Goal: Task Accomplishment & Management: Complete application form

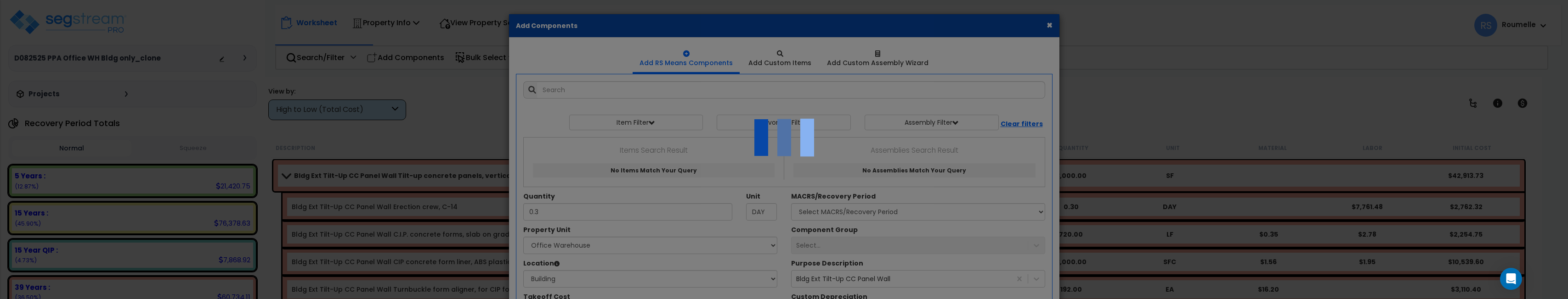
select select "110015"
select select "6"
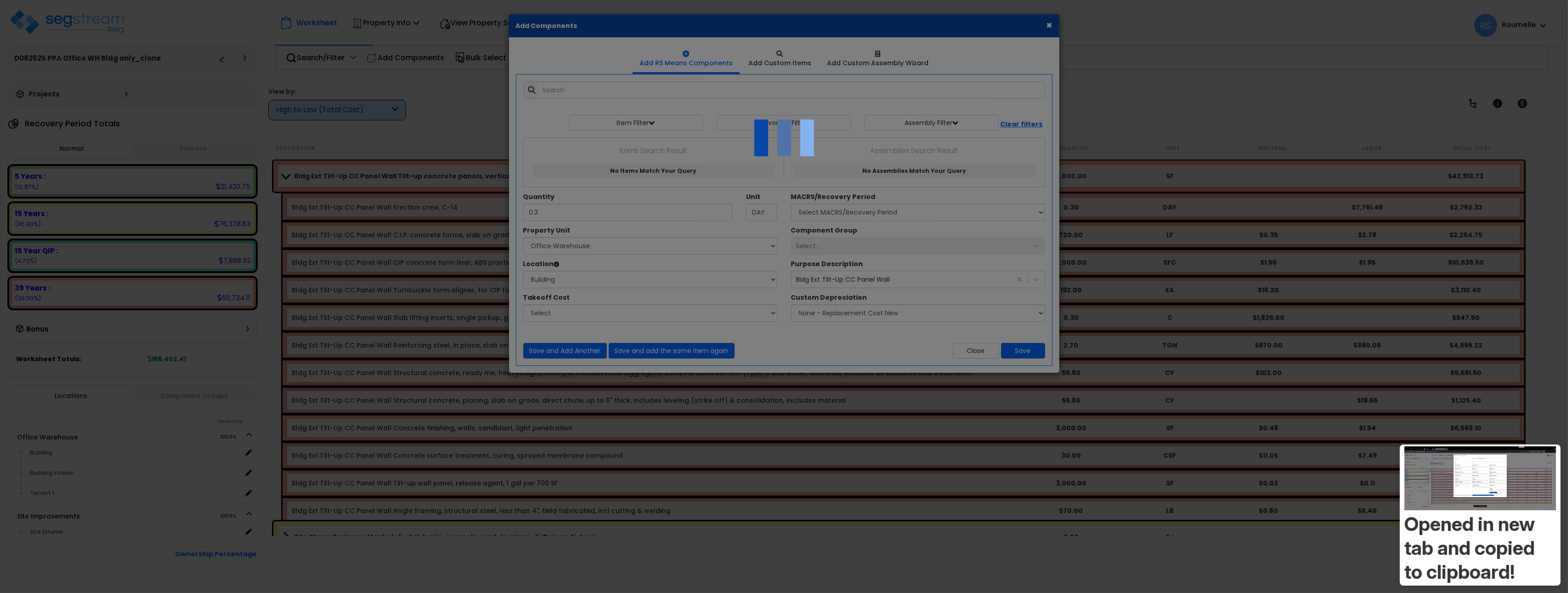
click at [1119, 111] on div at bounding box center [784, 296] width 1568 height 593
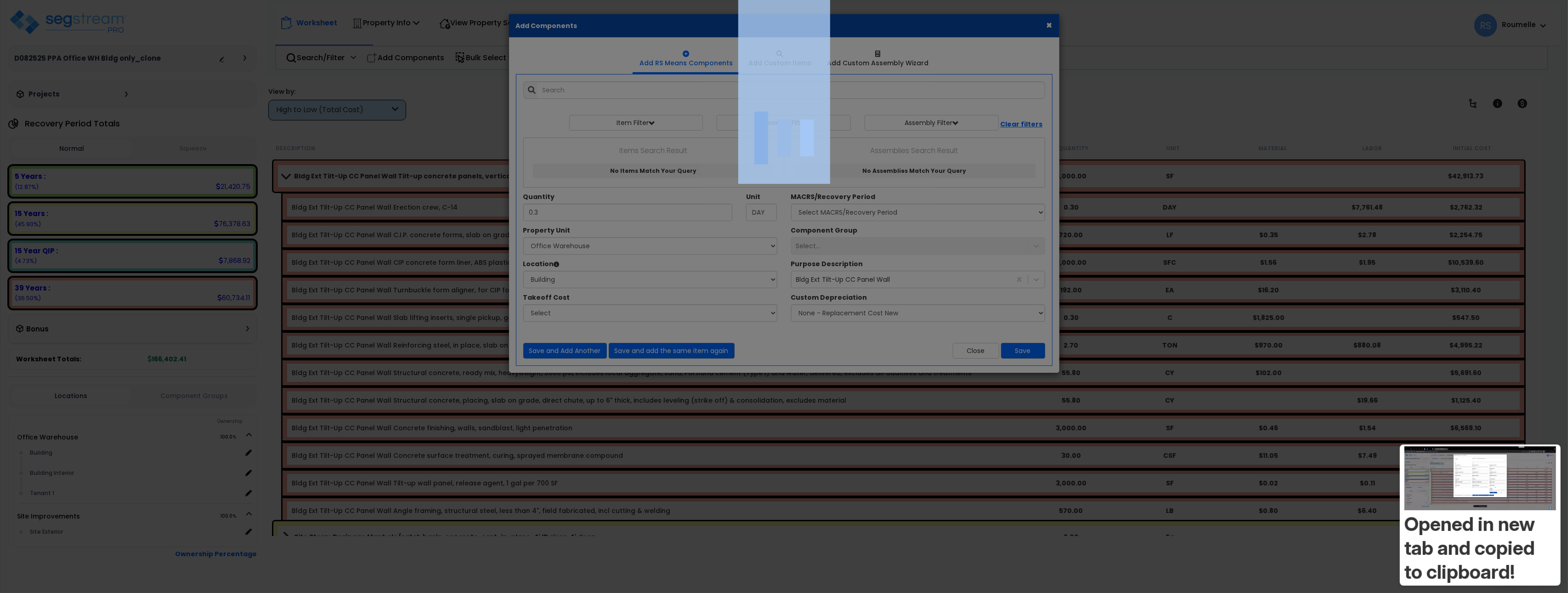
click at [1119, 111] on div at bounding box center [784, 296] width 1568 height 593
click at [1118, 111] on div at bounding box center [784, 296] width 1568 height 593
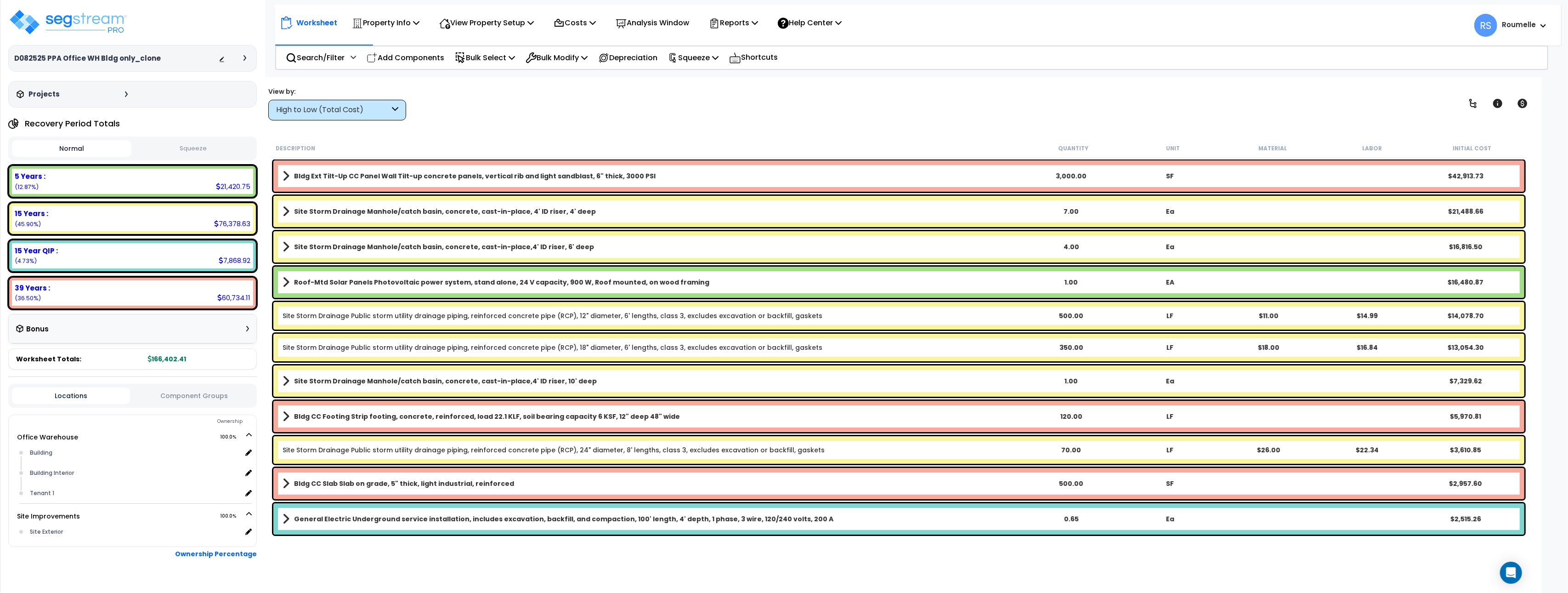
click at [287, 175] on span at bounding box center [285, 175] width 7 height 13
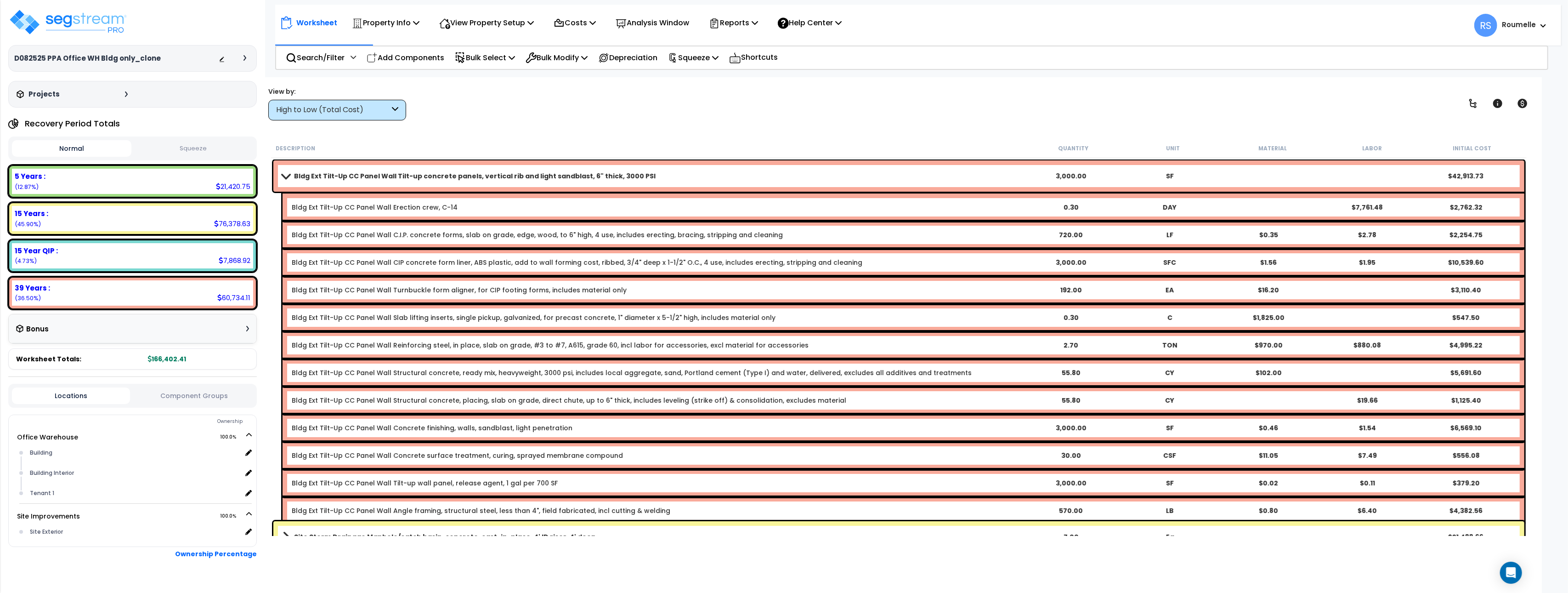
click at [412, 209] on link "Bldg Ext Tilt-Up CC Panel Wall Erection crew, C-14" at bounding box center [374, 207] width 166 height 9
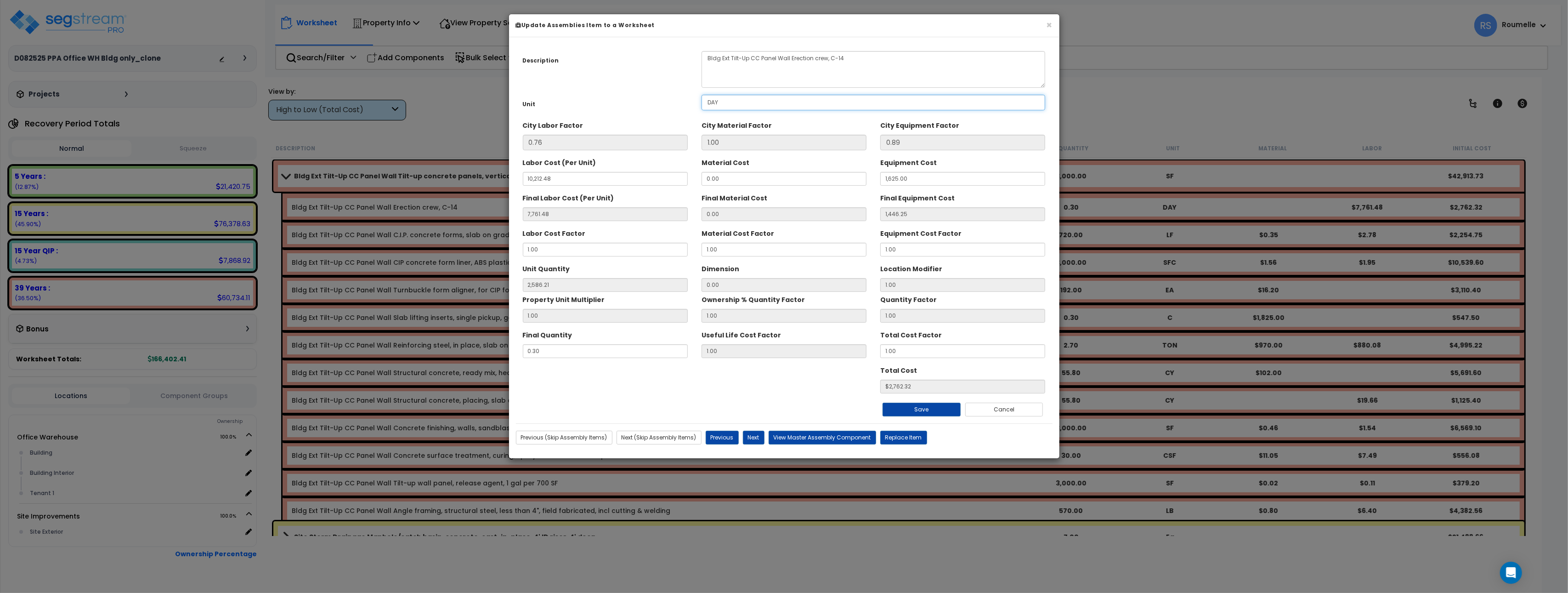
click at [1025, 103] on input "DAY" at bounding box center [873, 102] width 344 height 16
drag, startPoint x: 1025, startPoint y: 103, endPoint x: 1055, endPoint y: 31, distance: 78.0
click at [1026, 100] on input "DAY" at bounding box center [873, 102] width 344 height 16
click at [1050, 22] on button "×" at bounding box center [1050, 25] width 6 height 10
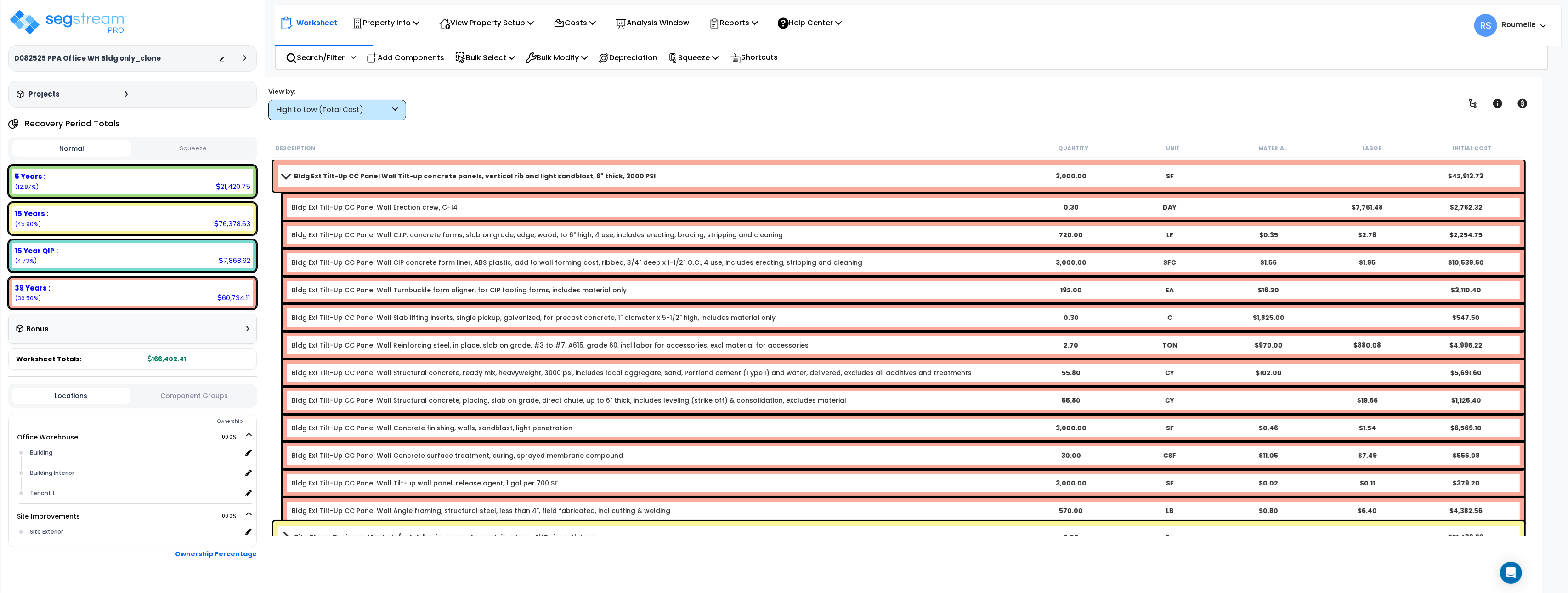
drag, startPoint x: 1181, startPoint y: 78, endPoint x: 1310, endPoint y: 155, distance: 150.2
click at [1181, 79] on div "Worksheet Property Info Property Setup Add Property Unit Template property Clon…" at bounding box center [898, 374] width 1286 height 593
click at [1474, 103] on icon at bounding box center [1472, 103] width 11 height 11
click at [1504, 103] on link at bounding box center [1497, 103] width 20 height 20
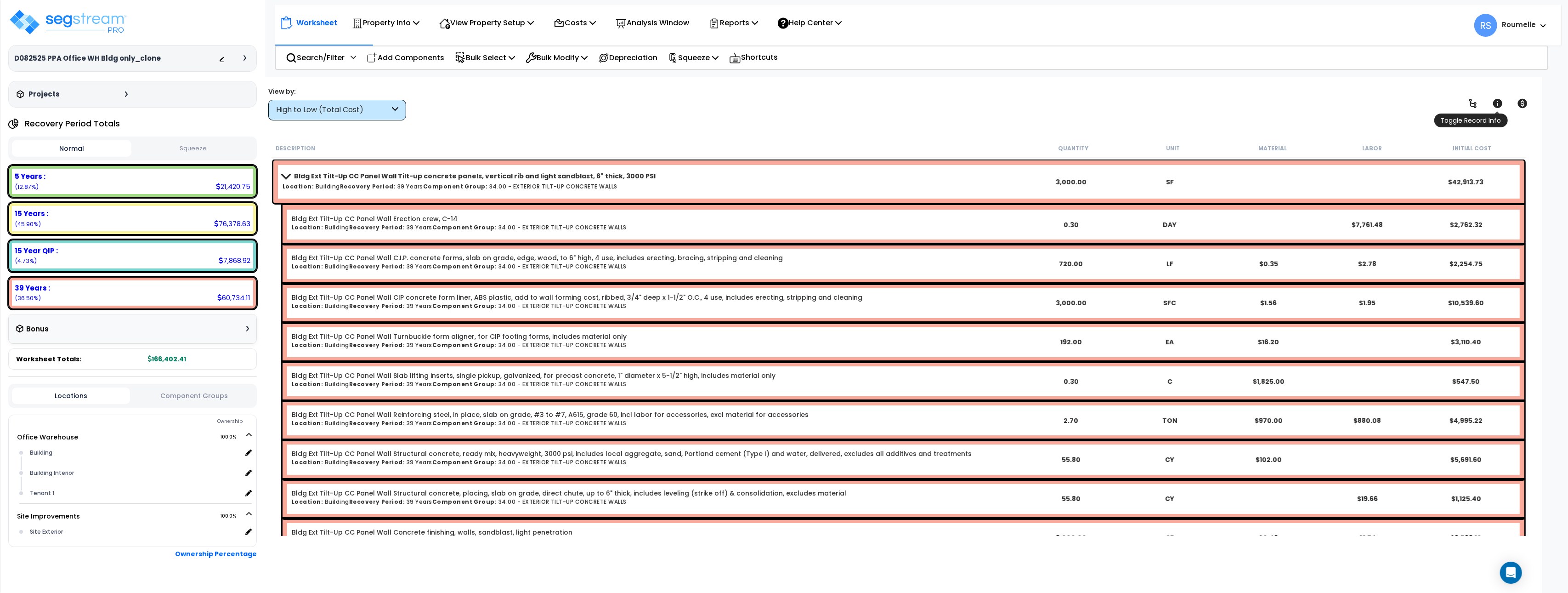
click at [1504, 103] on link at bounding box center [1497, 103] width 20 height 20
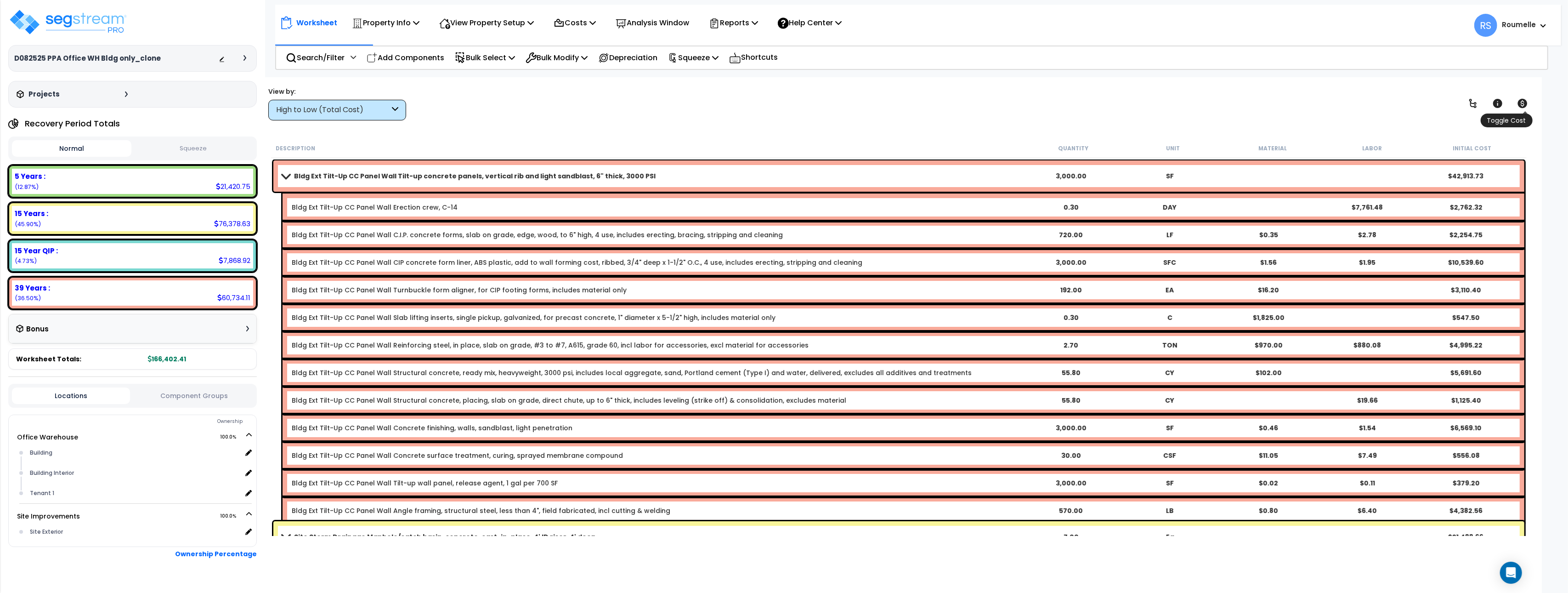
click at [1525, 103] on icon at bounding box center [1522, 103] width 10 height 9
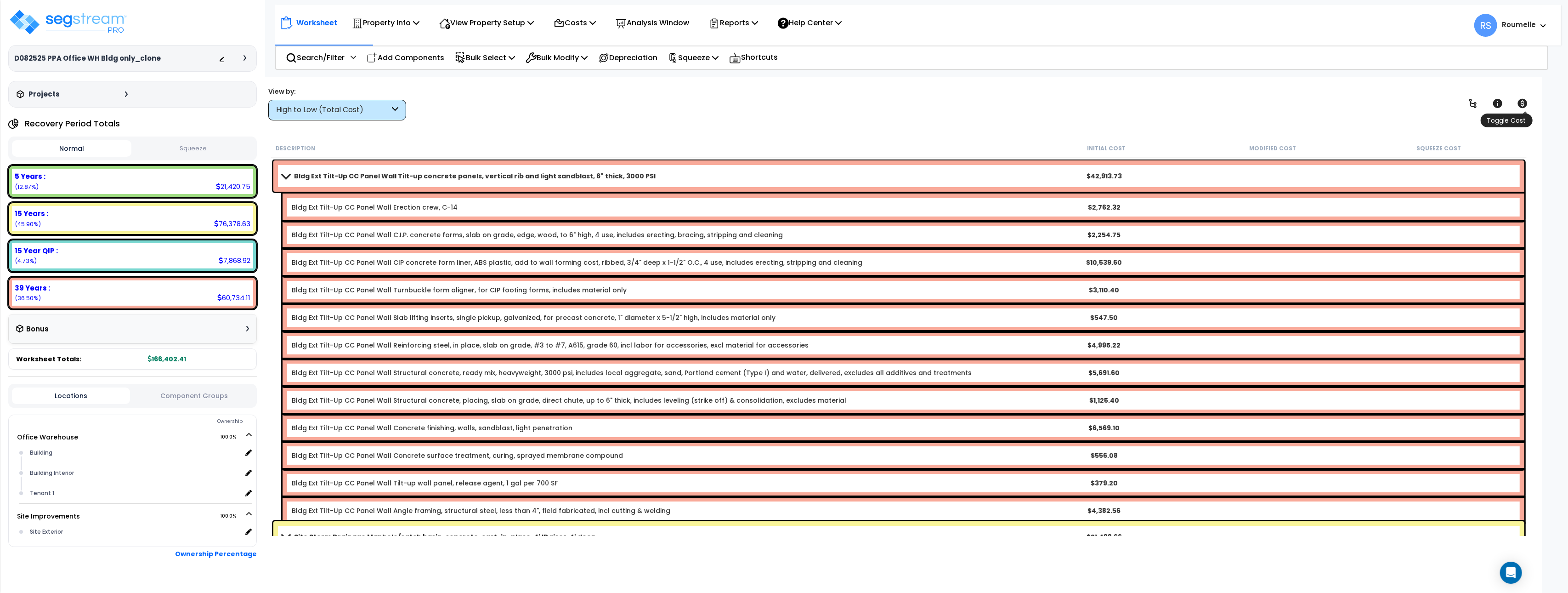
click at [1525, 103] on icon at bounding box center [1522, 103] width 10 height 9
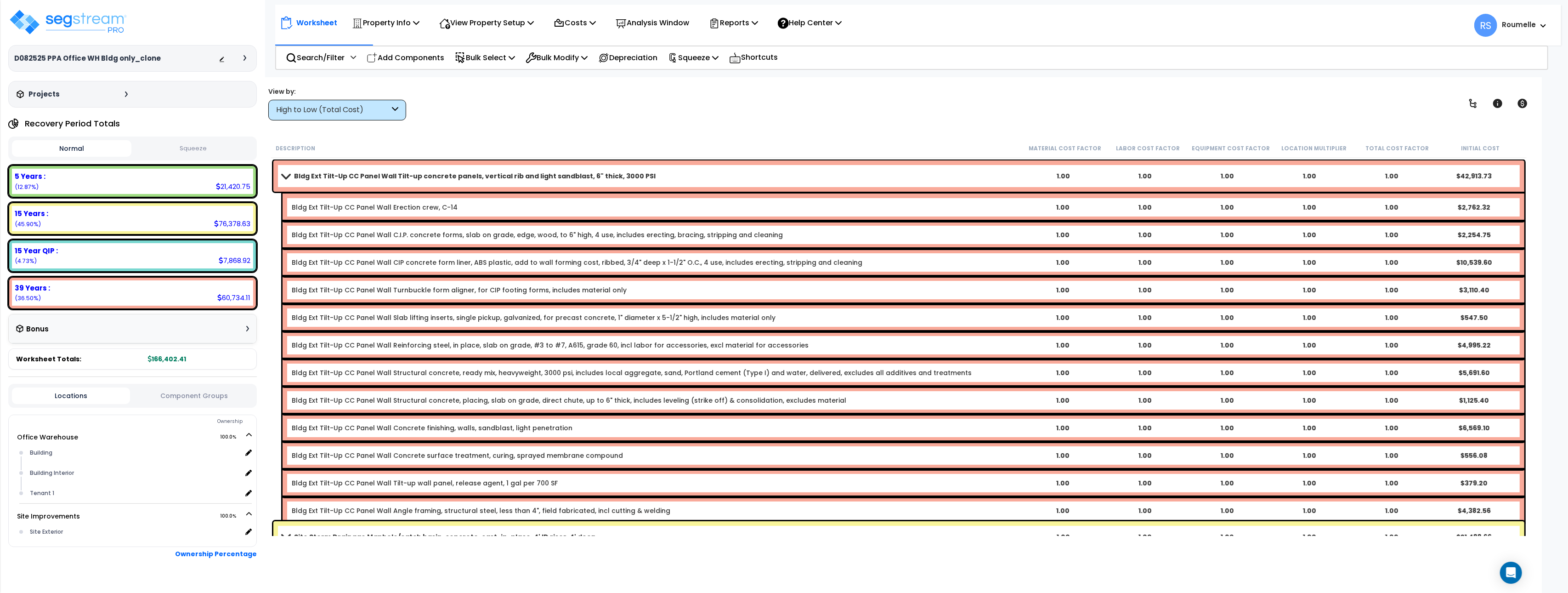
click at [872, 110] on div "View by: High to Low (Total Cost) High to Low (Total Cost)" at bounding box center [899, 103] width 1267 height 34
click at [1105, 68] on div "Property Name DB Costs Setup Indirect Costs Direct Costs Costs Setup Rapid Take…" at bounding box center [784, 58] width 1568 height 36
click at [791, 118] on div "View by: High to Low (Total Cost) High to Low (Total Cost)" at bounding box center [899, 103] width 1267 height 34
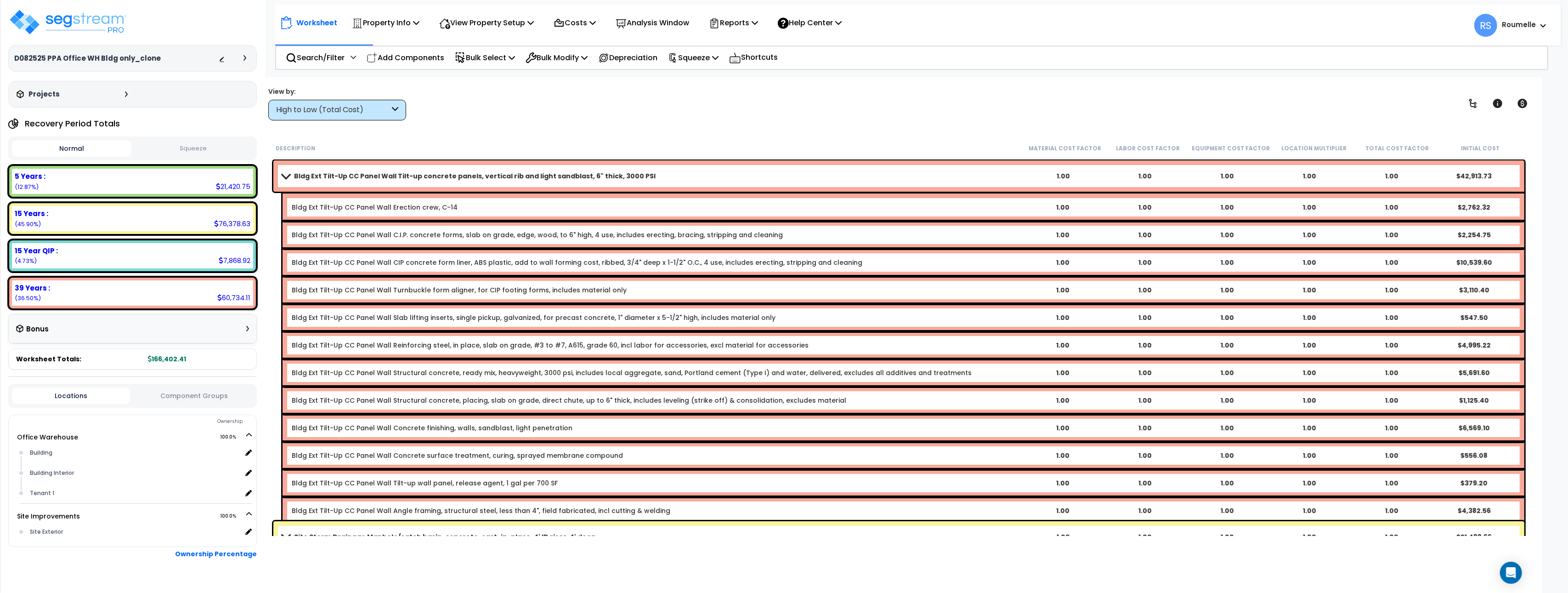
click at [791, 118] on div "View by: High to Low (Total Cost) High to Low (Total Cost)" at bounding box center [899, 103] width 1267 height 34
click at [354, 54] on icon at bounding box center [353, 56] width 5 height 7
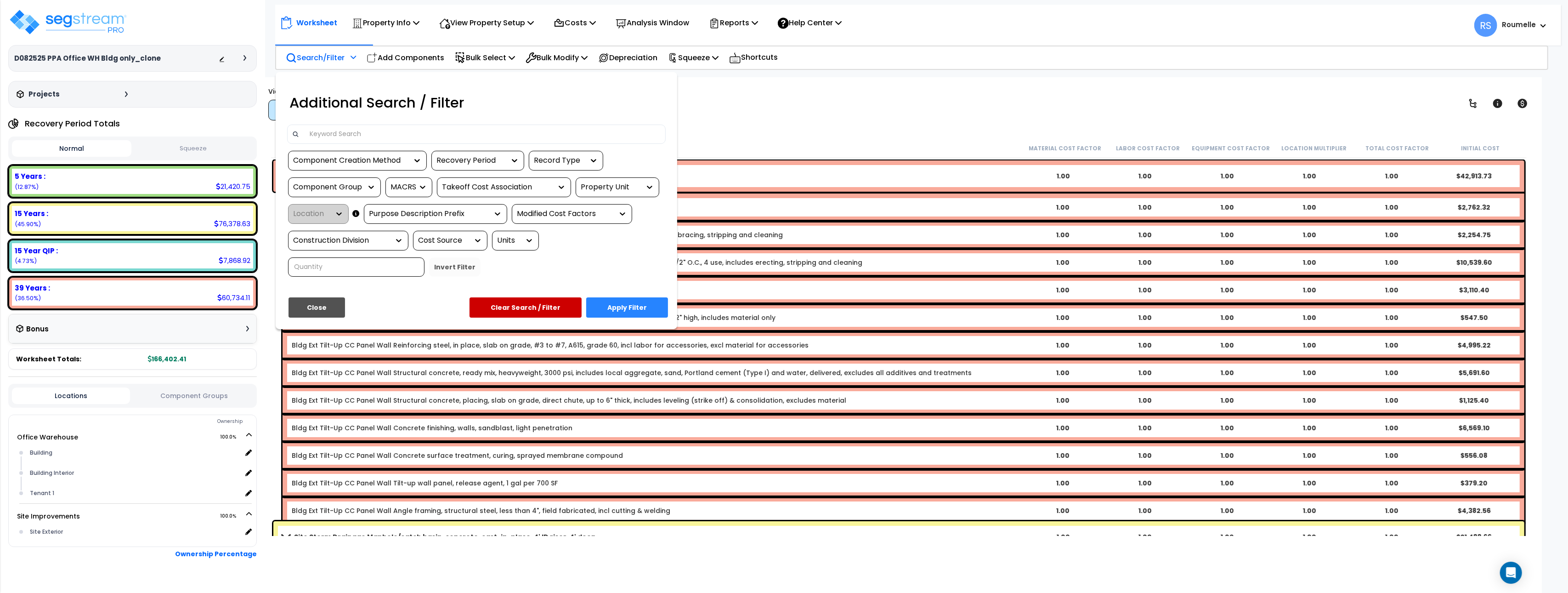
click at [354, 54] on div at bounding box center [784, 296] width 1568 height 593
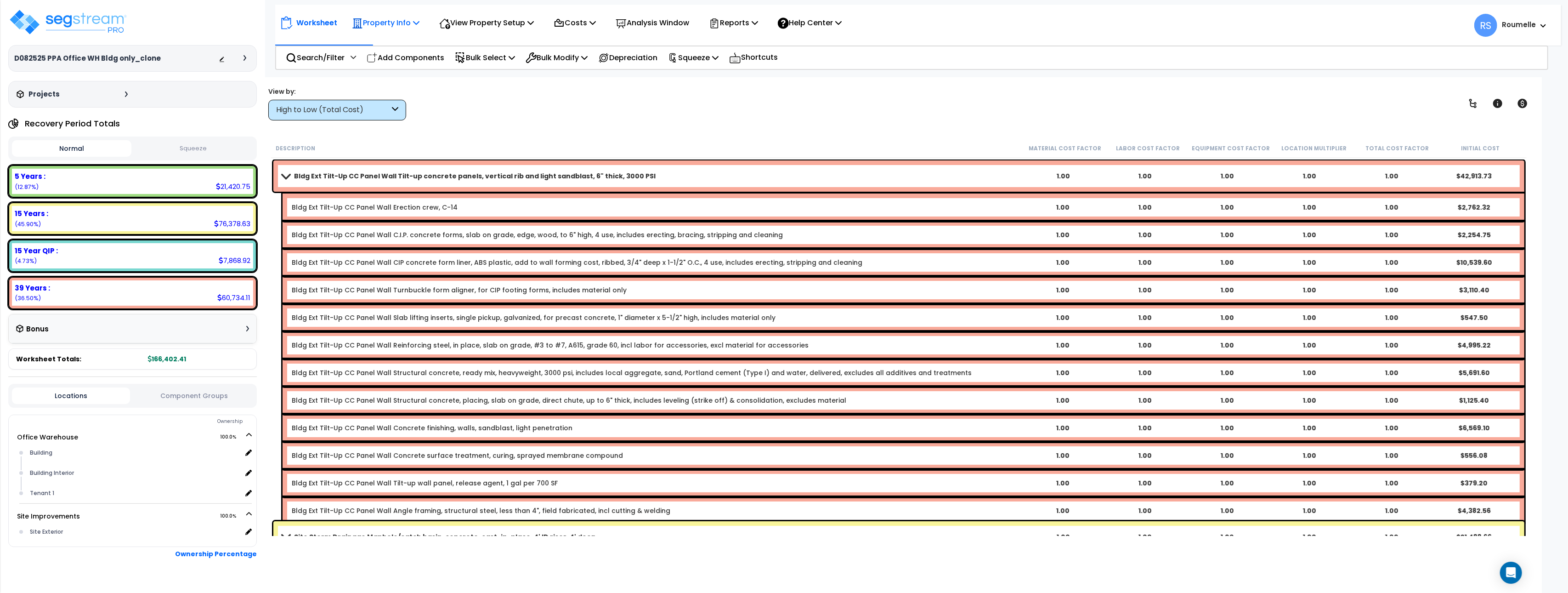
click at [419, 21] on icon at bounding box center [416, 22] width 7 height 7
click at [396, 44] on link "Property Setup" at bounding box center [393, 43] width 91 height 19
drag, startPoint x: 728, startPoint y: 120, endPoint x: 651, endPoint y: 88, distance: 83.4
click at [726, 120] on div "View by: High to Low (Total Cost) High to Low (Total Cost)" at bounding box center [899, 103] width 1267 height 34
click at [93, 23] on img at bounding box center [68, 22] width 120 height 27
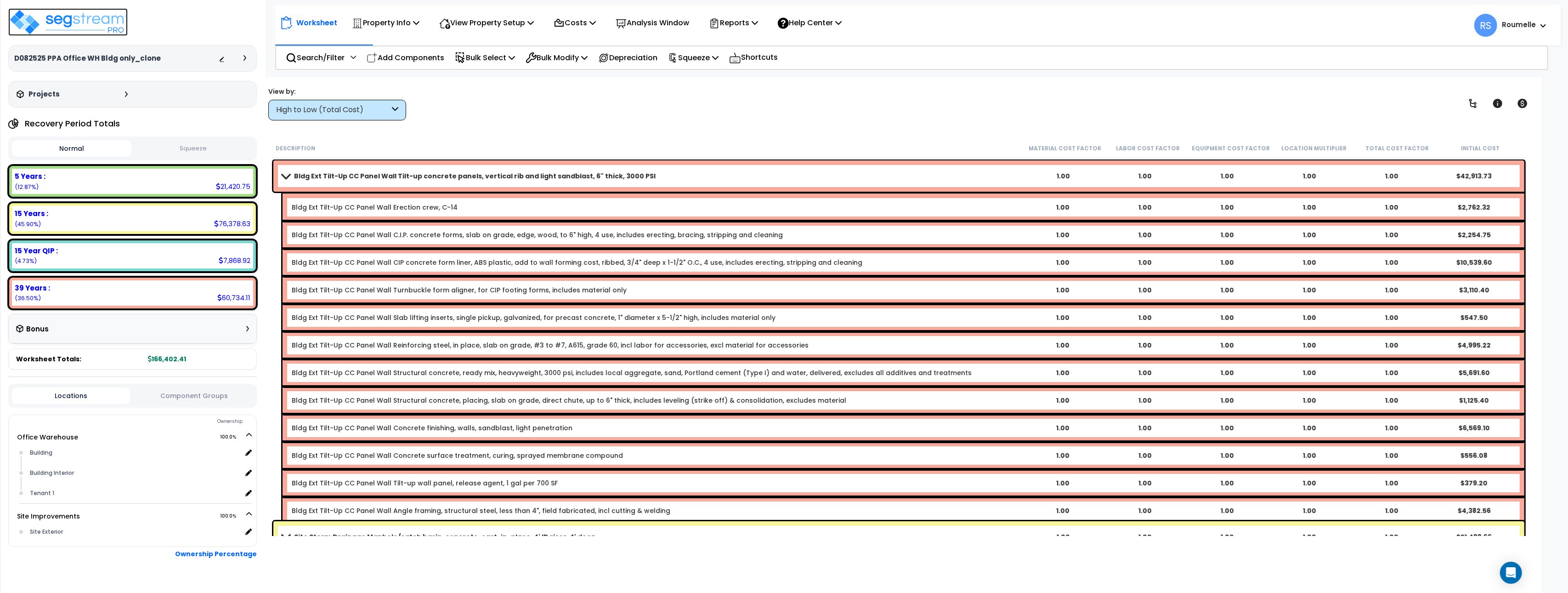
click at [93, 23] on img at bounding box center [68, 22] width 120 height 27
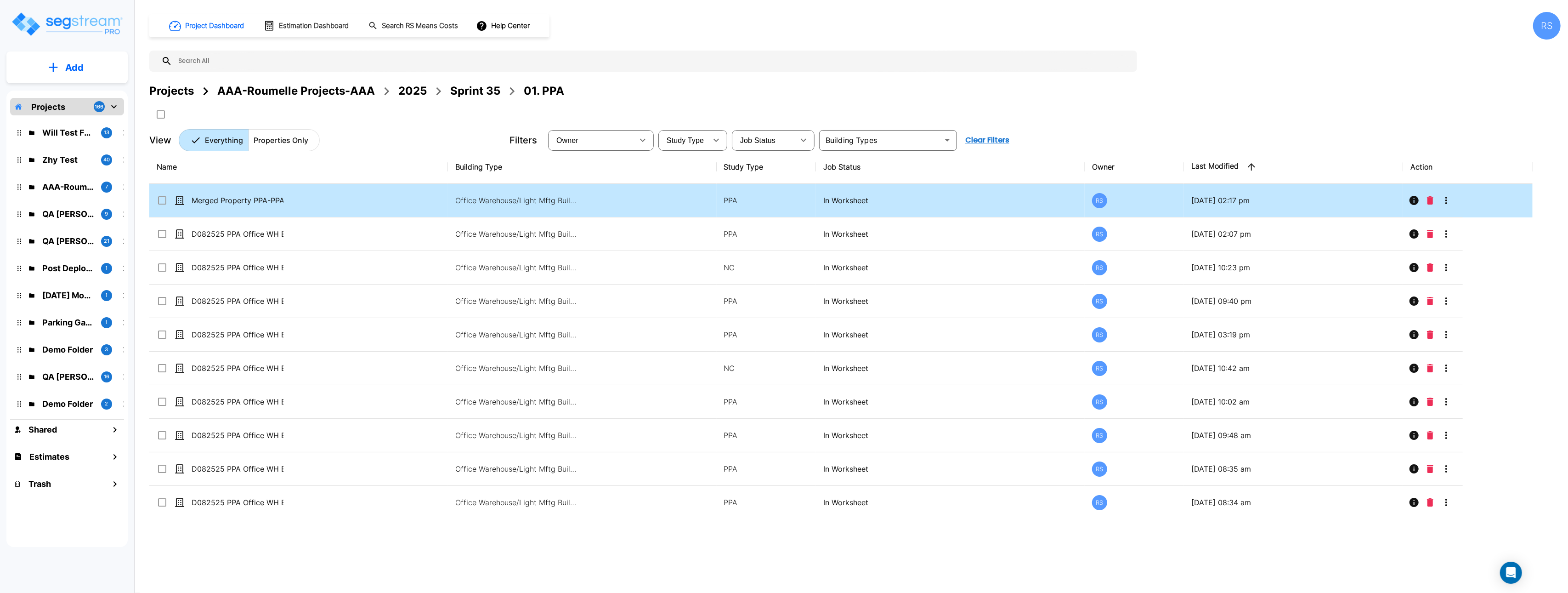
click at [287, 199] on div "Merged Property PPA-PPA" at bounding box center [226, 200] width 138 height 11
checkbox input "true"
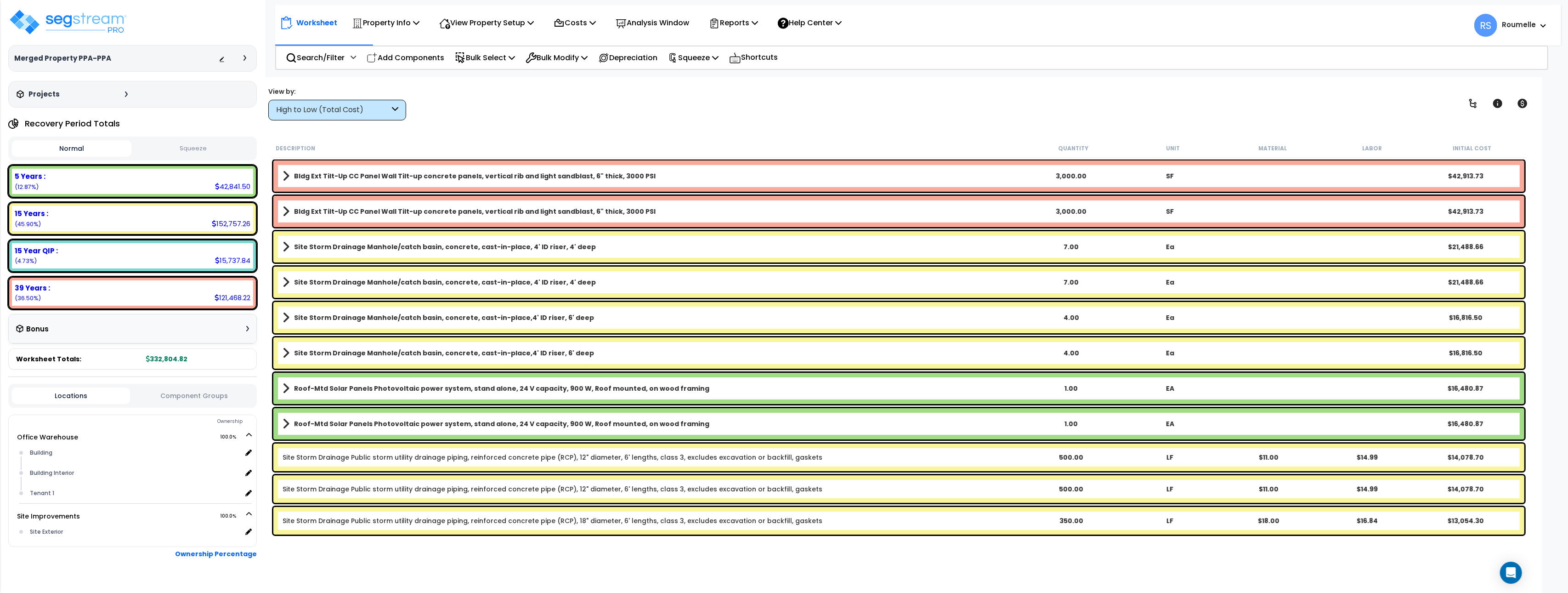
click at [474, 181] on link "Bldg Ext Tilt-Up CC Panel Wall Tilt-up concrete panels, vertical rib and light …" at bounding box center [652, 175] width 740 height 13
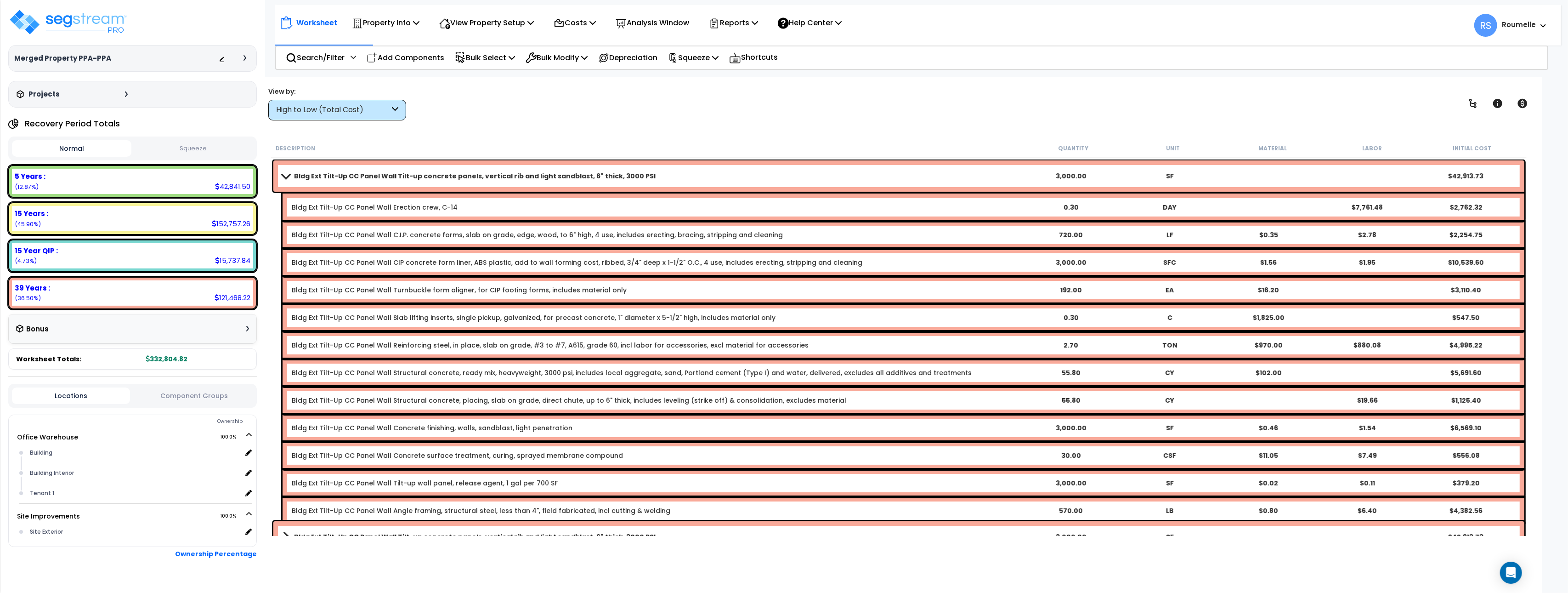
click at [443, 207] on link "Bldg Ext Tilt-Up CC Panel Wall Erection crew, C-14" at bounding box center [374, 207] width 166 height 9
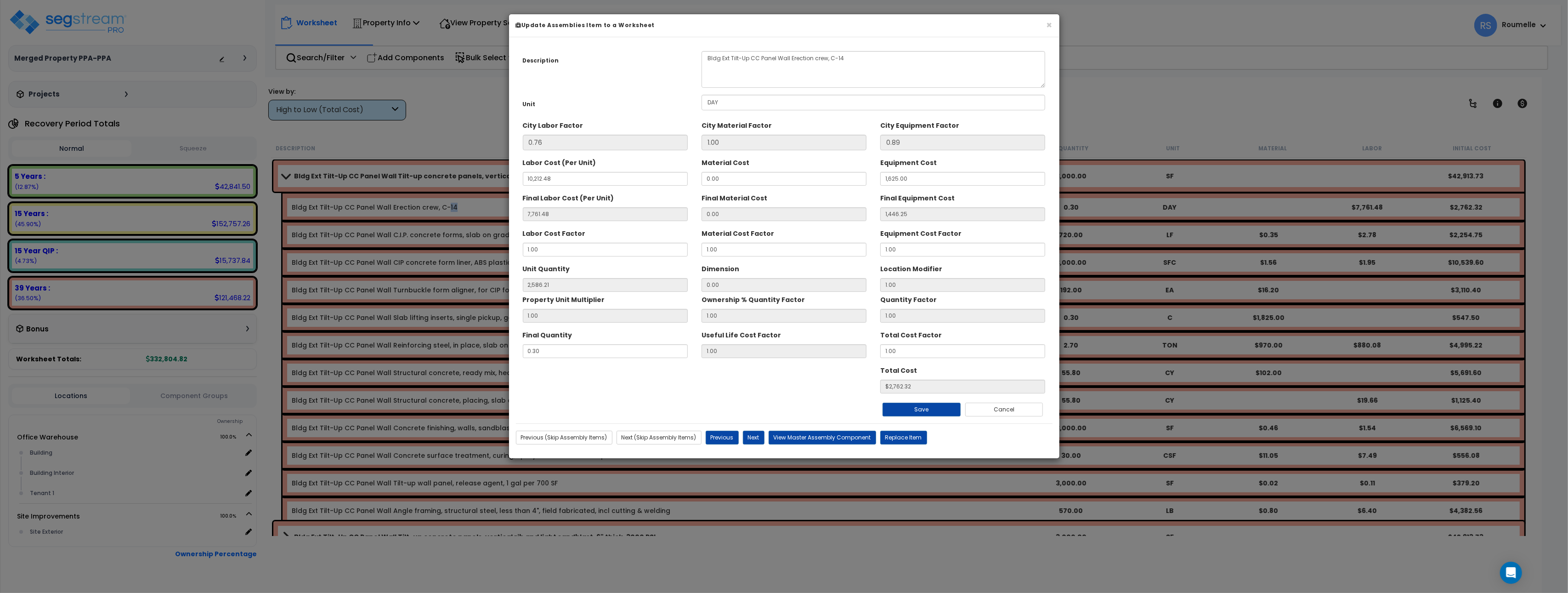
click at [599, 26] on b "Update Assemblies Item to a Worksheet" at bounding box center [585, 25] width 139 height 8
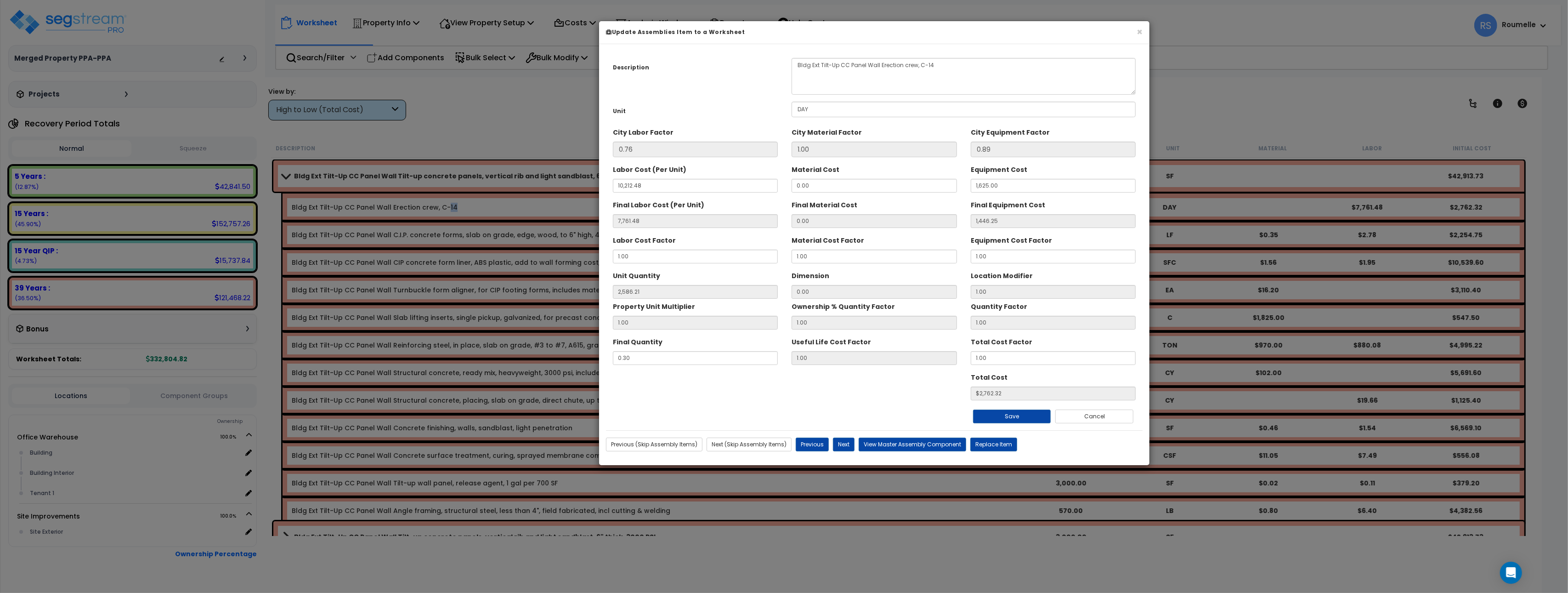
drag, startPoint x: 525, startPoint y: 24, endPoint x: 603, endPoint y: 32, distance: 78.4
click at [606, 32] on b "Update Assemblies Item to a Worksheet" at bounding box center [675, 32] width 139 height 8
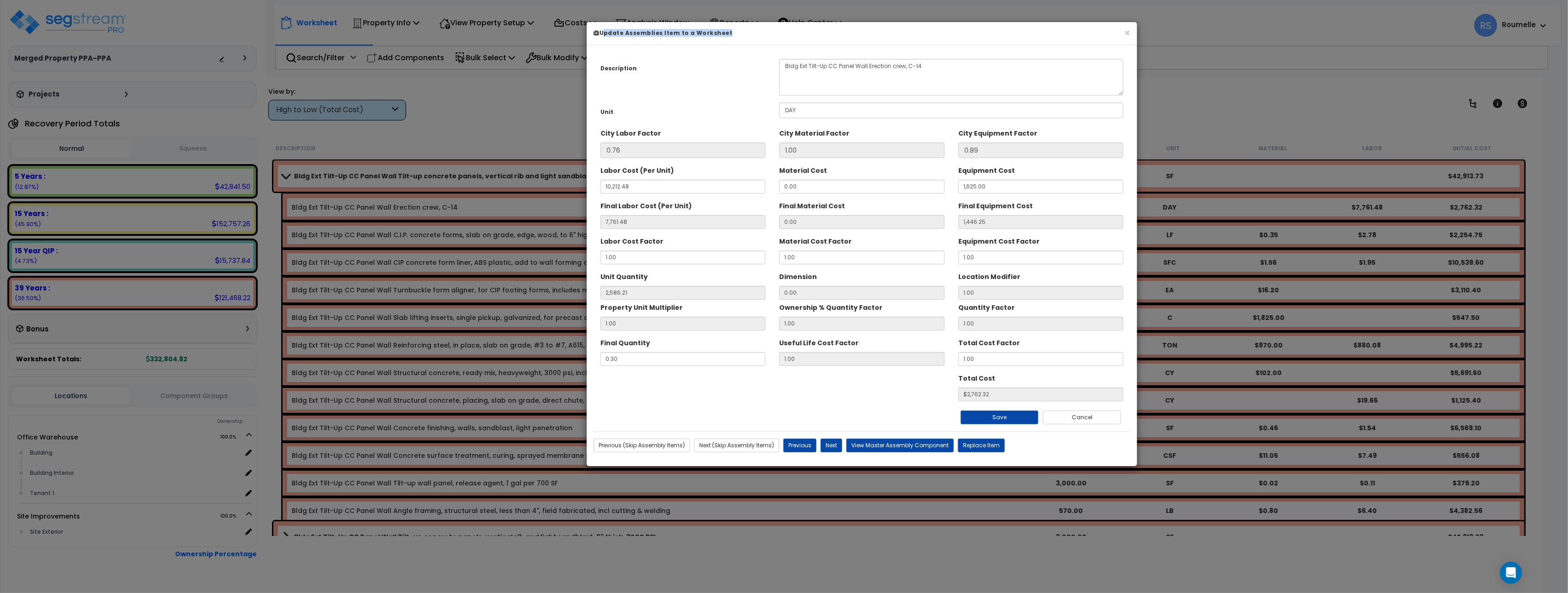
copy div "Update Assemblies Item to a Worksheet"
click at [985, 450] on button "Replace Item" at bounding box center [980, 445] width 47 height 14
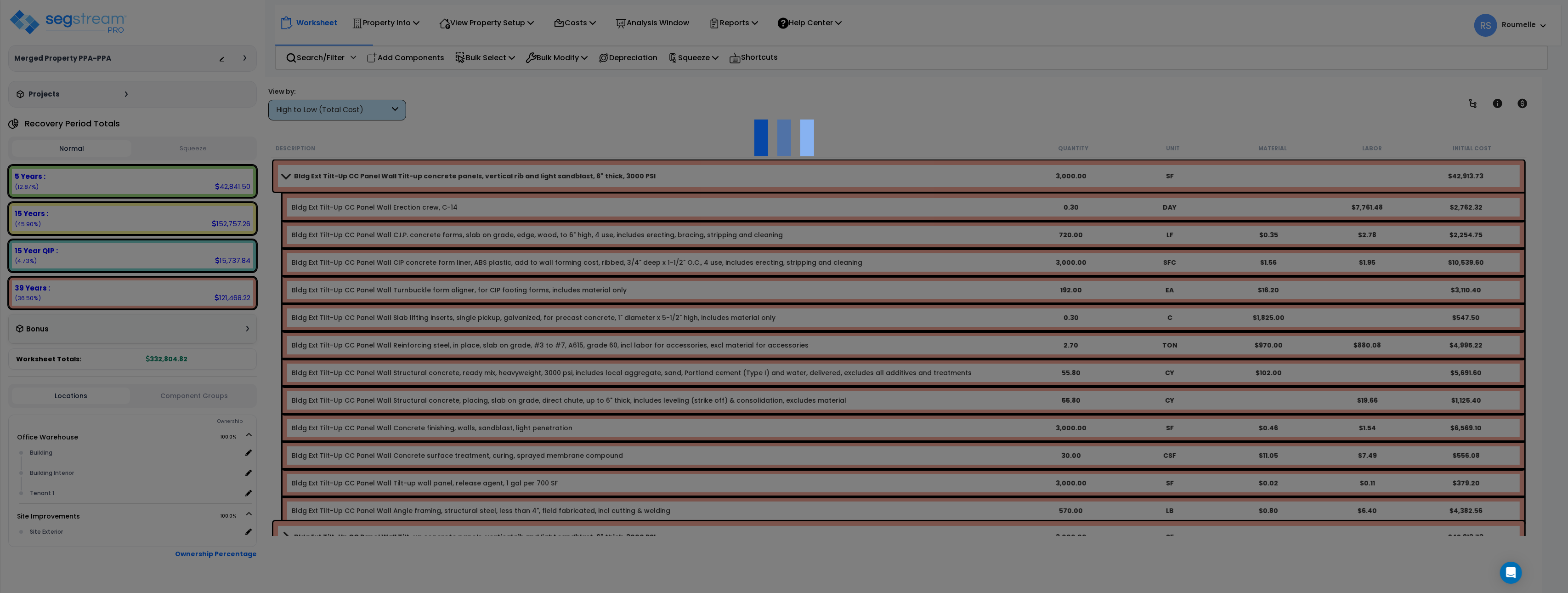
type input "0.3"
type input "DAY"
select select "111501"
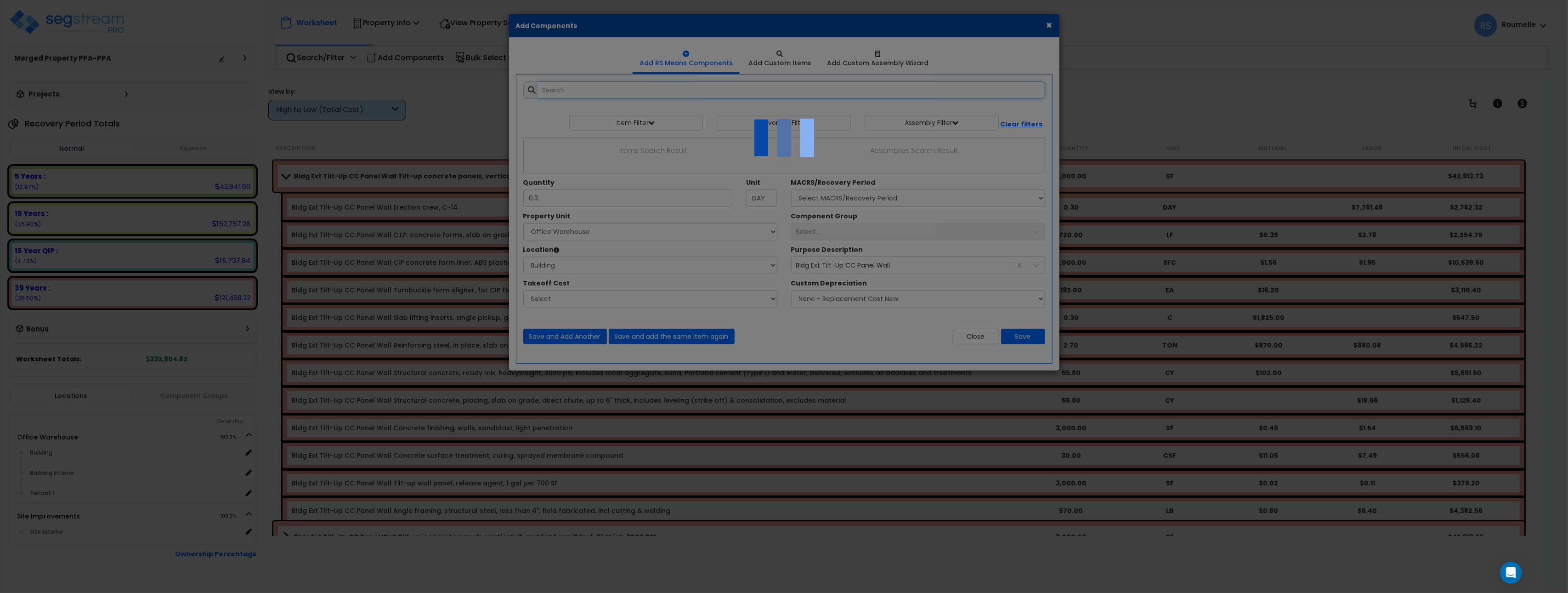
select select "6"
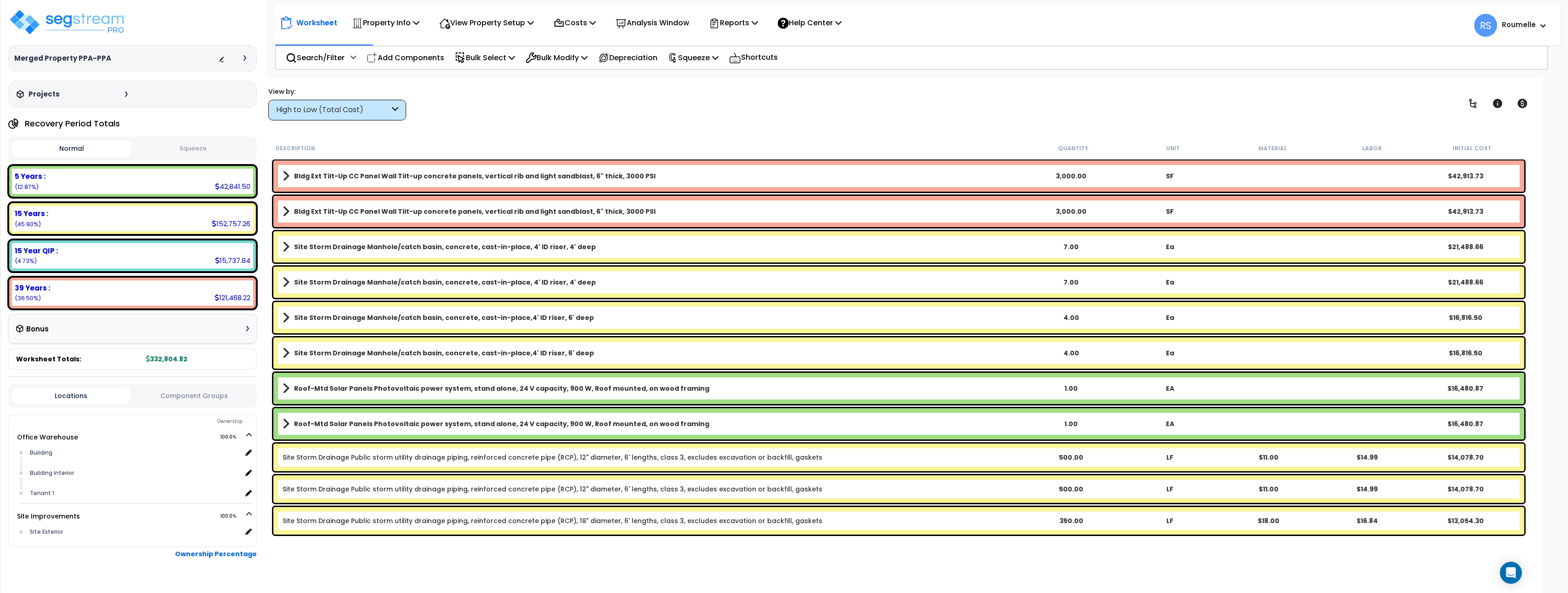
click at [586, 131] on div "Worksheet Property Info Property Setup Add Property Unit Template property Clon…" at bounding box center [898, 374] width 1286 height 593
click at [465, 178] on b "Bldg Ext Tilt-Up CC Panel Wall Tilt-up concrete panels, vertical rib and light …" at bounding box center [475, 176] width 362 height 9
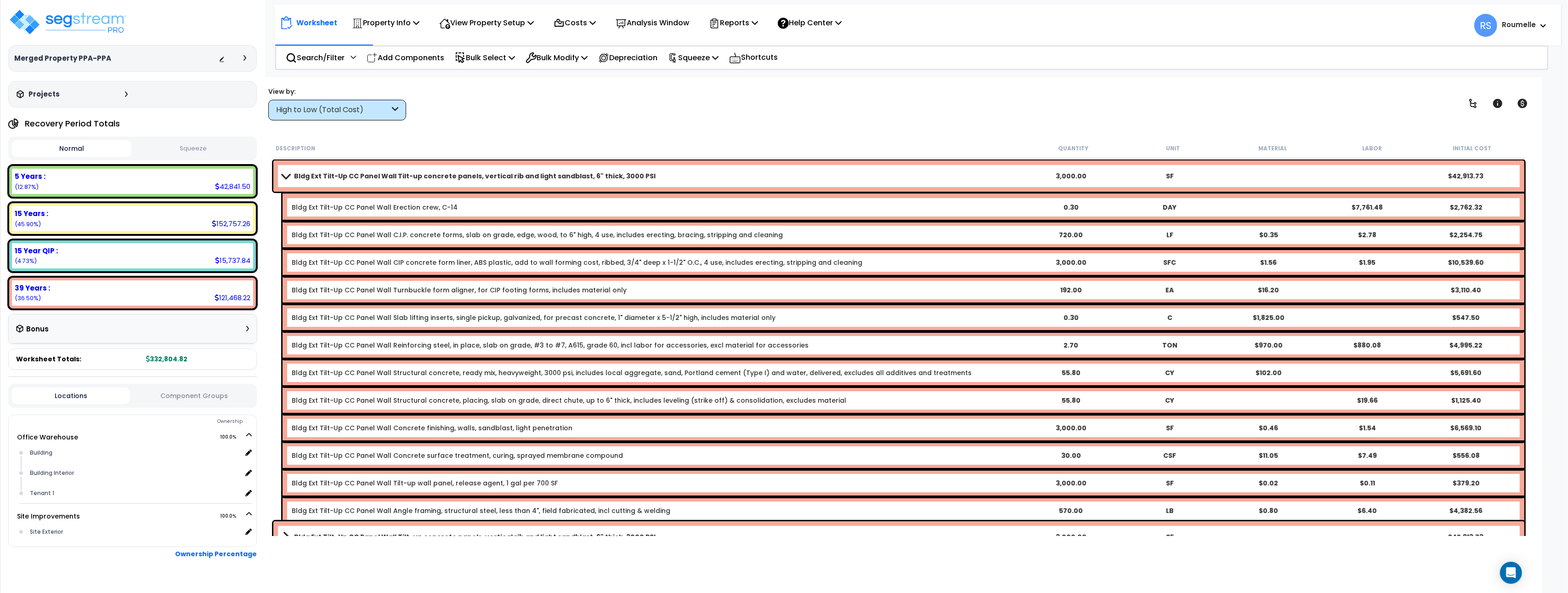
click at [432, 206] on link "Bldg Ext Tilt-Up CC Panel Wall Erection crew, C-14" at bounding box center [374, 207] width 166 height 9
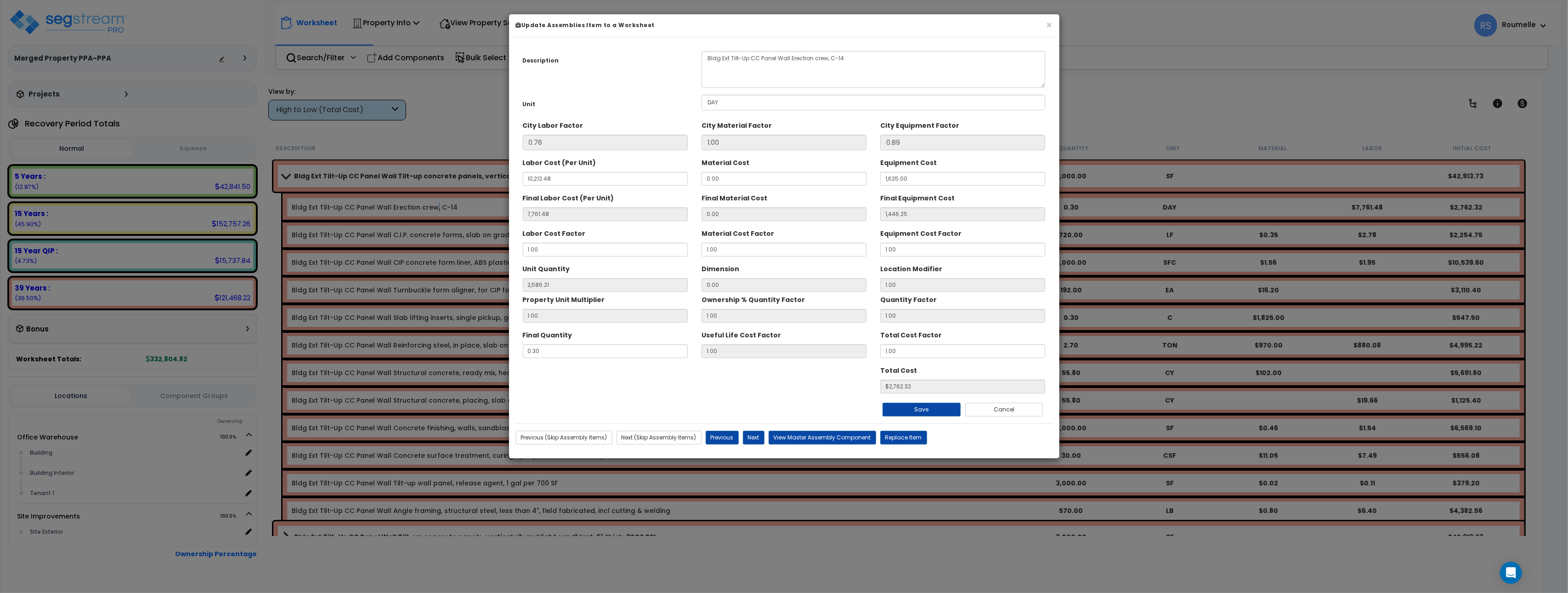
click at [536, 27] on b "Update Assemblies Item to a Worksheet" at bounding box center [585, 25] width 139 height 8
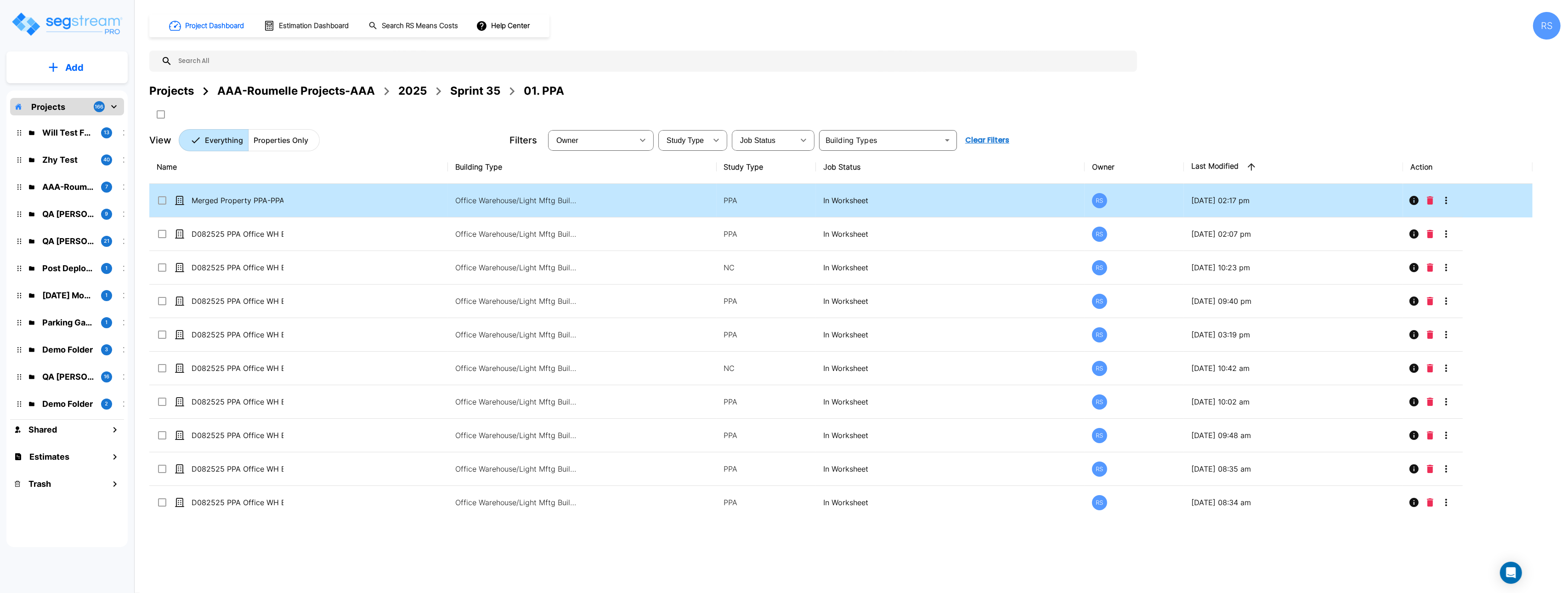
click at [292, 204] on div "Merged Property PPA-PPA" at bounding box center [226, 200] width 138 height 11
checkbox input "true"
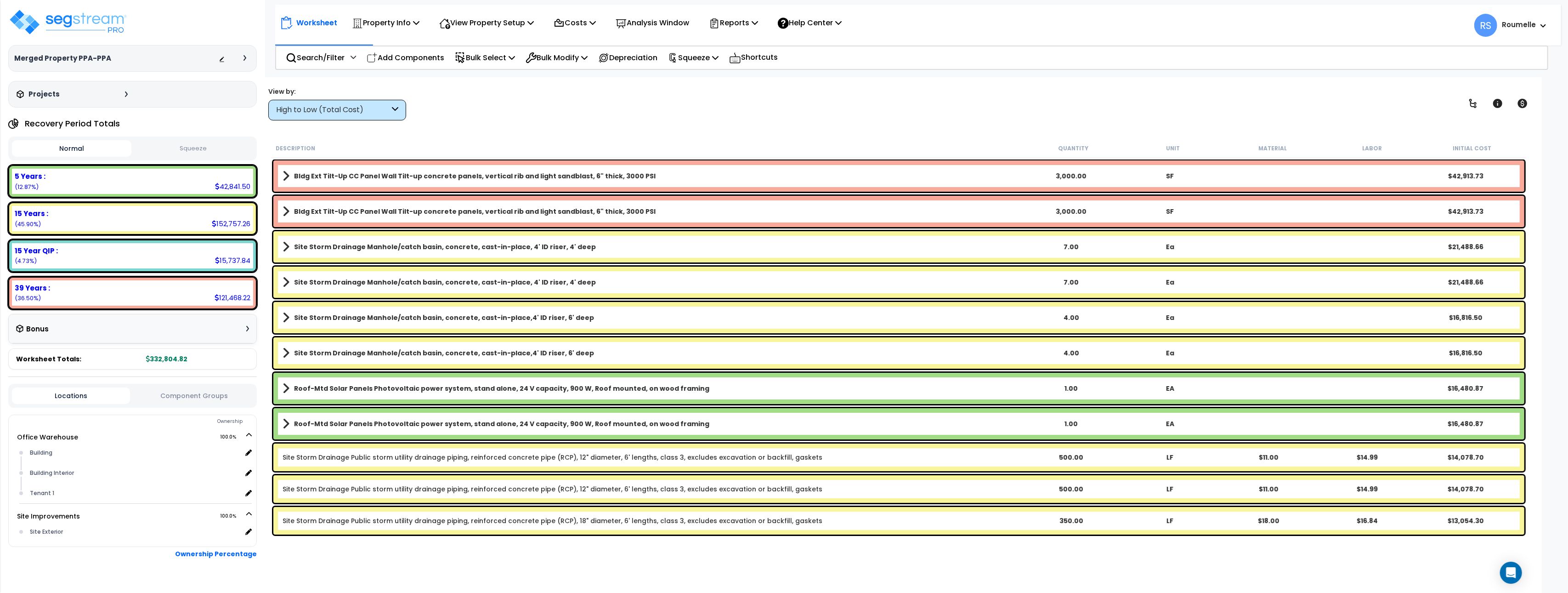
click at [530, 181] on link "Bldg Ext Tilt-Up CC Panel Wall Tilt-up concrete panels, vertical rib and light …" at bounding box center [652, 175] width 740 height 13
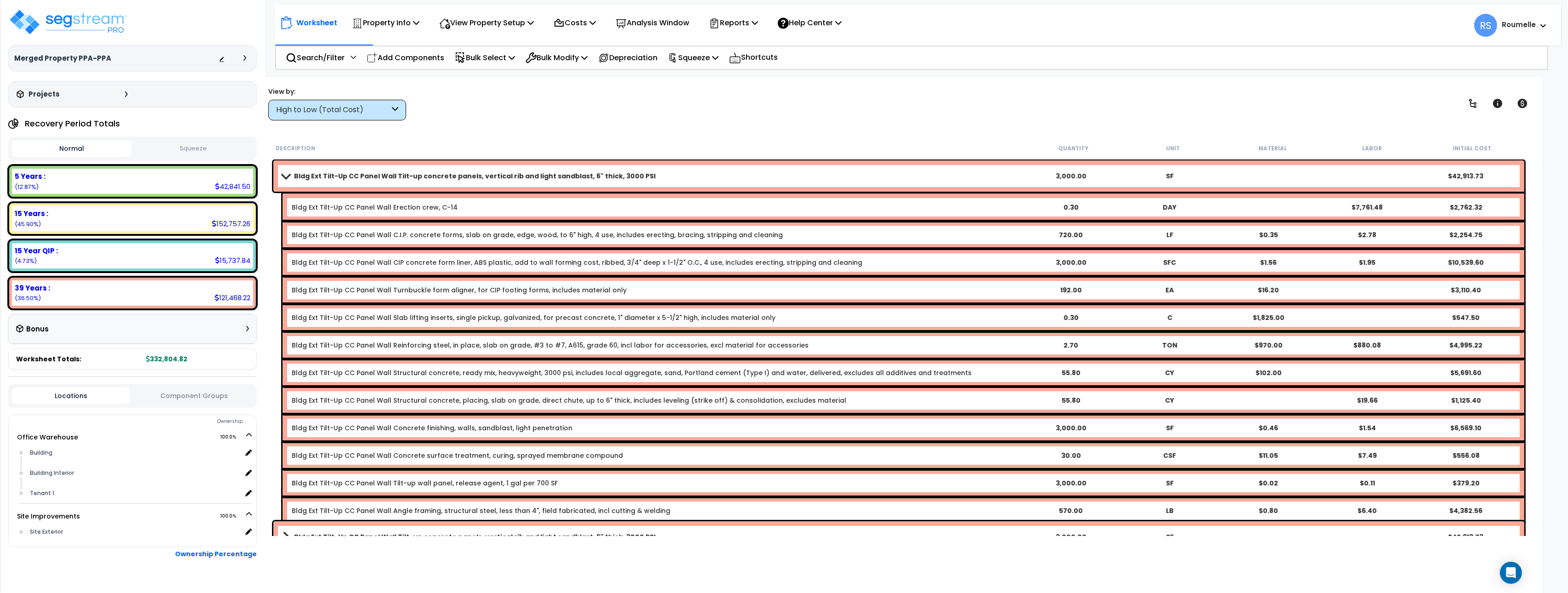
click at [368, 205] on link "Bldg Ext Tilt-Up CC Panel Wall Erection crew, C-14" at bounding box center [374, 207] width 166 height 9
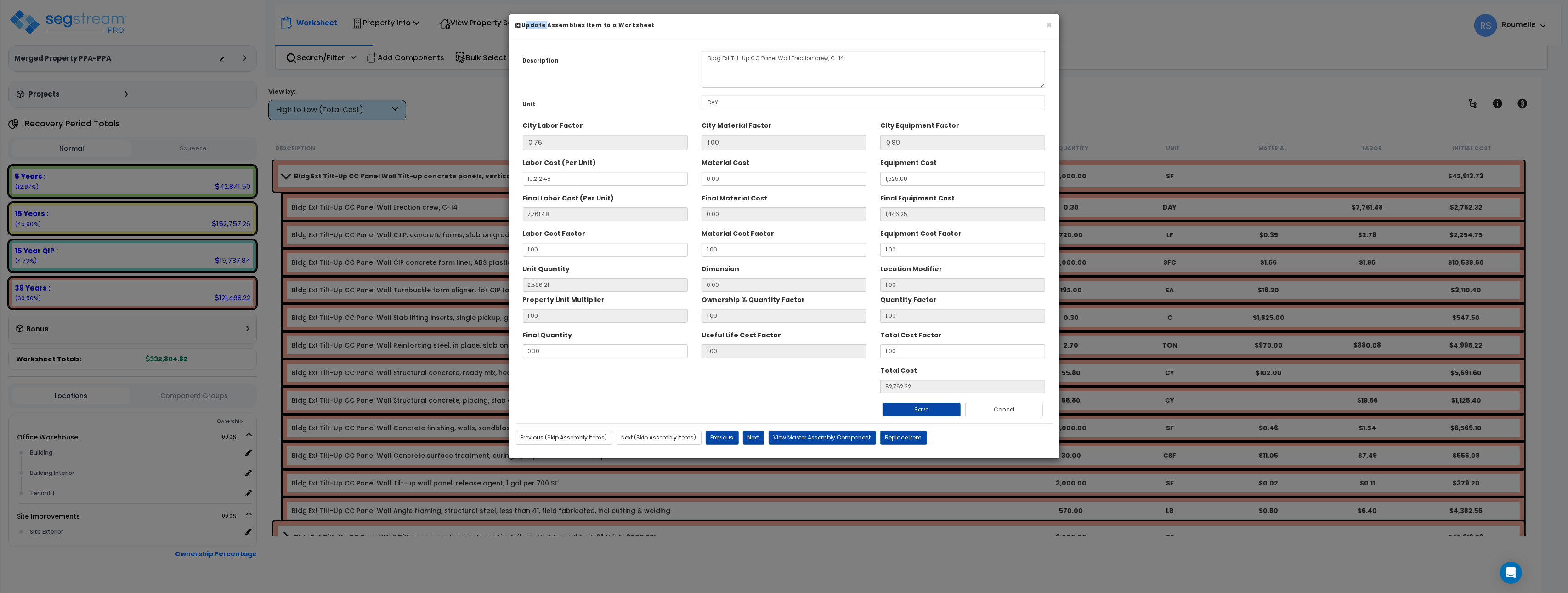
copy b "Update Assemblies Item to a Worksheet"
click at [835, 440] on button "View Master Assembly Component" at bounding box center [822, 437] width 108 height 14
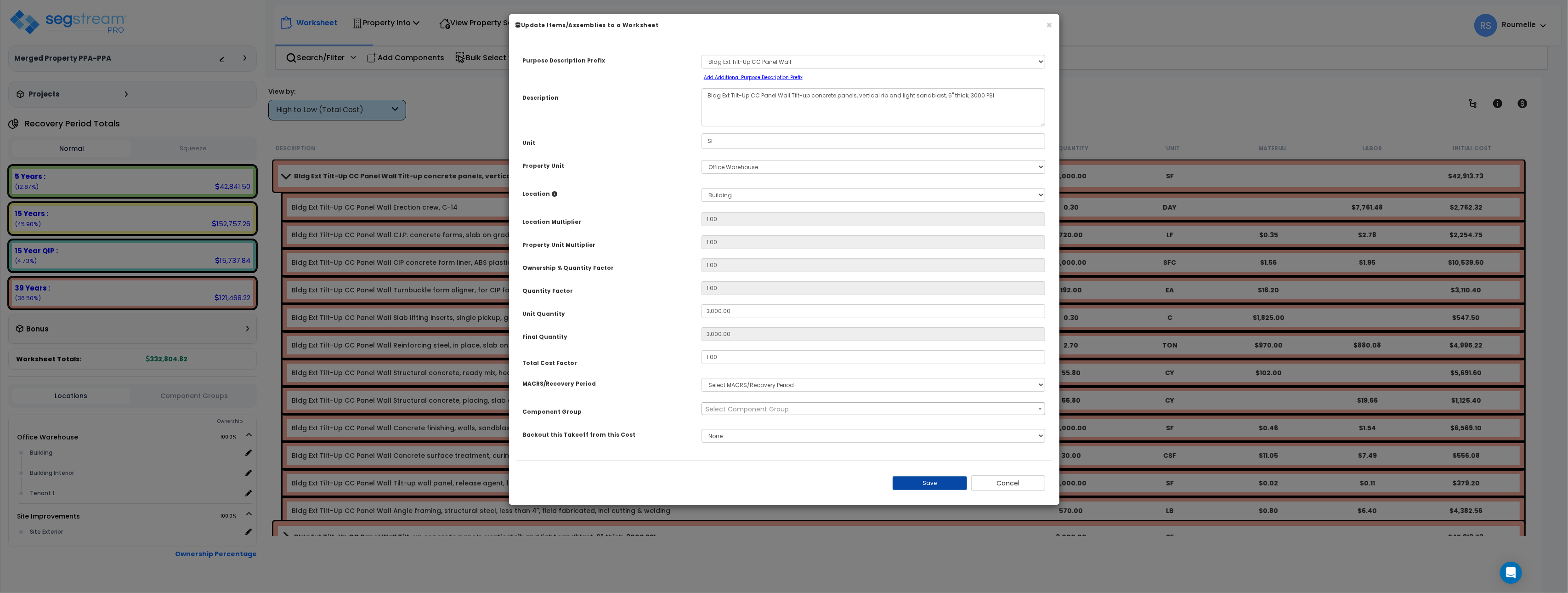
click at [755, 79] on small "Add Additional Purpose Description Prefix" at bounding box center [752, 77] width 99 height 7
select select "Others"
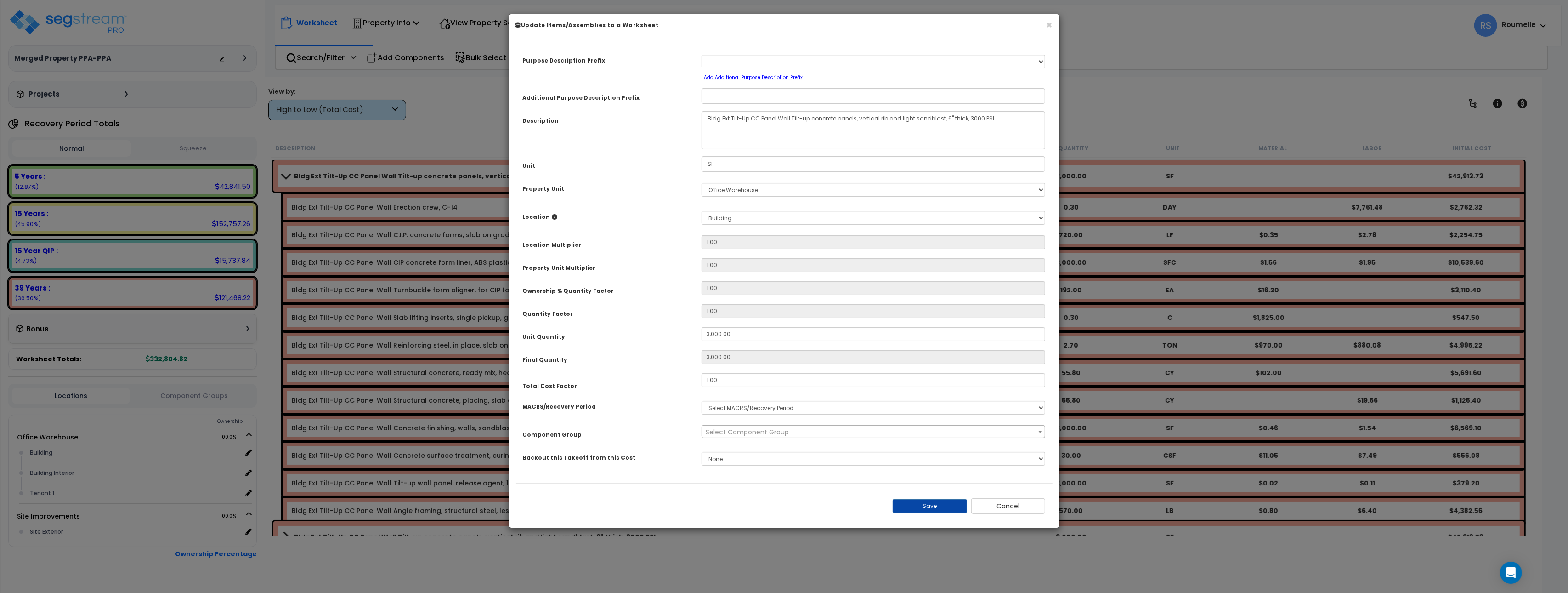
click at [755, 79] on small "Add Additional Purpose Description Prefix" at bounding box center [752, 77] width 99 height 7
drag, startPoint x: 747, startPoint y: 75, endPoint x: 724, endPoint y: 80, distance: 23.5
click at [747, 75] on small "Add Additional Purpose Description Prefix" at bounding box center [752, 77] width 99 height 7
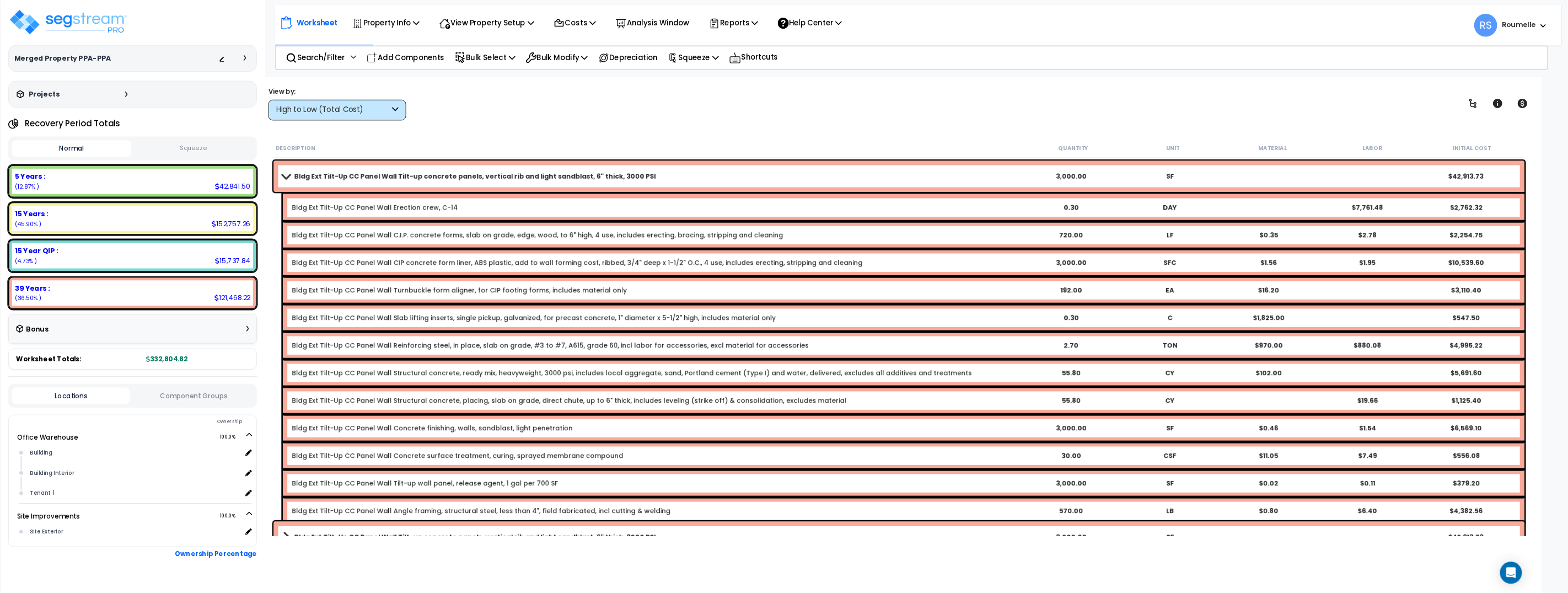
scroll to position [1, 0]
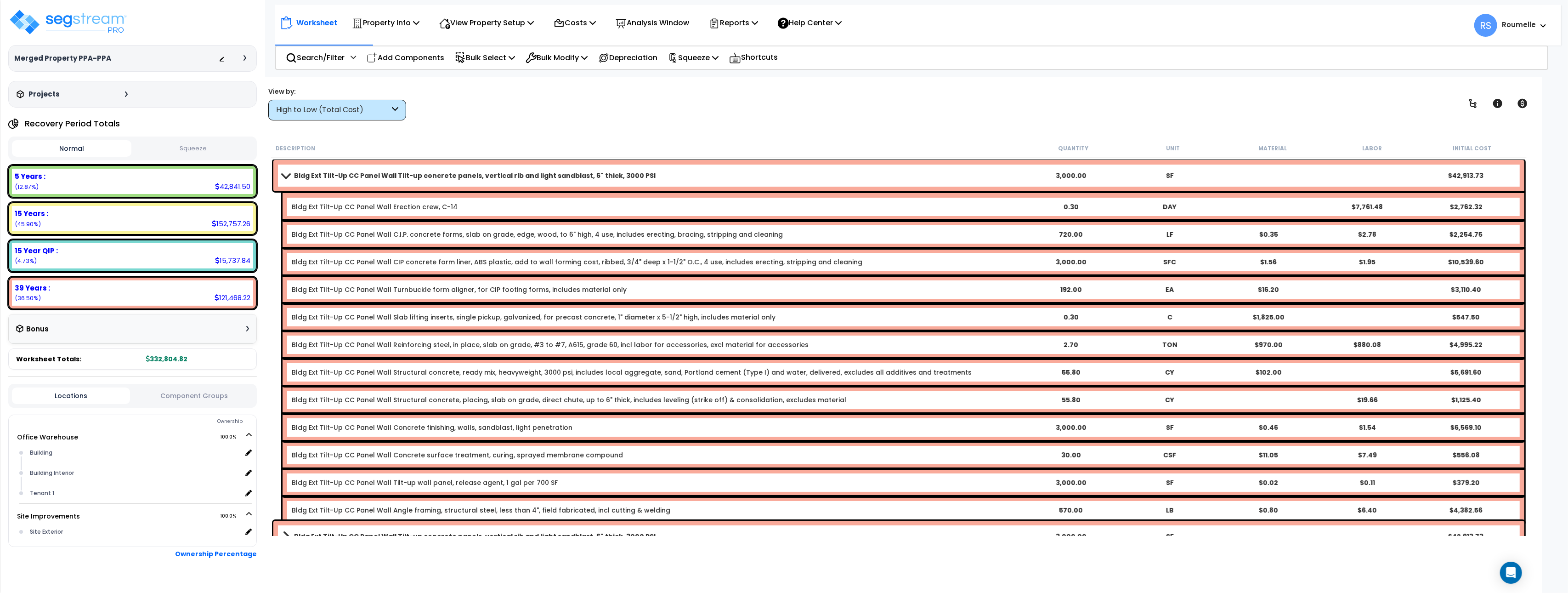
click at [636, 204] on b "Bldg Ext Tilt-Up CC Panel Wall Erection crew, C-14" at bounding box center [657, 207] width 729 height 9
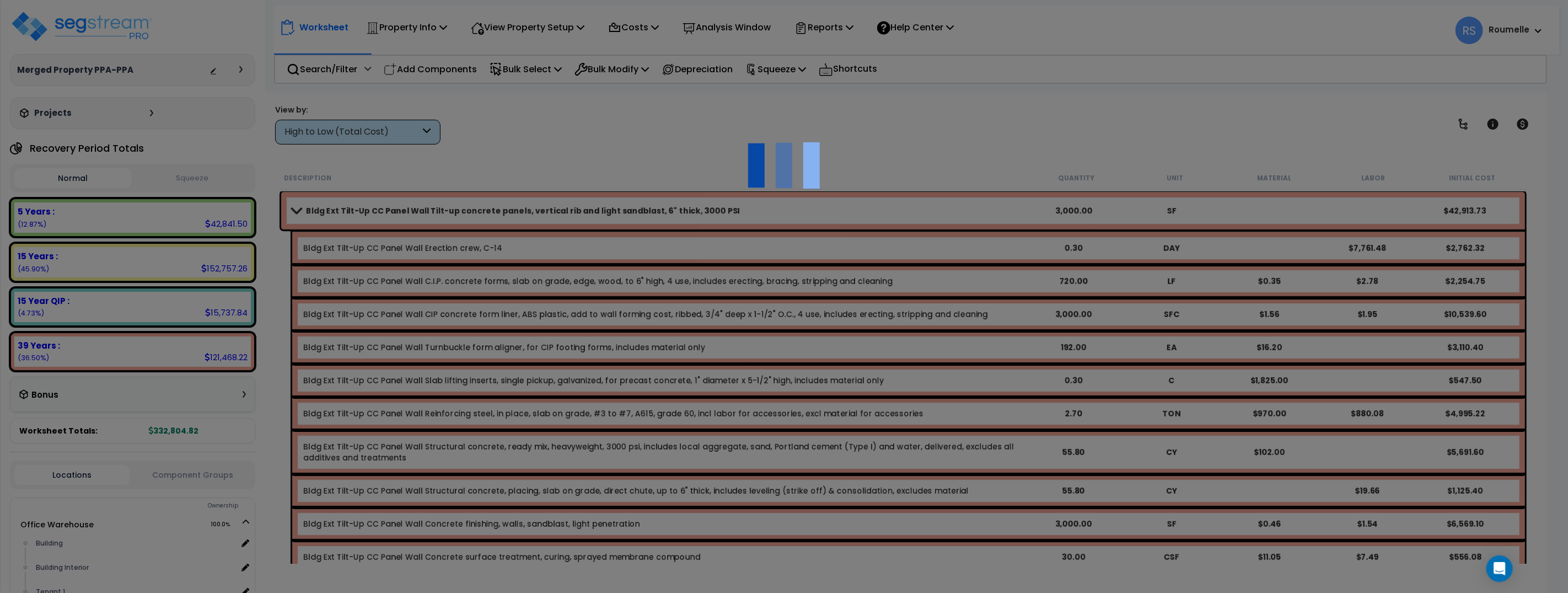
scroll to position [8, 0]
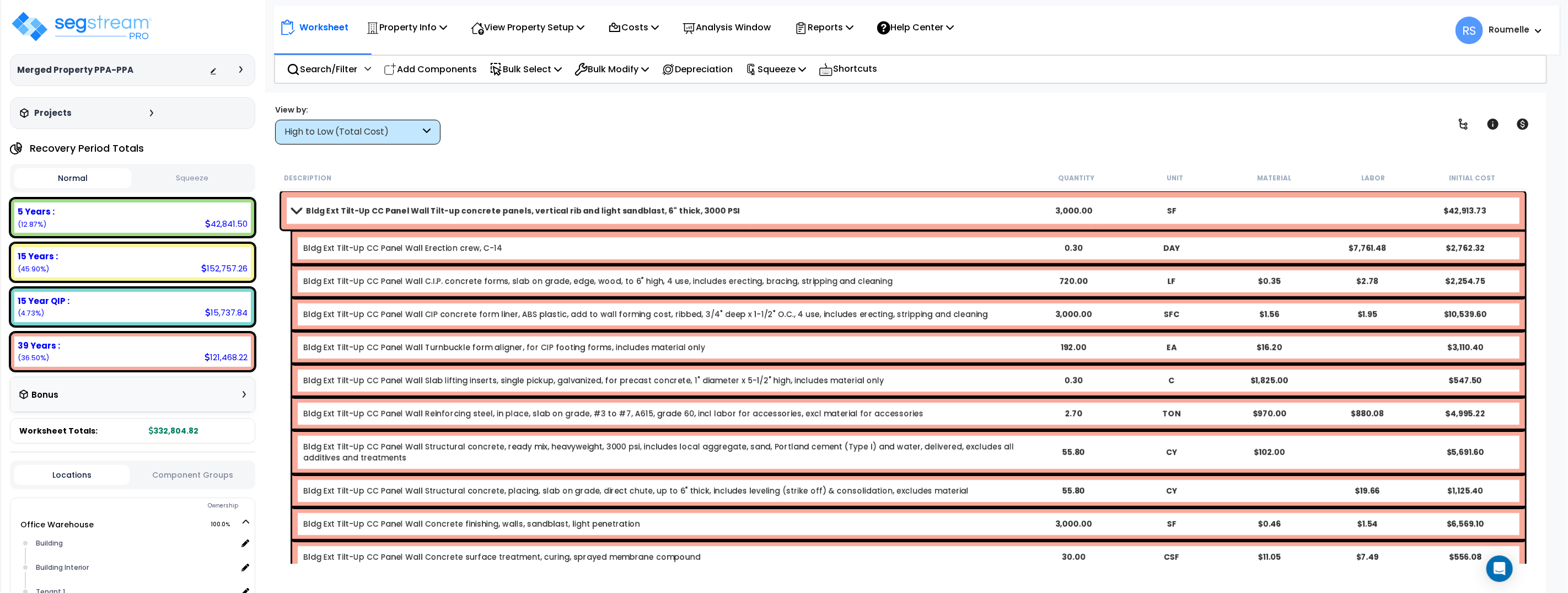
click at [739, 248] on b "Bldg Ext Tilt-Up CC Panel Wall Erection crew, C-14" at bounding box center [663, 248] width 721 height 11
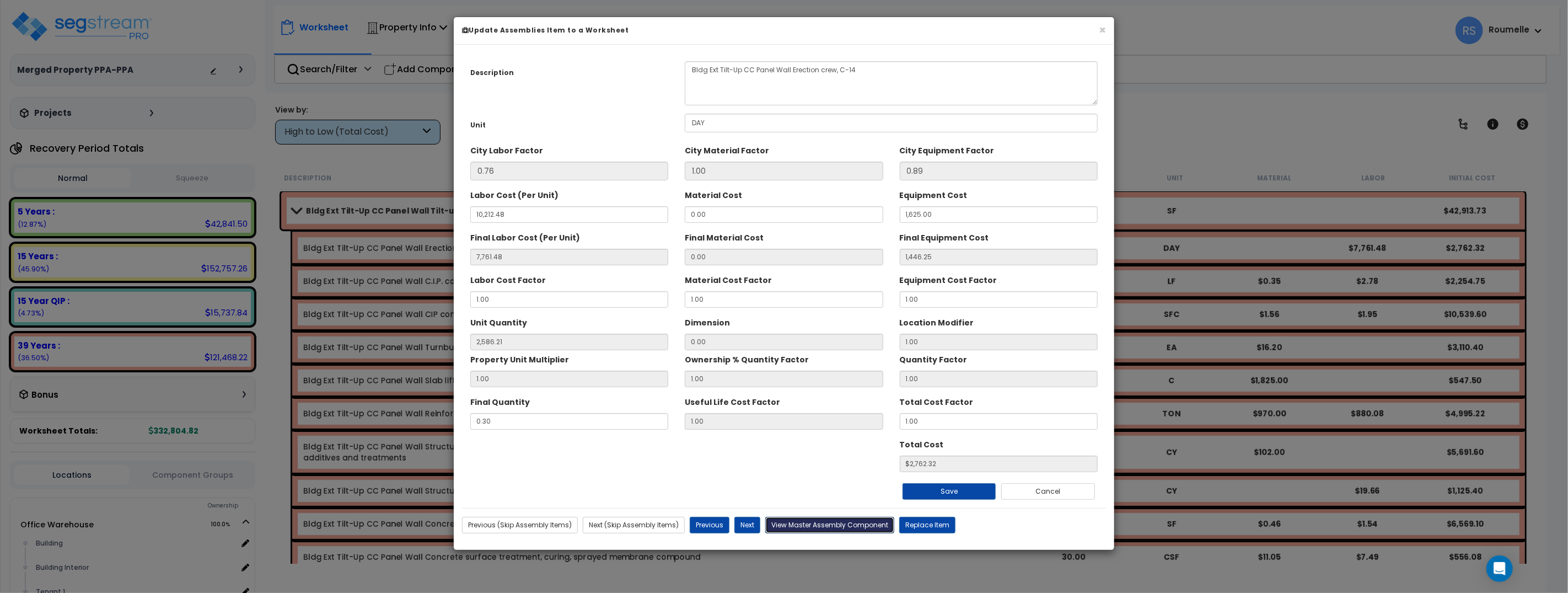
click at [837, 527] on button "View Master Assembly Component" at bounding box center [829, 524] width 129 height 17
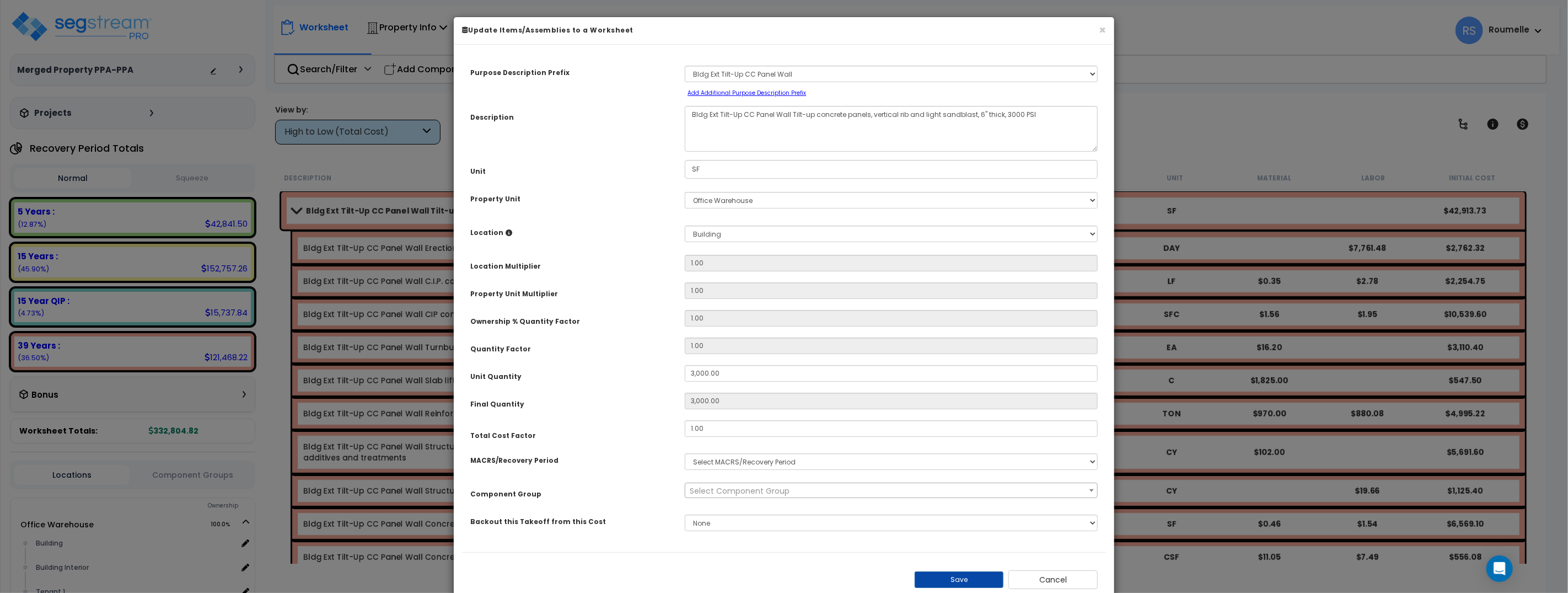
click at [760, 91] on small "Add Additional Purpose Description Prefix" at bounding box center [746, 93] width 119 height 8
select select "Others"
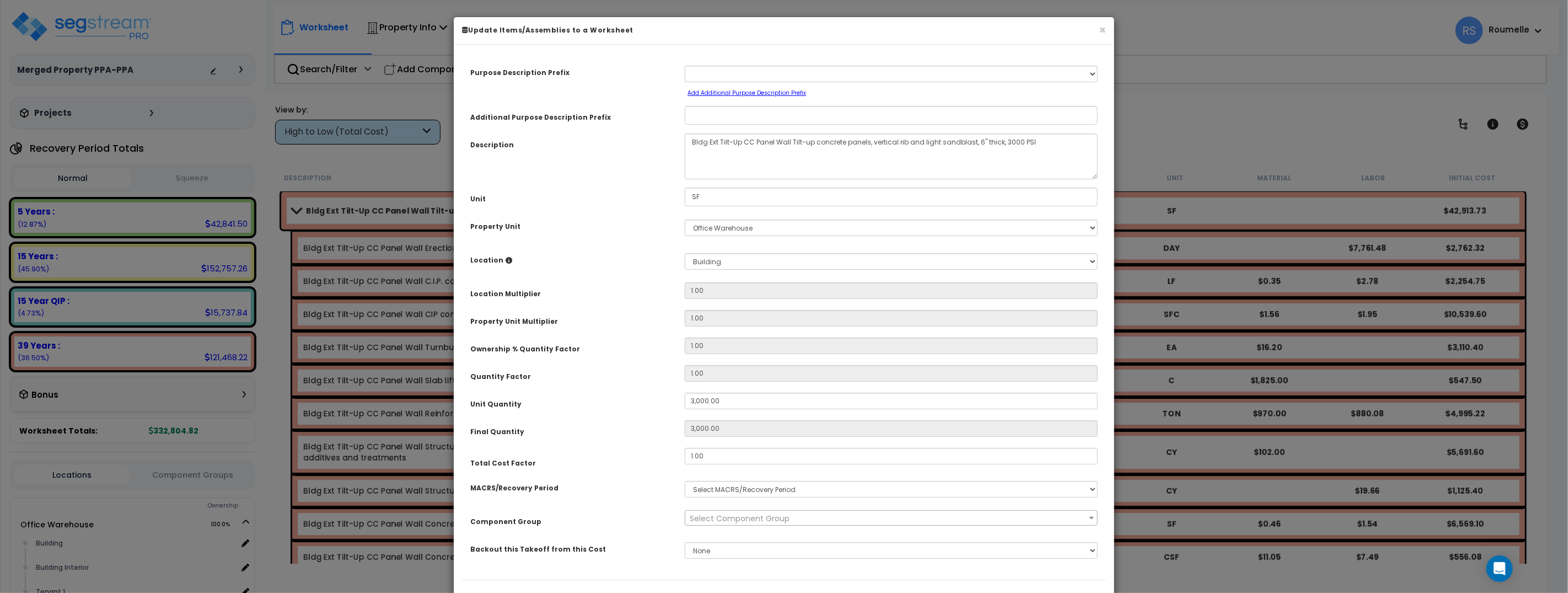
scroll to position [57, 0]
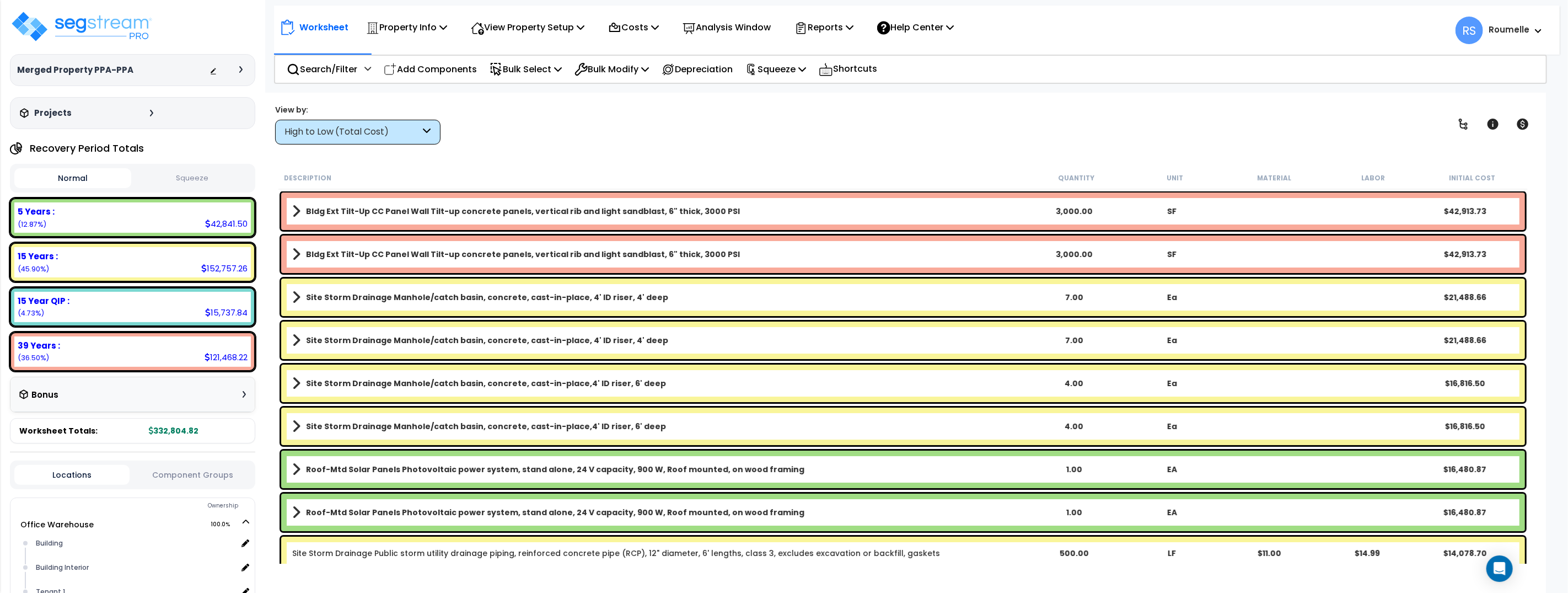
scroll to position [8, 0]
click at [693, 132] on div "View by: High to Low (Total Cost) High to Low (Total Cost)" at bounding box center [902, 124] width 1263 height 41
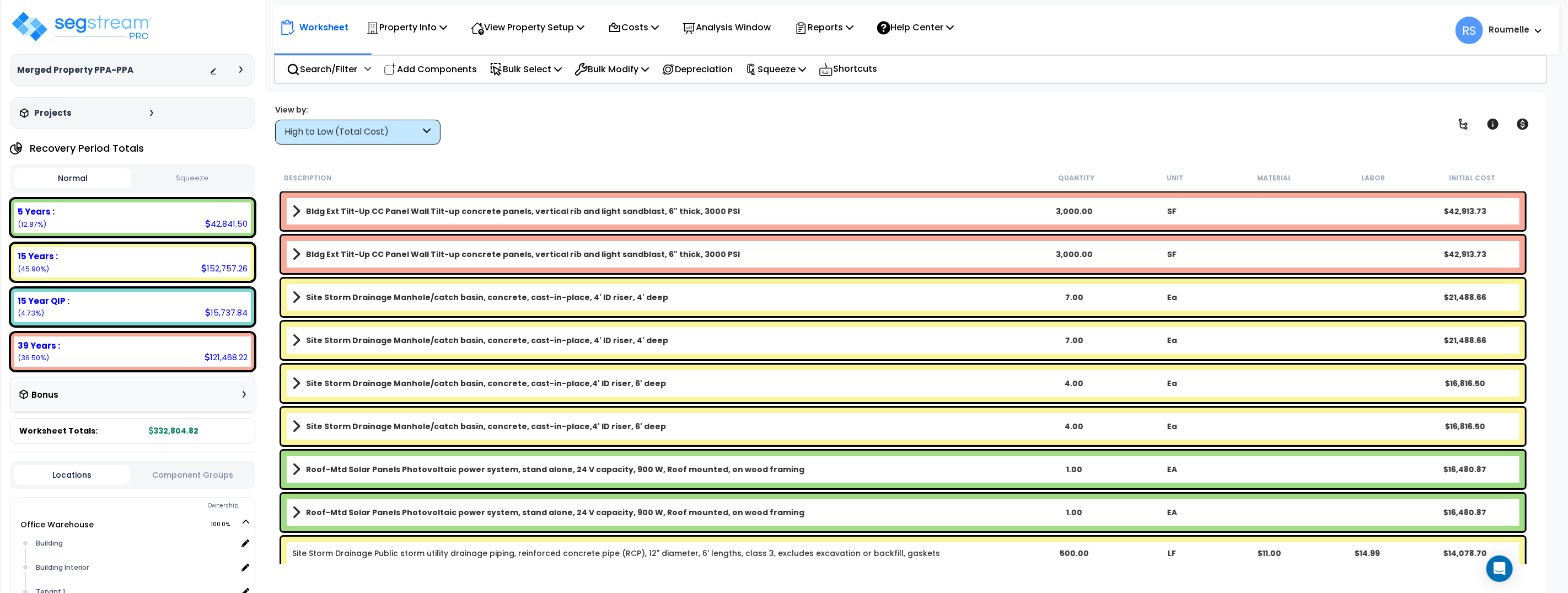
click at [936, 106] on div "View by: High to Low (Total Cost) High to Low (Total Cost)" at bounding box center [902, 124] width 1263 height 41
click at [806, 69] on icon at bounding box center [801, 69] width 8 height 9
click at [792, 95] on link "Squeeze" at bounding box center [794, 94] width 109 height 22
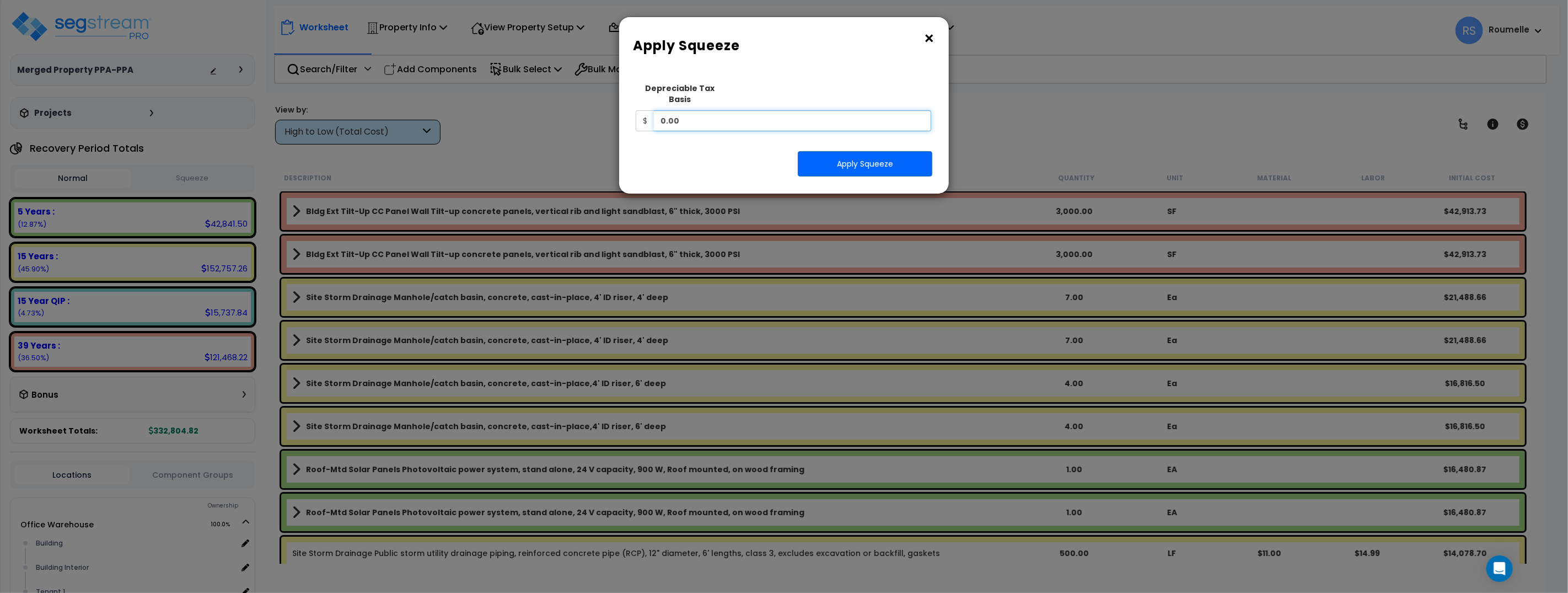
click at [824, 111] on input "0.00" at bounding box center [792, 120] width 277 height 21
type input "9,000"
click at [919, 152] on button "Apply Squeeze" at bounding box center [865, 163] width 135 height 25
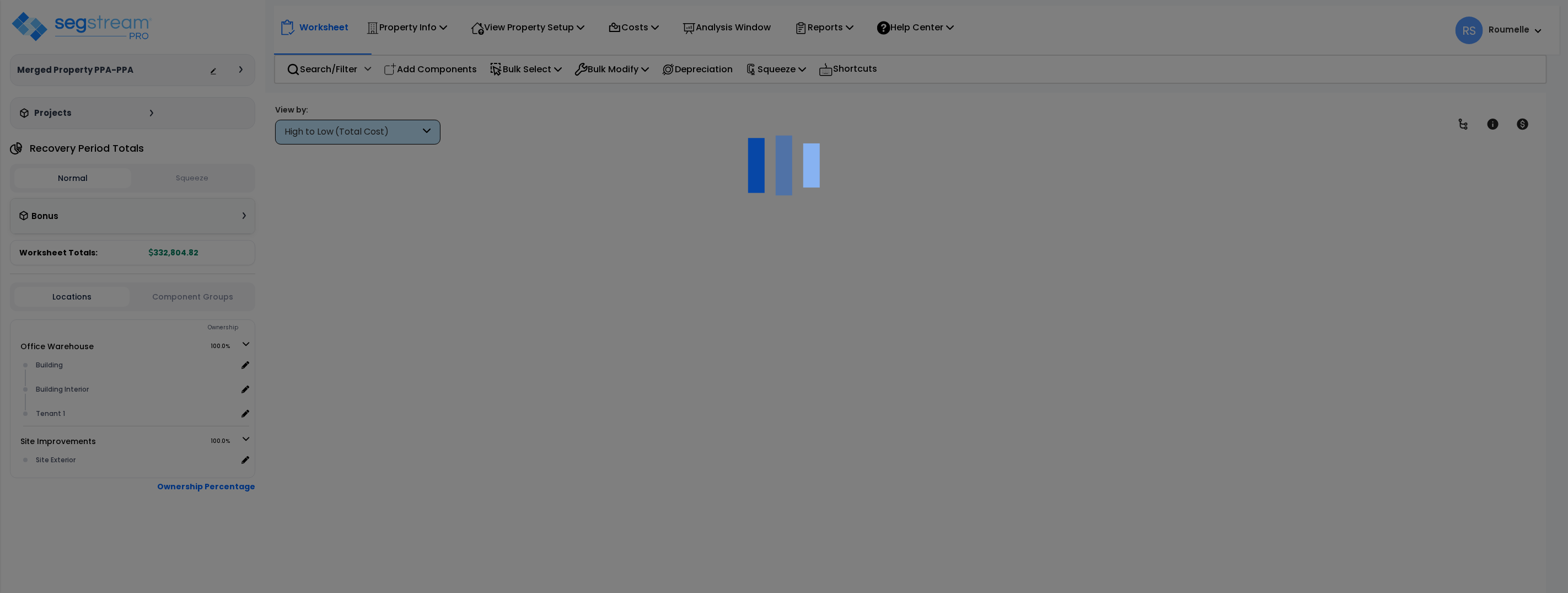
scroll to position [13, 0]
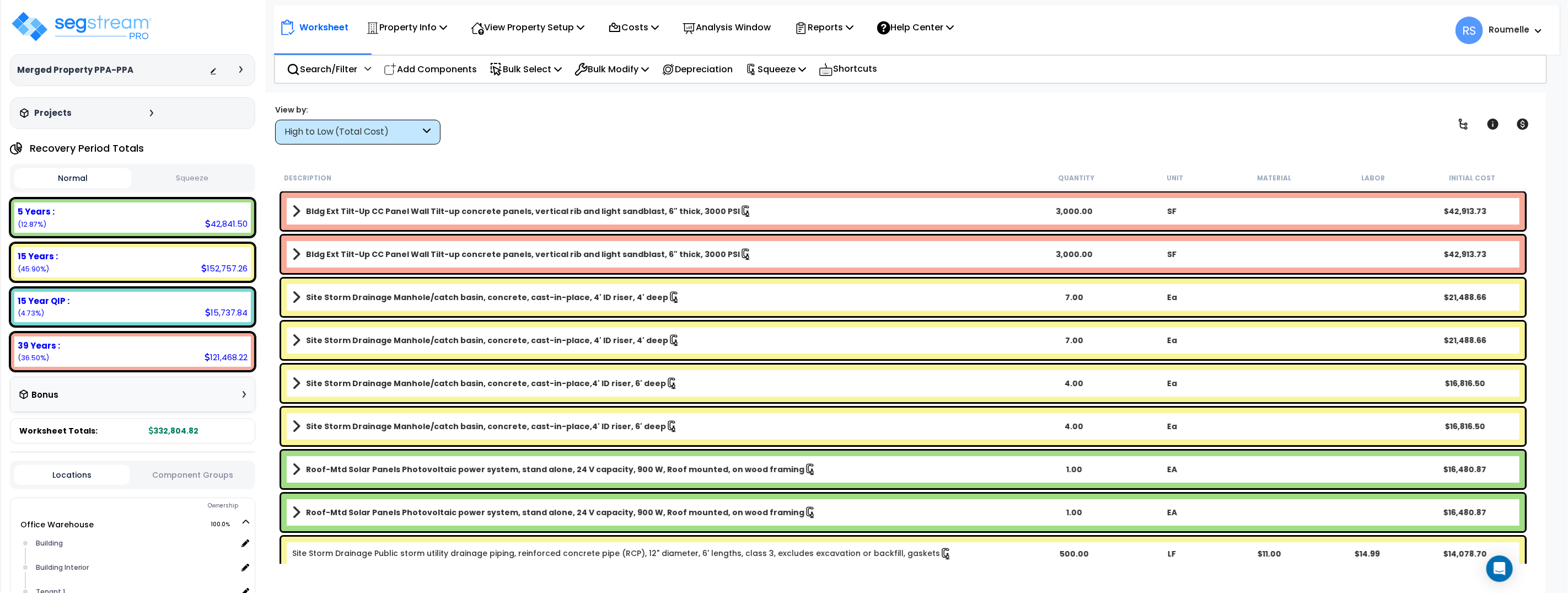
click at [767, 50] on nav "Worksheet Property Info Property Setup Add Property Unit Template property Clon…" at bounding box center [916, 29] width 1285 height 49
click at [791, 64] on p "Squeeze" at bounding box center [776, 69] width 61 height 15
click at [817, 95] on link "Re-squeeze" at bounding box center [794, 94] width 109 height 22
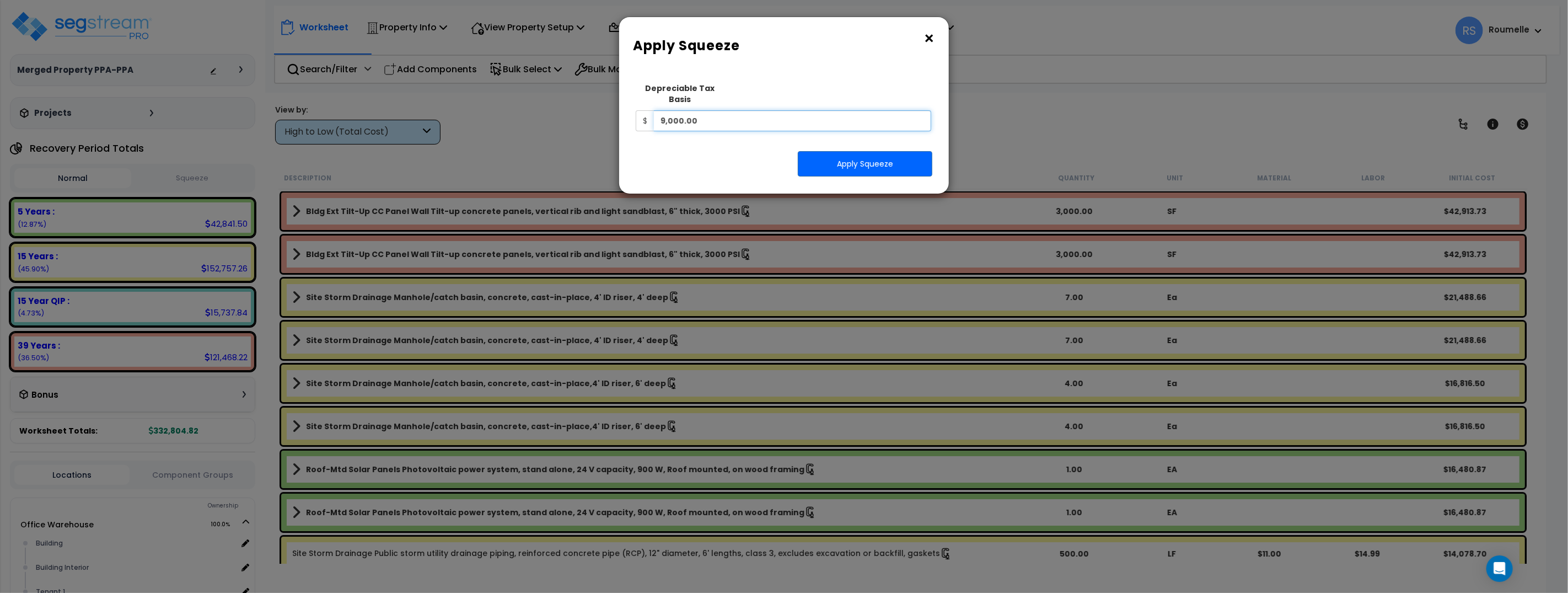
click at [818, 111] on input "9,000.00" at bounding box center [792, 120] width 277 height 21
type input "90,000"
drag, startPoint x: 751, startPoint y: 159, endPoint x: 859, endPoint y: 164, distance: 108.1
click at [751, 159] on div "Apply Squeeze" at bounding box center [784, 163] width 313 height 25
click at [859, 164] on button "Apply Squeeze" at bounding box center [865, 163] width 135 height 25
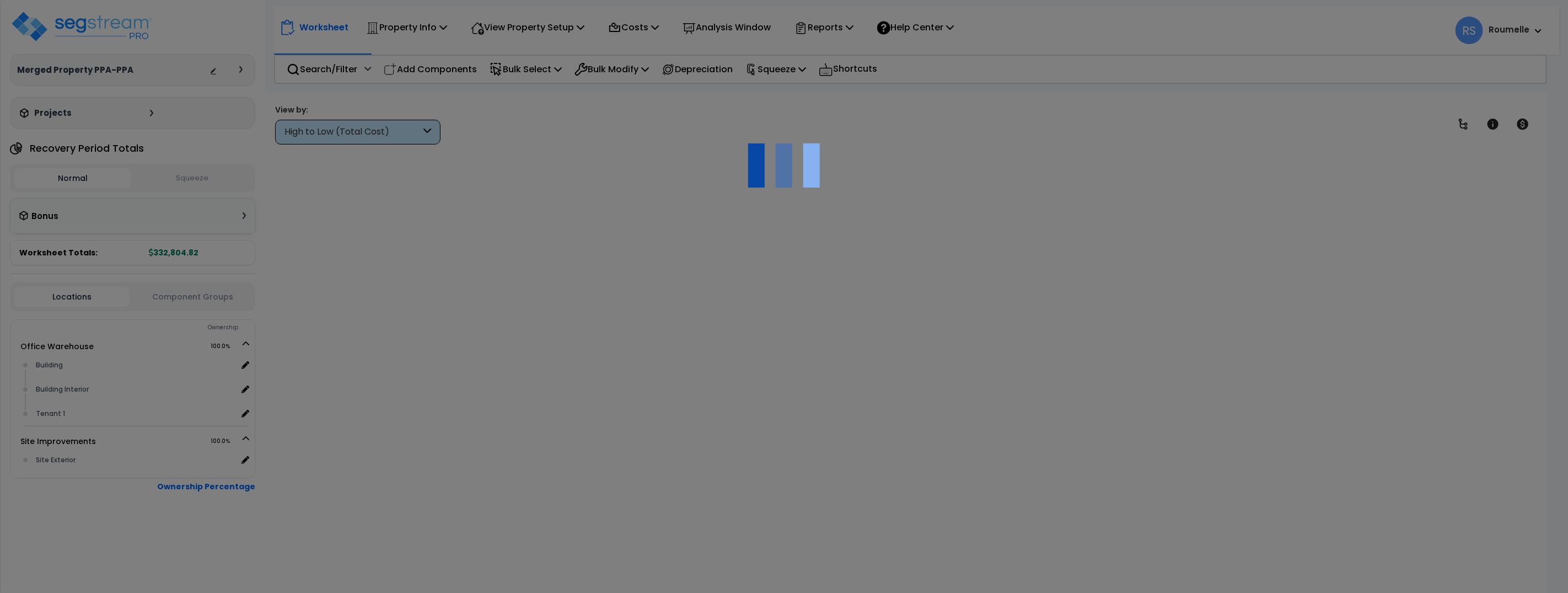
scroll to position [13, 0]
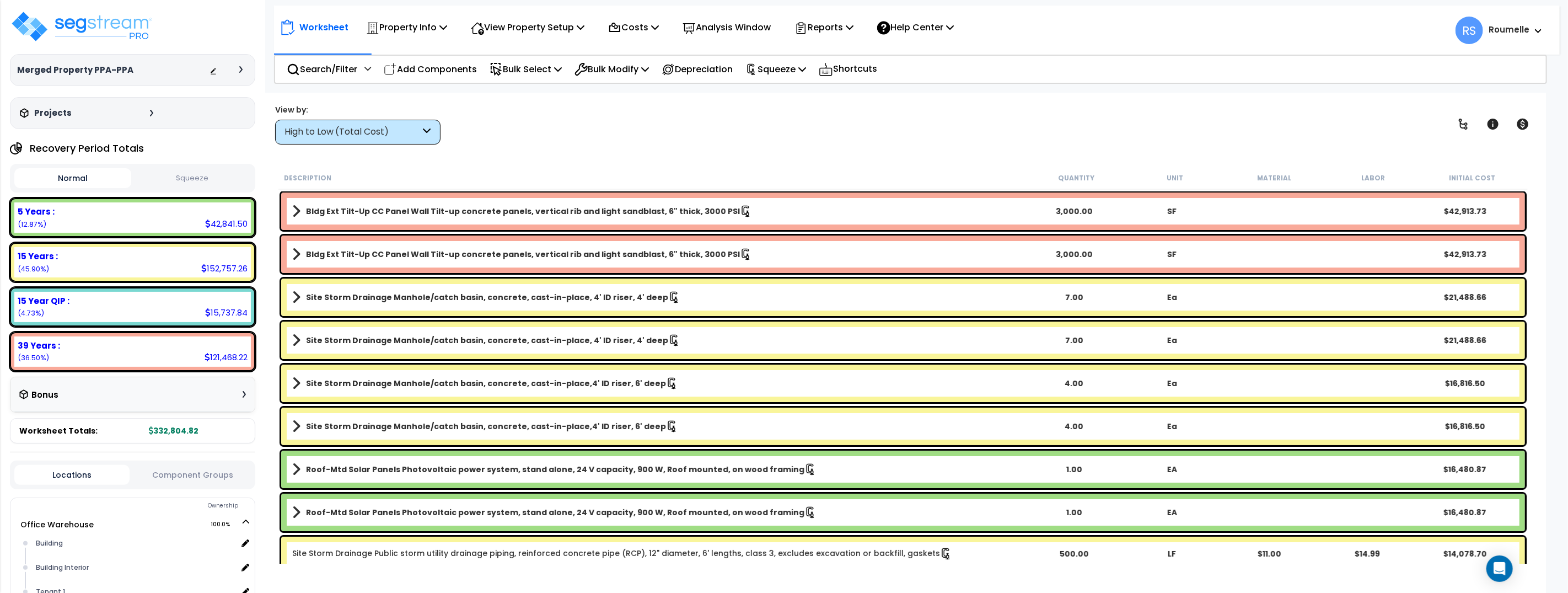
click at [736, 156] on div "Worksheet Property Info Property Setup Add Property Unit Template property Clon…" at bounding box center [903, 389] width 1285 height 593
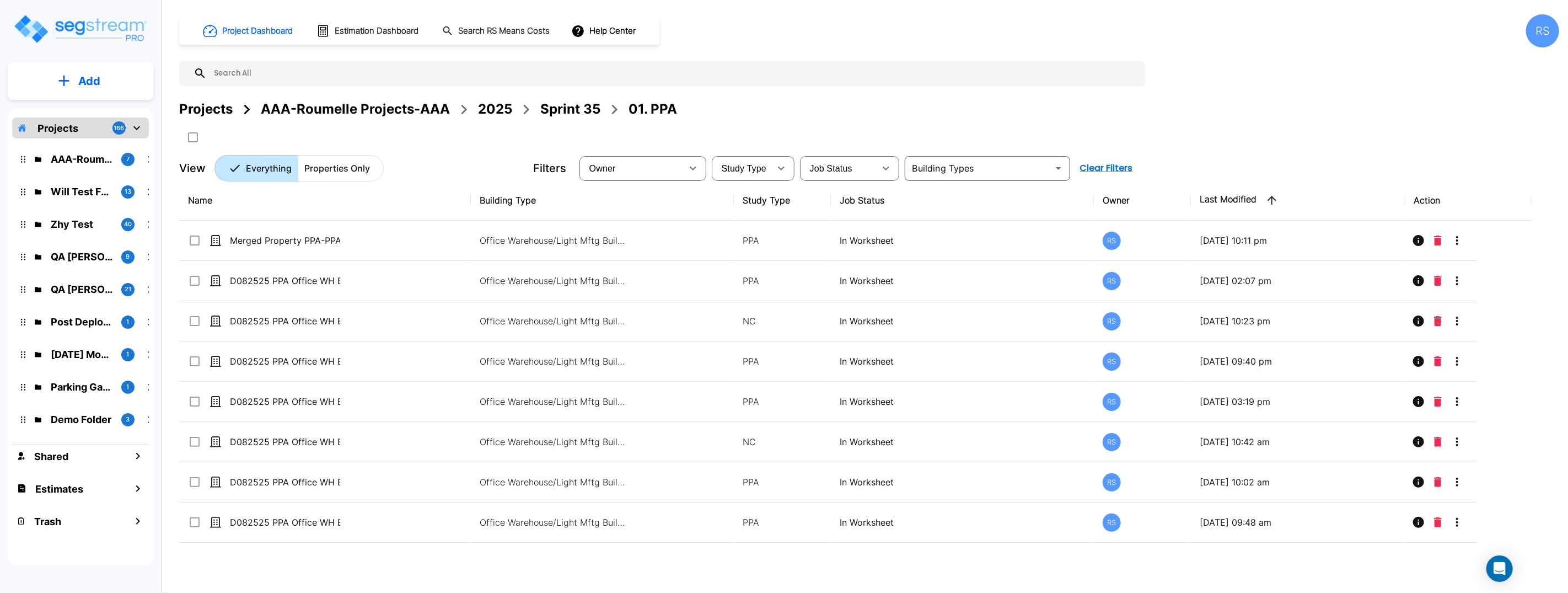
click at [1184, 128] on div "Projects AAA-Roumelle Projects-AAA 2025 Sprint 35 01. PPA" at bounding box center [869, 122] width 1380 height 47
click at [1186, 128] on div "Projects AAA-Roumelle Projects-AAA 2025 Sprint 35 01. PPA" at bounding box center [869, 122] width 1380 height 47
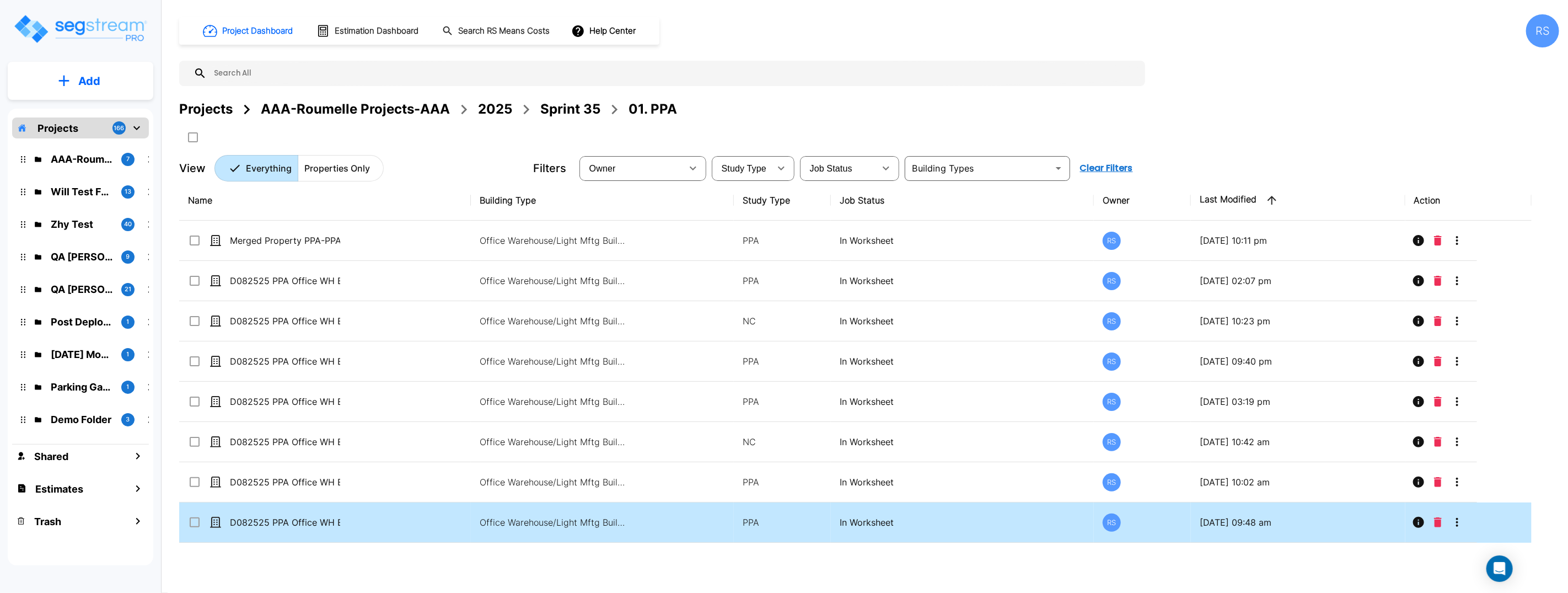
click at [386, 539] on td "D082525 PPA Office WH Bldg only_template" at bounding box center [324, 522] width 291 height 40
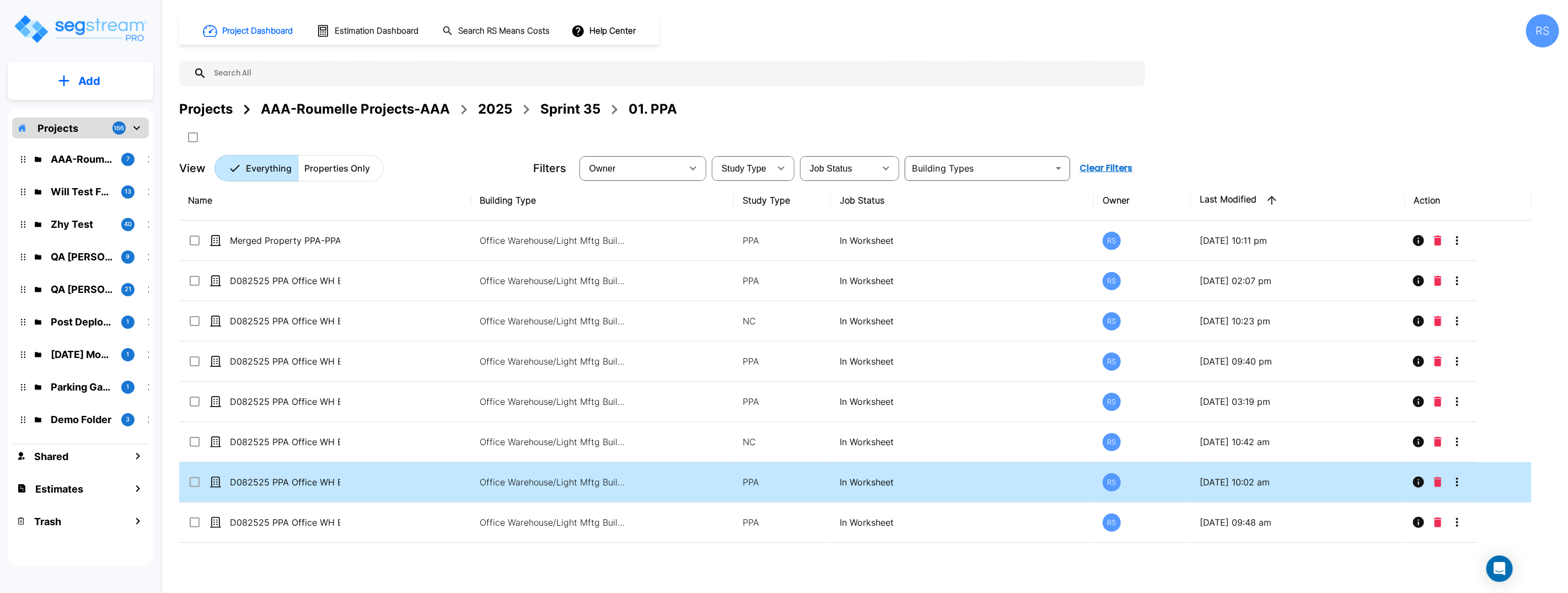
checkbox input "true"
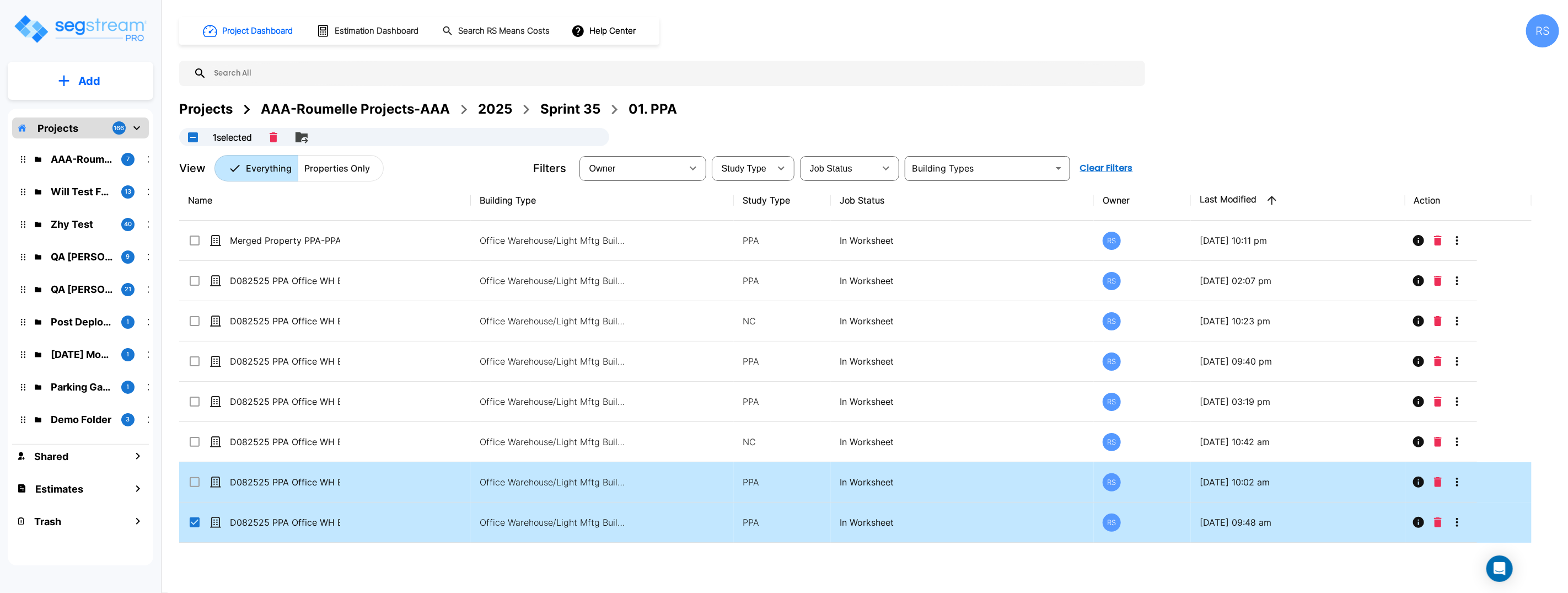
click at [195, 485] on icon at bounding box center [194, 482] width 13 height 13
checkbox input "true"
click at [283, 139] on icon "Merge" at bounding box center [277, 137] width 13 height 13
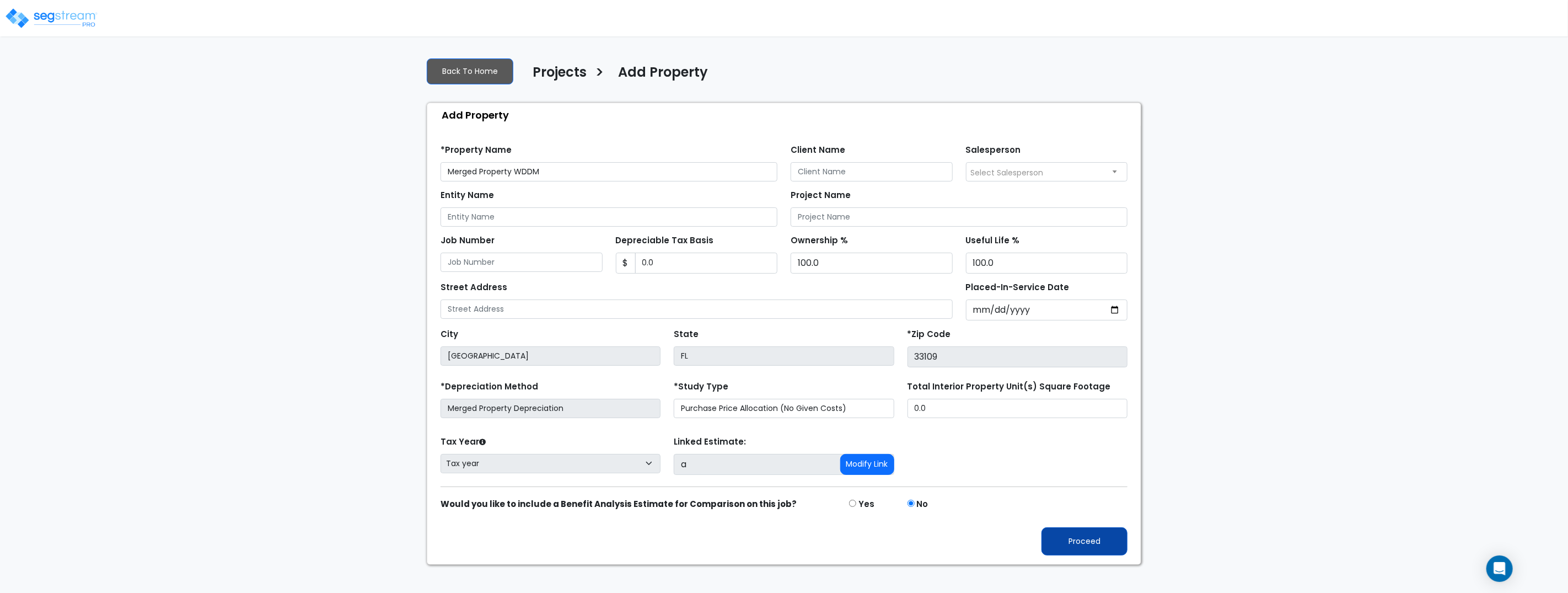
type input "Merged Property WDDM"
click at [1091, 546] on button "Proceed" at bounding box center [1084, 541] width 86 height 29
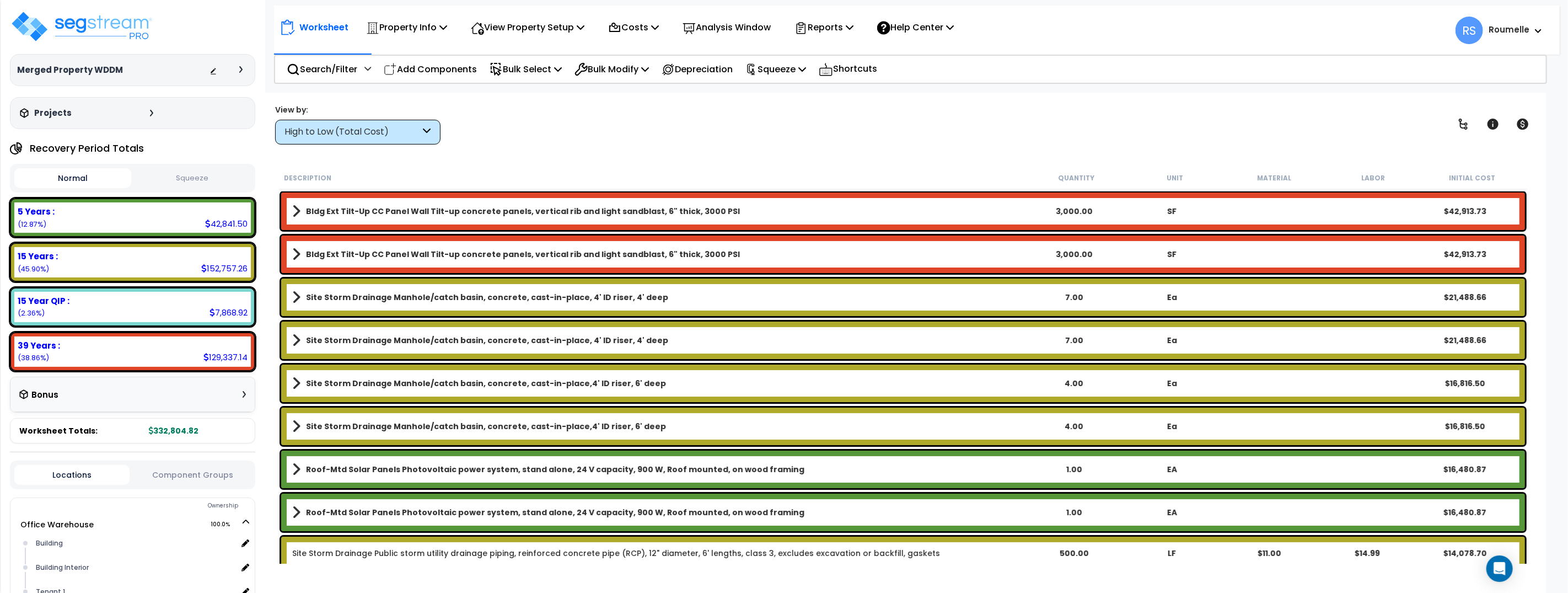
click at [239, 69] on icon at bounding box center [241, 69] width 4 height 6
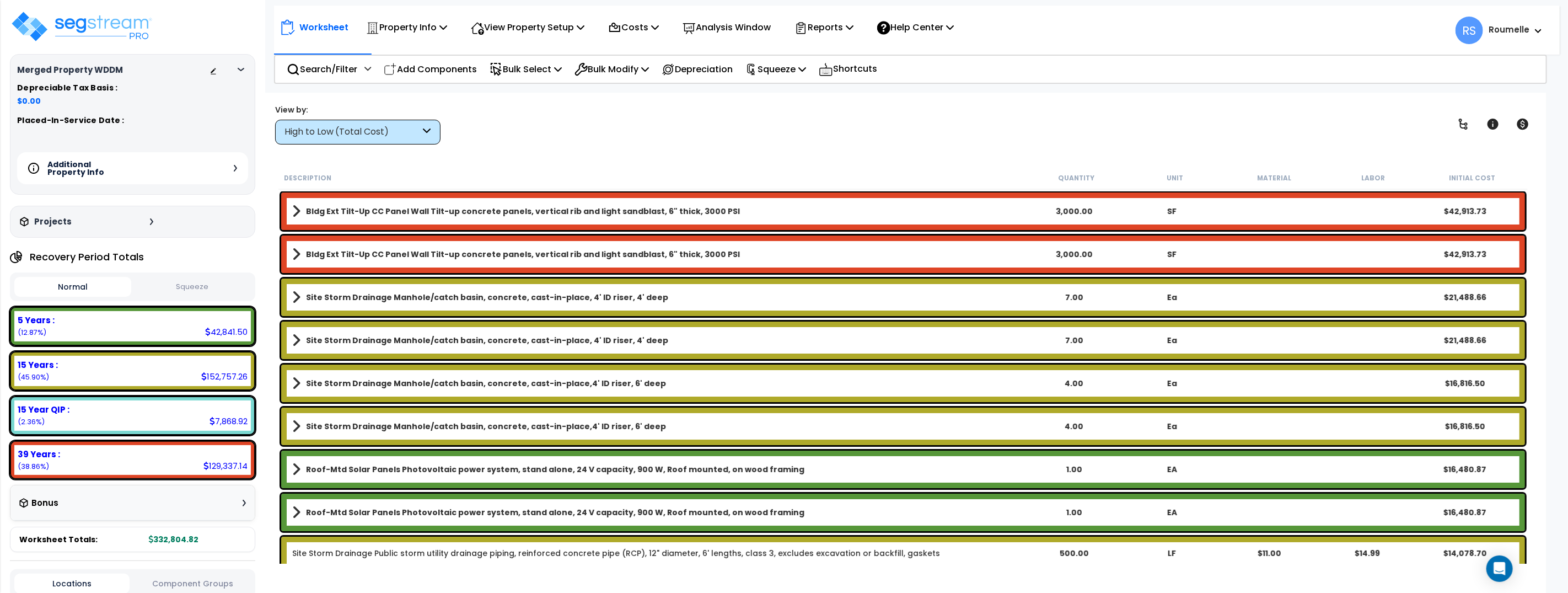
click at [236, 171] on div "Additional Property Info" at bounding box center [132, 169] width 231 height 32
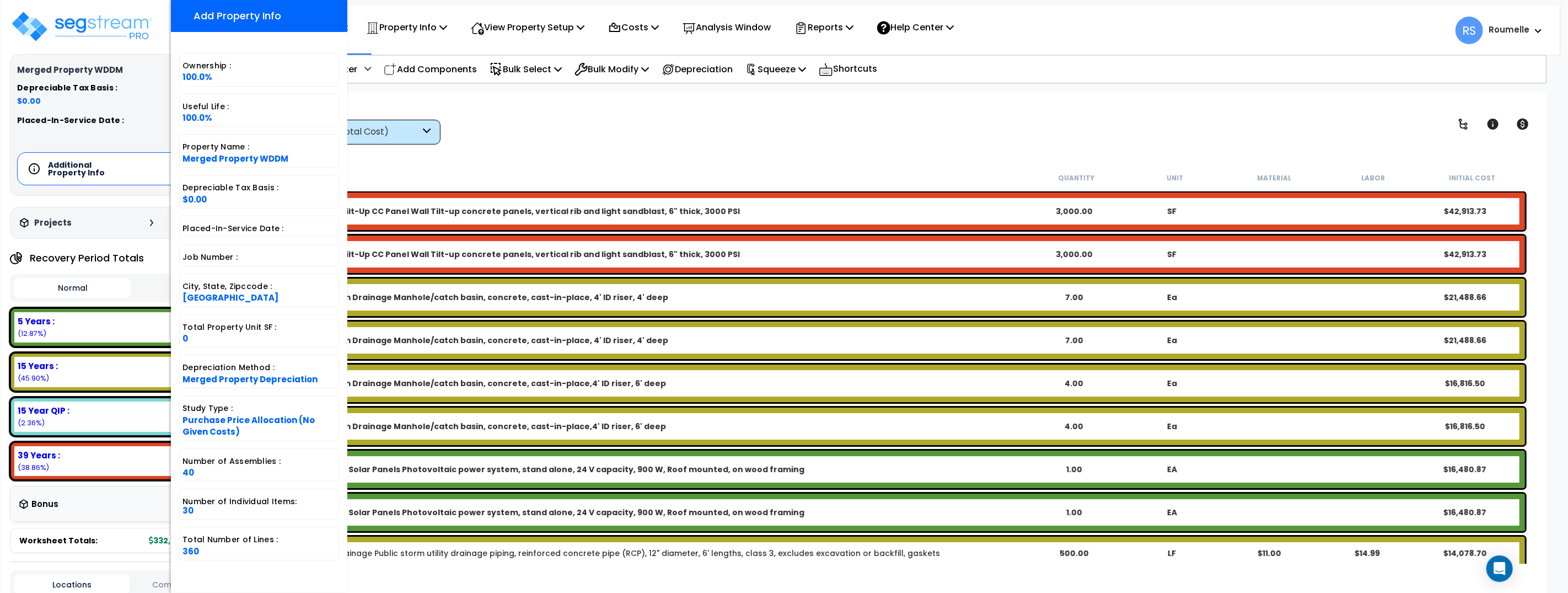
scroll to position [48, 0]
click at [192, 556] on span "360" at bounding box center [191, 551] width 17 height 12
copy span "360"
click at [511, 136] on div "View by: High to Low (Total Cost) High to Low (Total Cost)" at bounding box center [902, 124] width 1263 height 41
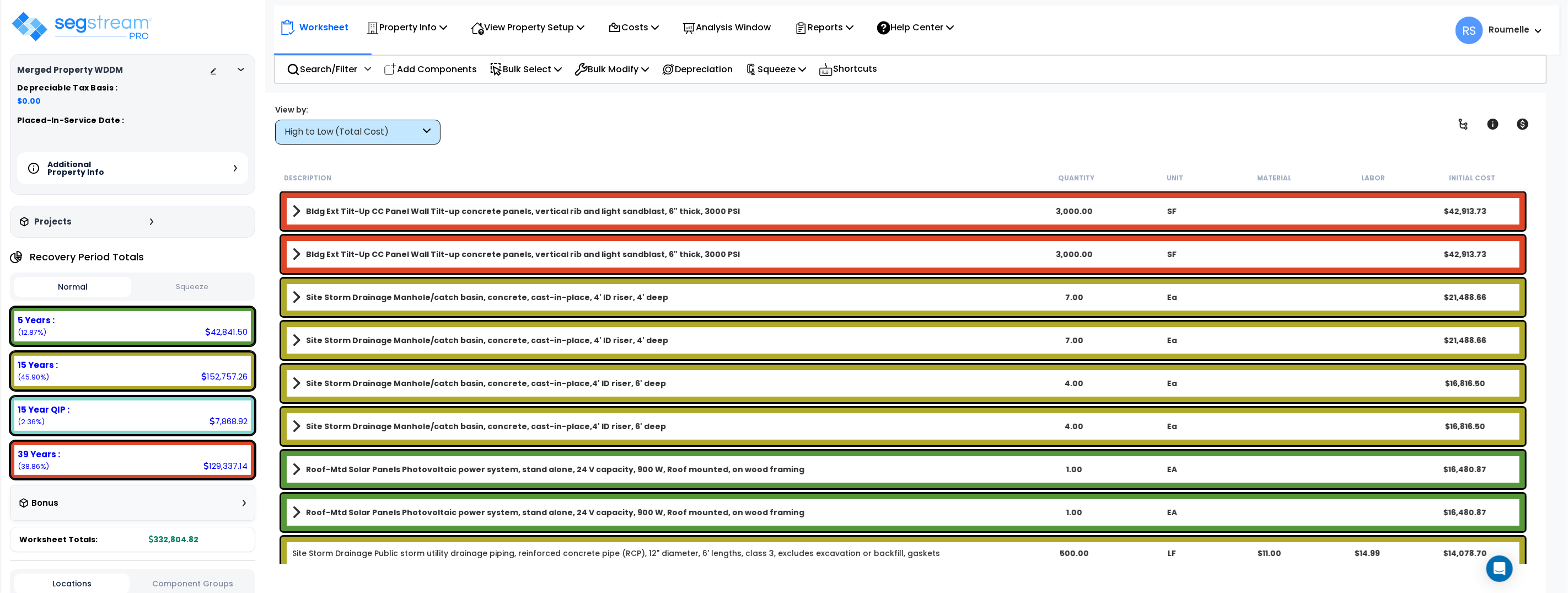
click at [511, 136] on div "View by: High to Low (Total Cost) High to Low (Total Cost)" at bounding box center [902, 124] width 1263 height 41
drag, startPoint x: 511, startPoint y: 136, endPoint x: 502, endPoint y: 136, distance: 9.0
click at [508, 137] on div "View by: High to Low (Total Cost) High to Low (Total Cost)" at bounding box center [902, 124] width 1263 height 41
click at [118, 20] on img at bounding box center [81, 26] width 144 height 33
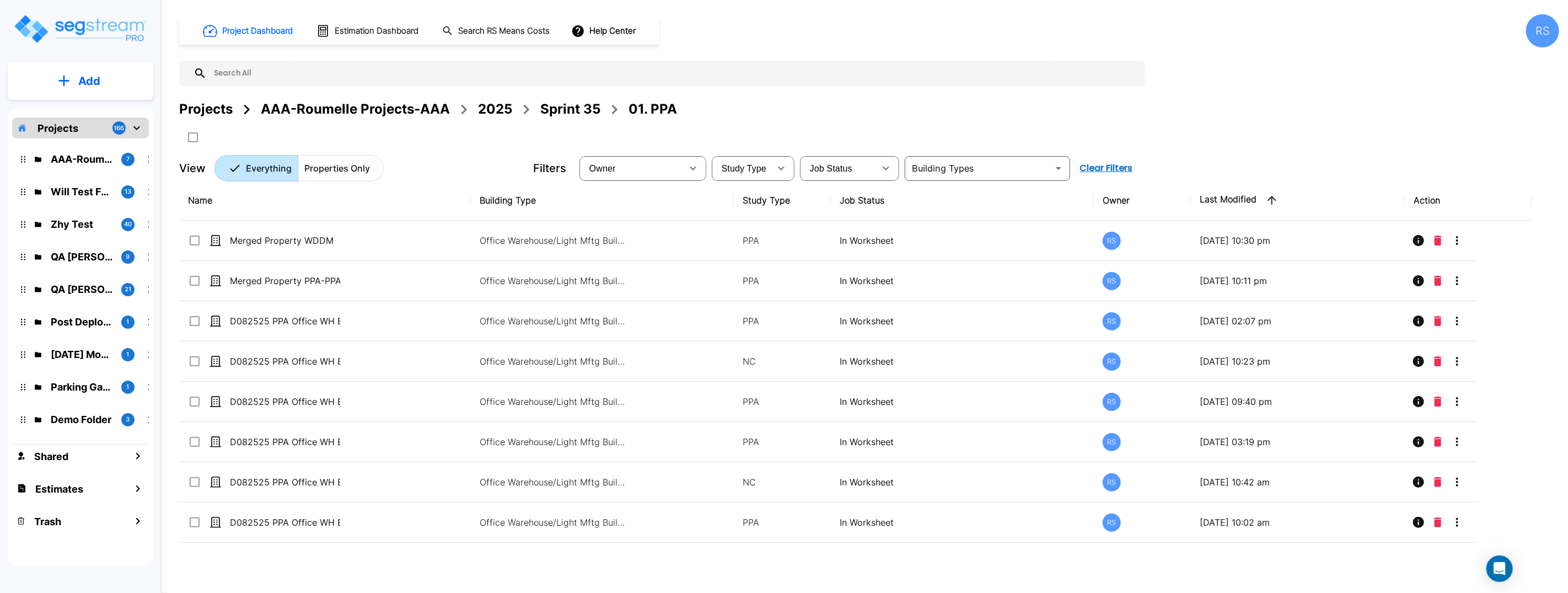
click at [1366, 87] on div "Project Dashboard Estimation Dashboard Search RS Means Costs Help Center RS Pro…" at bounding box center [869, 97] width 1380 height 167
drag, startPoint x: 800, startPoint y: 95, endPoint x: 698, endPoint y: 99, distance: 102.1
click at [782, 96] on div "Project Dashboard Estimation Dashboard Search RS Means Costs Help Center RS Pro…" at bounding box center [869, 97] width 1380 height 167
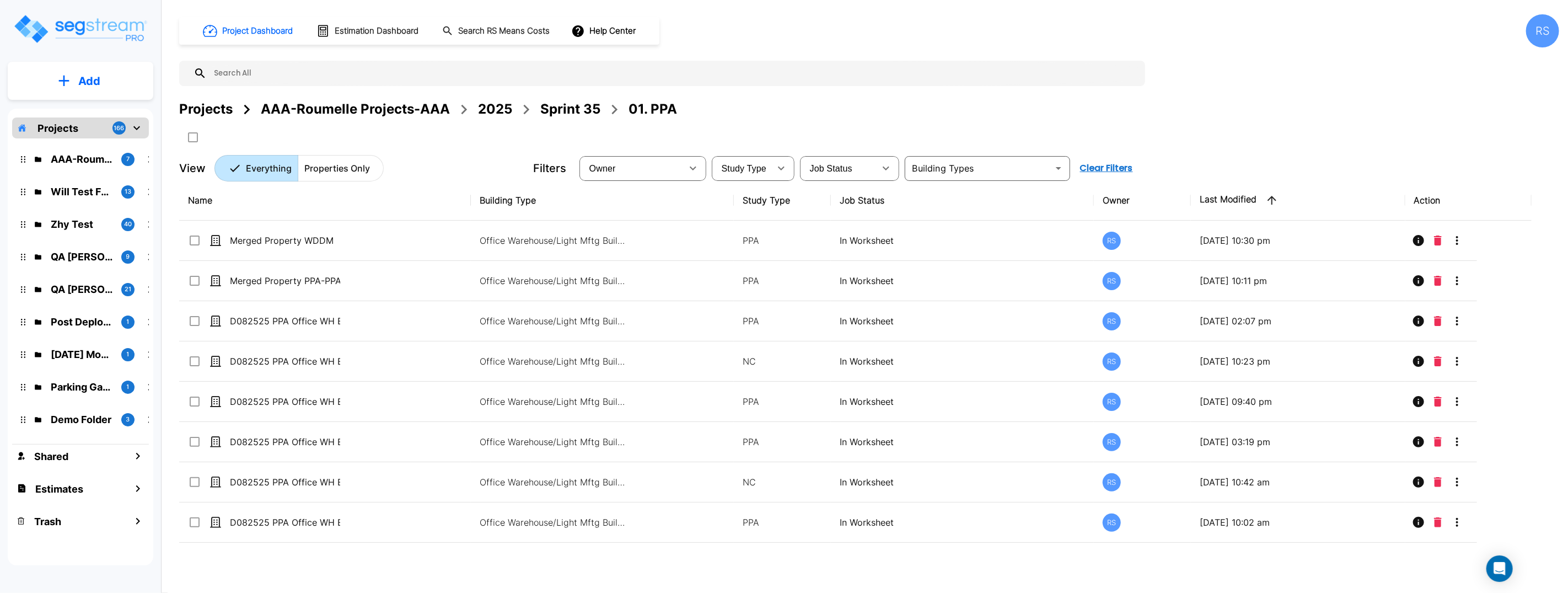
drag, startPoint x: 562, startPoint y: 108, endPoint x: 562, endPoint y: 114, distance: 6.0
click at [562, 108] on div "Sprint 35" at bounding box center [570, 109] width 60 height 20
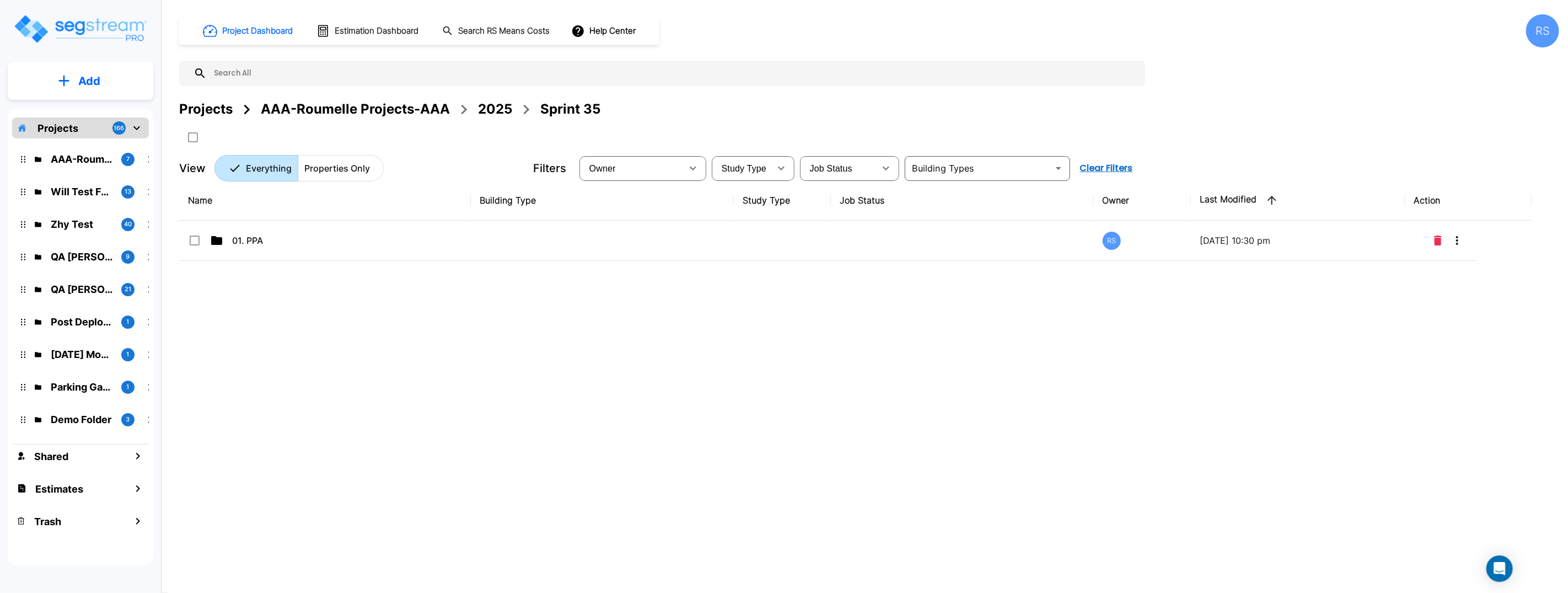
drag, startPoint x: 316, startPoint y: 287, endPoint x: 251, endPoint y: 125, distance: 174.6
click at [311, 282] on div "Name Building Type Study Type Job Status Owner Last Modified Action 01. PPA RS …" at bounding box center [855, 364] width 1352 height 367
click at [122, 89] on button "Add" at bounding box center [80, 81] width 145 height 32
click at [80, 113] on p "Add Folder" at bounding box center [86, 111] width 45 height 13
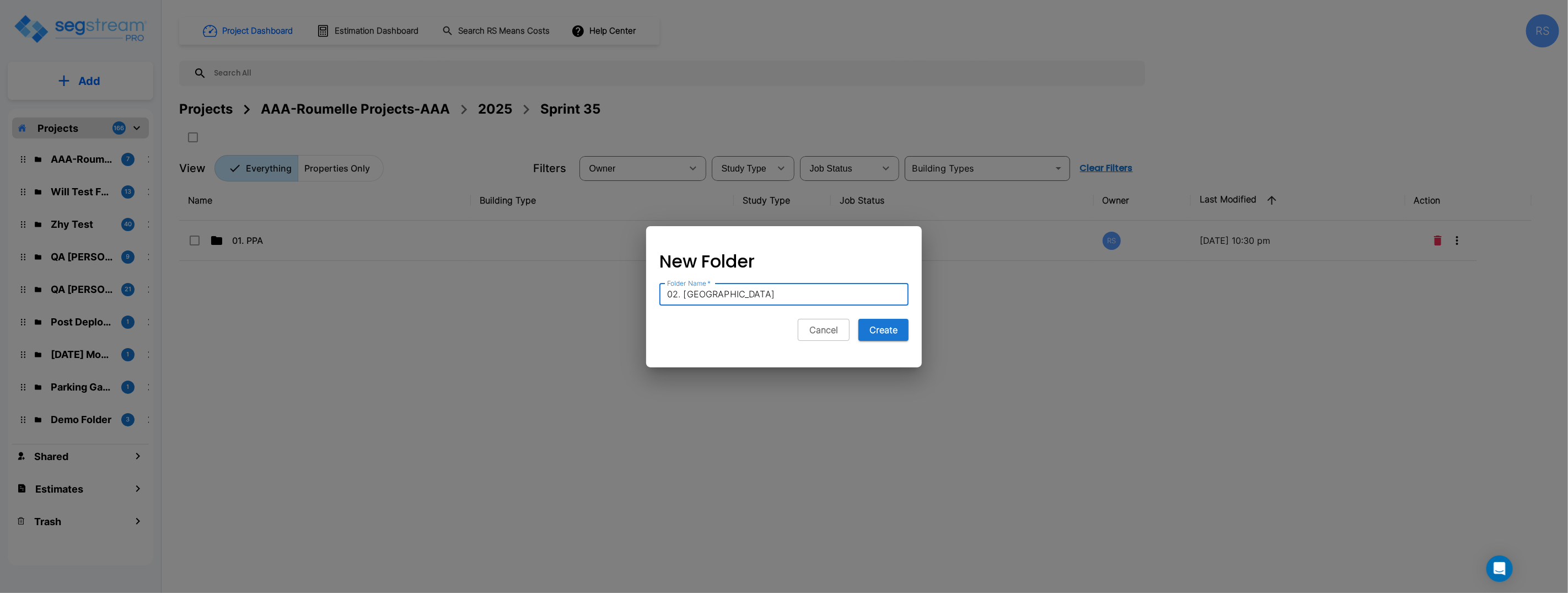
type input "02. NC"
click button "Cancel" at bounding box center [824, 329] width 52 height 22
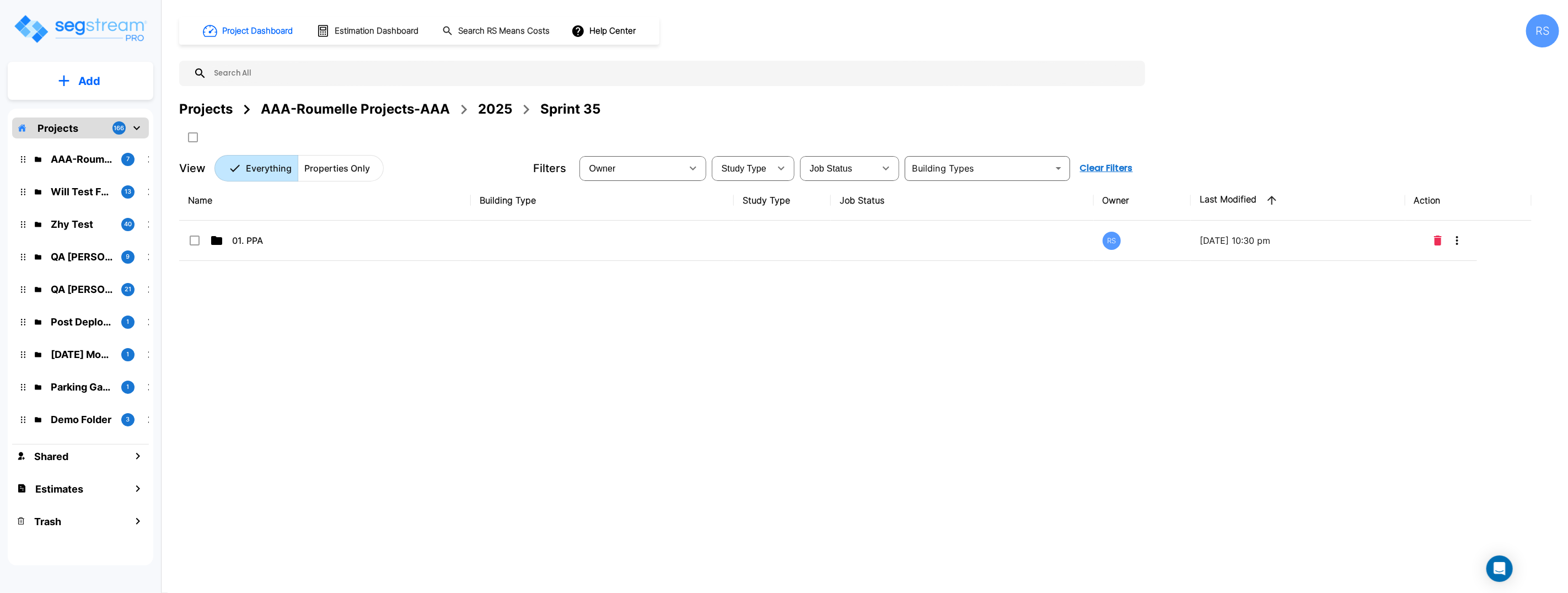
click at [102, 94] on button "Add" at bounding box center [80, 81] width 145 height 32
click at [104, 109] on p "Add Folder" at bounding box center [86, 111] width 45 height 13
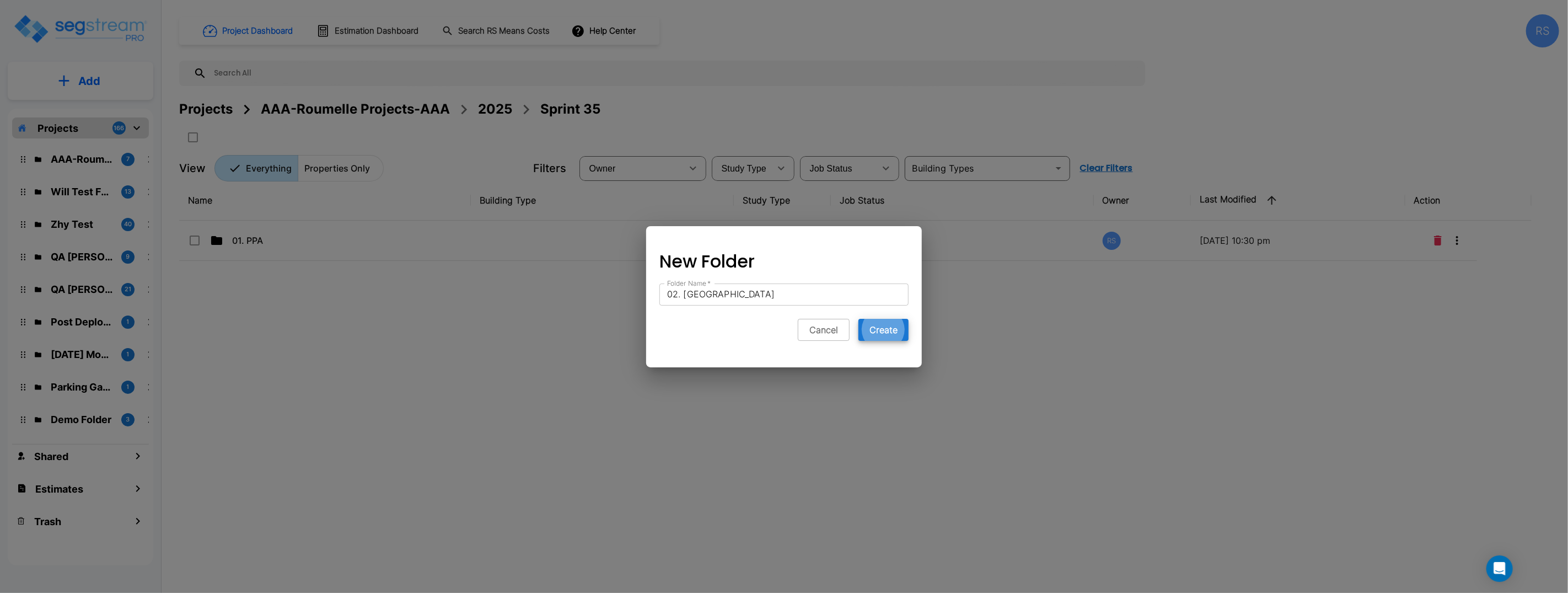
click at [858, 318] on button "Create" at bounding box center [883, 329] width 50 height 22
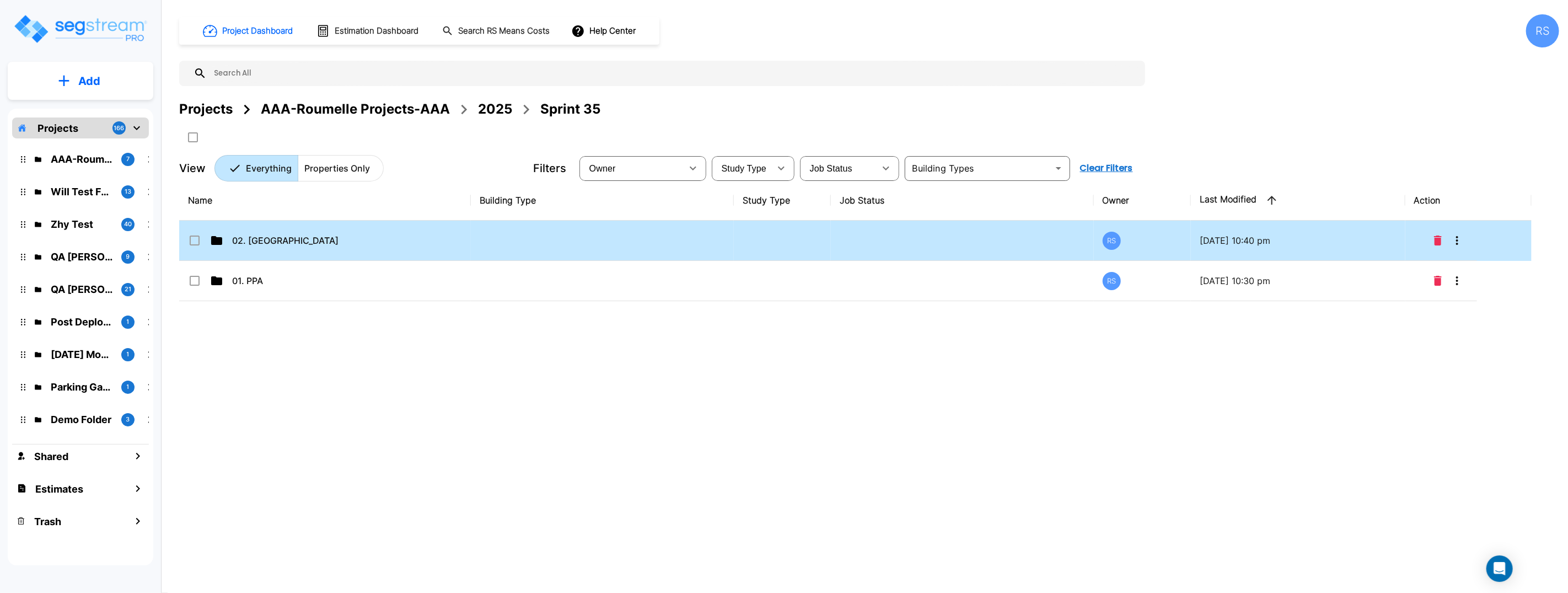
drag, startPoint x: 397, startPoint y: 222, endPoint x: 394, endPoint y: 233, distance: 11.4
click at [396, 225] on td "02. NC" at bounding box center [324, 240] width 291 height 40
click at [394, 233] on td "02. NC" at bounding box center [324, 240] width 291 height 40
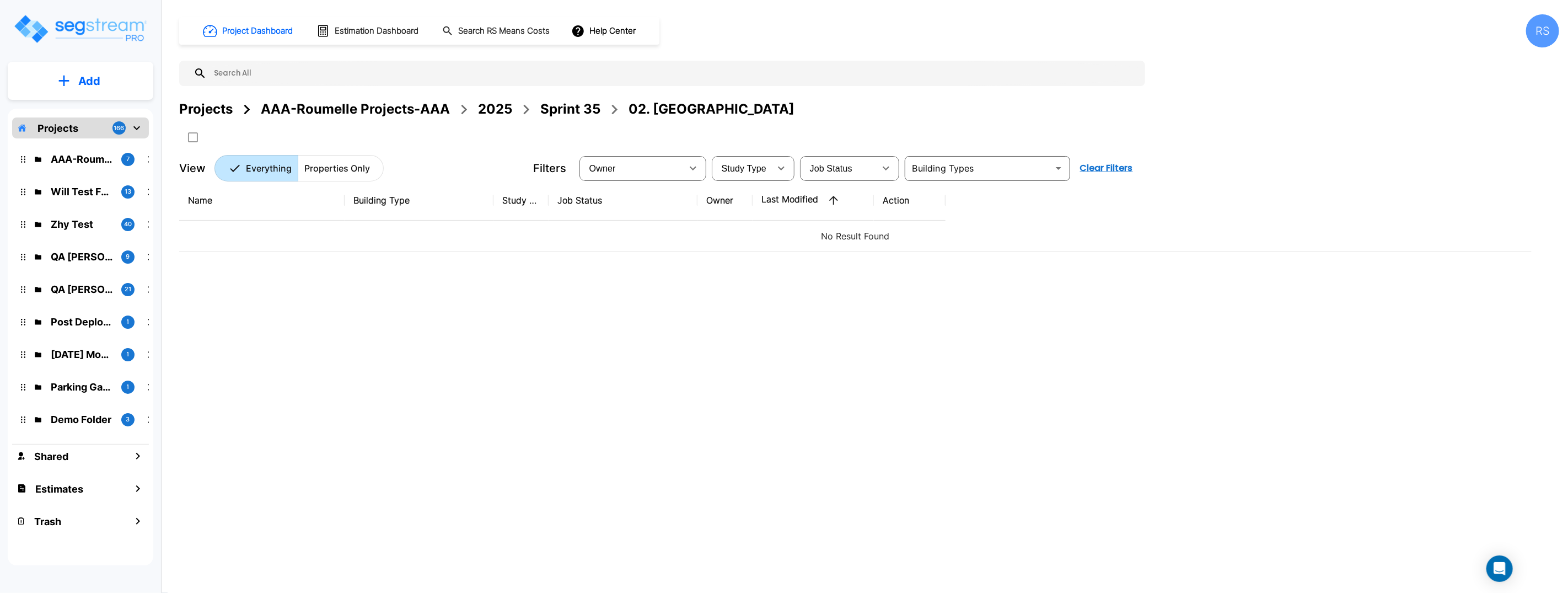
click at [96, 86] on p "Add" at bounding box center [89, 81] width 22 height 17
click at [101, 143] on p "Add Property" at bounding box center [86, 143] width 56 height 13
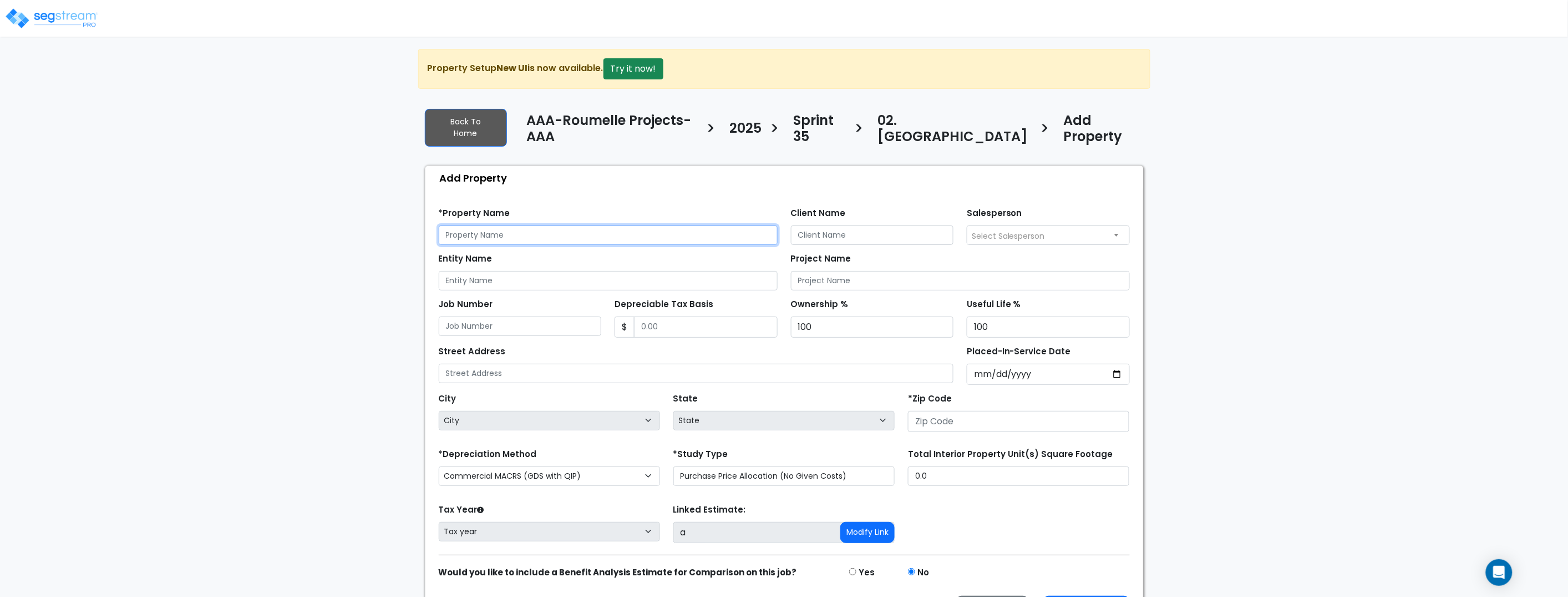
click at [494, 225] on input "text" at bounding box center [608, 235] width 339 height 20
paste input "Office WH"
type input "D082825 NC Office WH + Tenant"
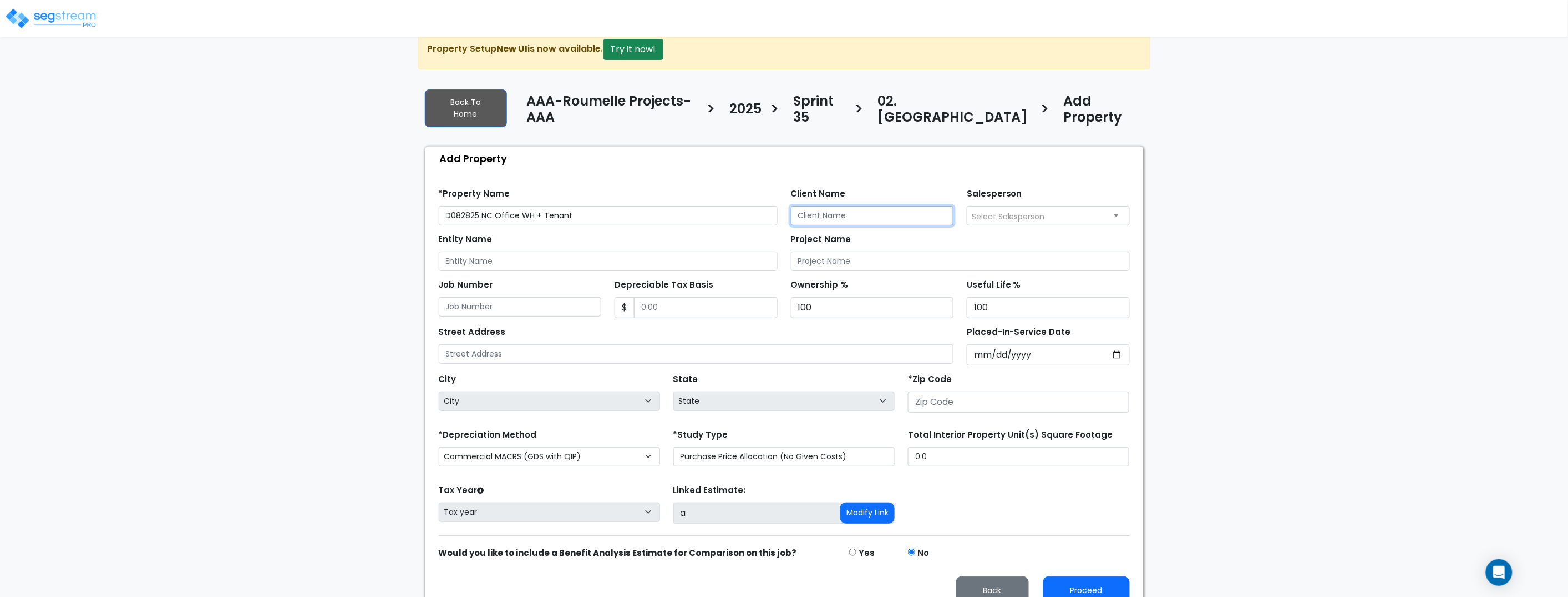
scroll to position [24, 0]
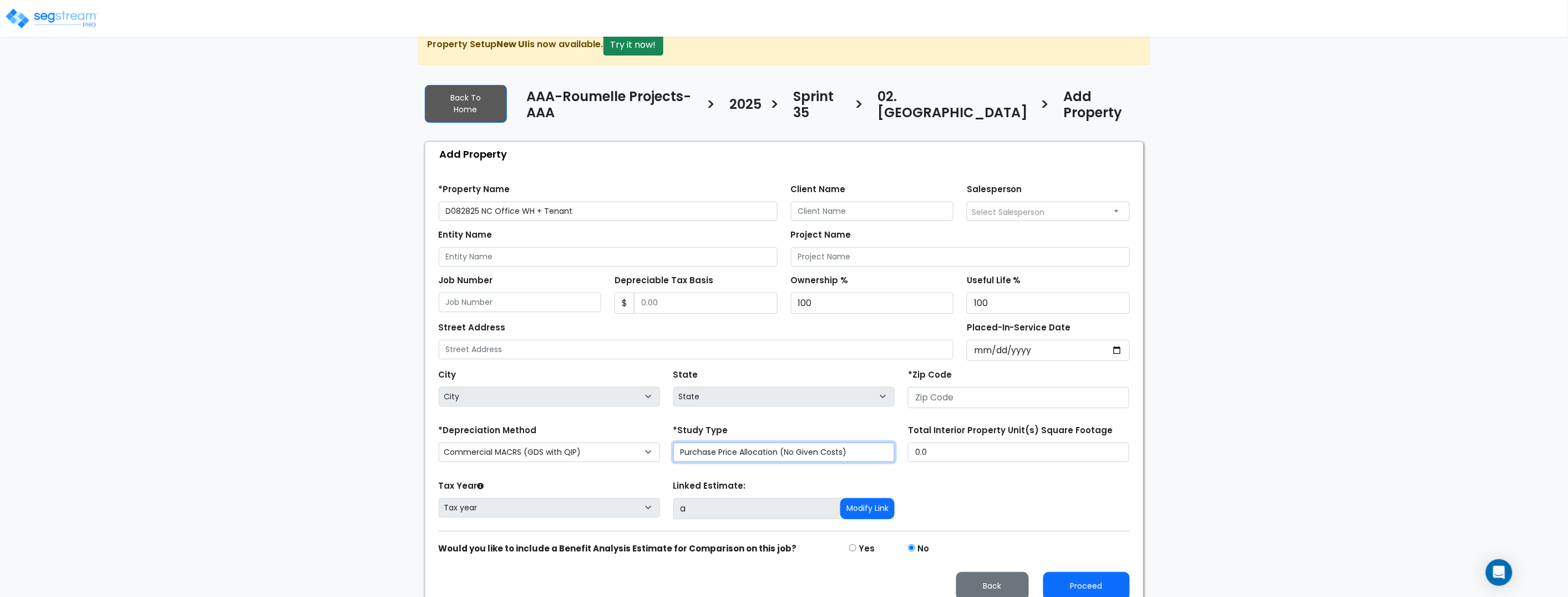
click at [758, 443] on select "Purchase Price Allocation (No Given Costs) New Construction / Reno / TI's (Give…" at bounding box center [784, 452] width 222 height 20
select select "NEW"
click at [674, 443] on select "Purchase Price Allocation (No Given Costs) New Construction / Reno / TI's (Give…" at bounding box center [784, 452] width 222 height 20
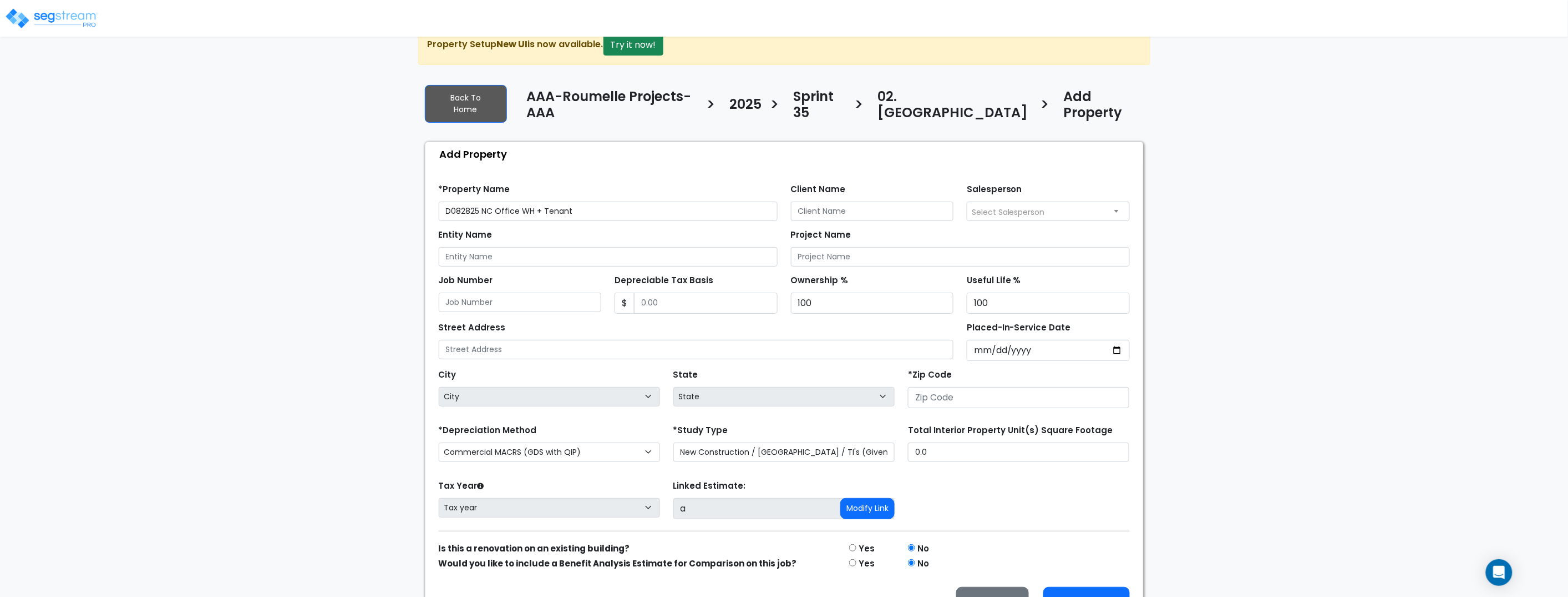
click at [1235, 435] on div "We are Building your Property. So please grab a coffee and let us do the heavy …" at bounding box center [784, 325] width 1568 height 600
click at [976, 387] on input "number" at bounding box center [1018, 397] width 222 height 21
type input "33109"
select select "FL"
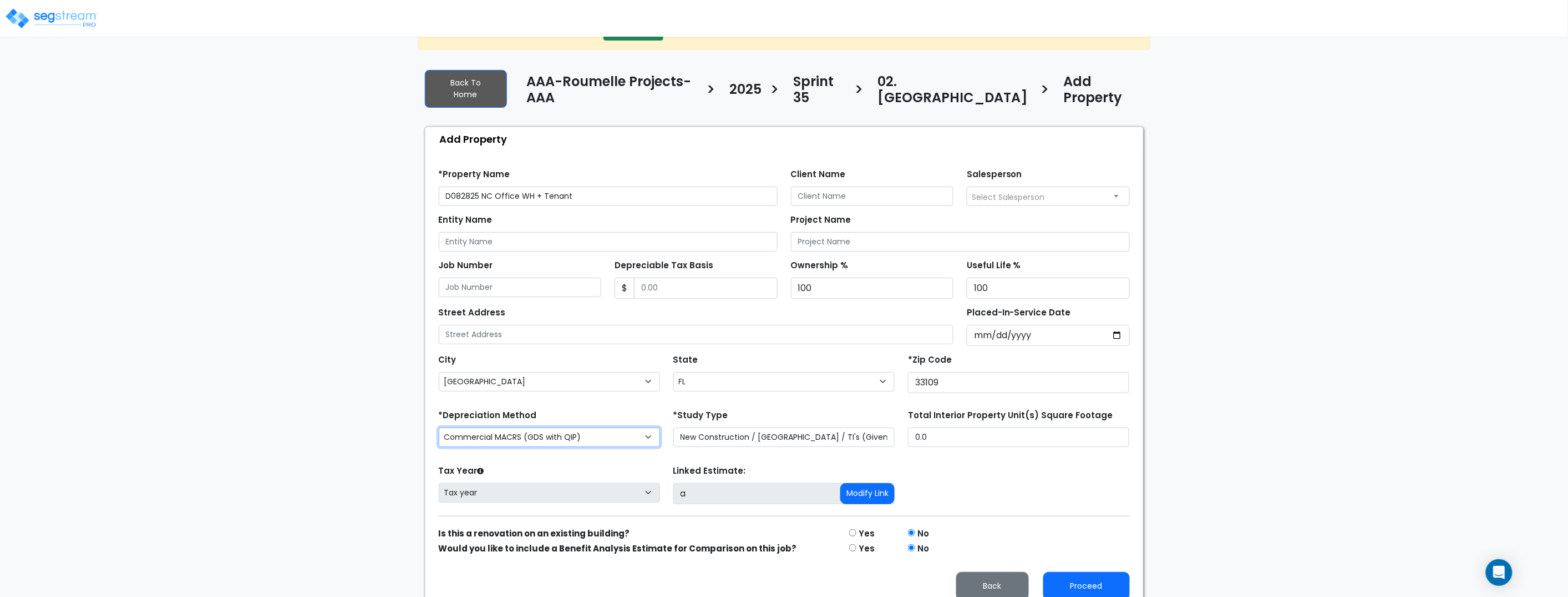
click at [537, 427] on select "Commercial MACRS (GDS with QIP) Commercial MACRS (ADS) Commercial MACRS (GDS) C…" at bounding box center [549, 437] width 222 height 20
select select "CM(_60"
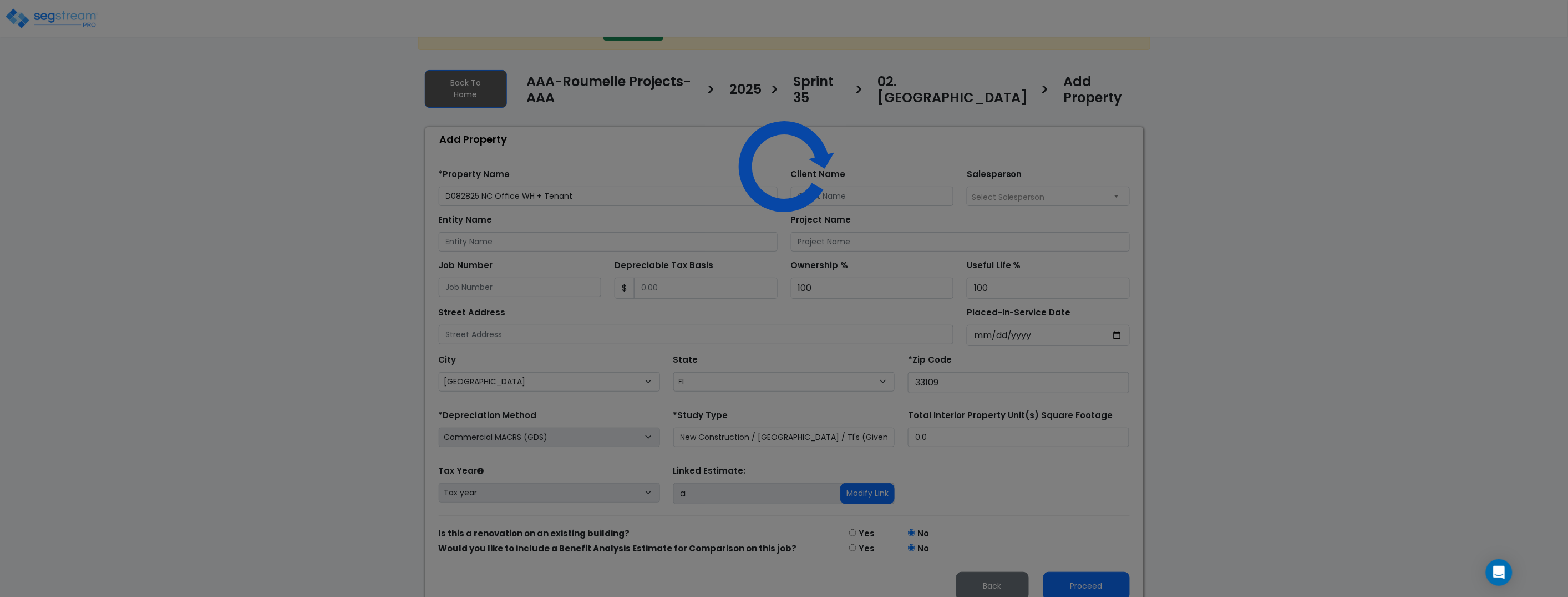
click at [1198, 428] on div "We are Building your Property. So please grab a coffee and let us do the heavy …" at bounding box center [784, 310] width 1568 height 600
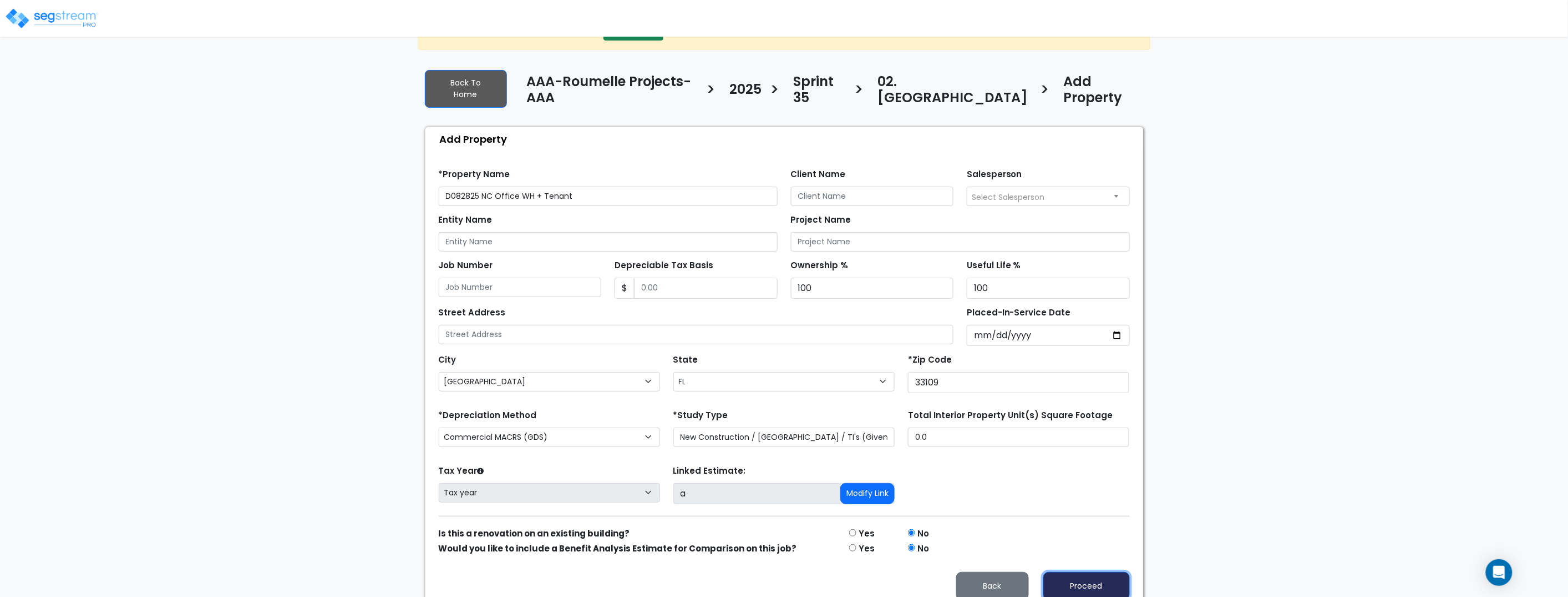
click at [1076, 574] on button "Proceed" at bounding box center [1086, 586] width 86 height 29
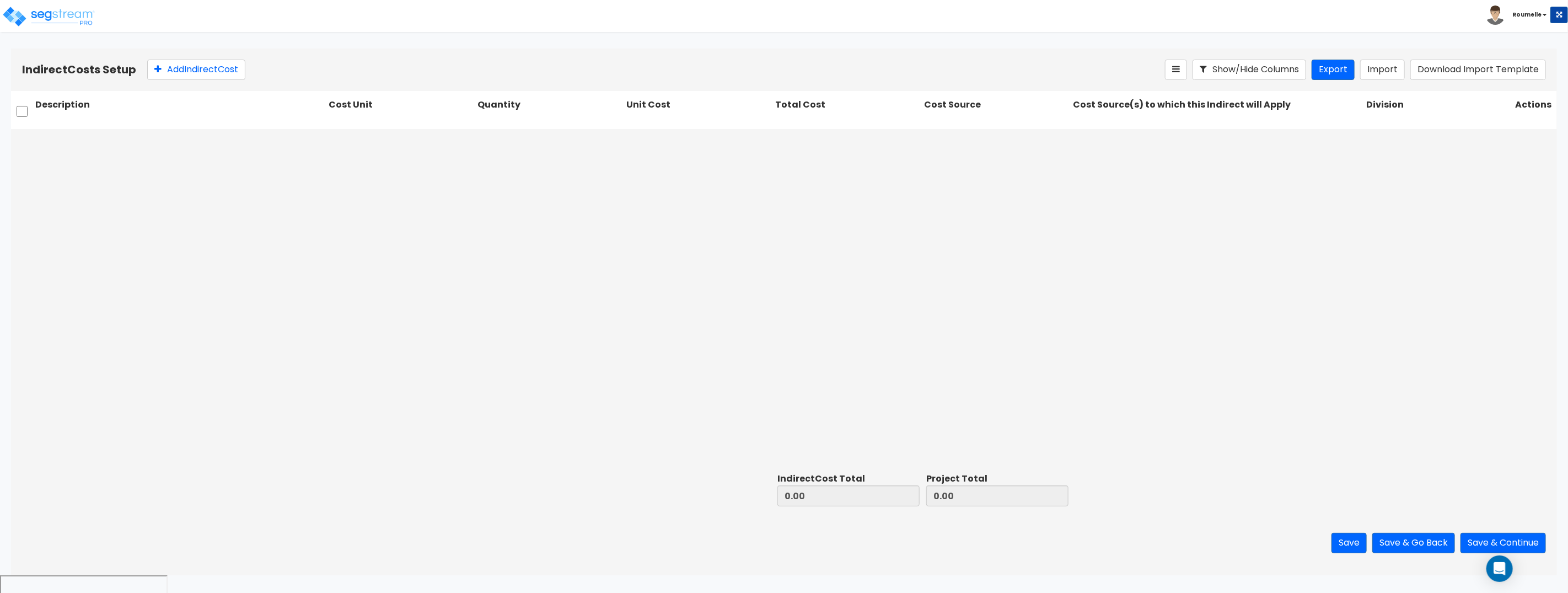
click at [1411, 265] on div at bounding box center [784, 299] width 1546 height 340
click at [1387, 72] on button "Import" at bounding box center [1383, 70] width 45 height 21
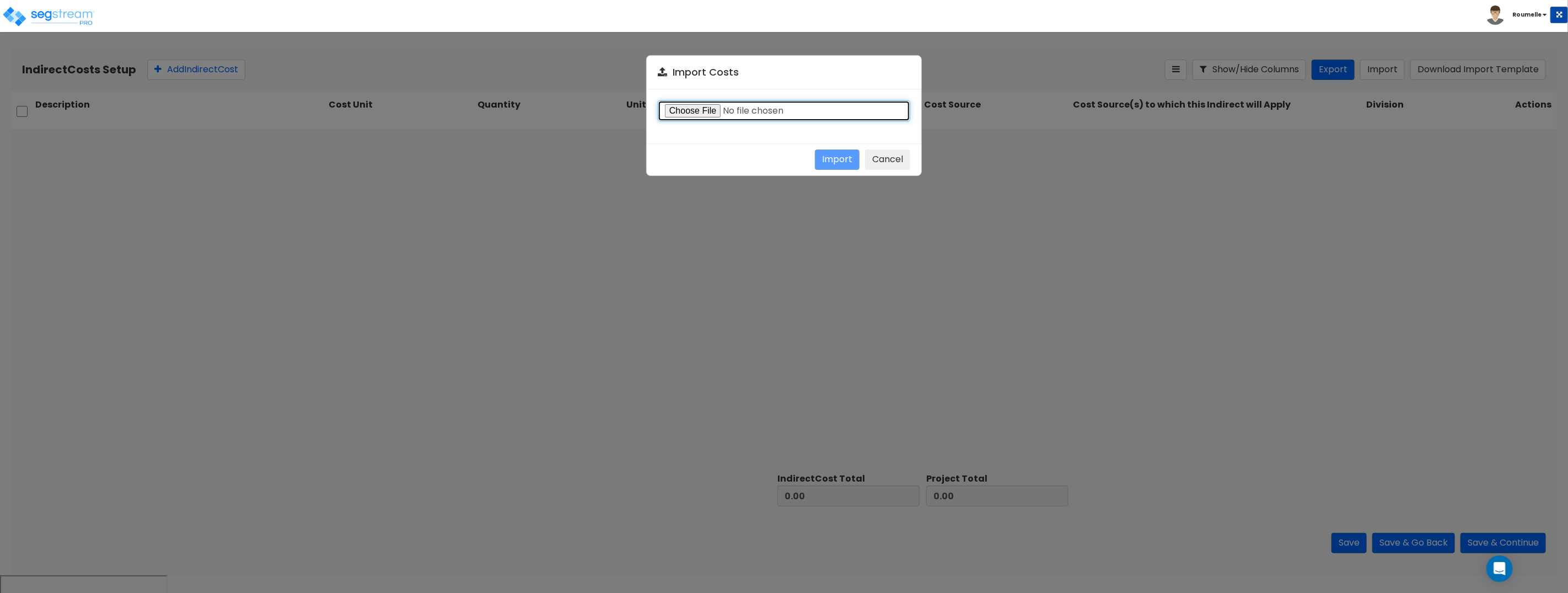
click at [716, 119] on input "file" at bounding box center [784, 111] width 252 height 21
type input "C:\fakepath\Indirect costs import template (2).csv"
click at [833, 163] on button "Import" at bounding box center [837, 160] width 45 height 21
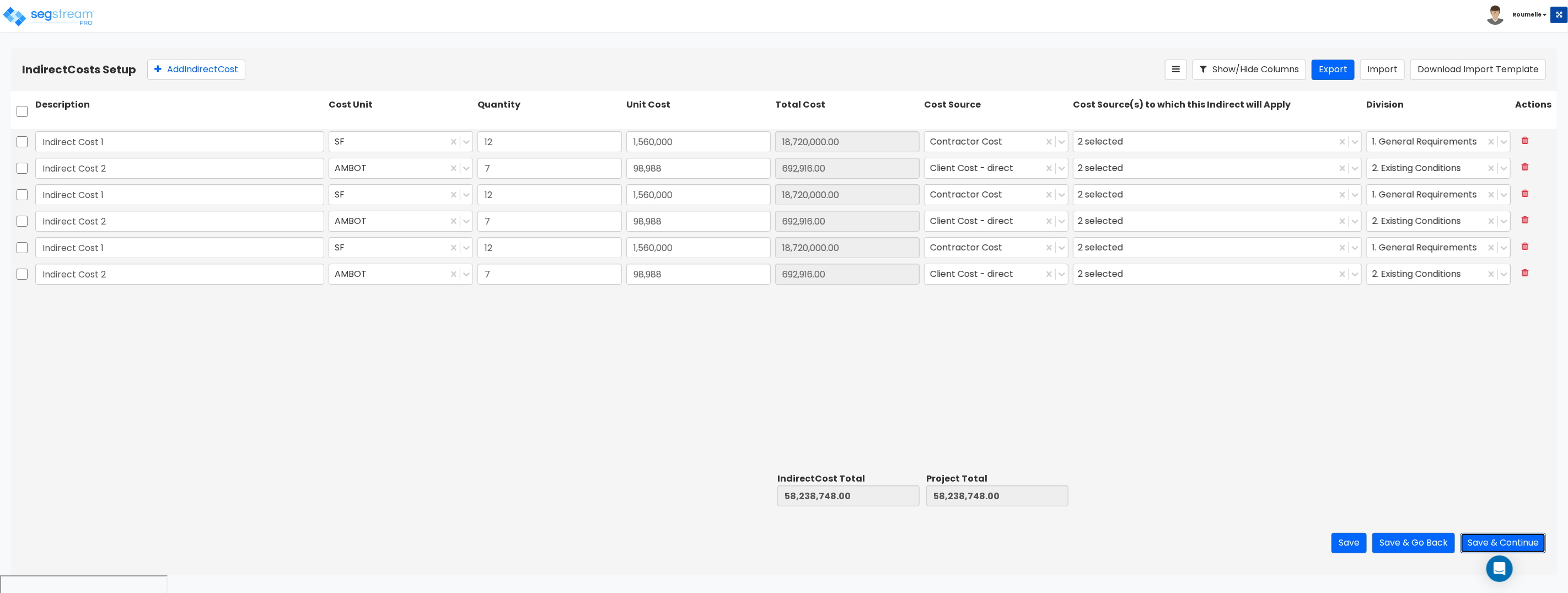
click at [1492, 544] on button "Save & Continue" at bounding box center [1503, 542] width 86 height 21
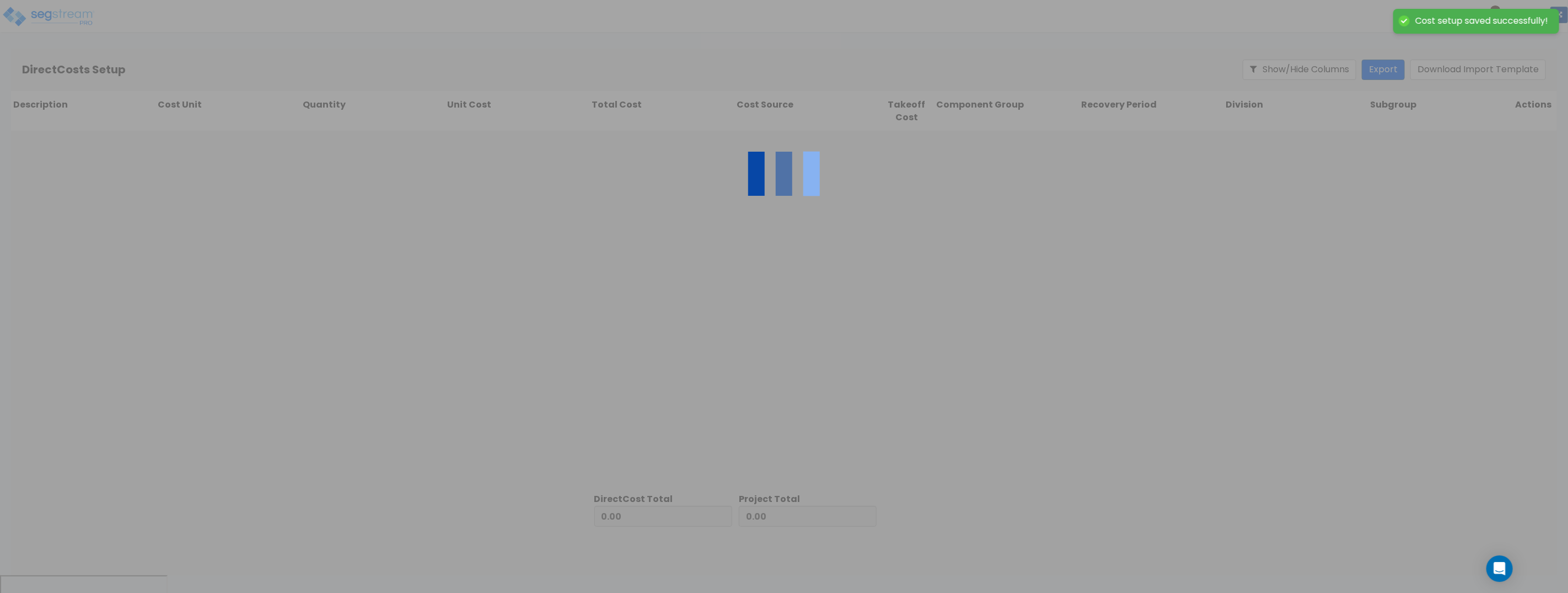
type input "58,238,748.00"
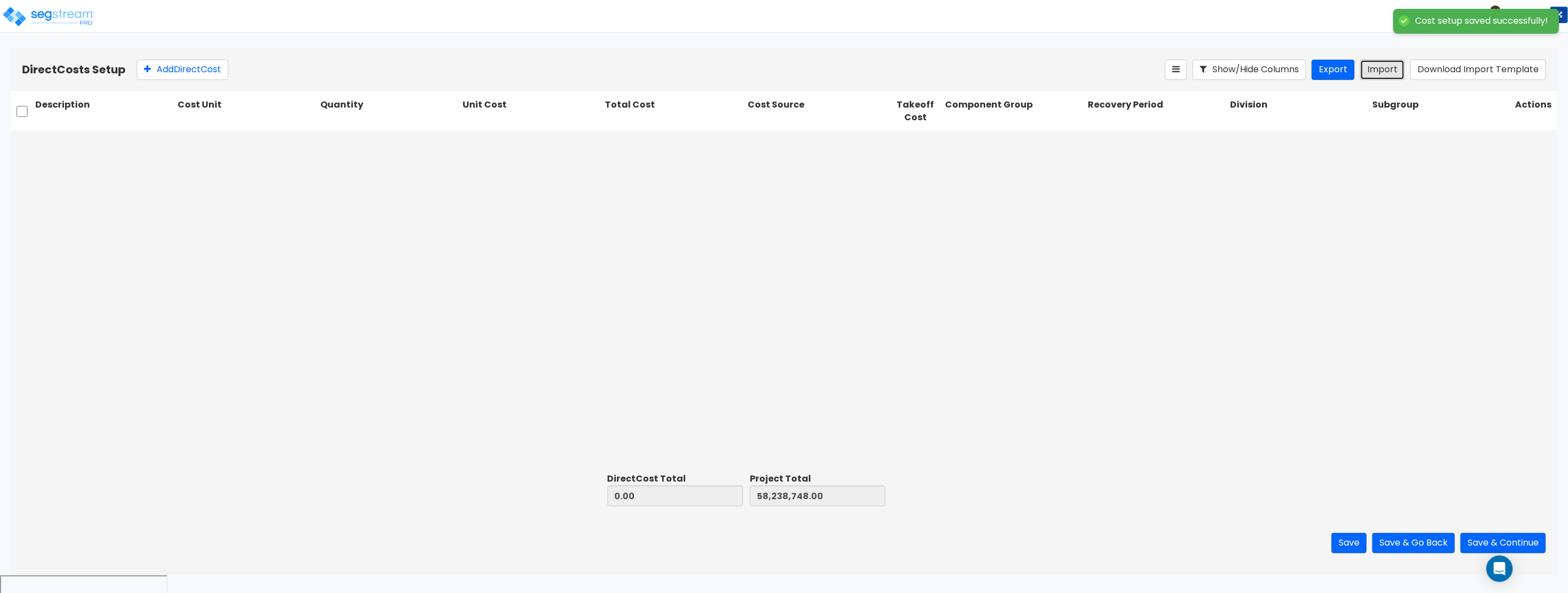
click at [1392, 73] on button "Import" at bounding box center [1383, 70] width 45 height 21
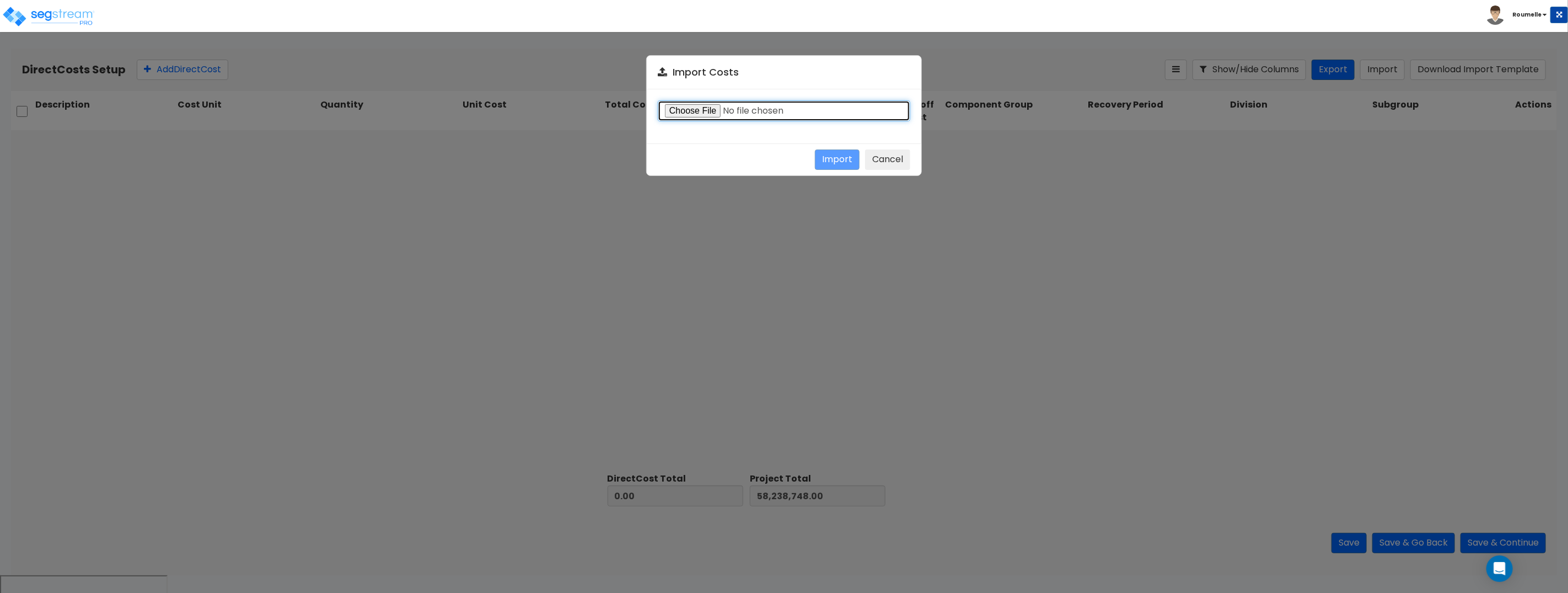
click at [693, 111] on input "file" at bounding box center [784, 111] width 252 height 21
type input "C:\fakepath\Direct costs import template.csv"
click at [838, 161] on button "Import" at bounding box center [837, 160] width 45 height 21
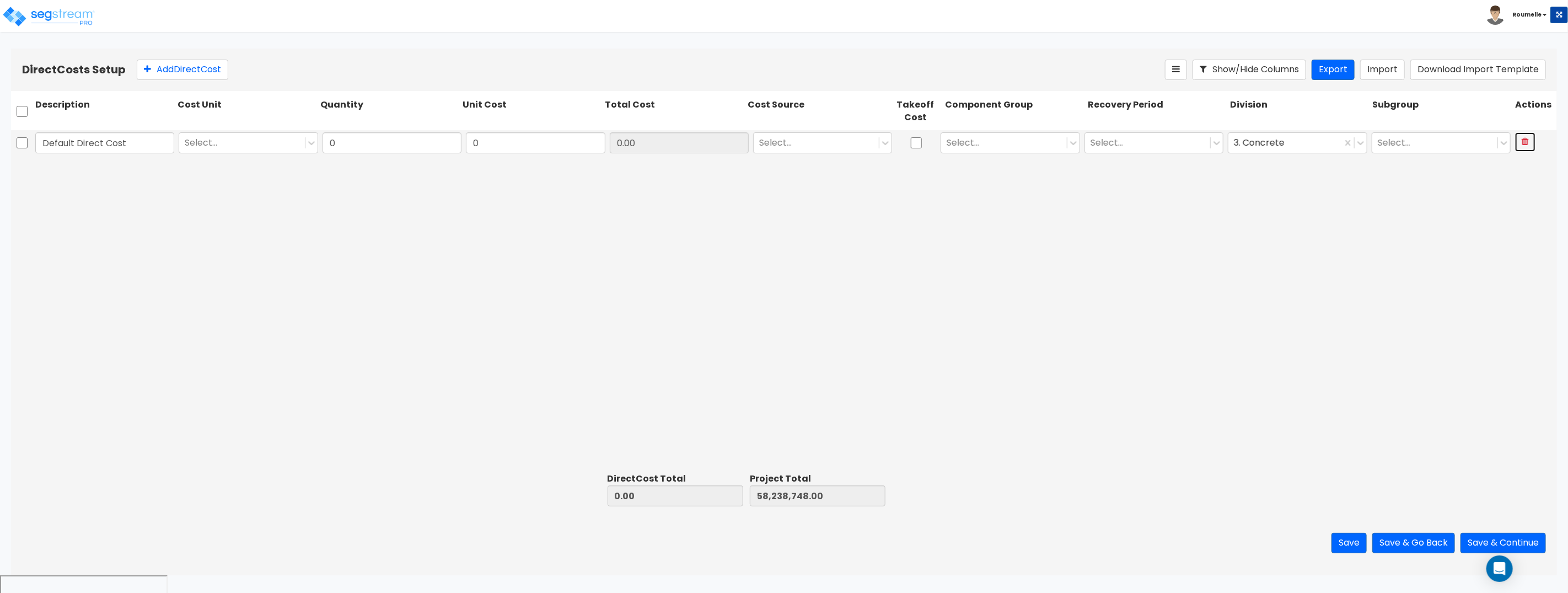
click at [1528, 144] on icon at bounding box center [1525, 141] width 7 height 9
click at [1386, 70] on button "Import" at bounding box center [1383, 70] width 45 height 21
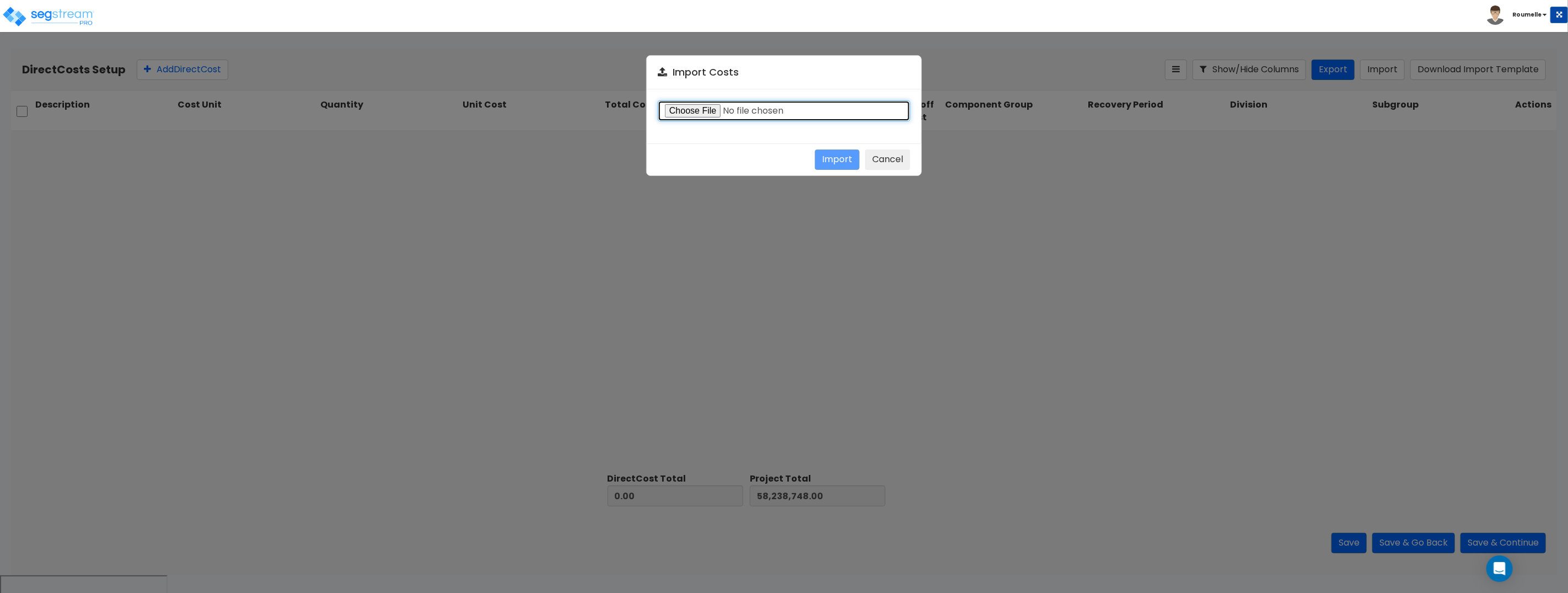
click at [695, 108] on input "file" at bounding box center [784, 111] width 252 height 21
type input "C:\fakepath\direct.csv"
click at [839, 157] on button "Import" at bounding box center [837, 160] width 45 height 21
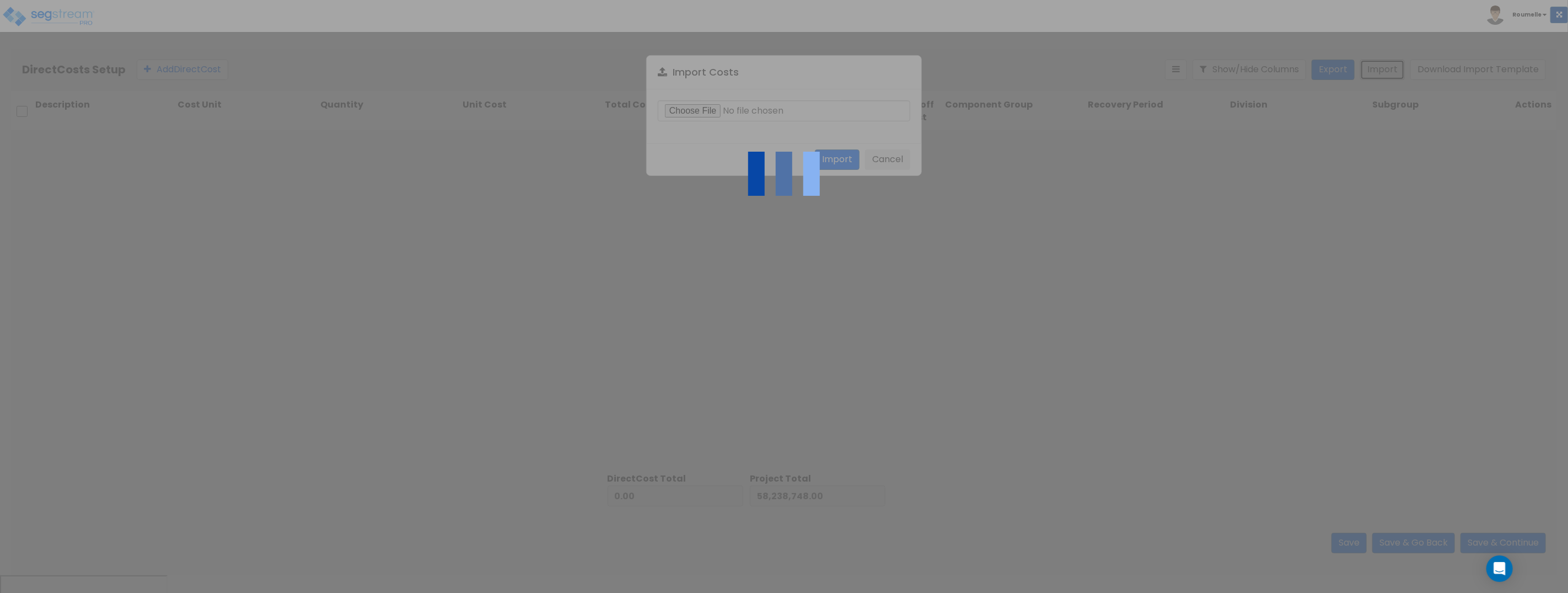
type input "1,735,048.51"
type input "59,973,796.51"
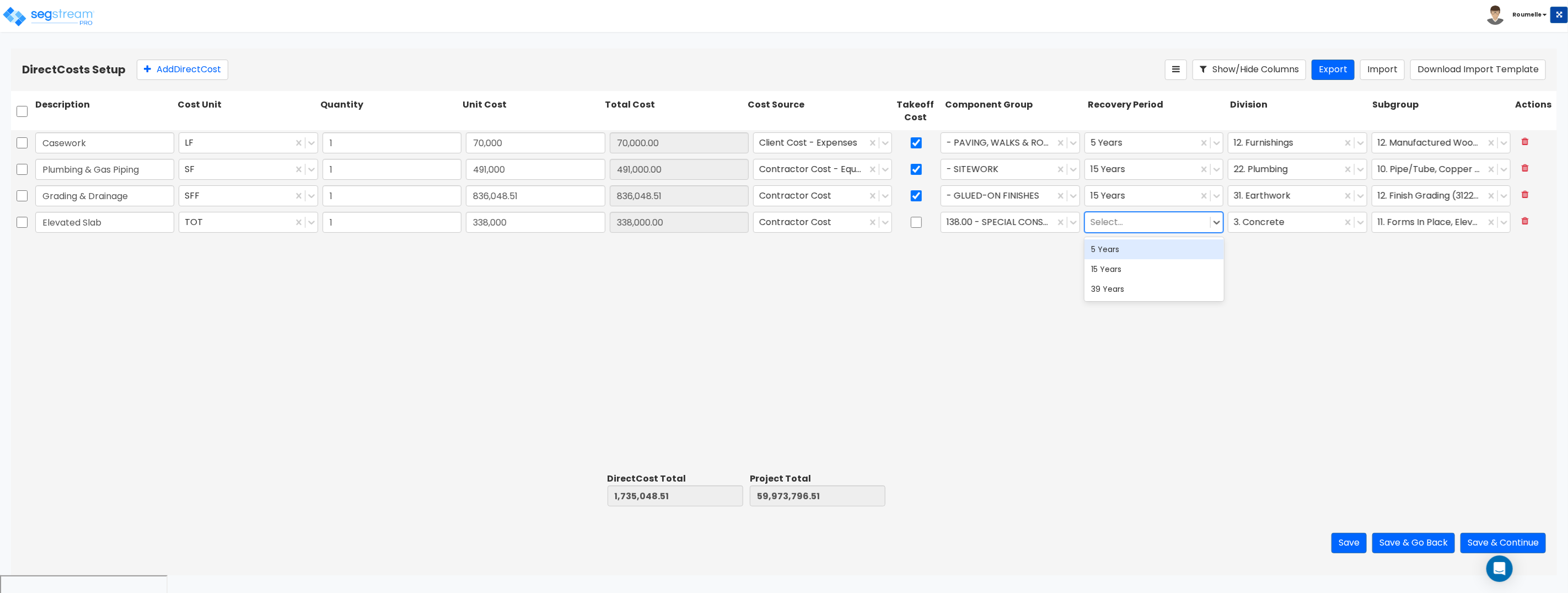
click at [1123, 221] on div at bounding box center [1147, 222] width 114 height 15
click at [1123, 287] on div "39 Years" at bounding box center [1153, 289] width 139 height 20
click at [1125, 199] on div at bounding box center [1141, 195] width 102 height 15
click at [1126, 246] on div "15 Years" at bounding box center [1153, 243] width 139 height 20
click at [1044, 294] on div "Casework LF 1 70,000 70,000.00 Client Cost - Expenses - PAVING, WALKS & ROADS 5…" at bounding box center [784, 299] width 1546 height 338
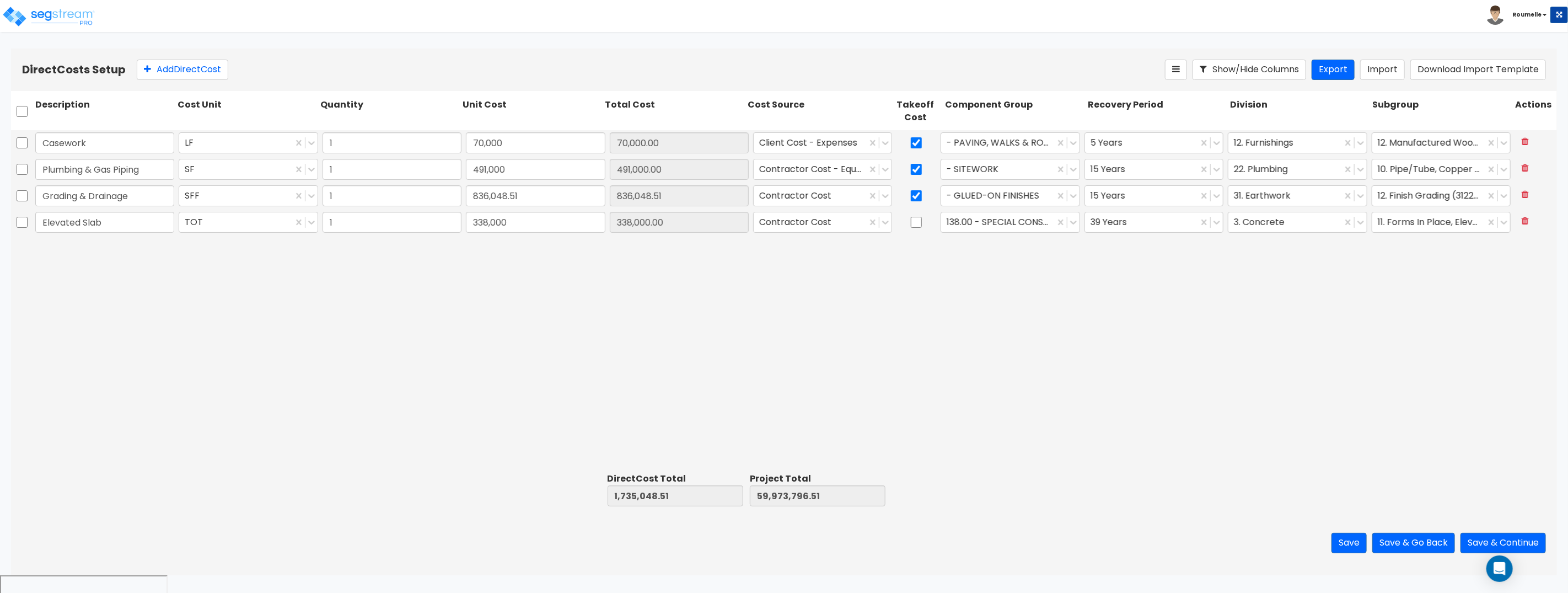
drag, startPoint x: 737, startPoint y: 299, endPoint x: 707, endPoint y: 268, distance: 43.1
click at [734, 297] on div "Casework LF 1 70,000 70,000.00 Client Cost - Expenses - PAVING, WALKS & ROADS 5…" at bounding box center [784, 299] width 1546 height 338
click at [835, 144] on div at bounding box center [810, 143] width 102 height 15
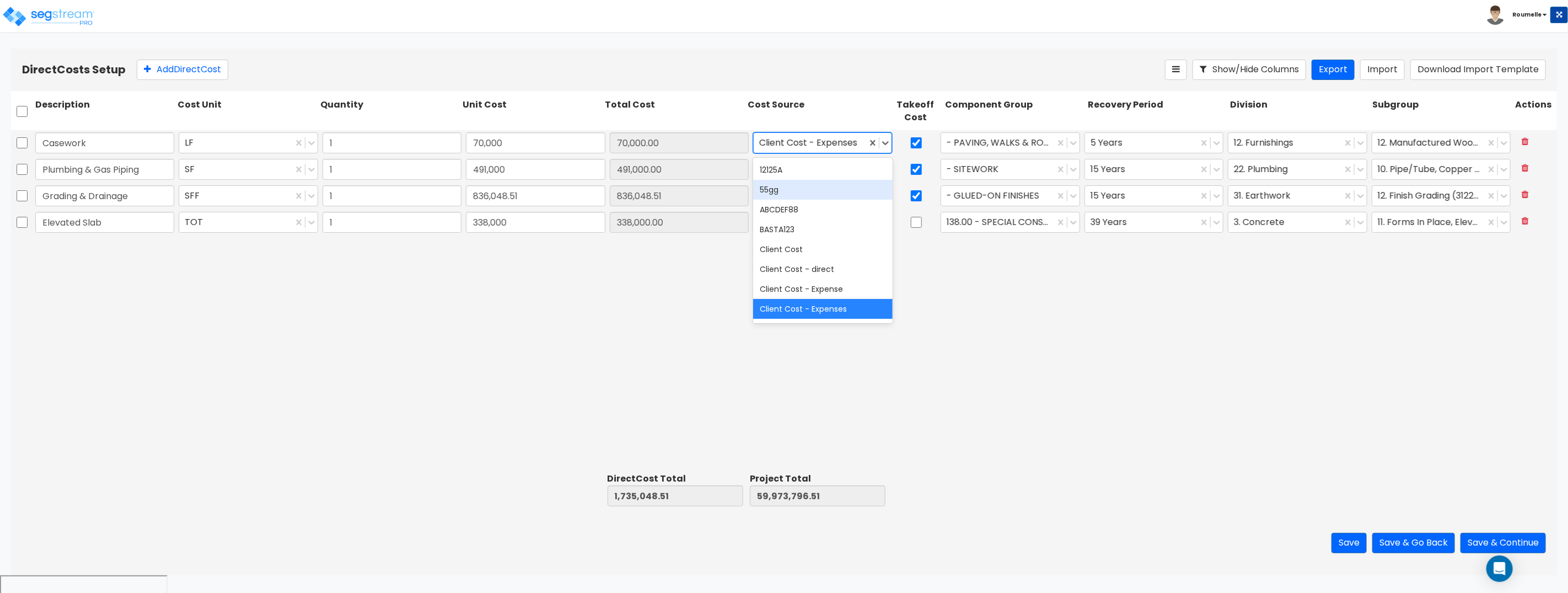
click at [821, 188] on div "55gg" at bounding box center [823, 190] width 139 height 20
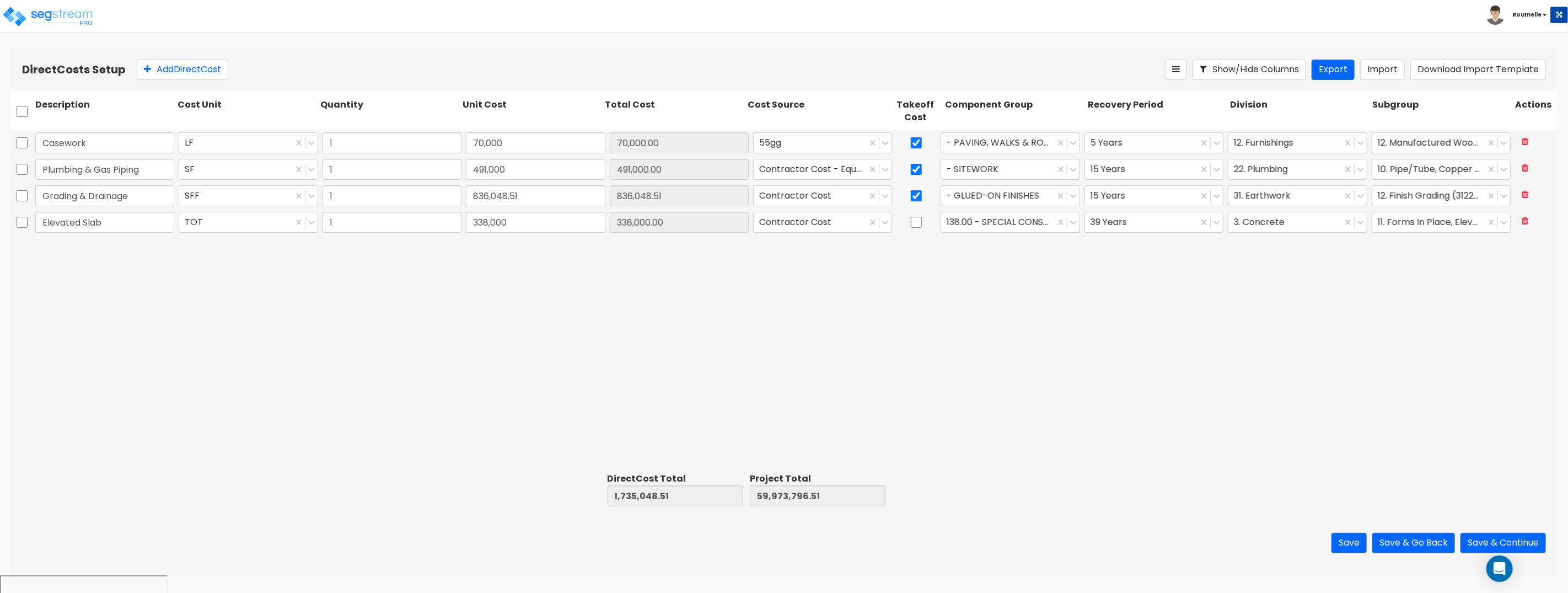
click at [819, 181] on div "Contractor Cost - Equipment" at bounding box center [822, 169] width 144 height 25
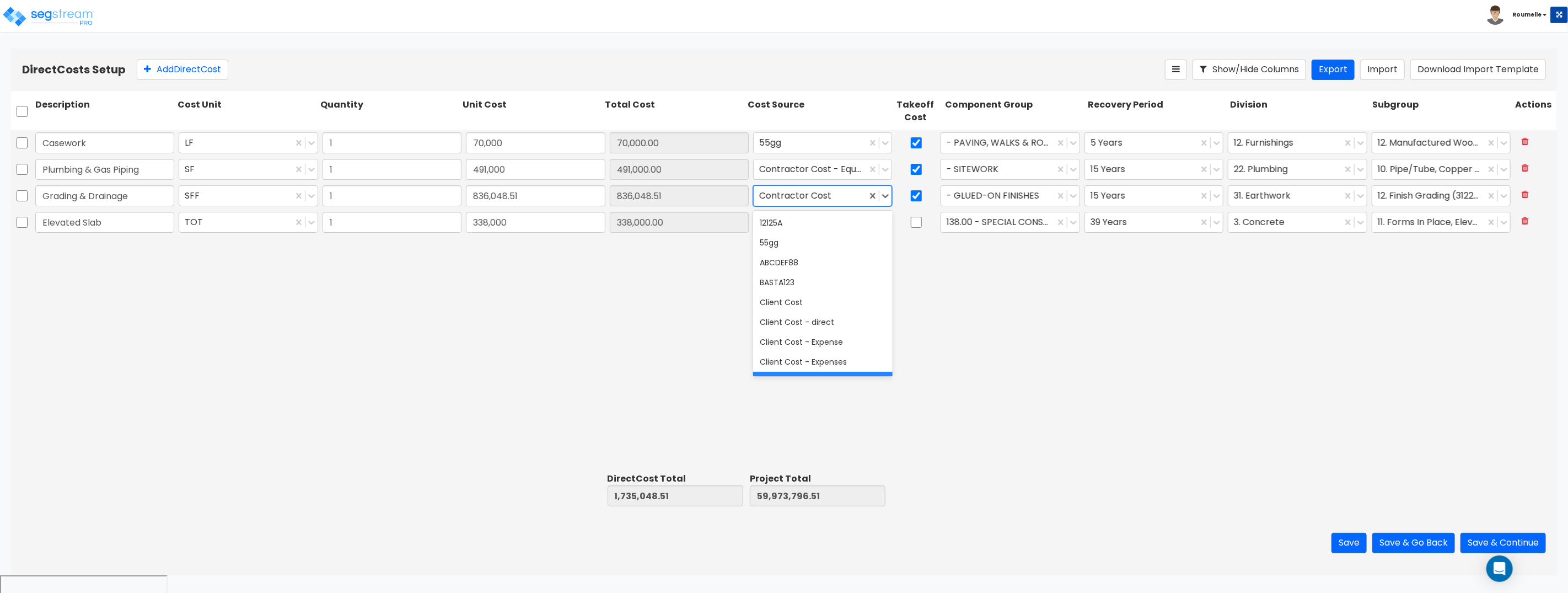
click at [811, 199] on div at bounding box center [810, 195] width 102 height 15
drag, startPoint x: 841, startPoint y: 347, endPoint x: 858, endPoint y: 350, distance: 17.3
click at [841, 347] on div "Client Cost - Expense" at bounding box center [823, 342] width 139 height 20
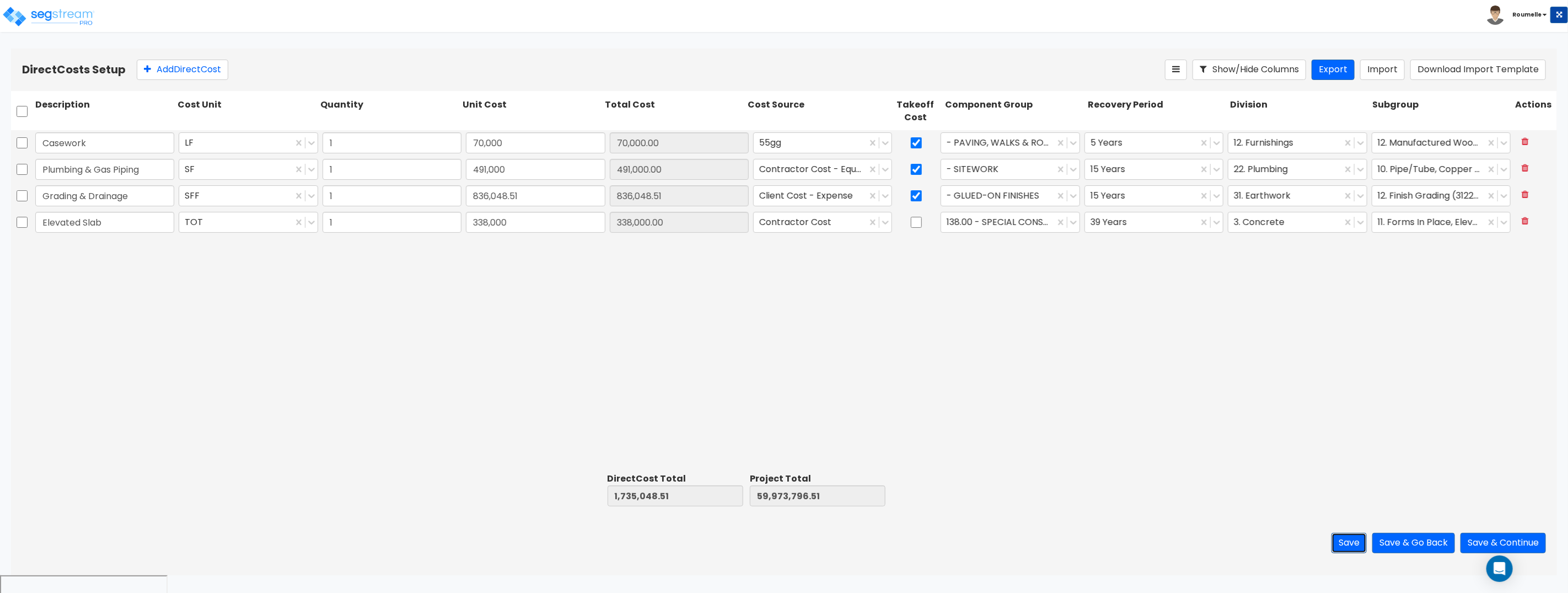
click at [1349, 541] on button "Save" at bounding box center [1349, 542] width 36 height 21
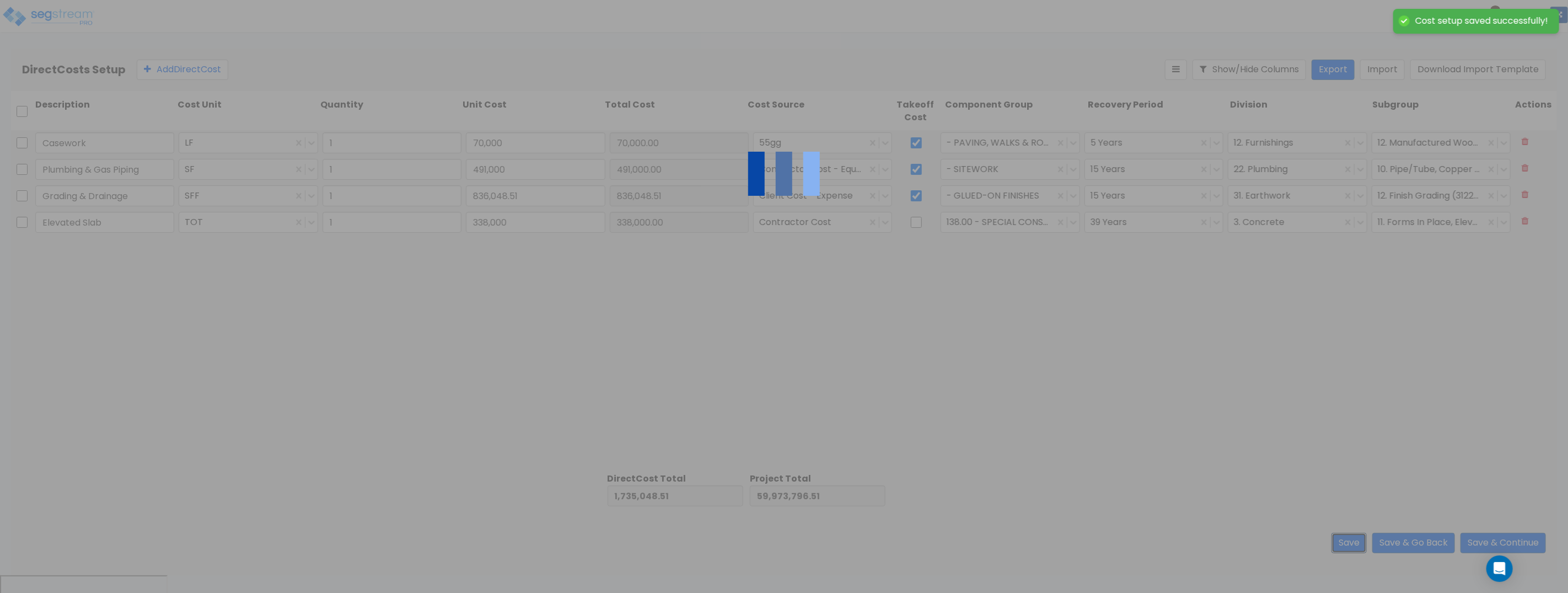
type input "1.00"
type input "70,000.00"
type input "1.00"
type input "491,000.00"
type input "1.00"
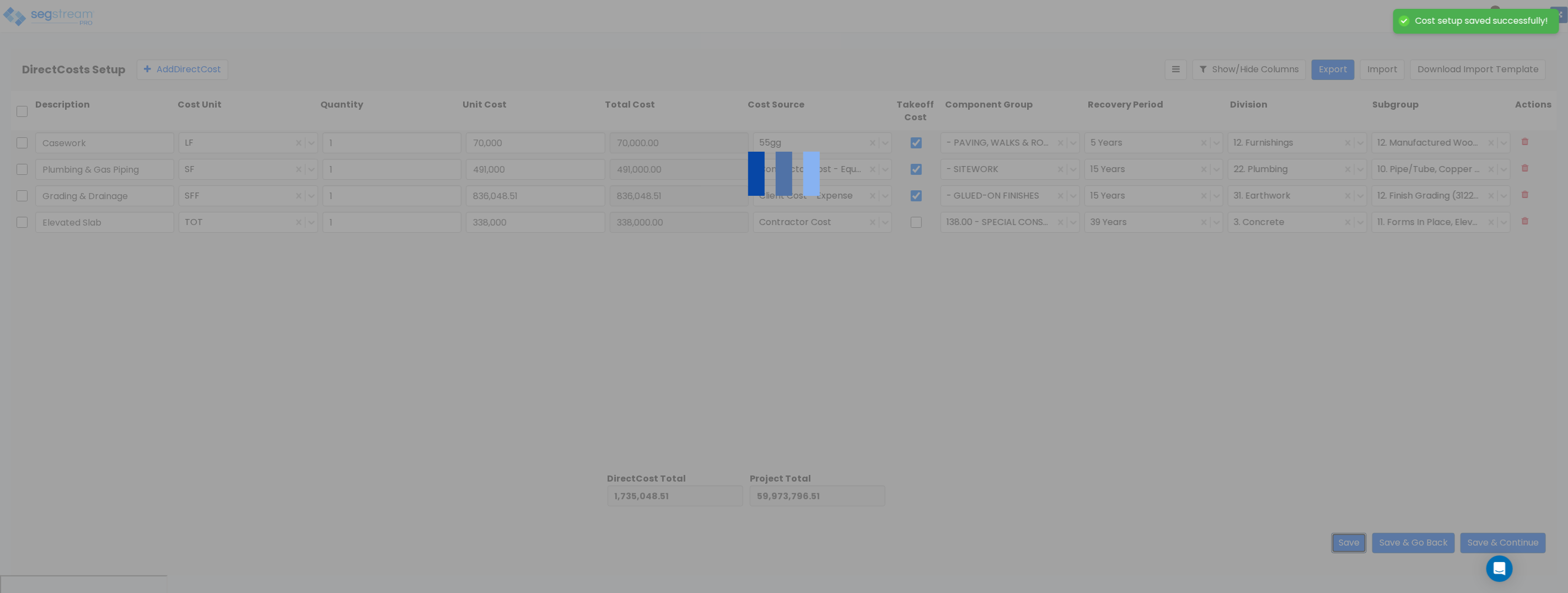
type input "1.00"
type input "338,000.00"
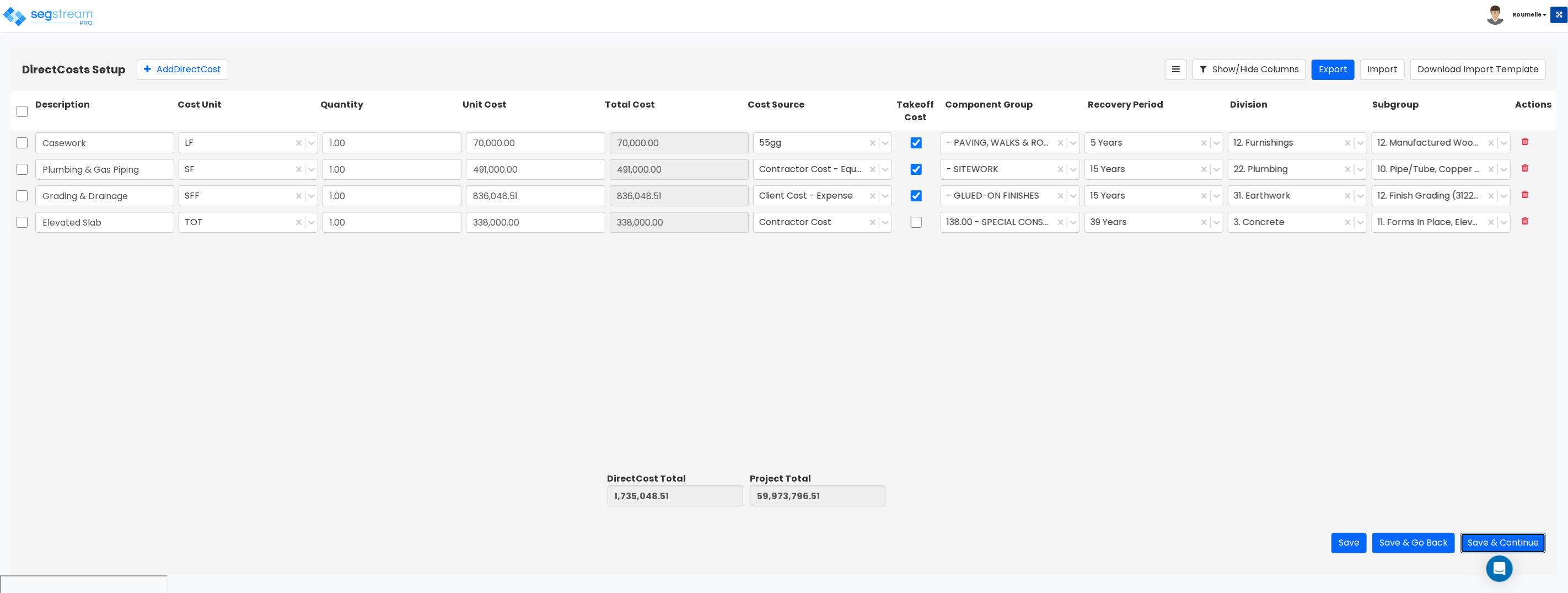
click at [1506, 540] on button "Save & Continue" at bounding box center [1503, 542] width 86 height 21
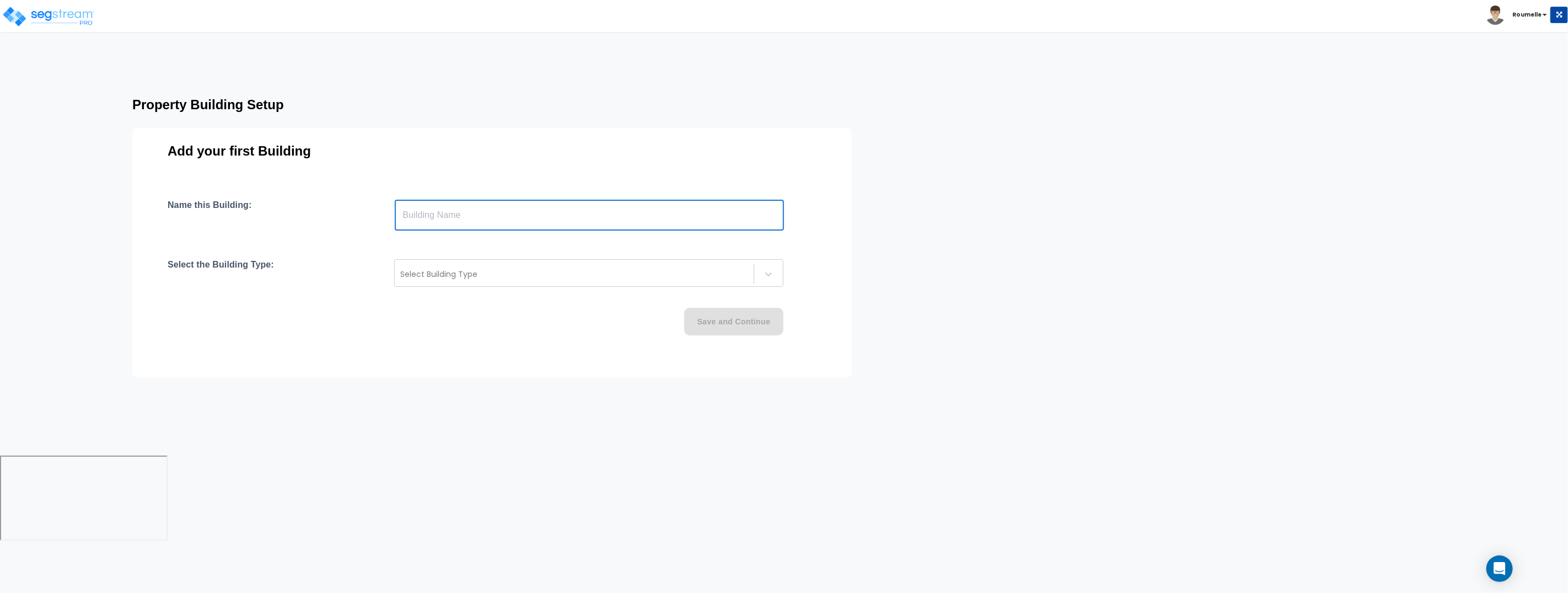
click at [602, 219] on input "text" at bounding box center [589, 215] width 390 height 31
click at [591, 222] on input "text" at bounding box center [589, 215] width 390 height 31
paste input "text"
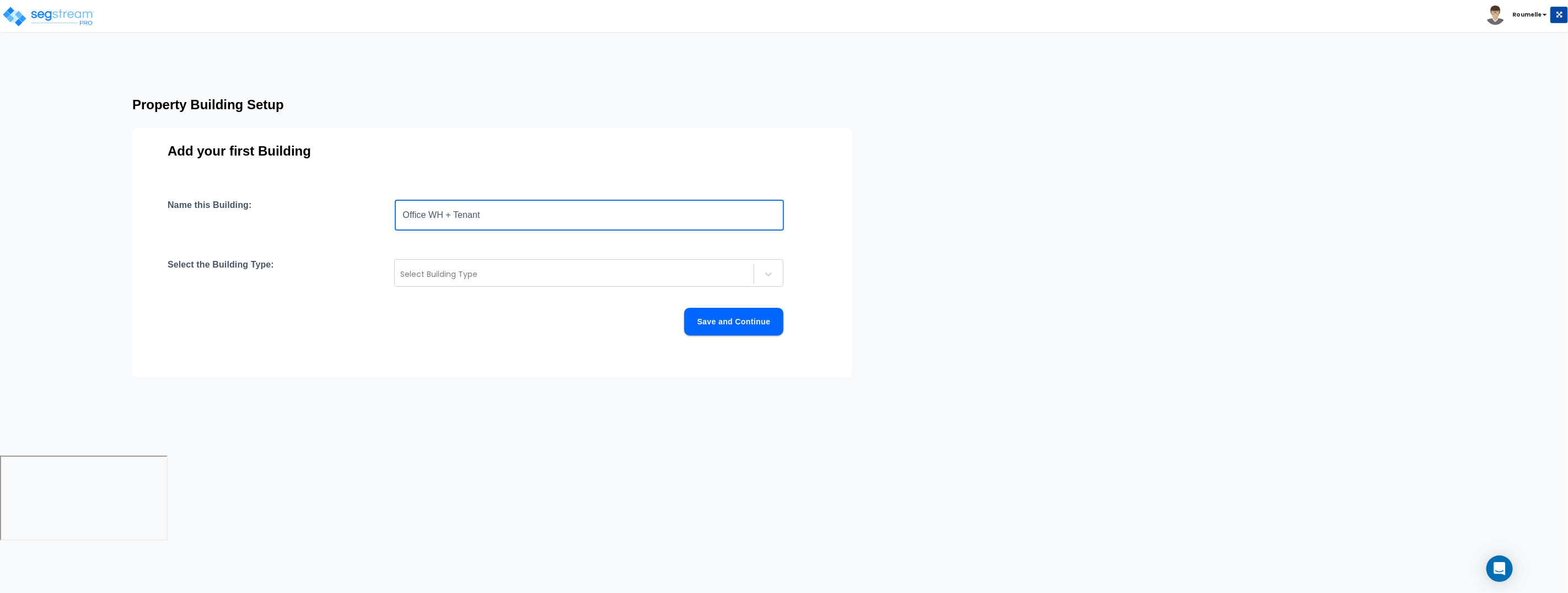
type input "Office WH + Tenant"
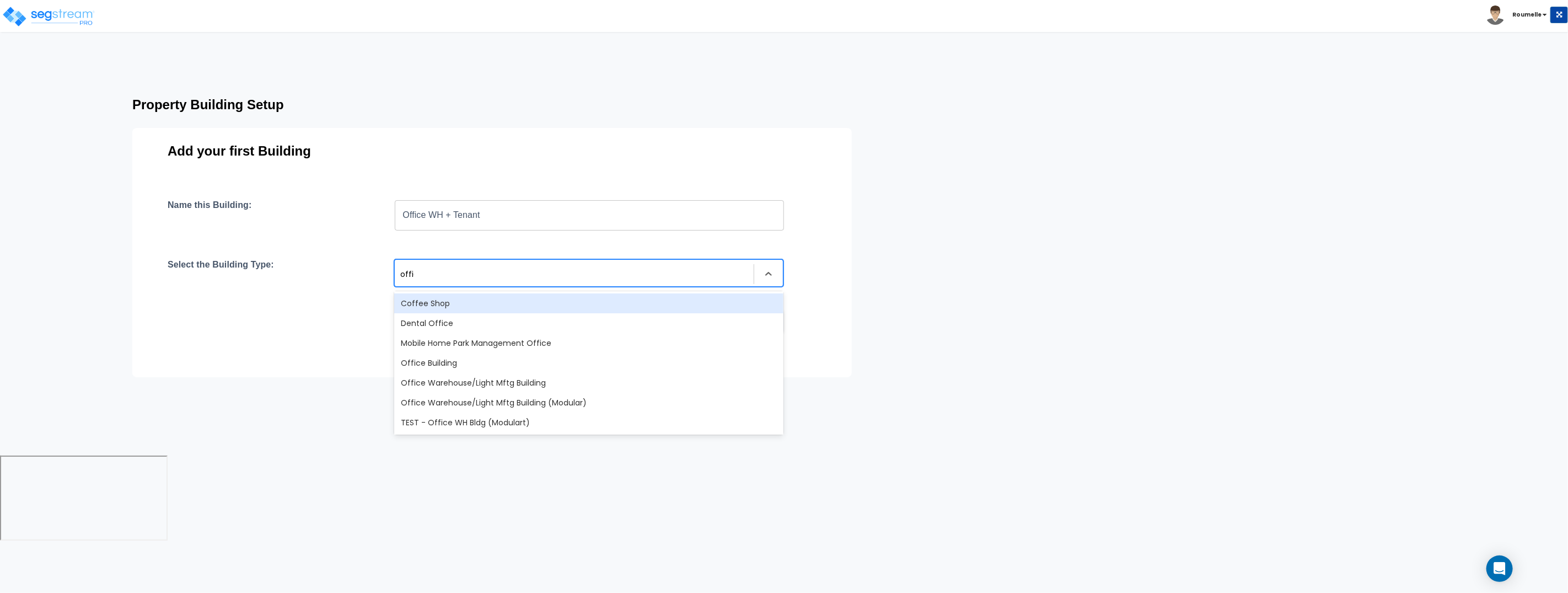
type input "office"
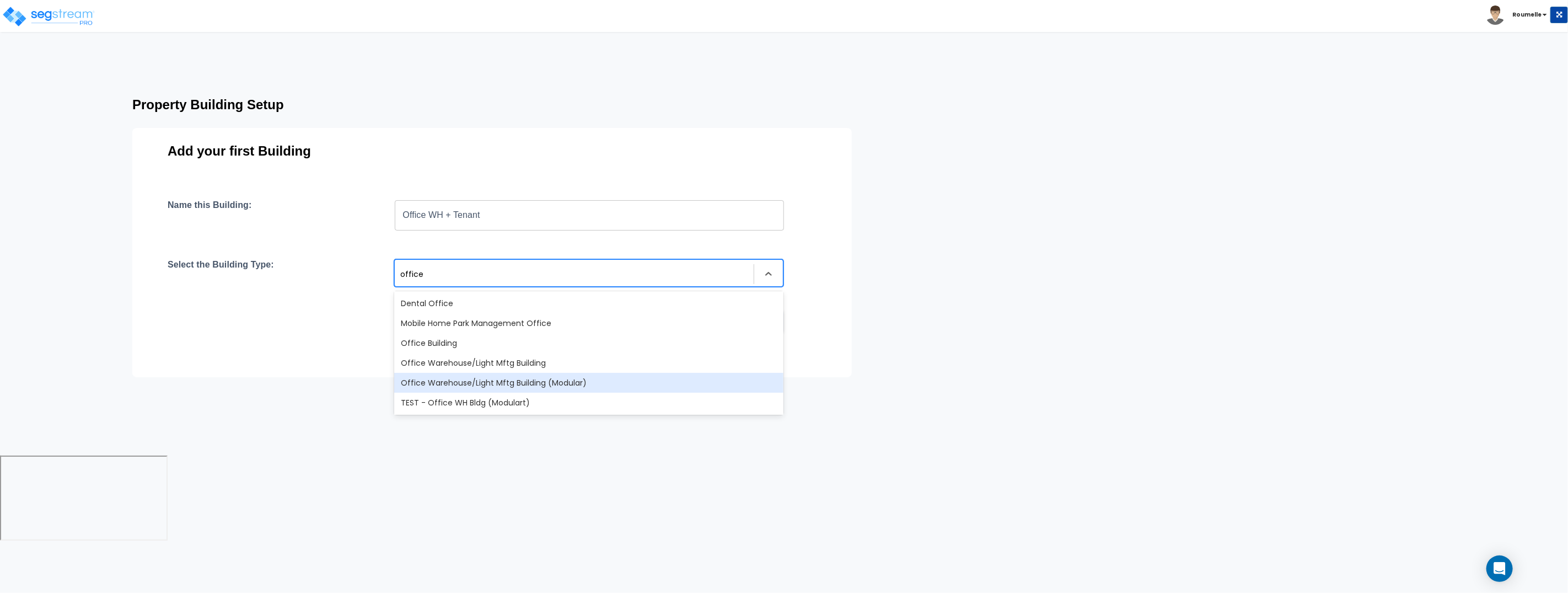
click at [595, 384] on div "Office Warehouse/Light Mftg Building (Modular)" at bounding box center [588, 383] width 390 height 20
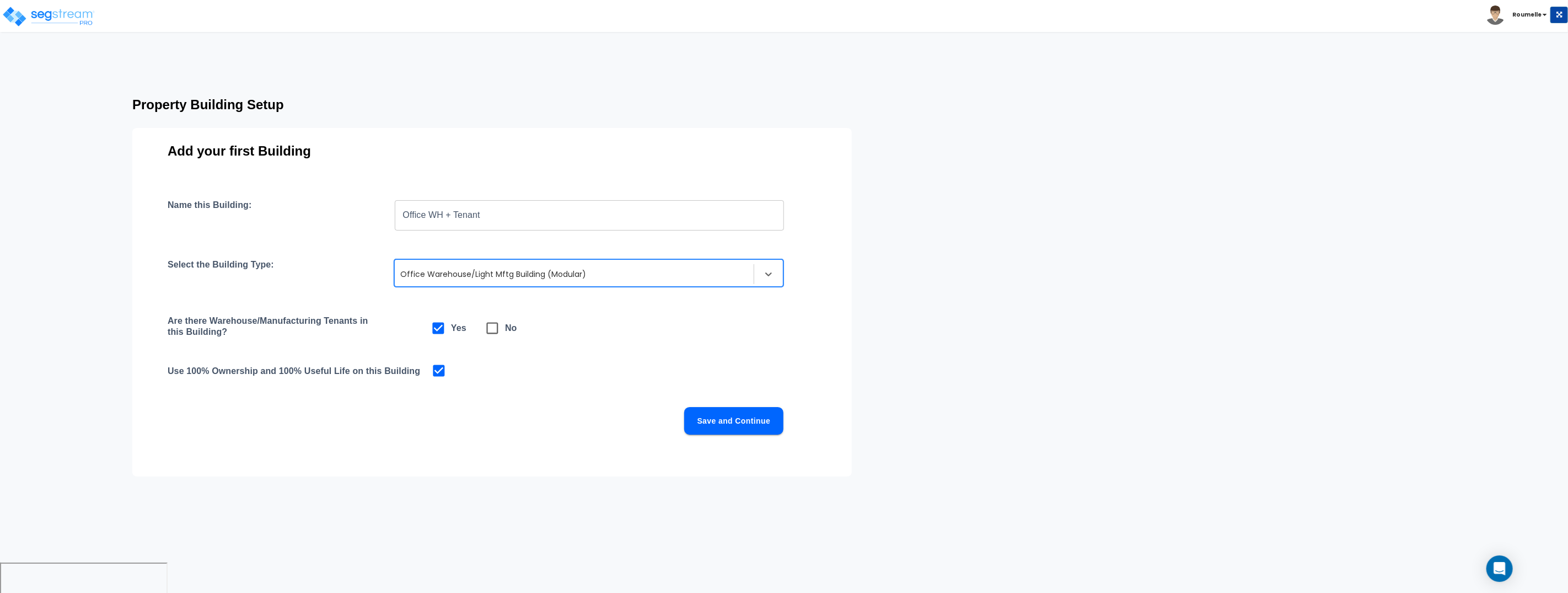
click at [544, 273] on div at bounding box center [574, 274] width 348 height 13
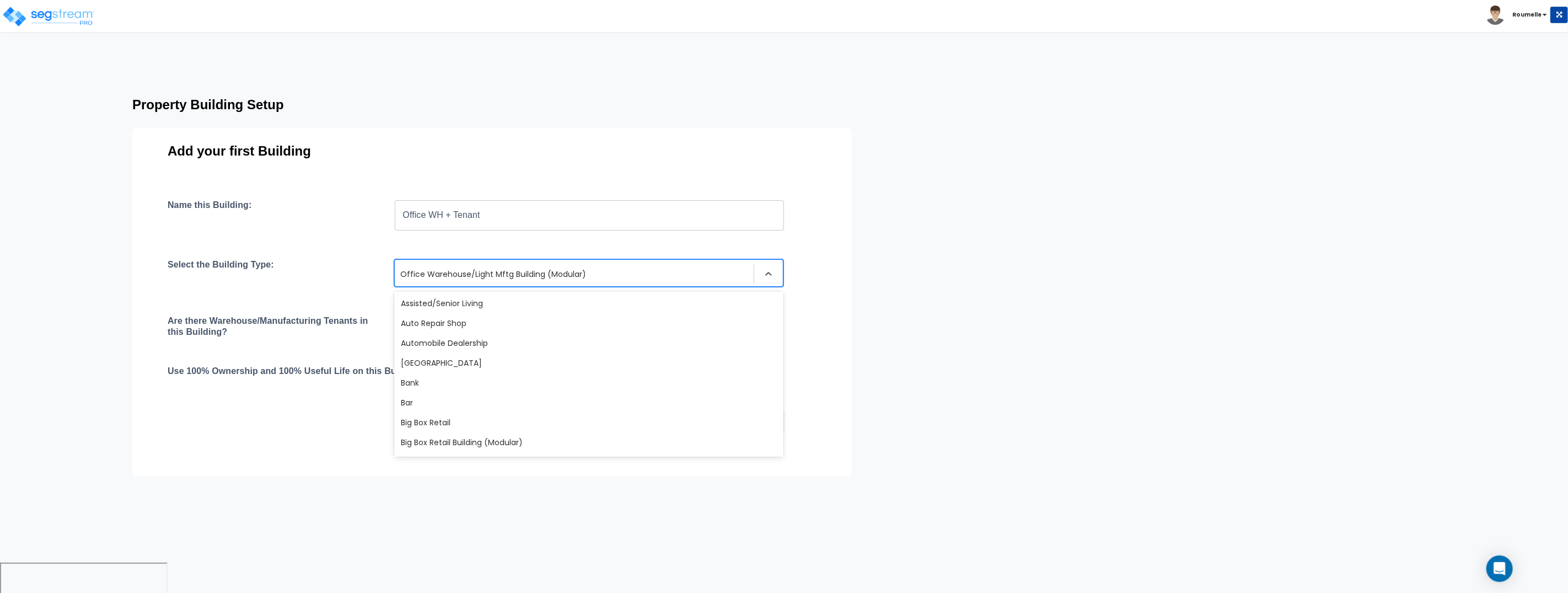
scroll to position [576, 0]
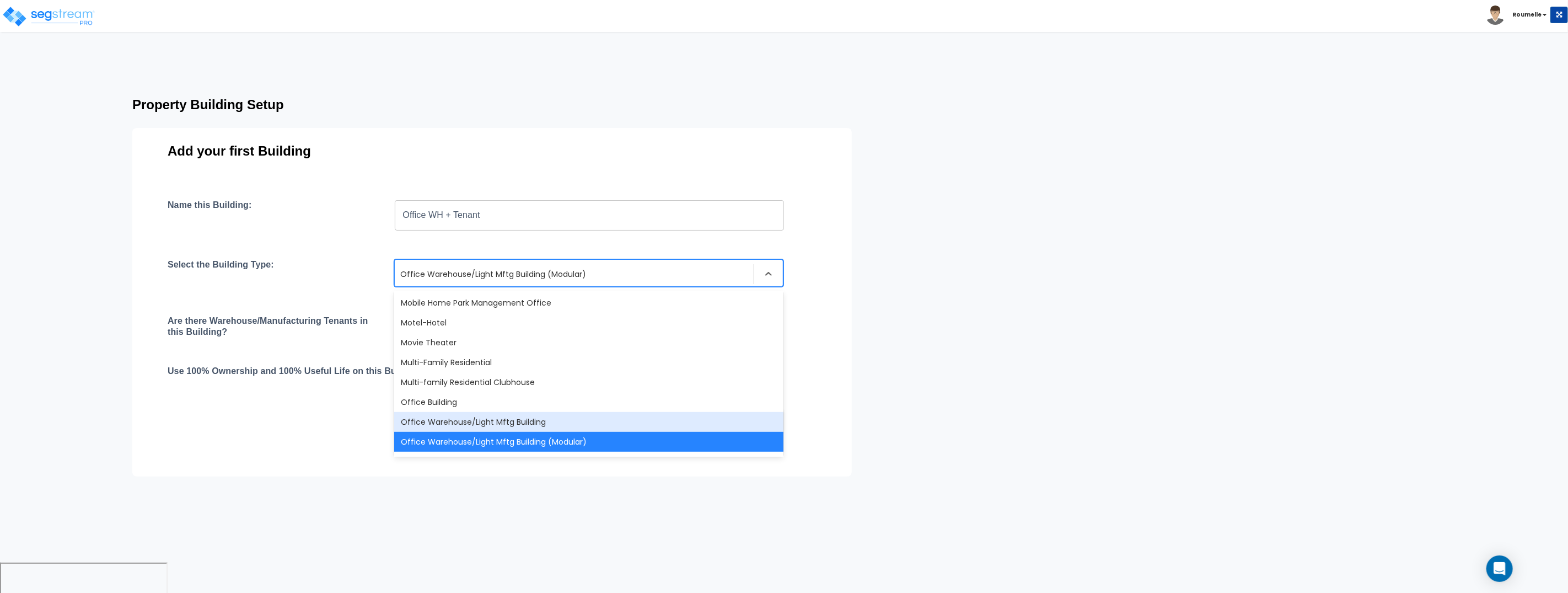
click at [705, 420] on div "Office Warehouse/Light Mftg Building" at bounding box center [588, 422] width 390 height 20
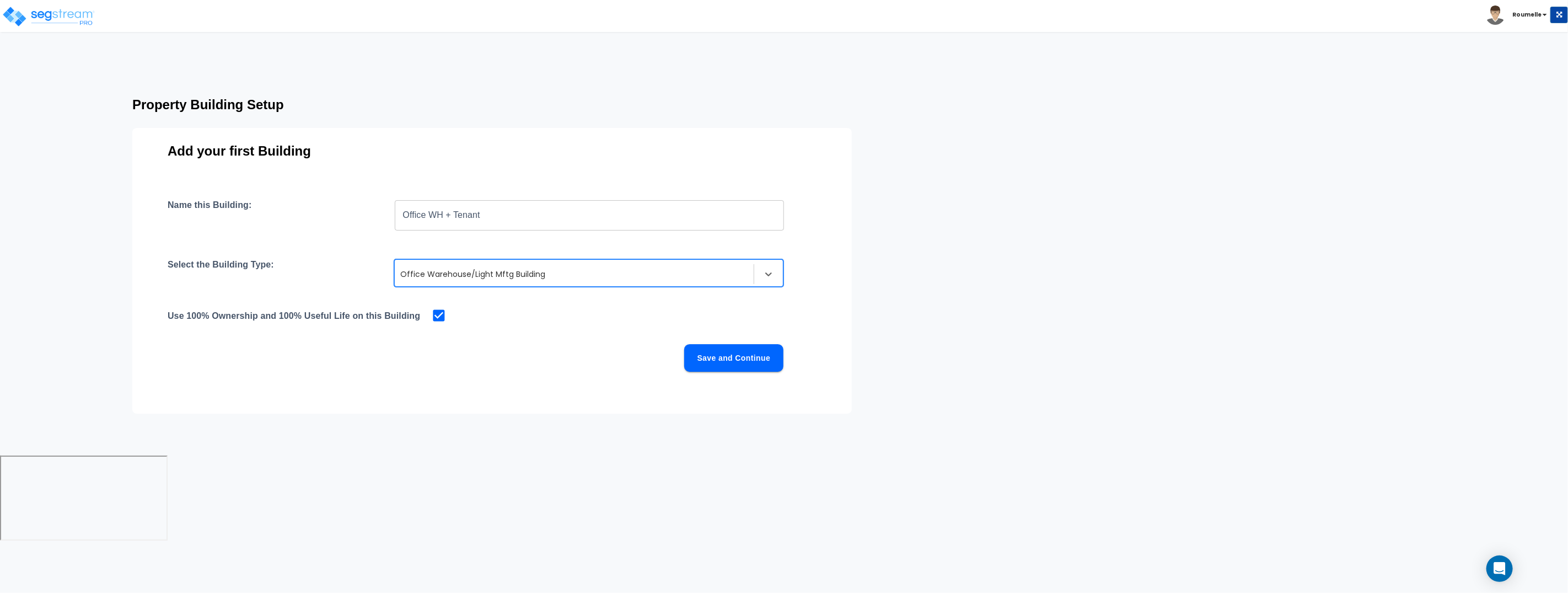
drag, startPoint x: 977, startPoint y: 375, endPoint x: 925, endPoint y: 369, distance: 52.3
click at [976, 375] on html "Toggle navigation Roumelle" at bounding box center [784, 271] width 1568 height 543
click at [751, 356] on button "Save and Continue" at bounding box center [733, 358] width 99 height 28
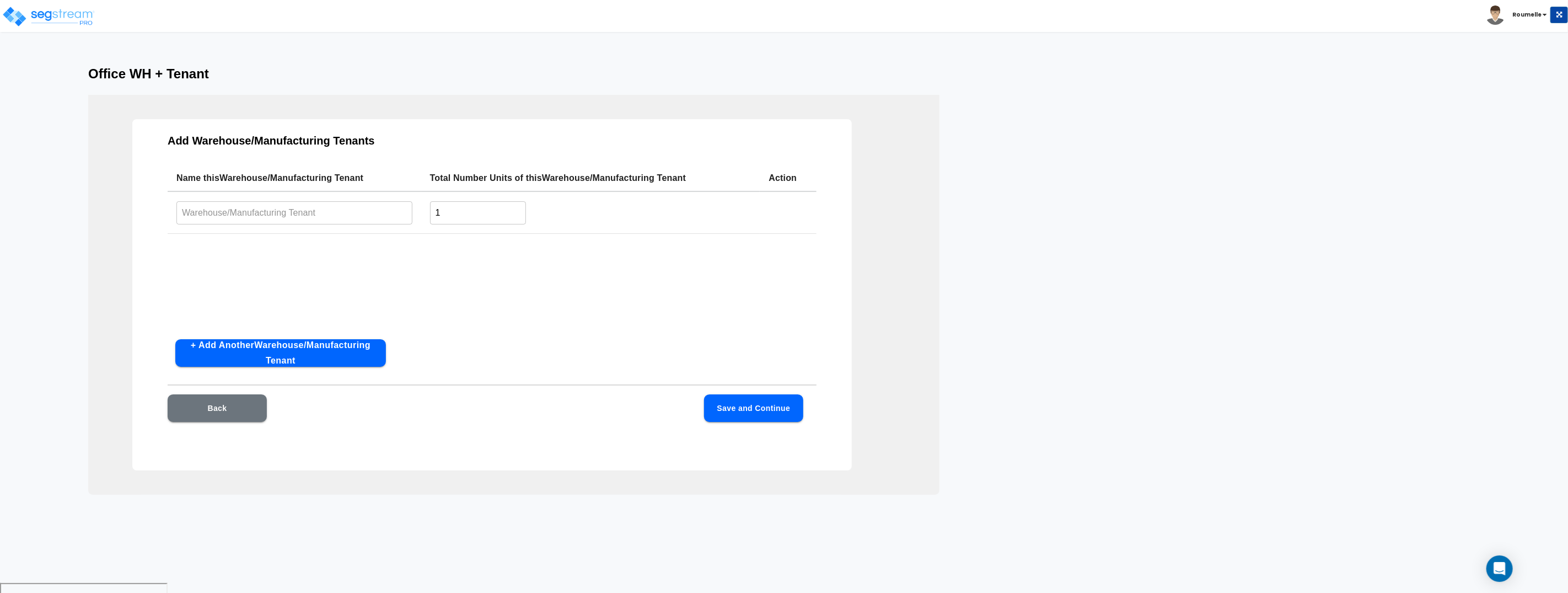
click at [273, 209] on input "text" at bounding box center [294, 212] width 236 height 24
type input "T"
click at [230, 212] on input "Tenant OnethereLand" at bounding box center [294, 212] width 236 height 24
type input "Tenant OneThereLand"
click at [508, 297] on div "Name this Warehouse/Manufacturing Tenant Total Number Units of this Warehouse/M…" at bounding box center [492, 248] width 649 height 166
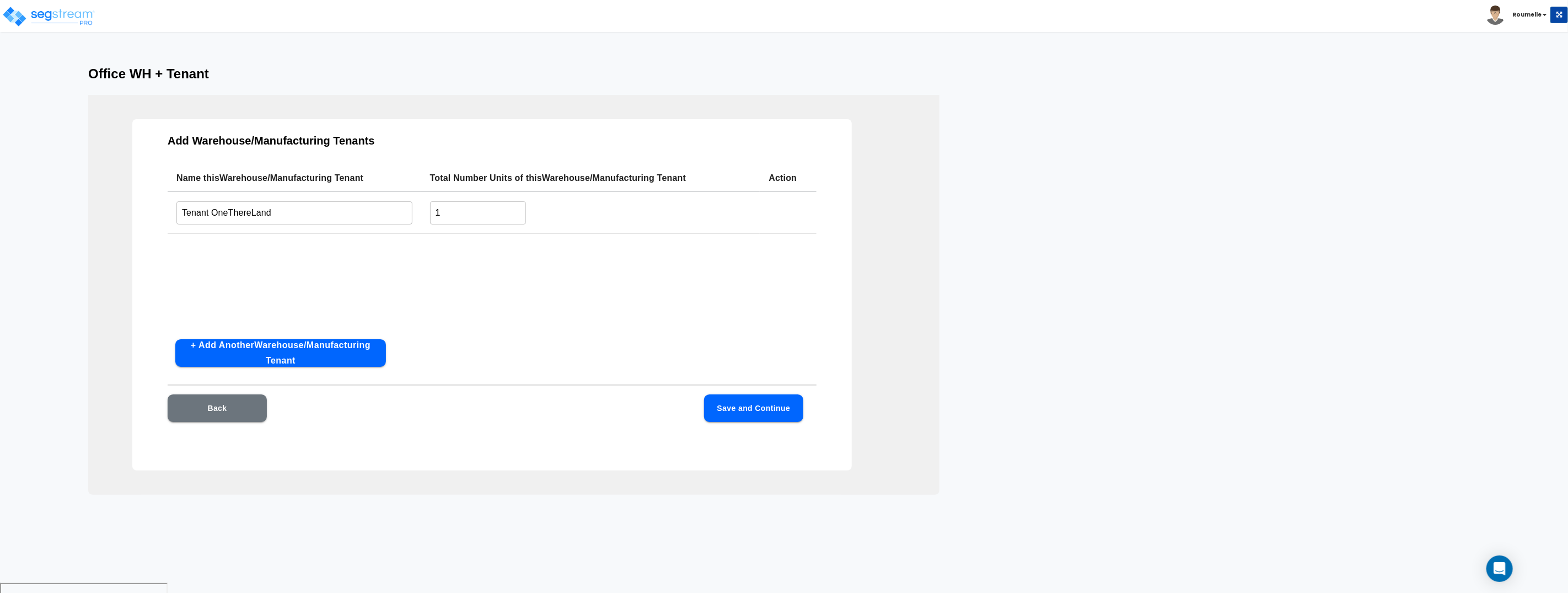
click at [471, 208] on input "1" at bounding box center [478, 212] width 96 height 24
type input "5"
click at [752, 408] on button "Save and Continue" at bounding box center [753, 408] width 99 height 28
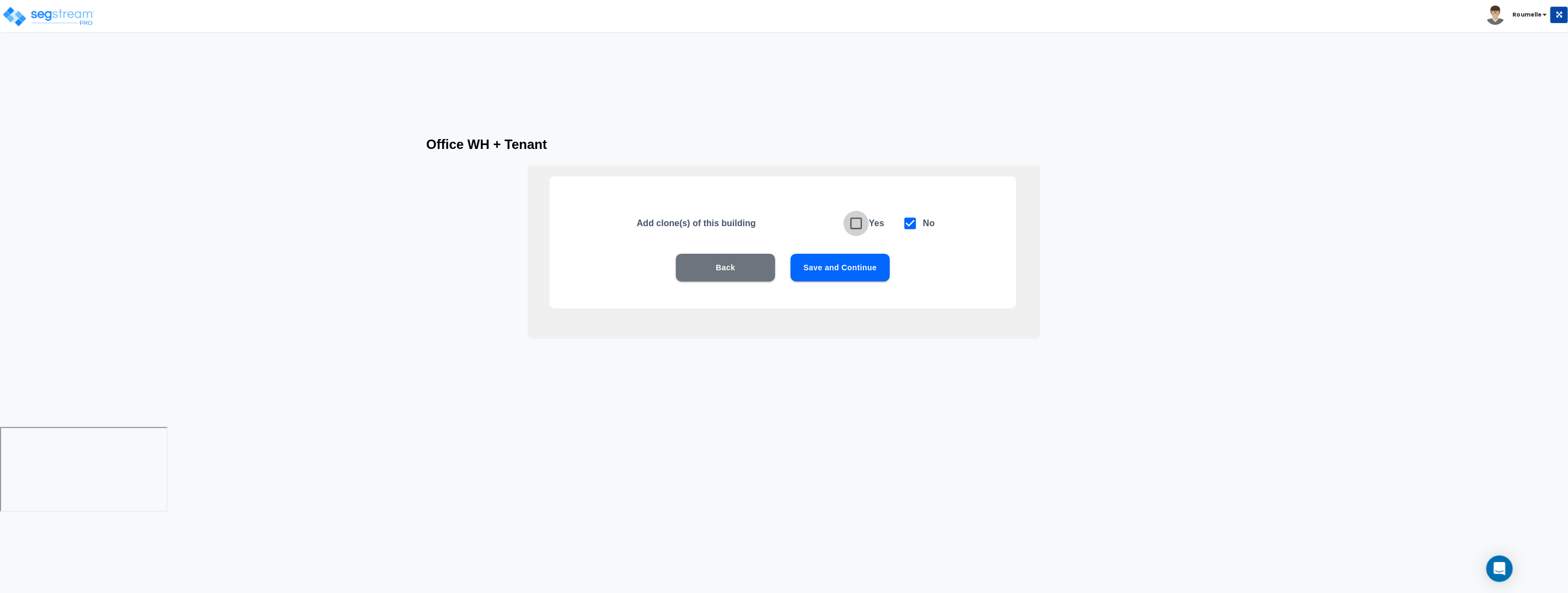
click at [857, 224] on icon at bounding box center [856, 223] width 15 height 15
checkbox input "true"
checkbox input "false"
click at [843, 272] on button "Save and Continue" at bounding box center [840, 267] width 99 height 28
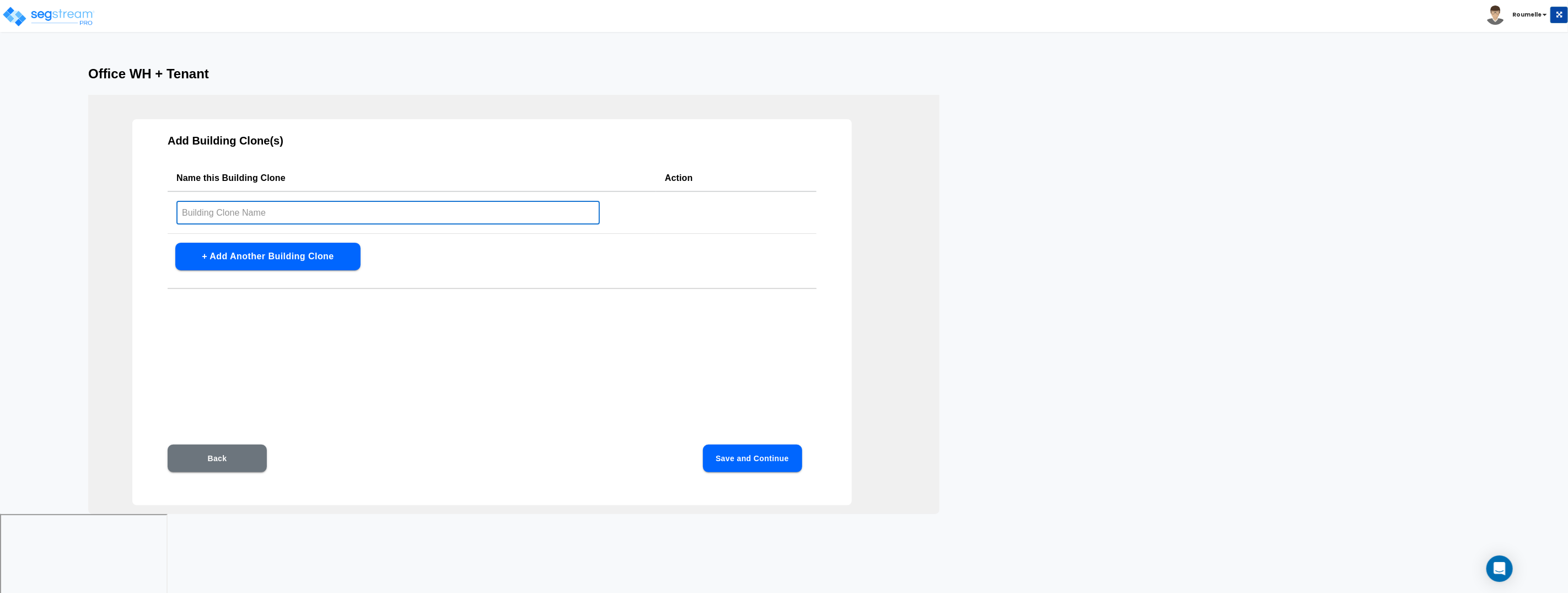
click at [295, 207] on input "text" at bounding box center [388, 212] width 423 height 24
paste input "Office WH"
type input "Office WH Cloner"
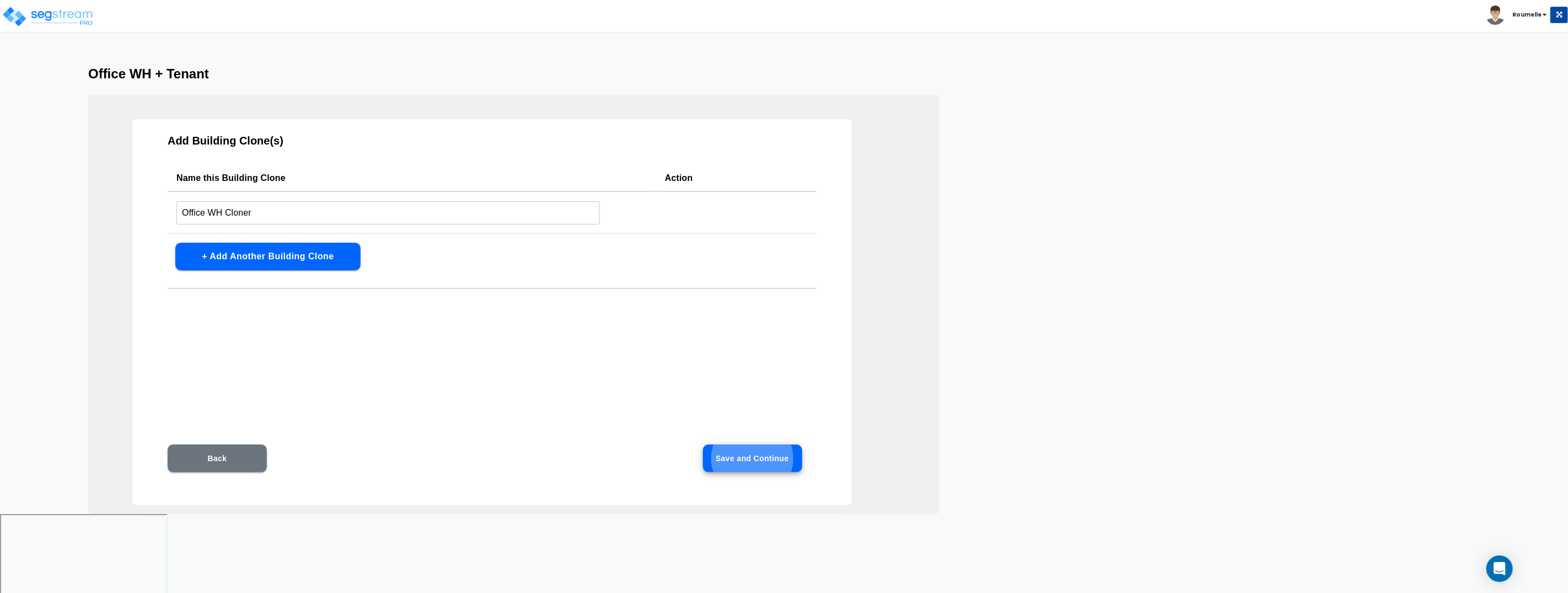
click button "Save and Continue" at bounding box center [751, 457] width 99 height 28
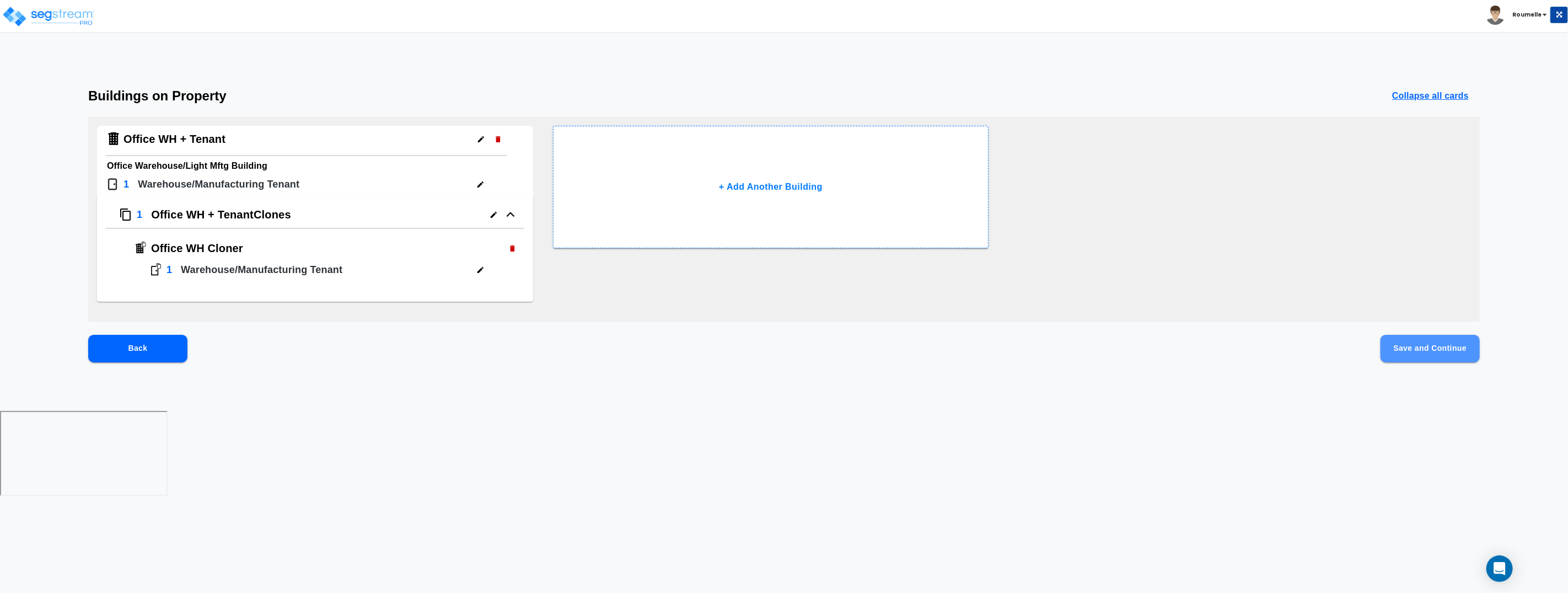
click at [1441, 343] on button "Save and Continue" at bounding box center [1429, 348] width 99 height 28
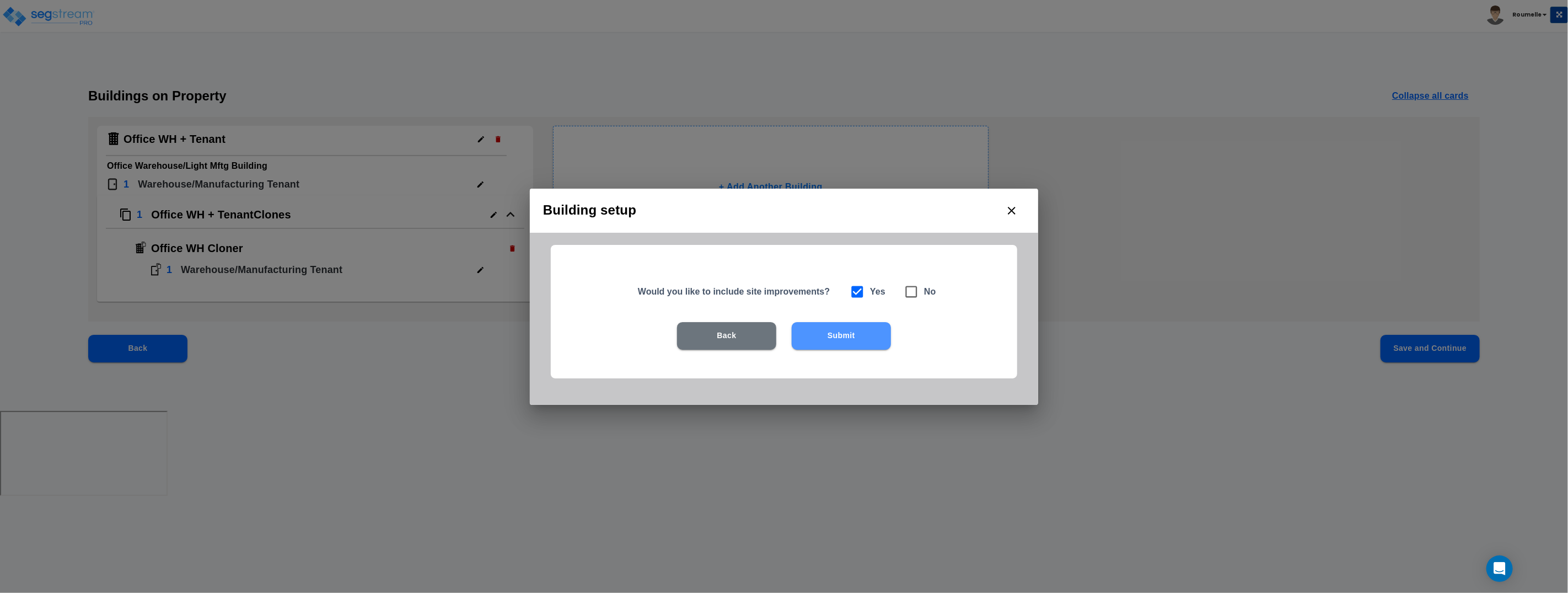
click at [841, 338] on button "Submit" at bounding box center [841, 335] width 99 height 28
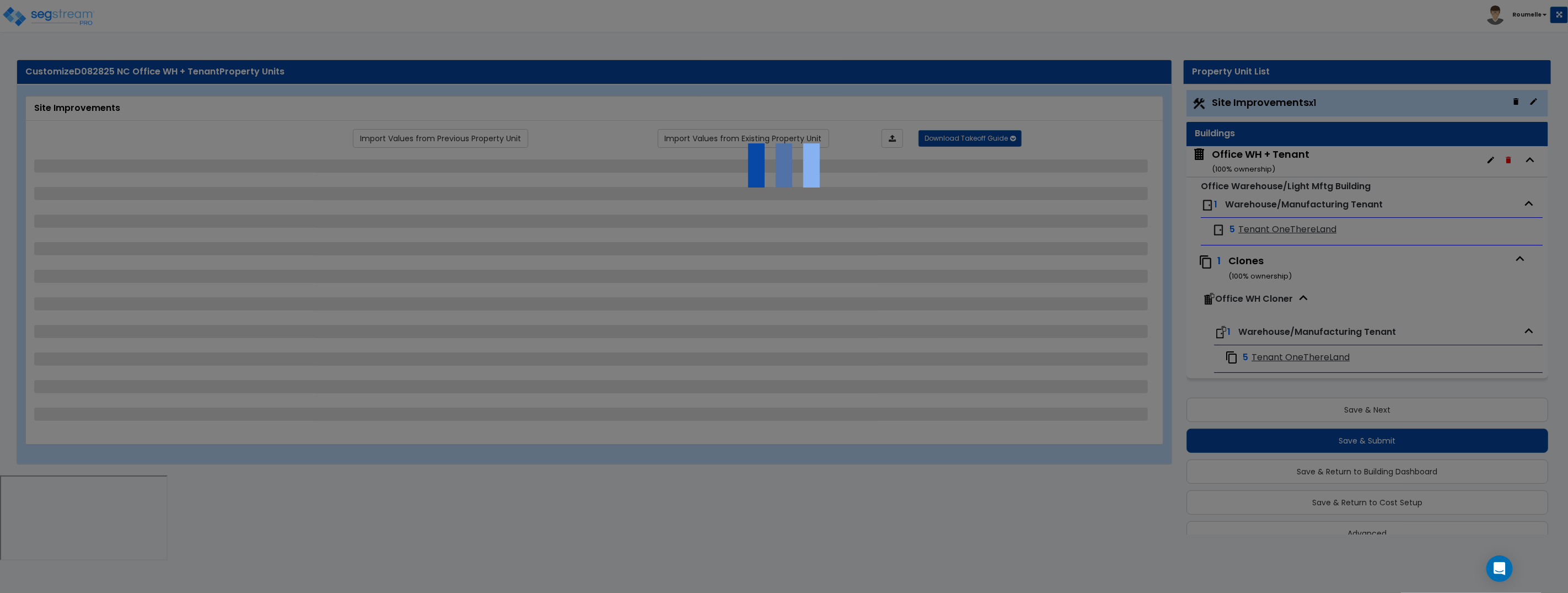
scroll to position [22, 0]
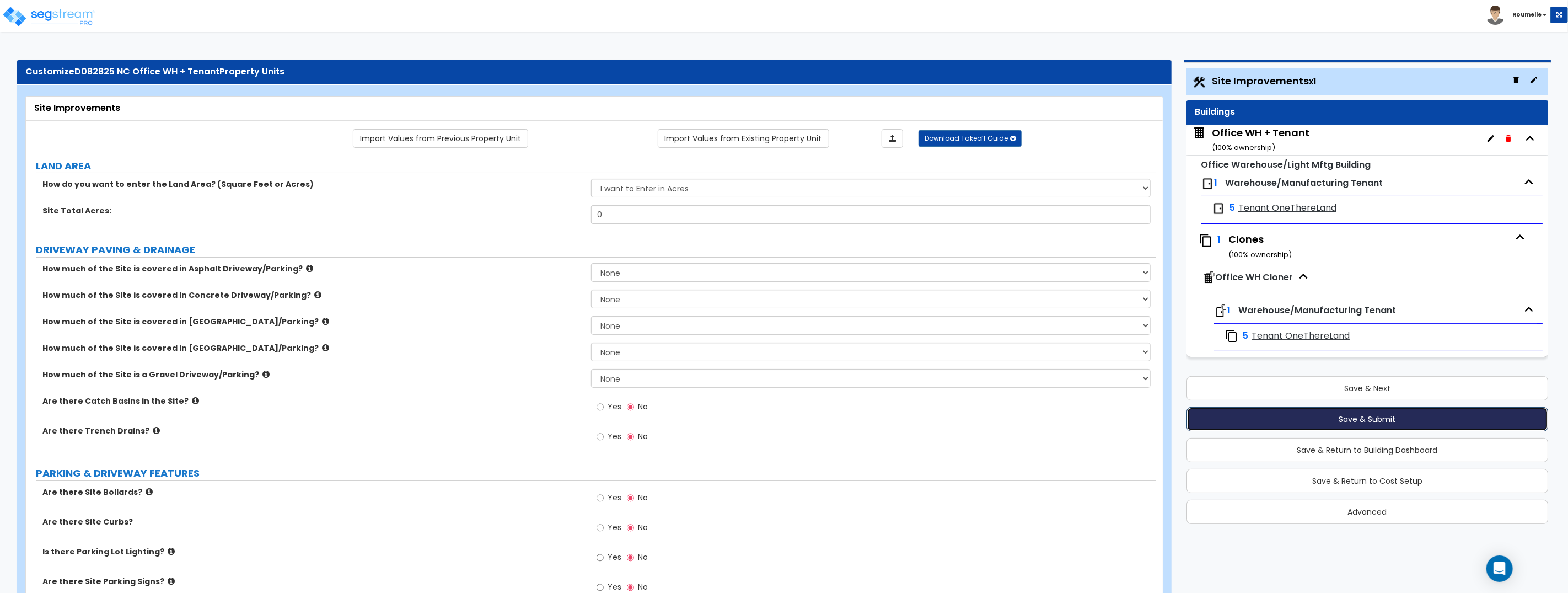
click at [1363, 418] on button "Save & Submit" at bounding box center [1367, 418] width 362 height 24
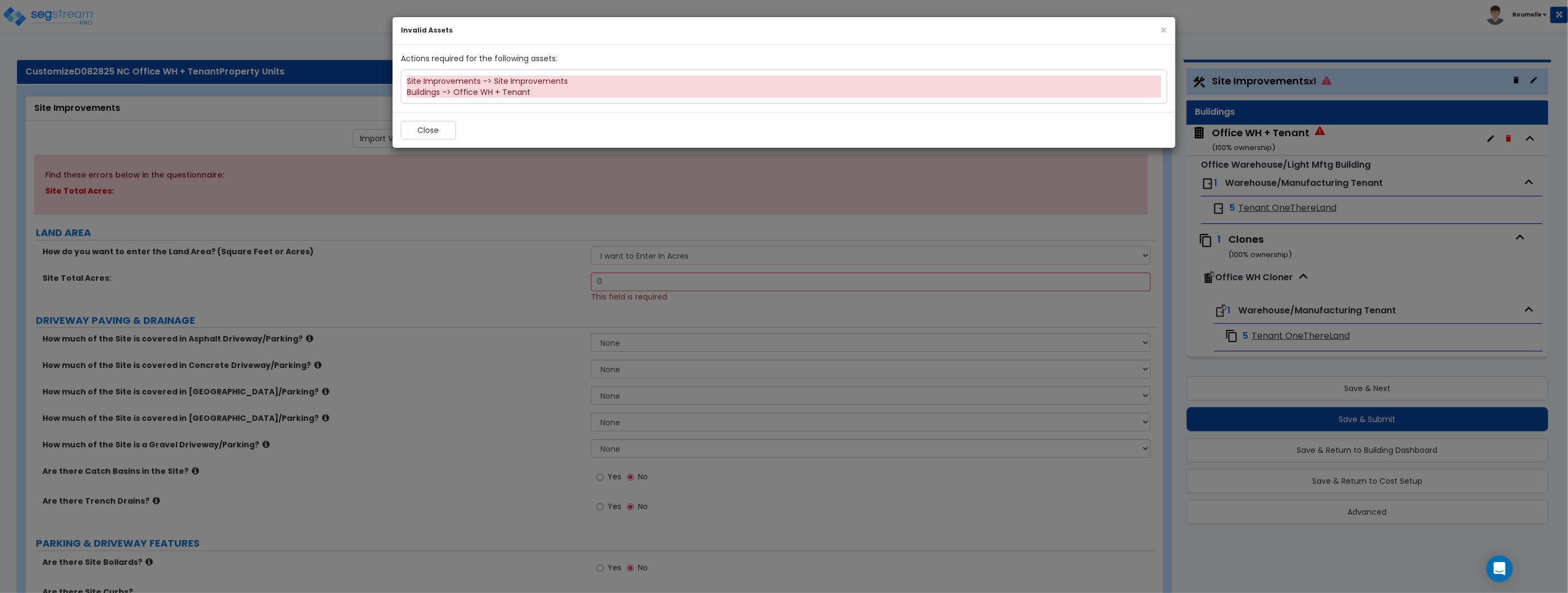
click at [1302, 78] on div "× Invalid Assets Actions required for the following assets: Site Improvements -…" at bounding box center [784, 296] width 1568 height 593
click at [432, 125] on button "Close" at bounding box center [429, 129] width 55 height 19
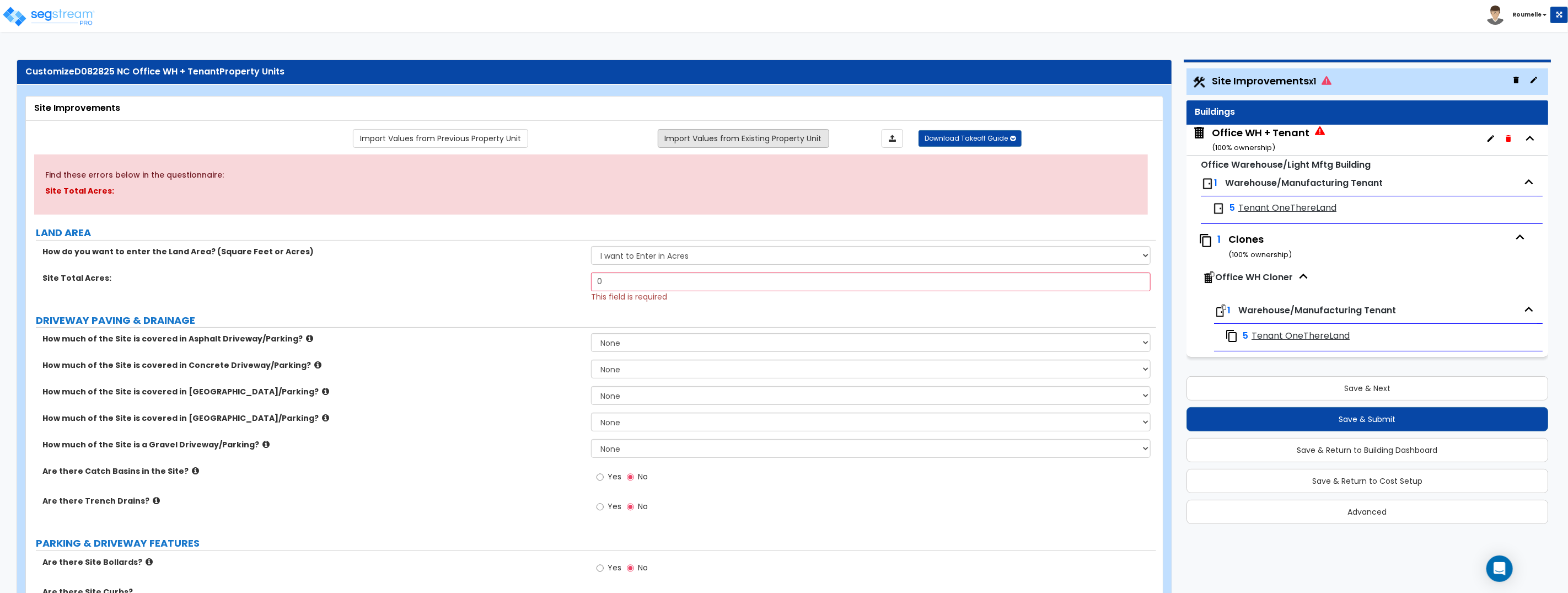
click at [716, 140] on link "Import Values from Existing Property Unit" at bounding box center [743, 138] width 171 height 19
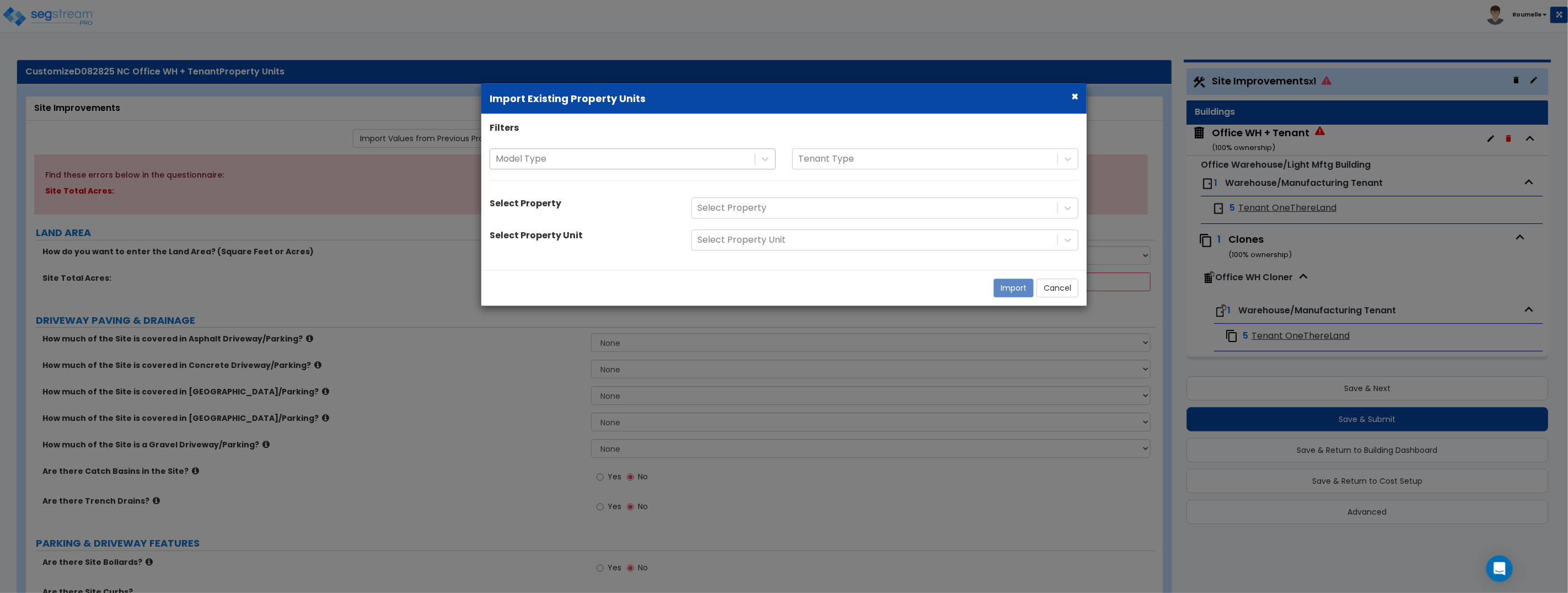
click at [645, 158] on div at bounding box center [622, 159] width 253 height 15
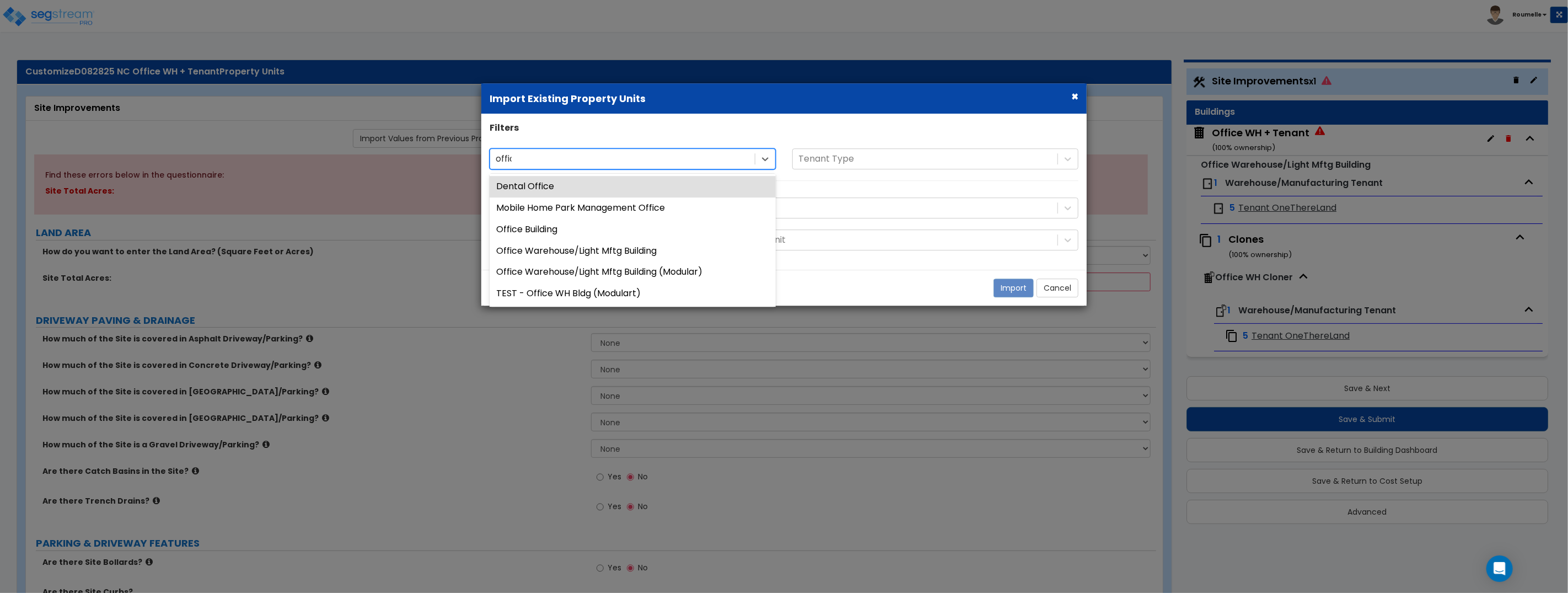
type input "office"
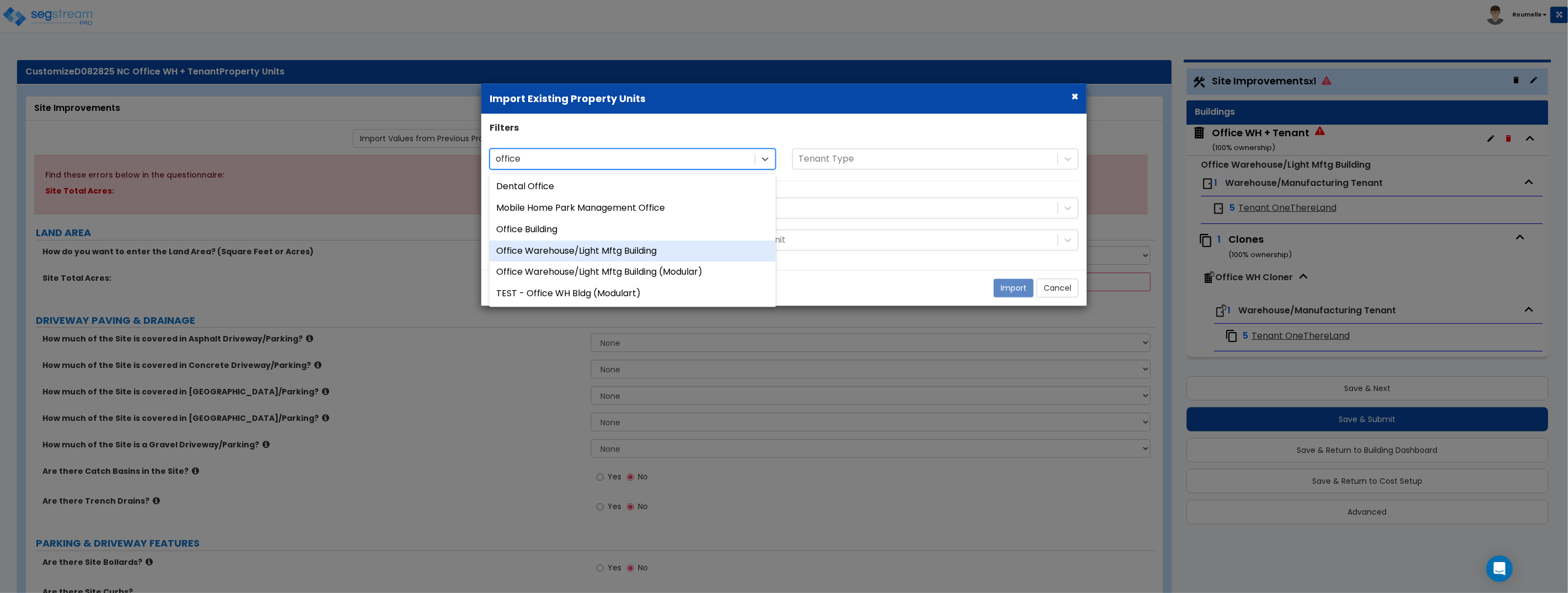
click at [634, 251] on div "Office Warehouse/Light Mftg Building" at bounding box center [632, 251] width 286 height 21
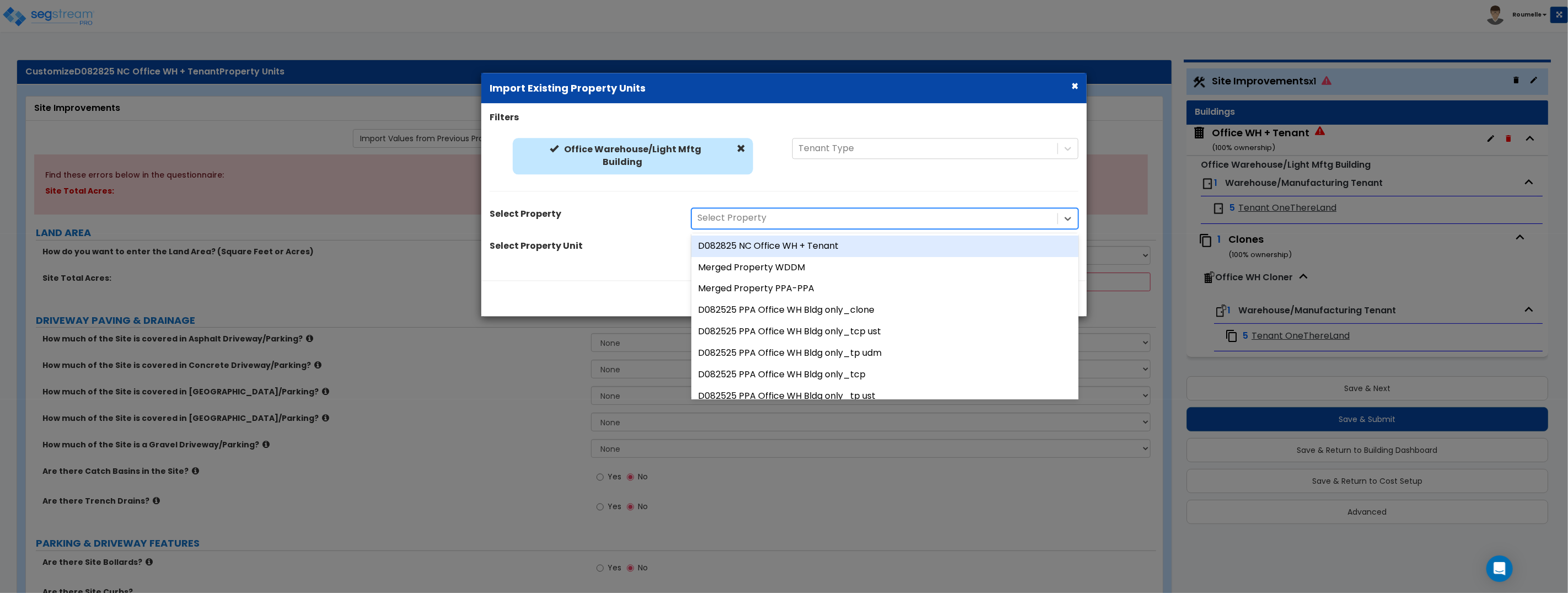
click at [781, 207] on div "Filters Office Warehouse/Light Mftg Building Office Warehouse/Light Mftg Buildi…" at bounding box center [784, 193] width 605 height 161
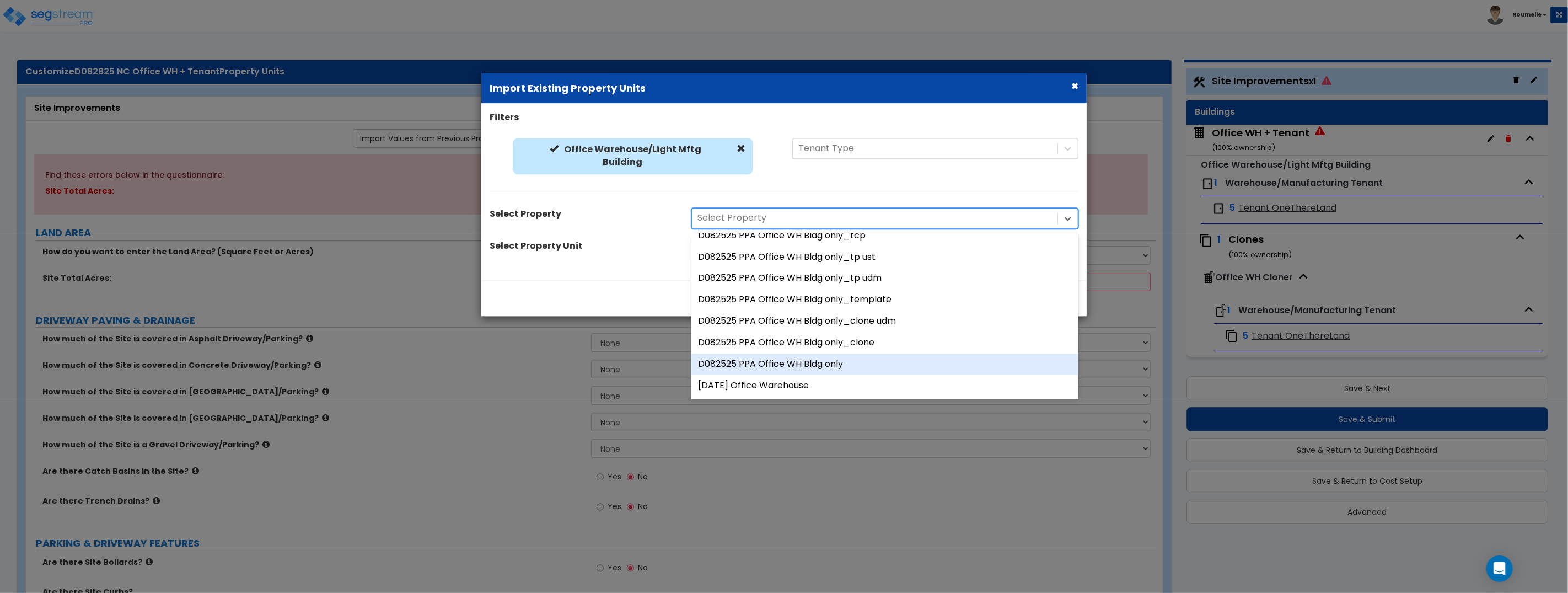
scroll to position [144, 0]
click at [850, 358] on div "D082525 PPA Office WH Bldg only" at bounding box center [884, 359] width 387 height 21
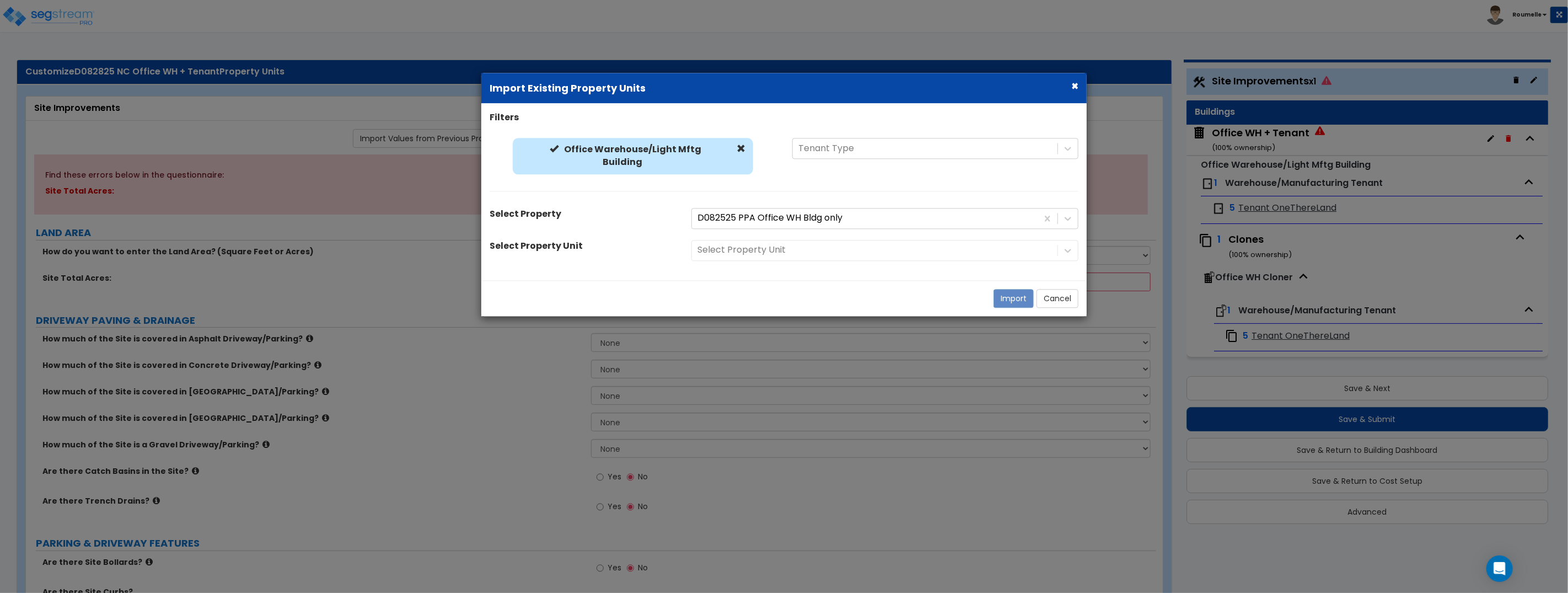
click at [851, 251] on div "Select Property Unit" at bounding box center [884, 250] width 404 height 21
click at [759, 251] on div at bounding box center [874, 251] width 355 height 15
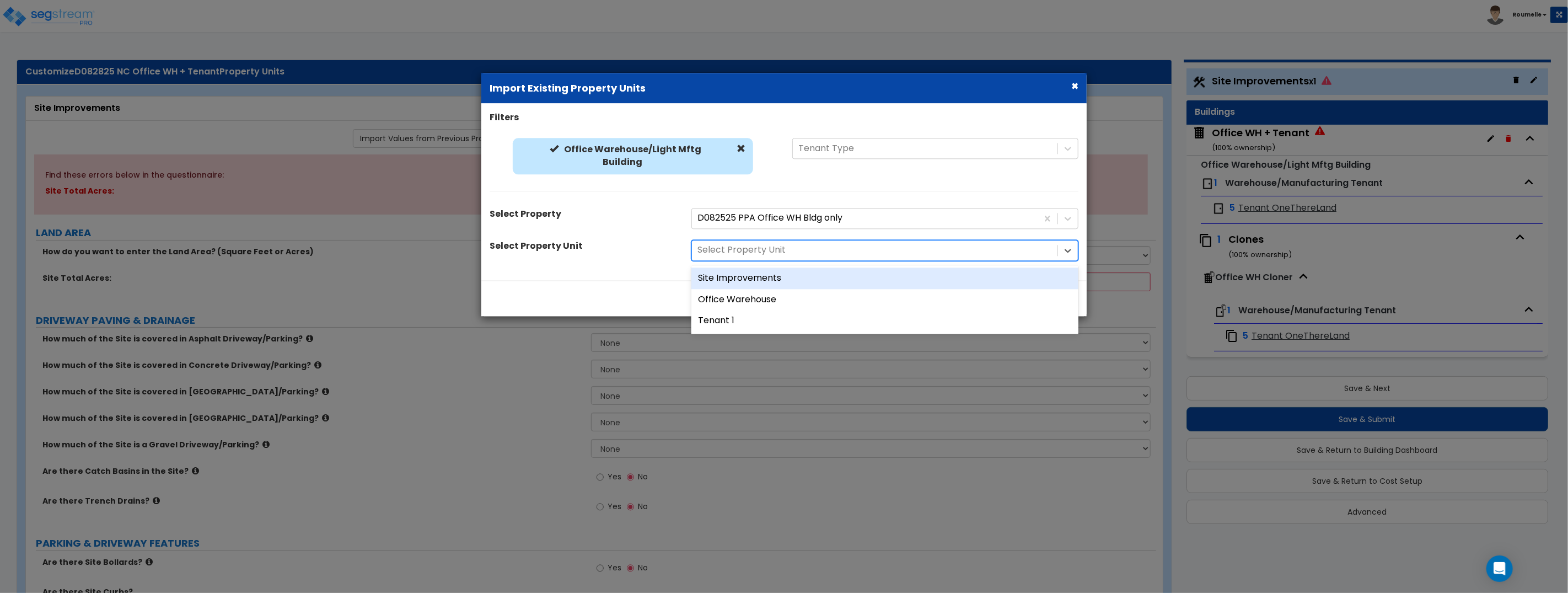
click at [768, 278] on div "Site Improvements" at bounding box center [884, 278] width 387 height 21
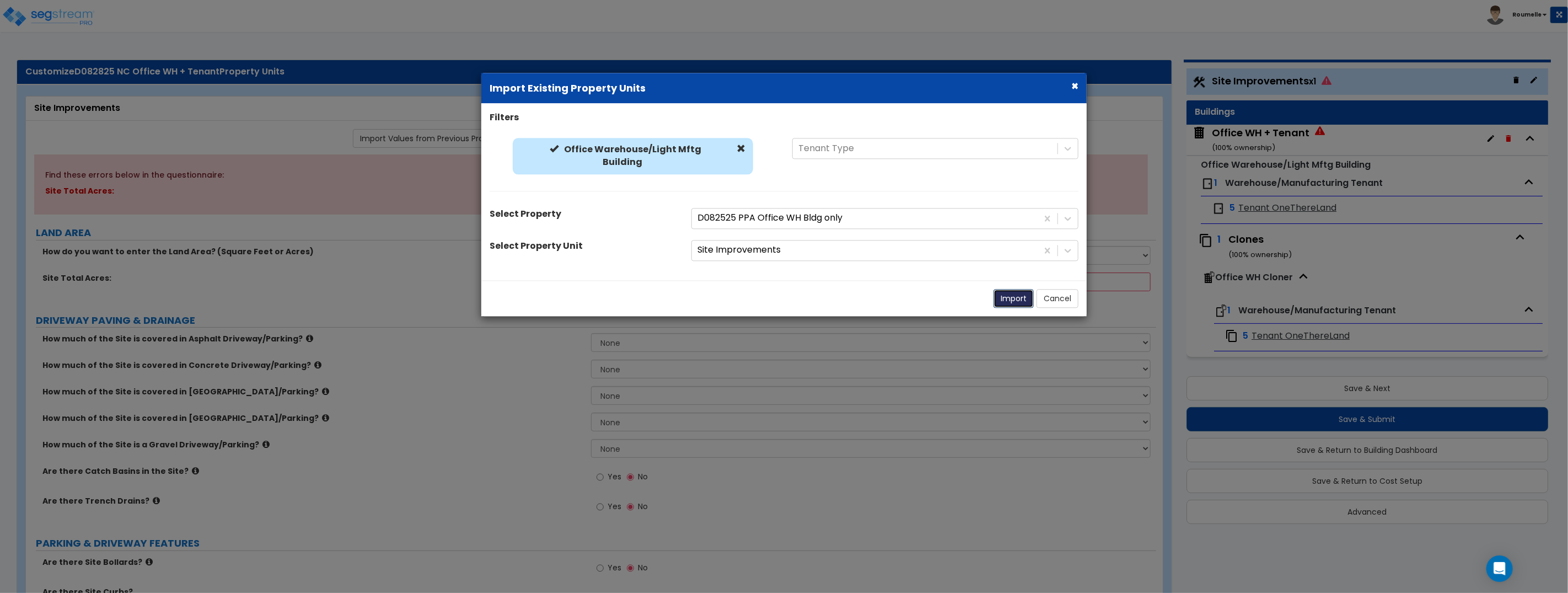
click at [1008, 300] on button "Import" at bounding box center [1013, 298] width 40 height 19
select select "2"
radio input "true"
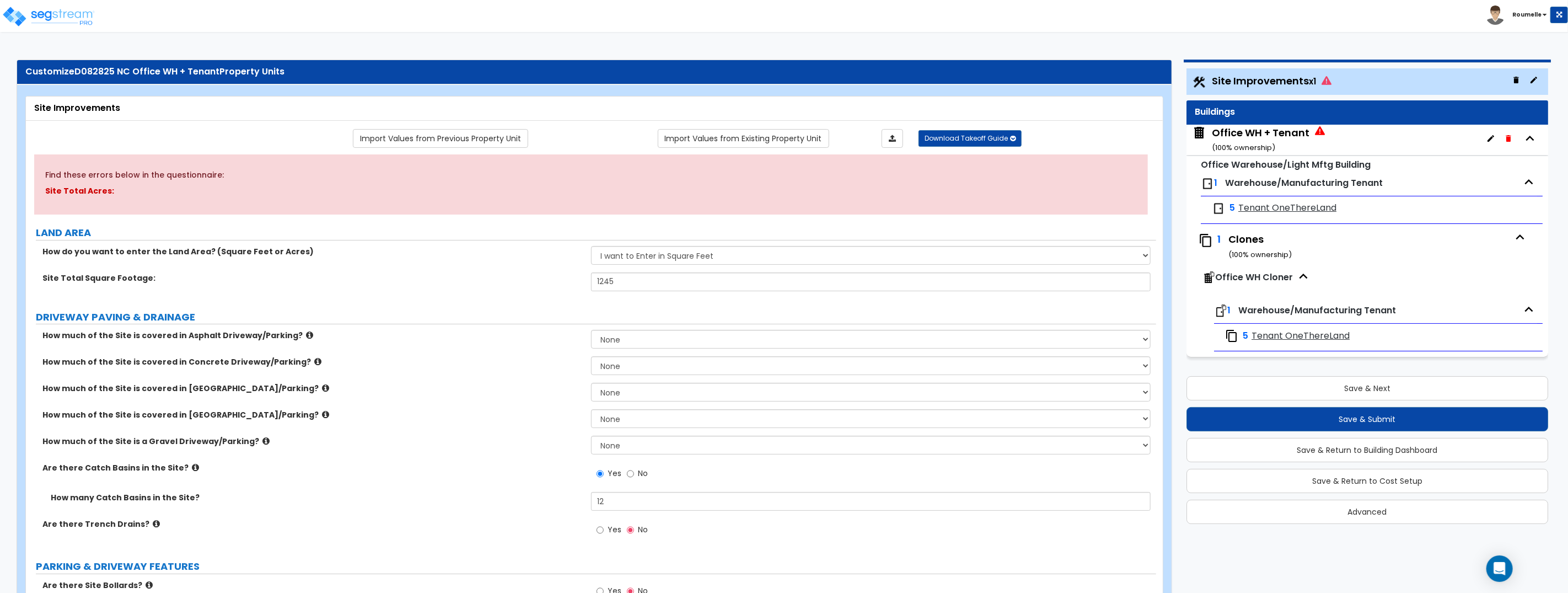
click at [1253, 139] on div "Office WH + Tenant ( 100 % ownership)" at bounding box center [1260, 140] width 97 height 29
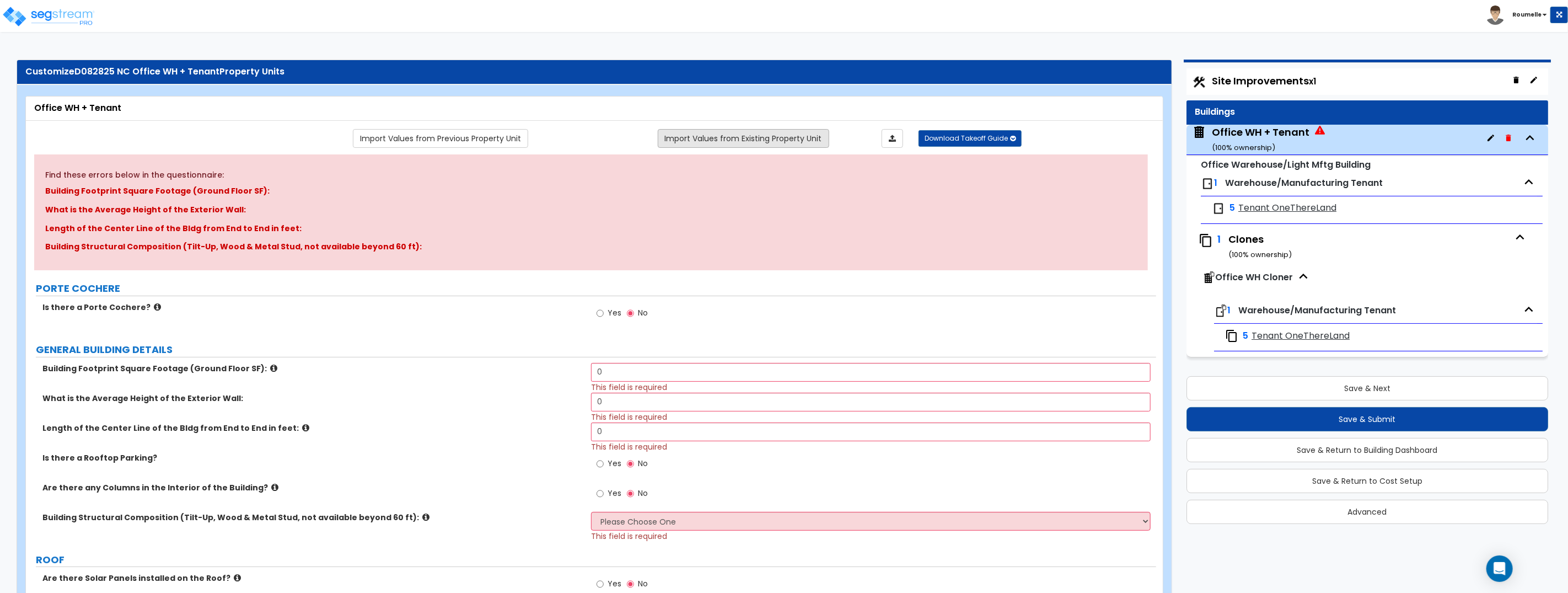
click at [758, 137] on link "Import Values from Existing Property Unit" at bounding box center [743, 138] width 171 height 19
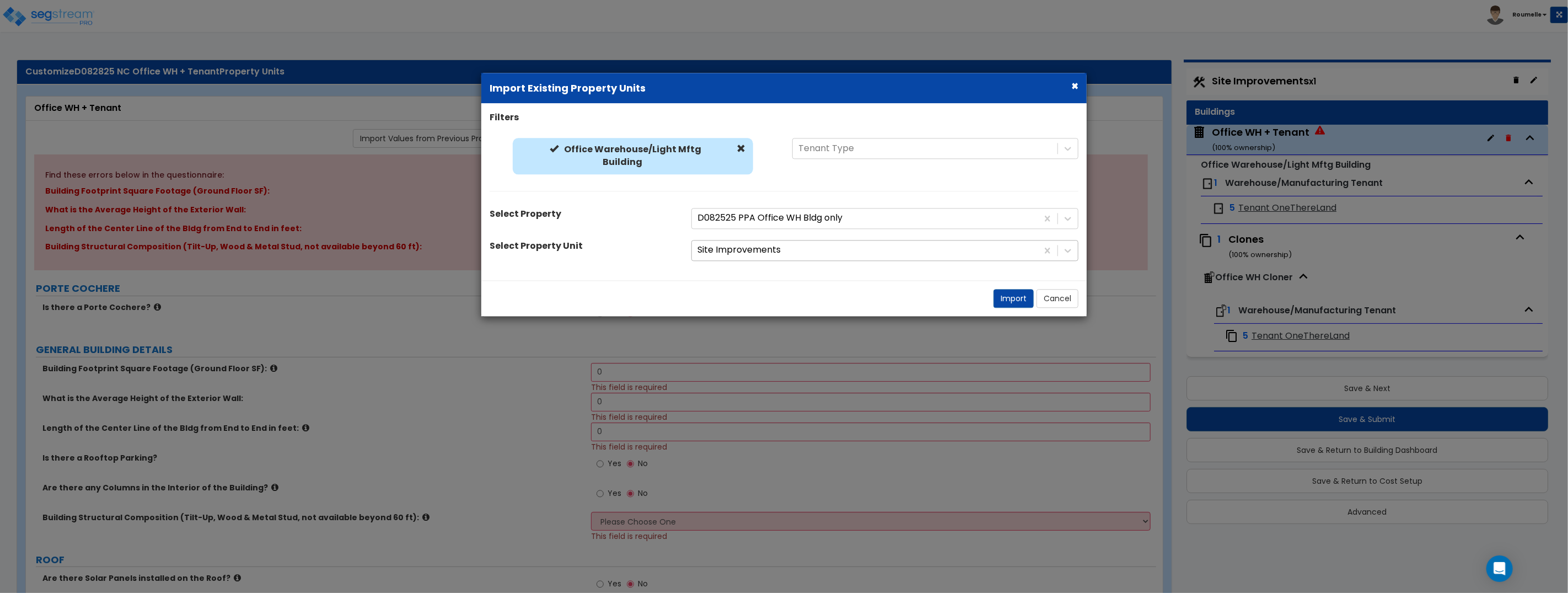
click at [820, 253] on div at bounding box center [864, 251] width 334 height 15
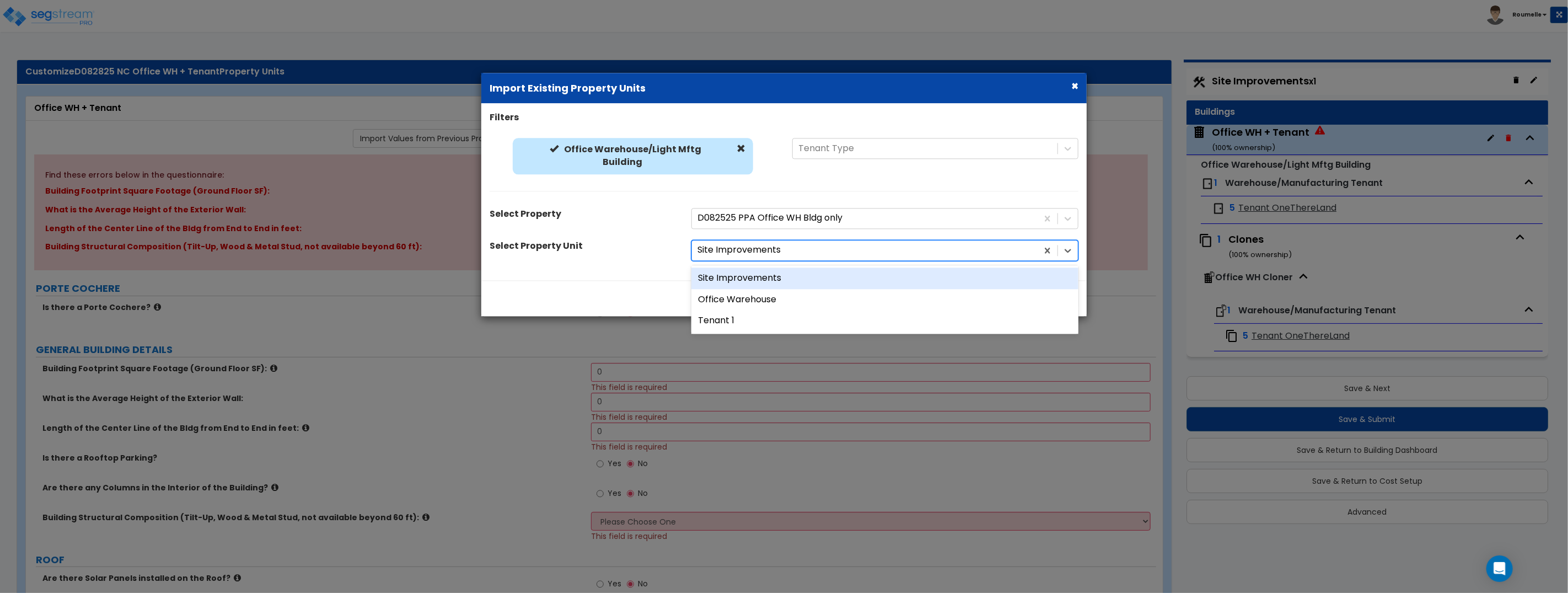
click at [812, 286] on div "Site Improvements" at bounding box center [884, 278] width 387 height 21
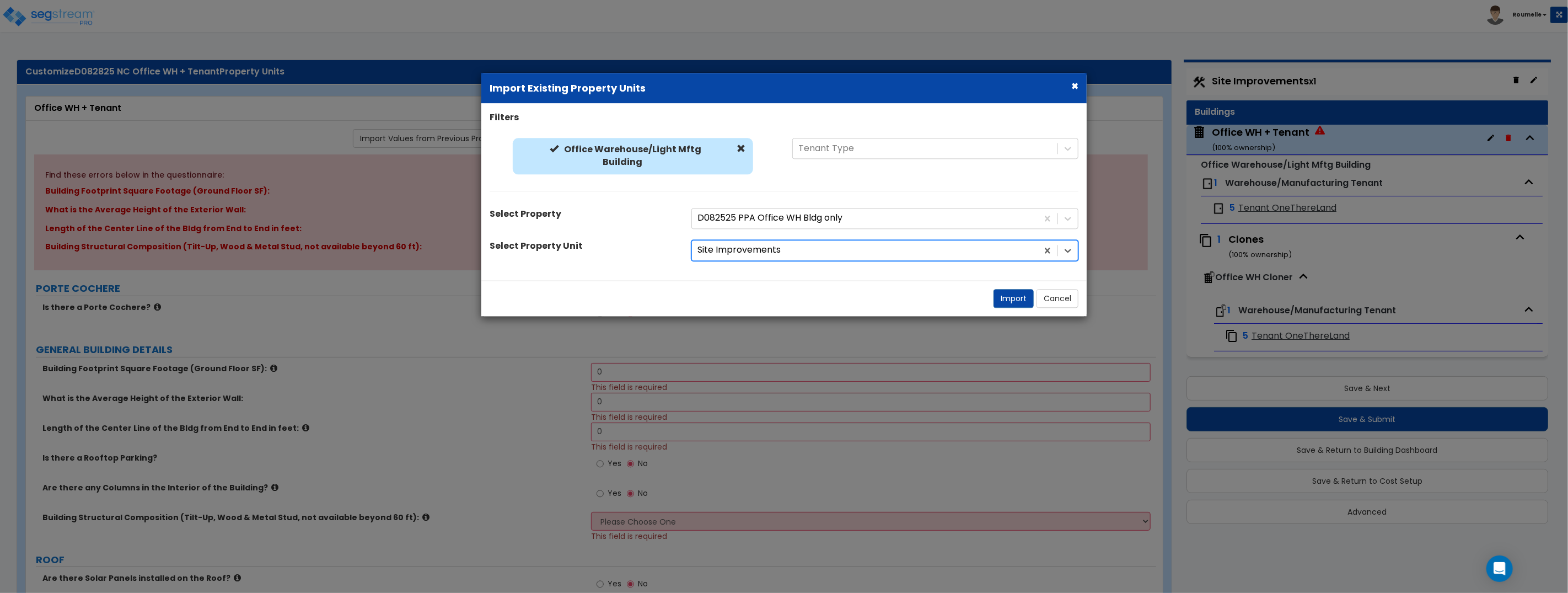
click at [809, 257] on div at bounding box center [864, 251] width 334 height 15
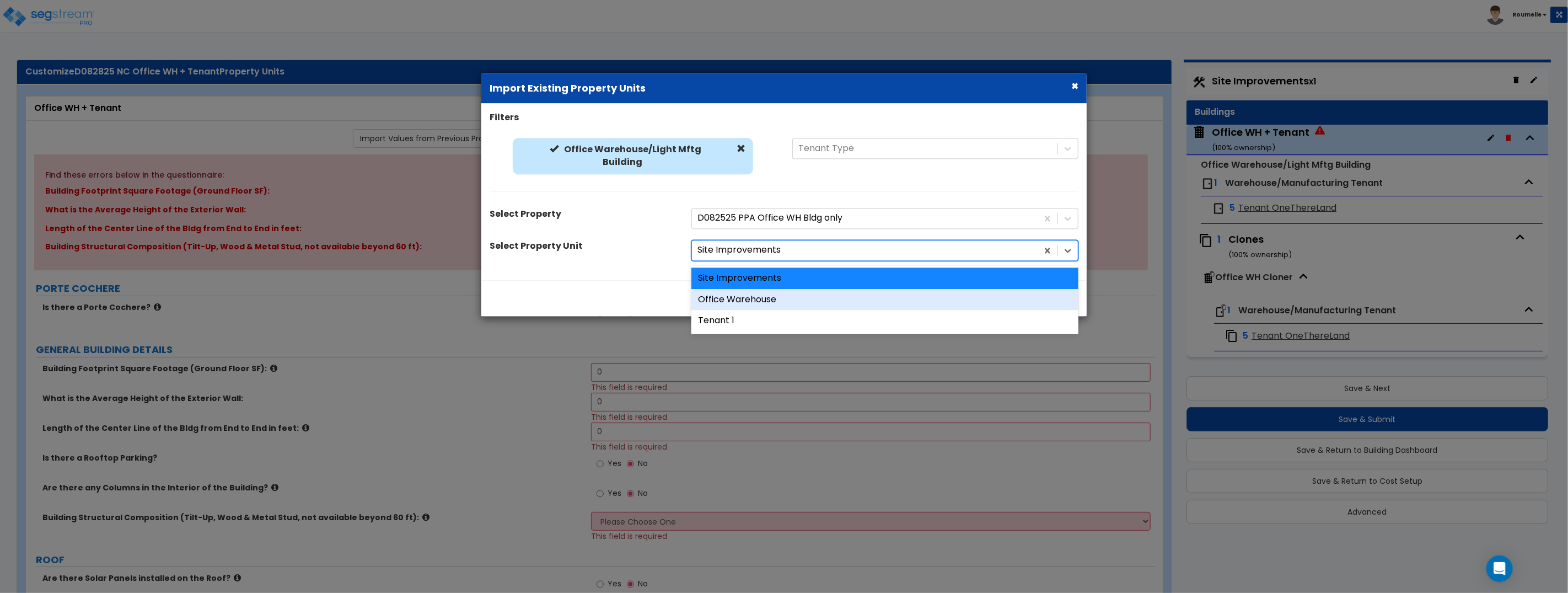
click at [786, 298] on div "Office Warehouse" at bounding box center [884, 300] width 387 height 21
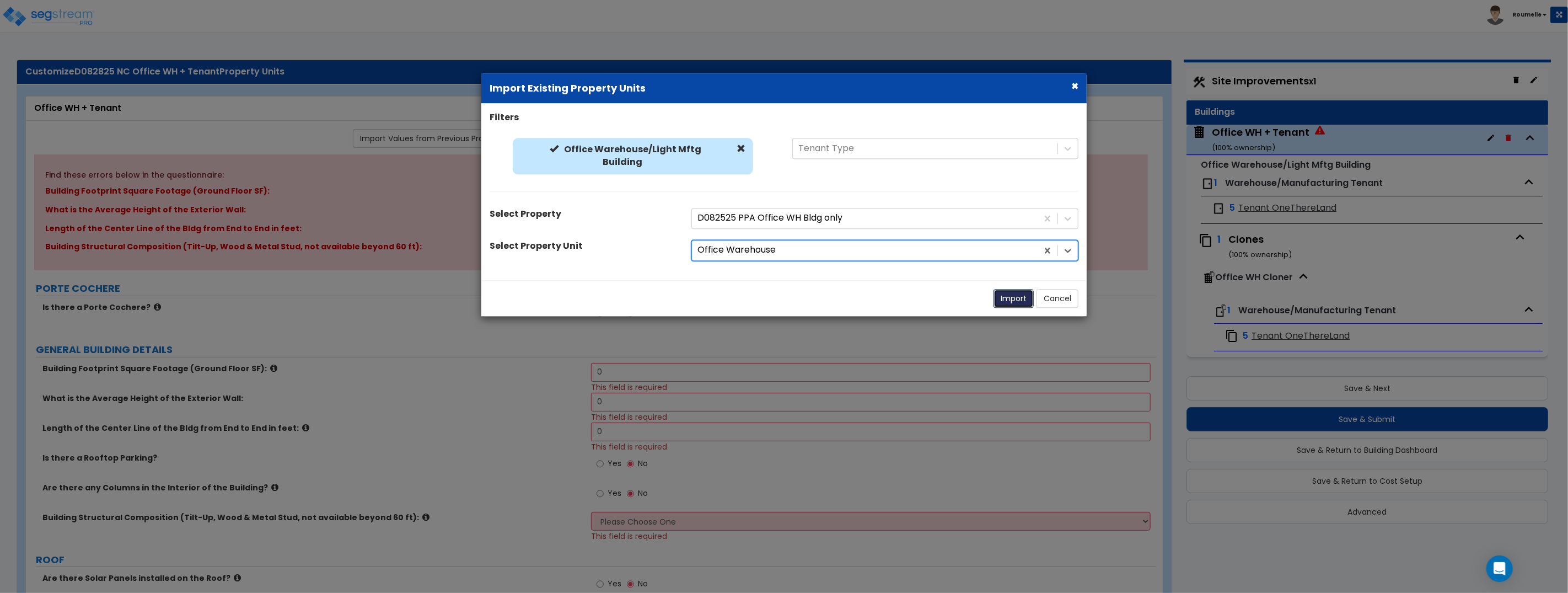
click at [1019, 306] on button "Import" at bounding box center [1013, 298] width 40 height 19
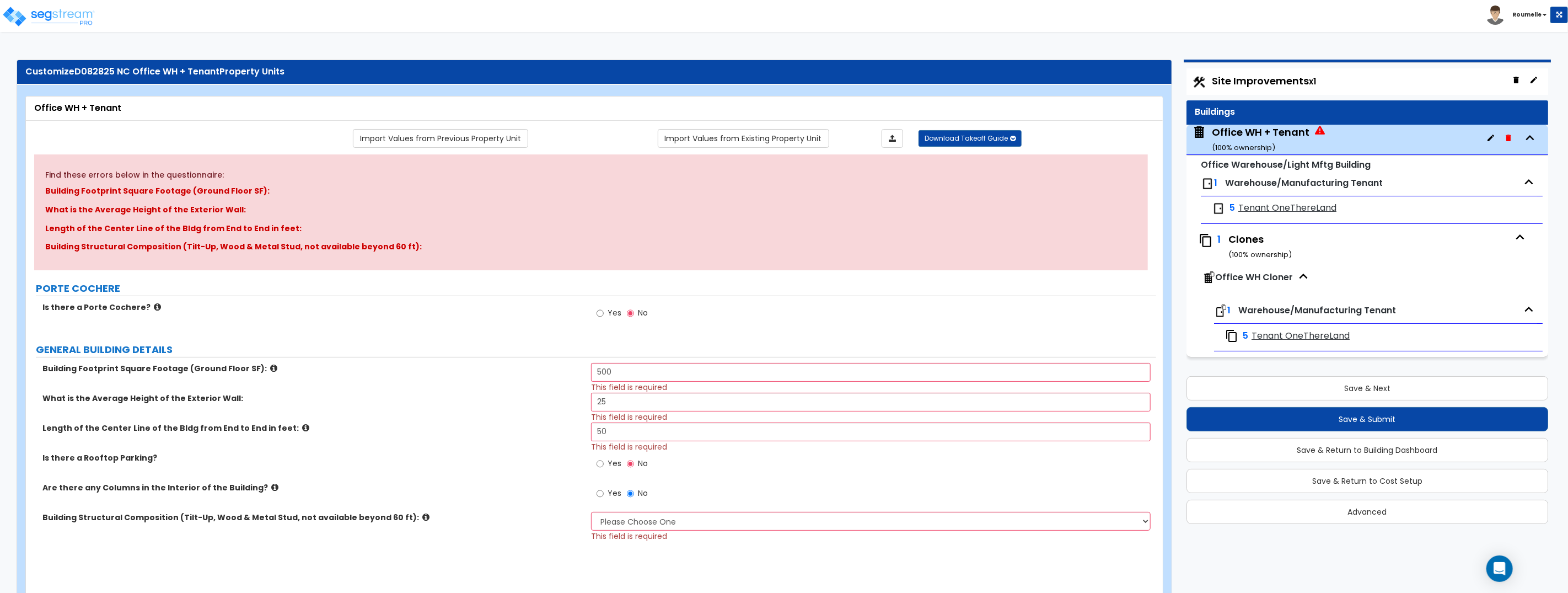
type input "500"
type input "25"
type input "50"
radio input "false"
select select "2"
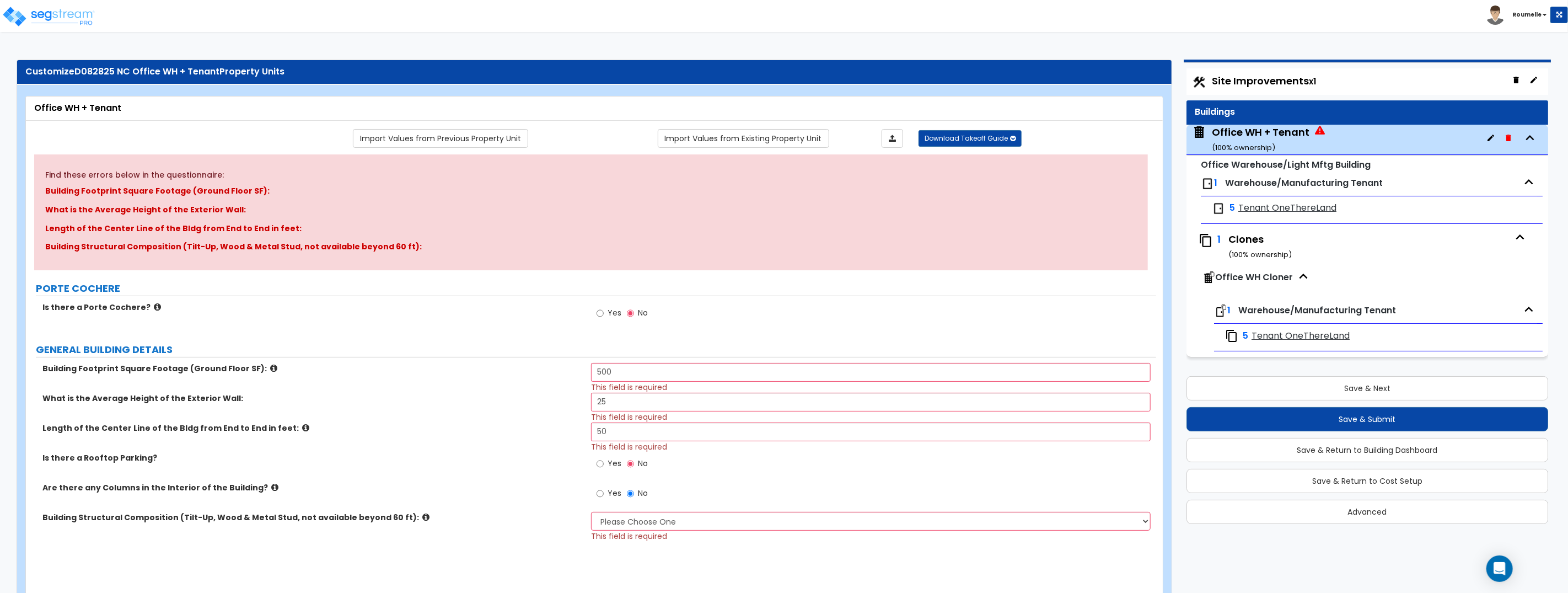
radio input "false"
select select "1"
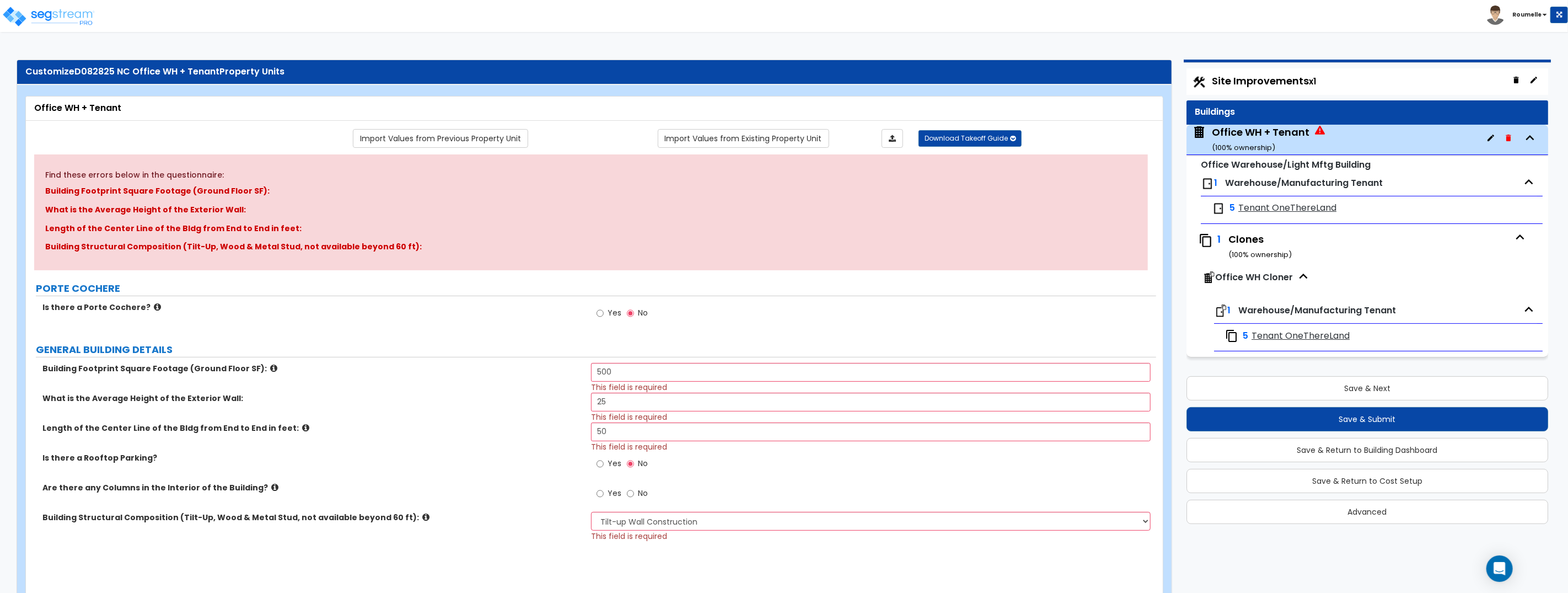
select select "1"
select select "2"
select select "1"
type input "50"
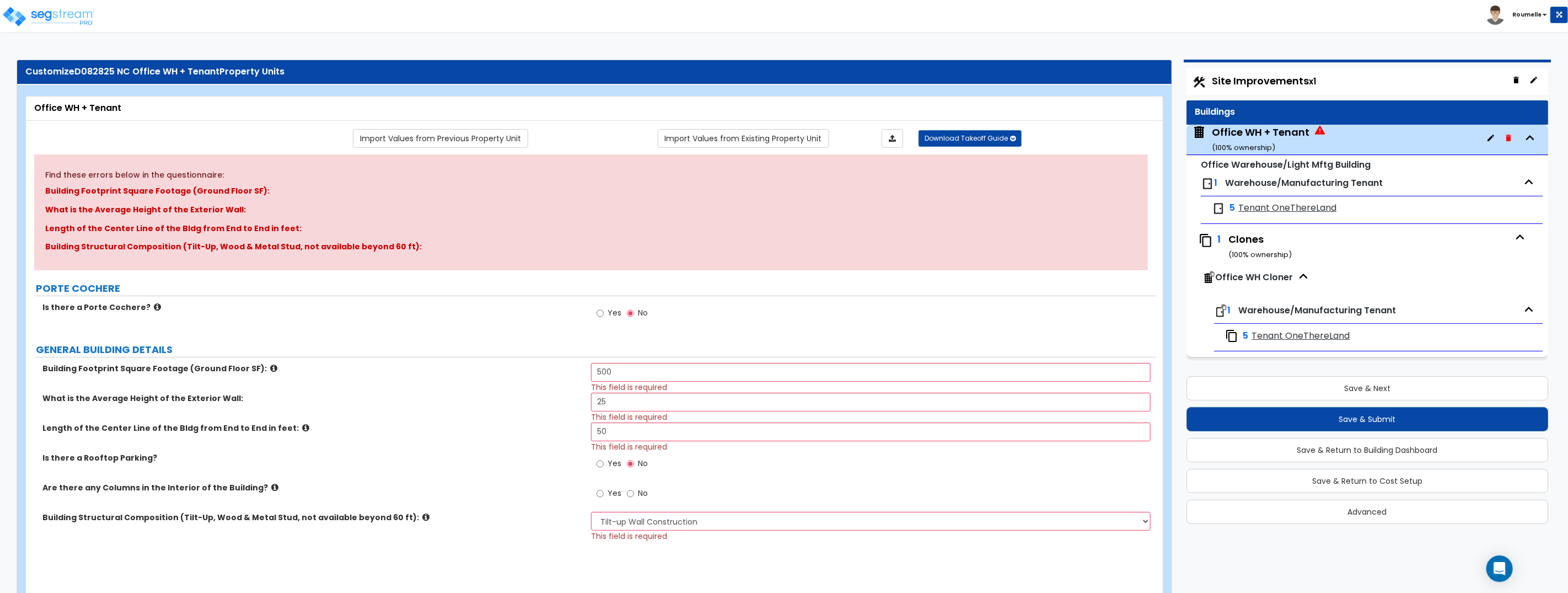
select select "1"
type input "25"
radio input "false"
select select "2"
type input "50"
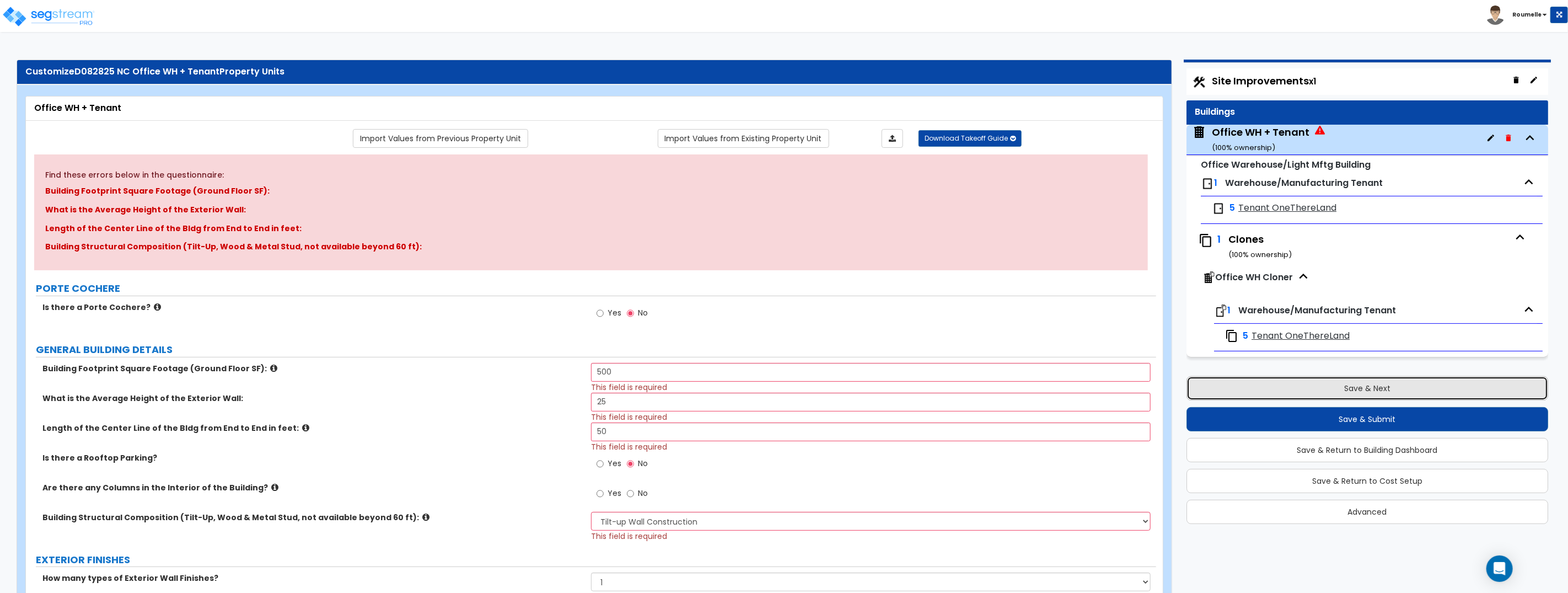
click at [1360, 390] on button "Save & Next" at bounding box center [1367, 388] width 362 height 24
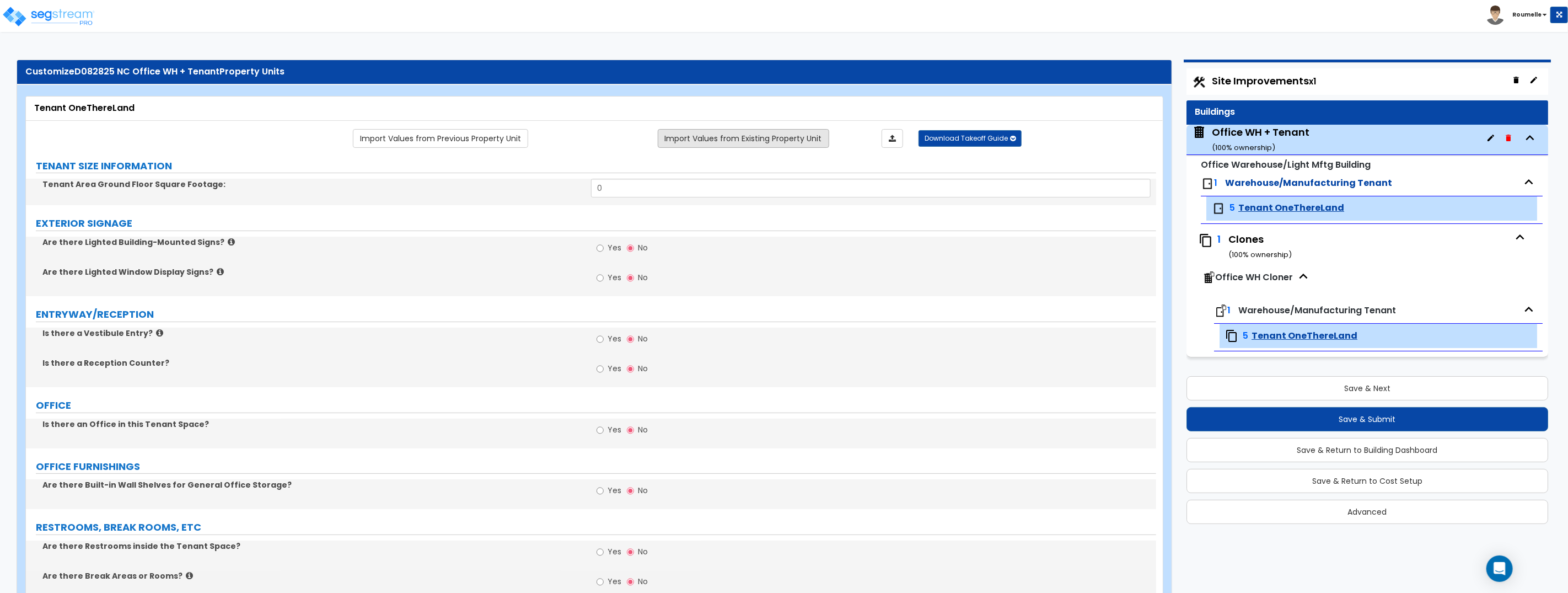
click at [786, 144] on link "Import Values from Existing Property Unit" at bounding box center [743, 138] width 171 height 19
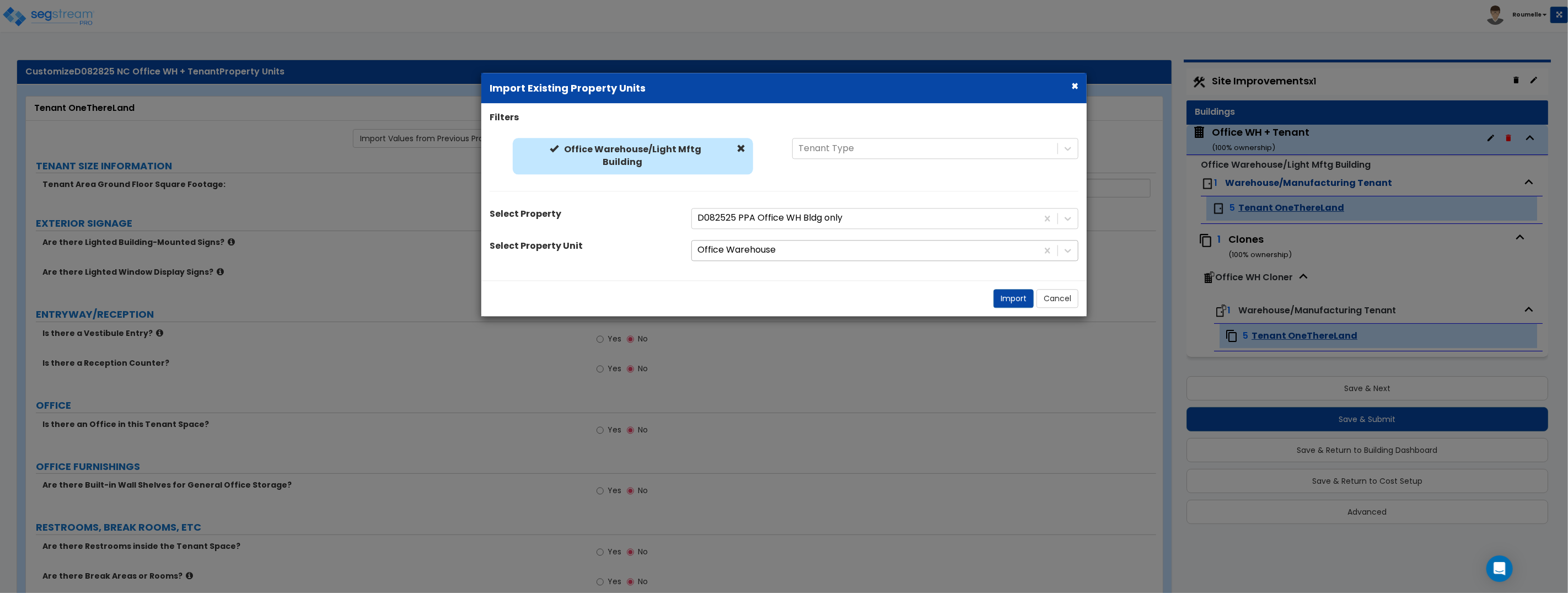
click at [760, 241] on div "Office Warehouse" at bounding box center [865, 251] width 346 height 20
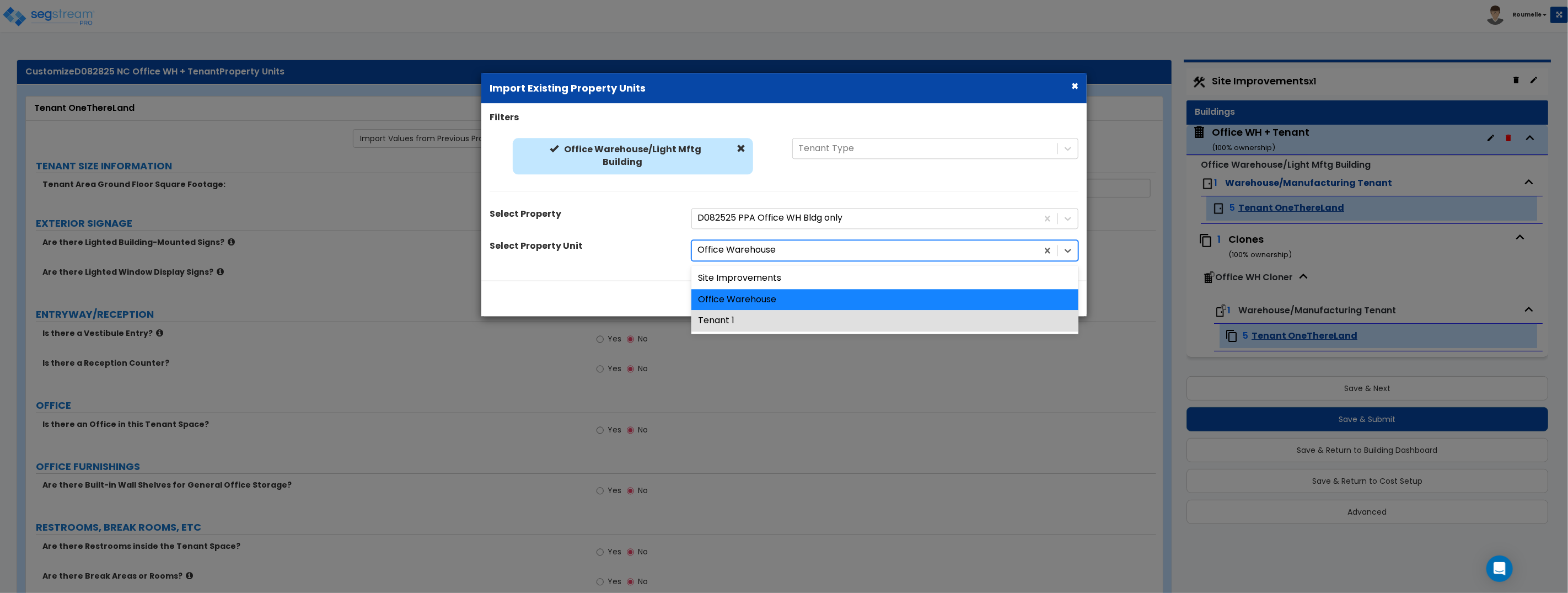
click at [765, 321] on div "Tenant 1" at bounding box center [884, 321] width 387 height 21
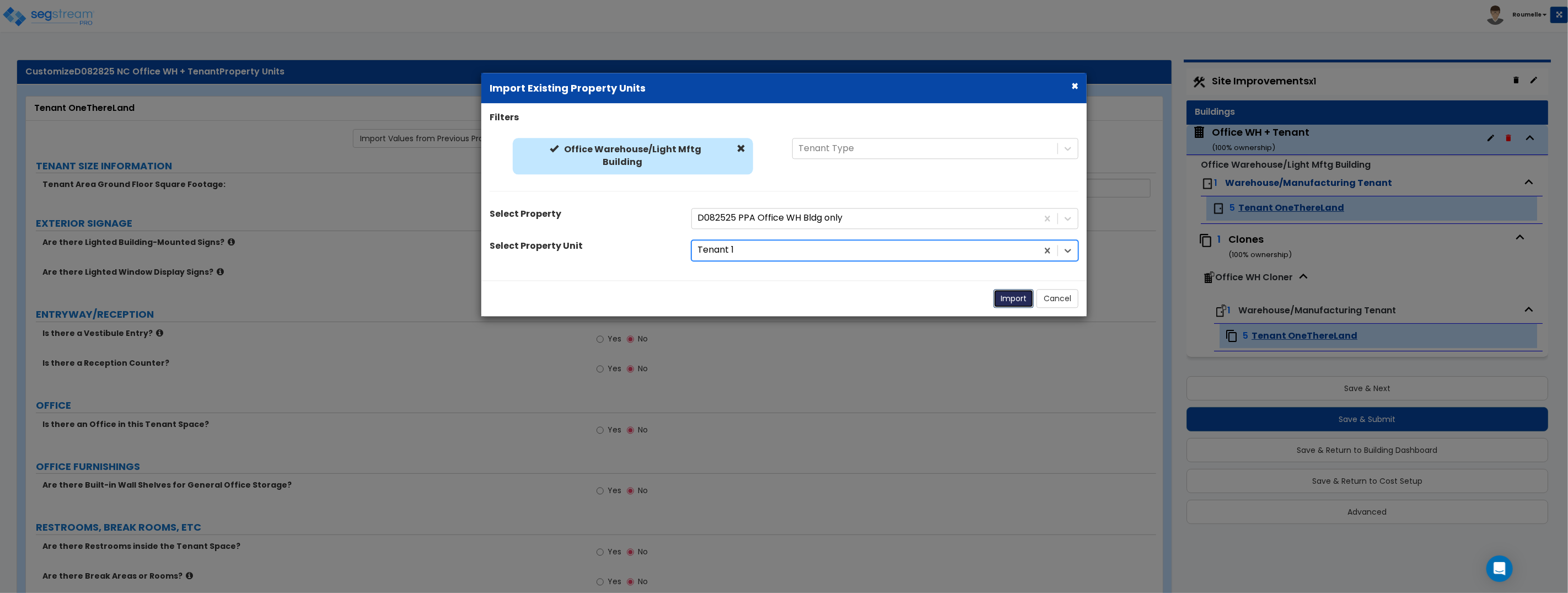
click at [1014, 298] on button "Import" at bounding box center [1013, 298] width 40 height 19
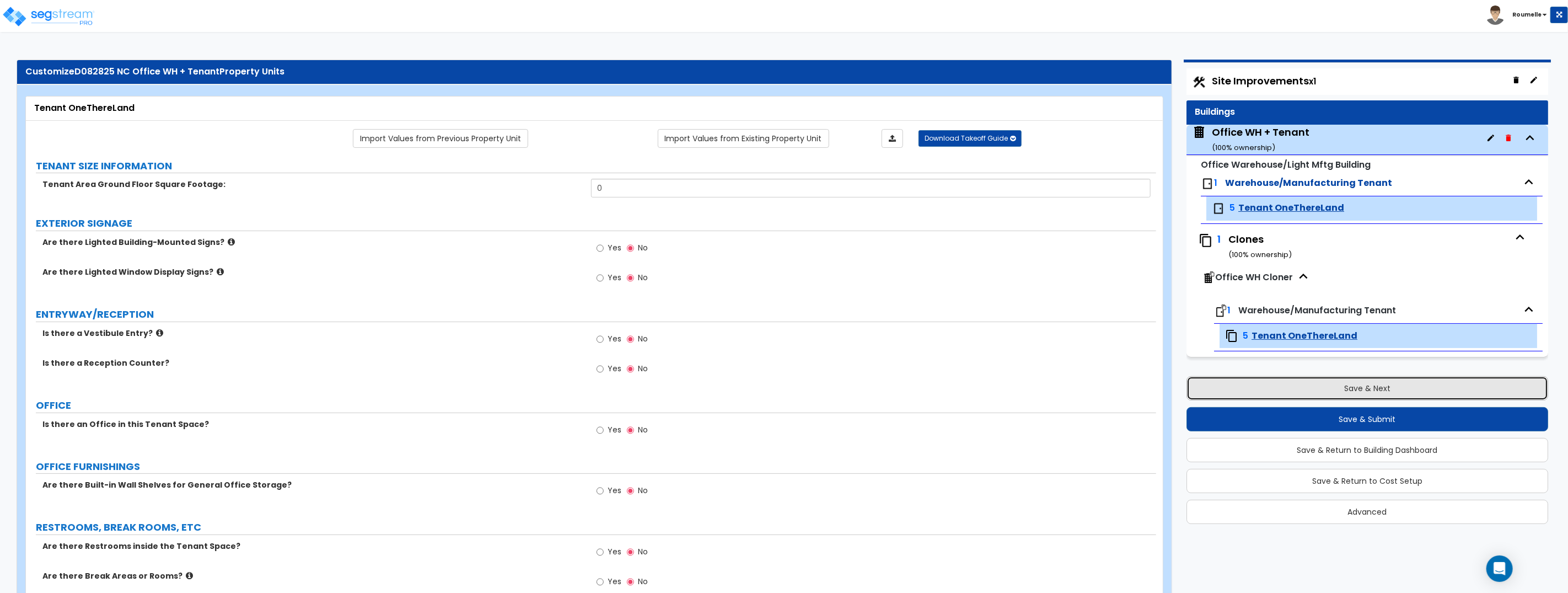
click at [1364, 391] on button "Save & Next" at bounding box center [1367, 388] width 362 height 24
select select "2"
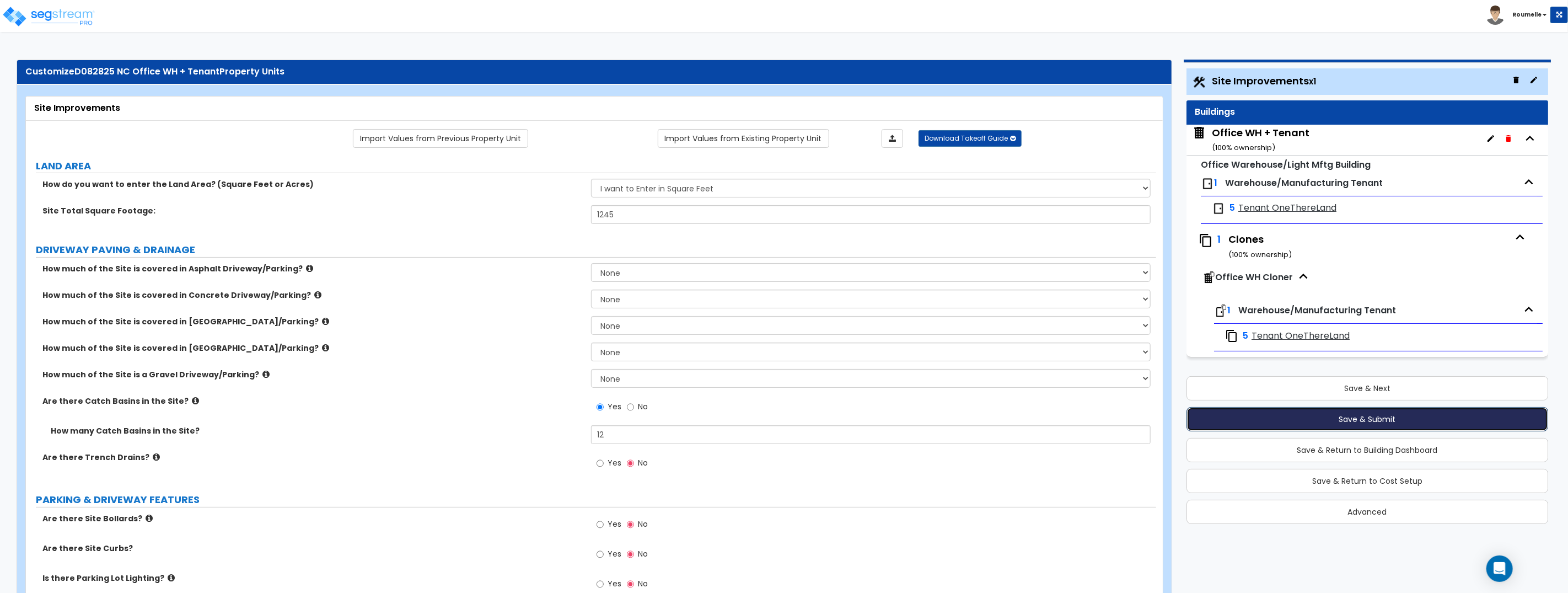
click at [1370, 418] on button "Save & Submit" at bounding box center [1367, 418] width 362 height 24
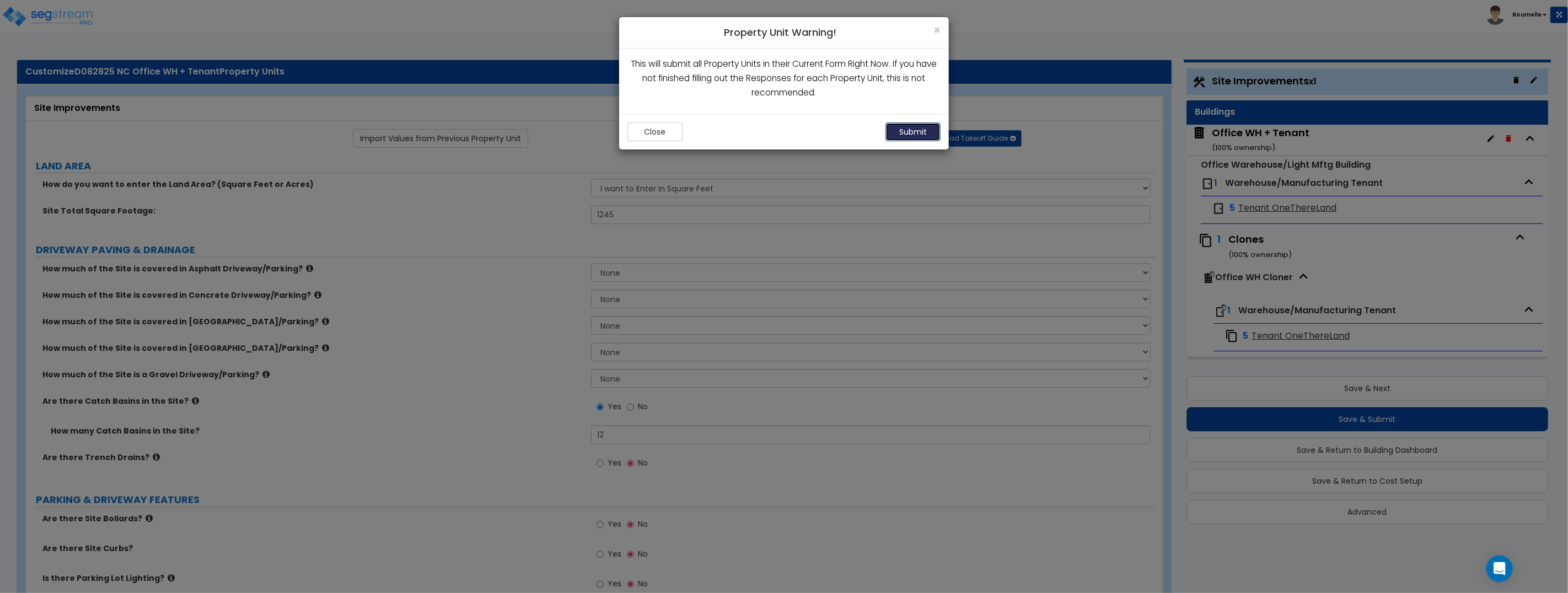
click at [912, 128] on button "Submit" at bounding box center [913, 131] width 55 height 19
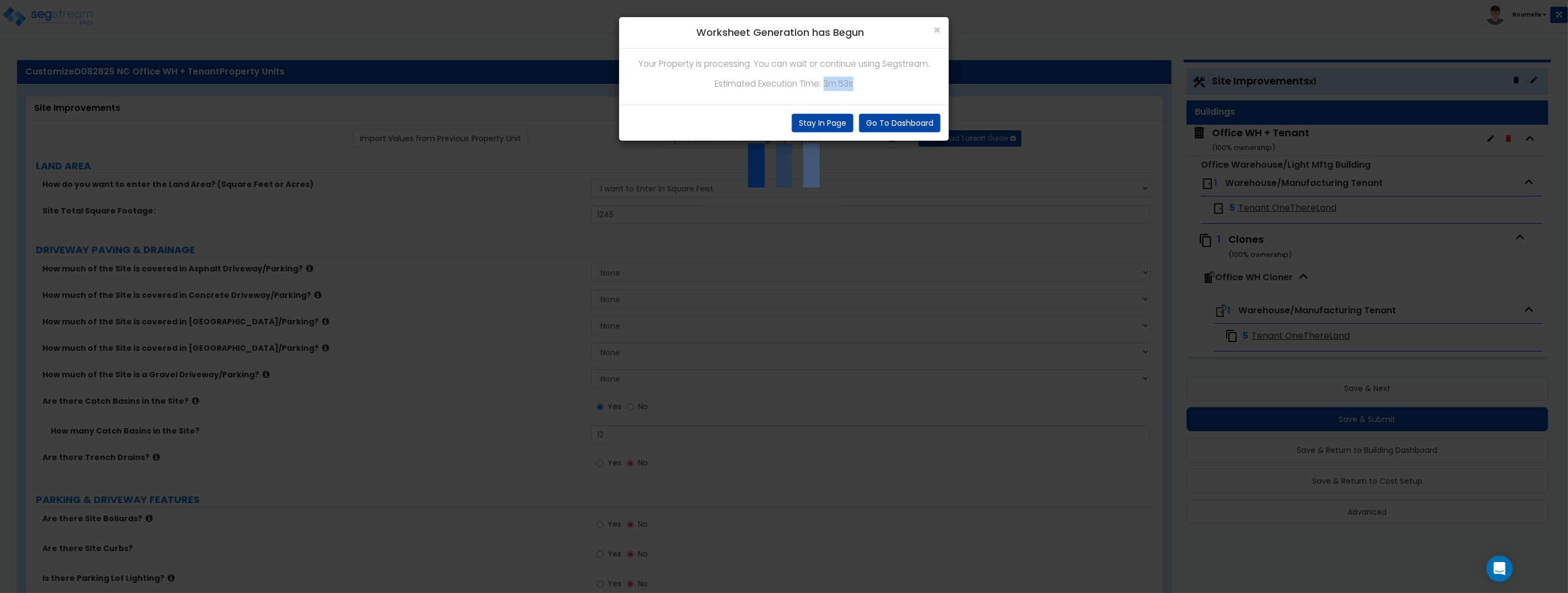
drag, startPoint x: 827, startPoint y: 83, endPoint x: 874, endPoint y: 95, distance: 48.5
click at [860, 84] on p "Estimated Execution Time: 3m 53s" at bounding box center [784, 84] width 313 height 14
copy p "3m 53s"
drag, startPoint x: 830, startPoint y: 120, endPoint x: 1002, endPoint y: 170, distance: 179.1
click at [835, 120] on button "Stay In Page" at bounding box center [822, 122] width 62 height 19
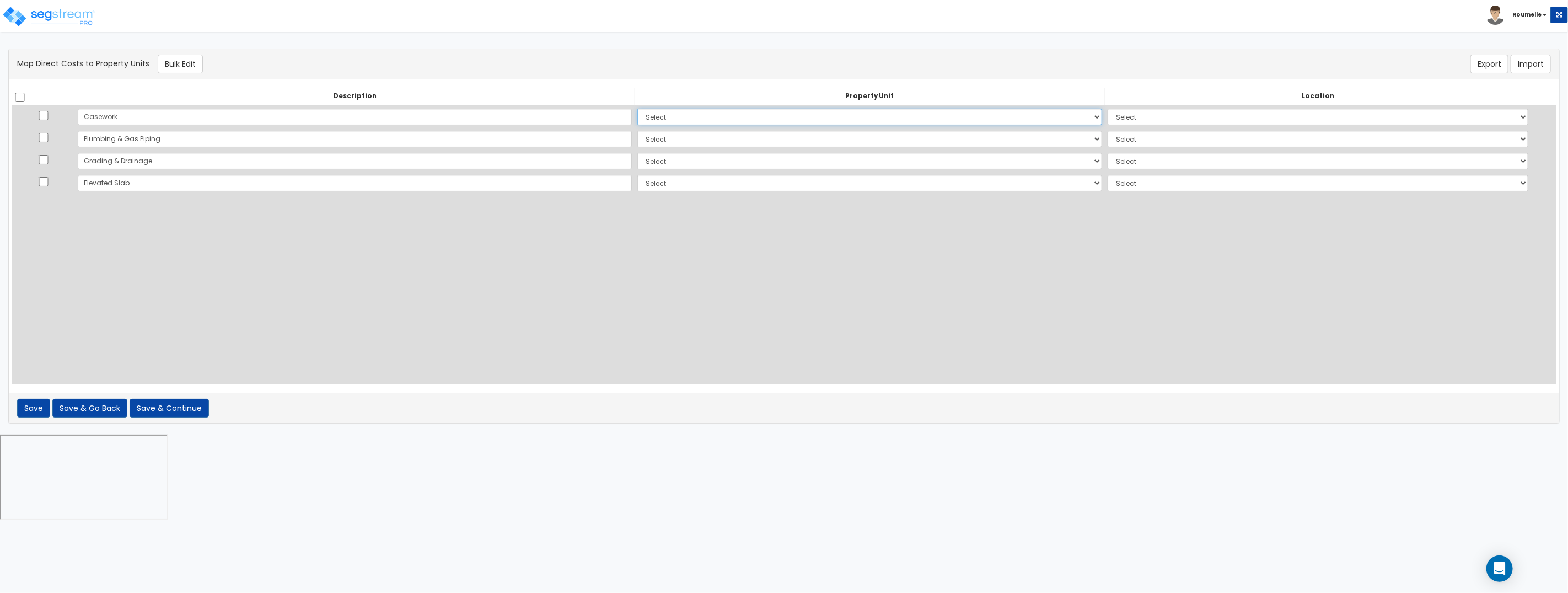
click at [637, 120] on select "Select Office WH + Tenant Office WH Cloner Site Improvements Add Additional Pro…" at bounding box center [869, 117] width 464 height 17
click at [637, 111] on select "Select Office WH + Tenant Office WH Cloner Site Improvements Add Additional Pro…" at bounding box center [869, 117] width 464 height 17
select select "111677"
click at [637, 109] on select "Select Office WH + Tenant Office WH Cloner Site Improvements Add Additional Pro…" at bounding box center [869, 117] width 464 height 17
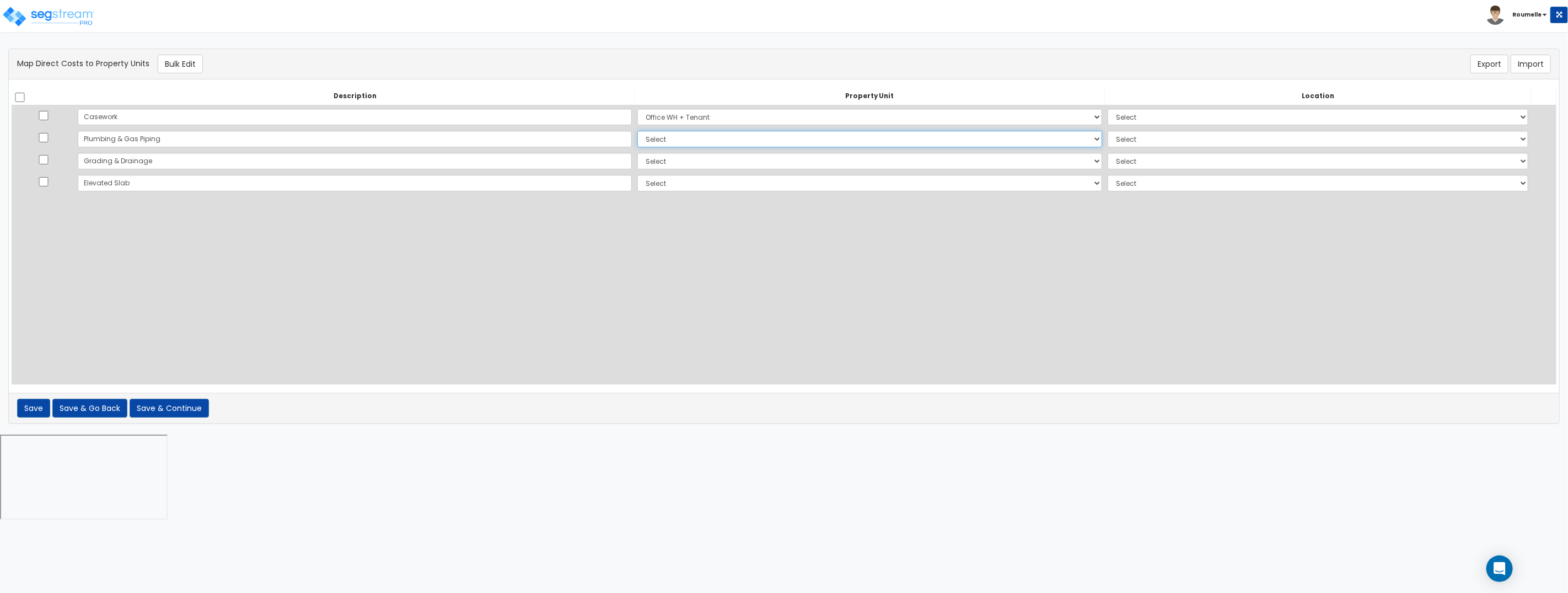
click at [637, 143] on select "Select Office WH + Tenant Office WH Cloner Site Improvements Add Additional Pro…" at bounding box center [869, 139] width 464 height 17
select select
select select "111678"
click at [637, 131] on select "Select Office WH + Tenant Office WH Cloner Site Improvements Add Additional Pro…" at bounding box center [869, 139] width 464 height 17
select select
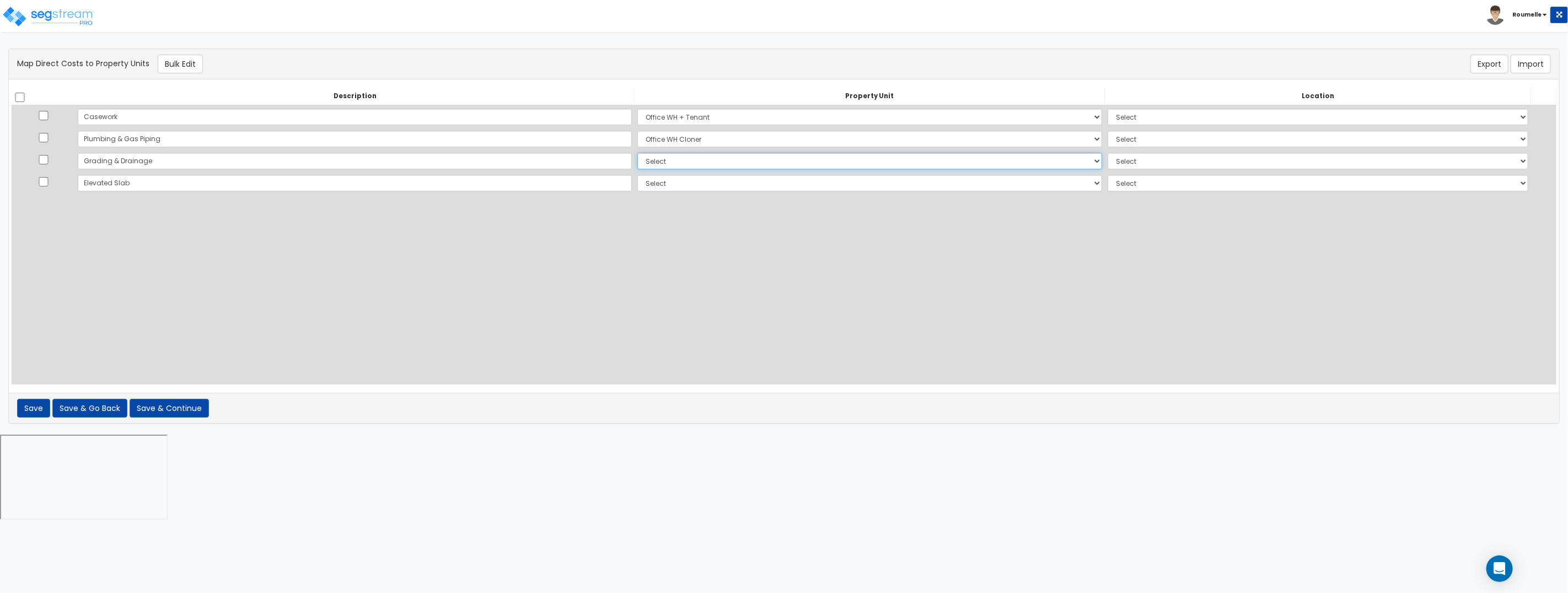
click at [637, 164] on select "Select Office WH + Tenant Office WH Cloner Site Improvements Add Additional Pro…" at bounding box center [869, 161] width 464 height 17
select select "111683"
click at [637, 152] on select "Select Office WH + Tenant Office WH Cloner Site Improvements Add Additional Pro…" at bounding box center [869, 161] width 464 height 17
select select
click at [637, 186] on select "Select Office WH + Tenant Office WH Cloner Site Improvements Add Additional Pro…" at bounding box center [869, 183] width 464 height 17
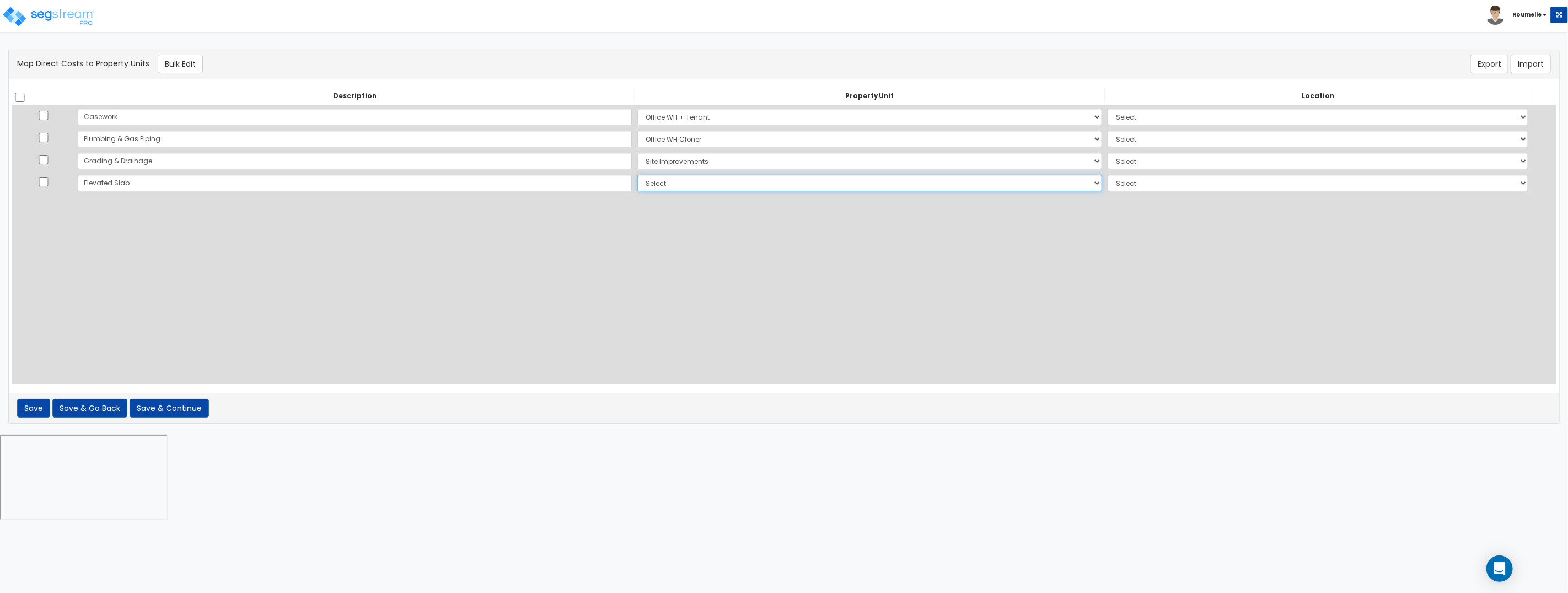
select select "111683"
click at [637, 175] on select "Select Office WH + Tenant Office WH Cloner Site Improvements Add Additional Pro…" at bounding box center [869, 183] width 464 height 17
select select
click at [637, 157] on select "Select Office WH + Tenant Office WH Cloner Site Improvements Add Additional Pro…" at bounding box center [869, 161] width 464 height 17
select select "111677"
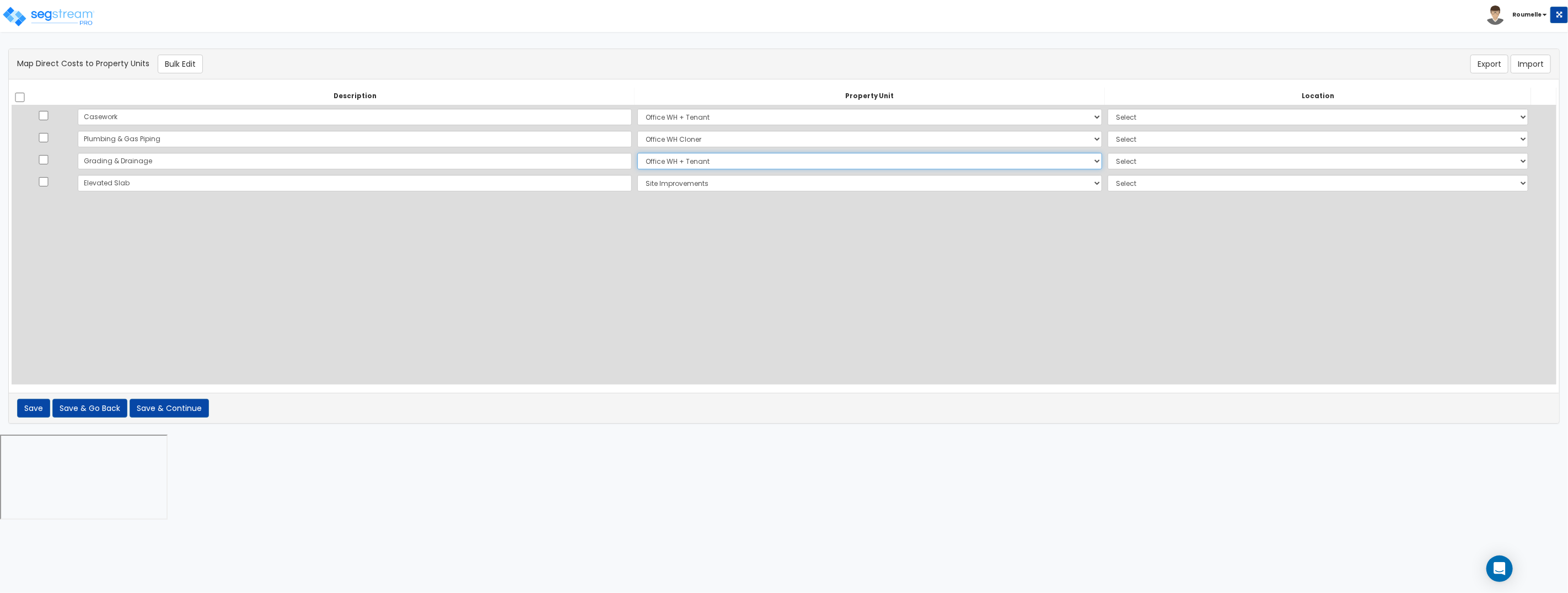
click at [637, 152] on select "Select Office WH + Tenant Office WH Cloner Site Improvements Add Additional Pro…" at bounding box center [869, 161] width 464 height 17
select select
click at [1107, 121] on select "Select Add Additional Location Building Building Interior Site Exterior Bathroo…" at bounding box center [1318, 117] width 421 height 17
select select "17924"
click at [1107, 109] on select "Select Add Additional Location Building Building Interior Site Exterior Bathroo…" at bounding box center [1318, 117] width 421 height 17
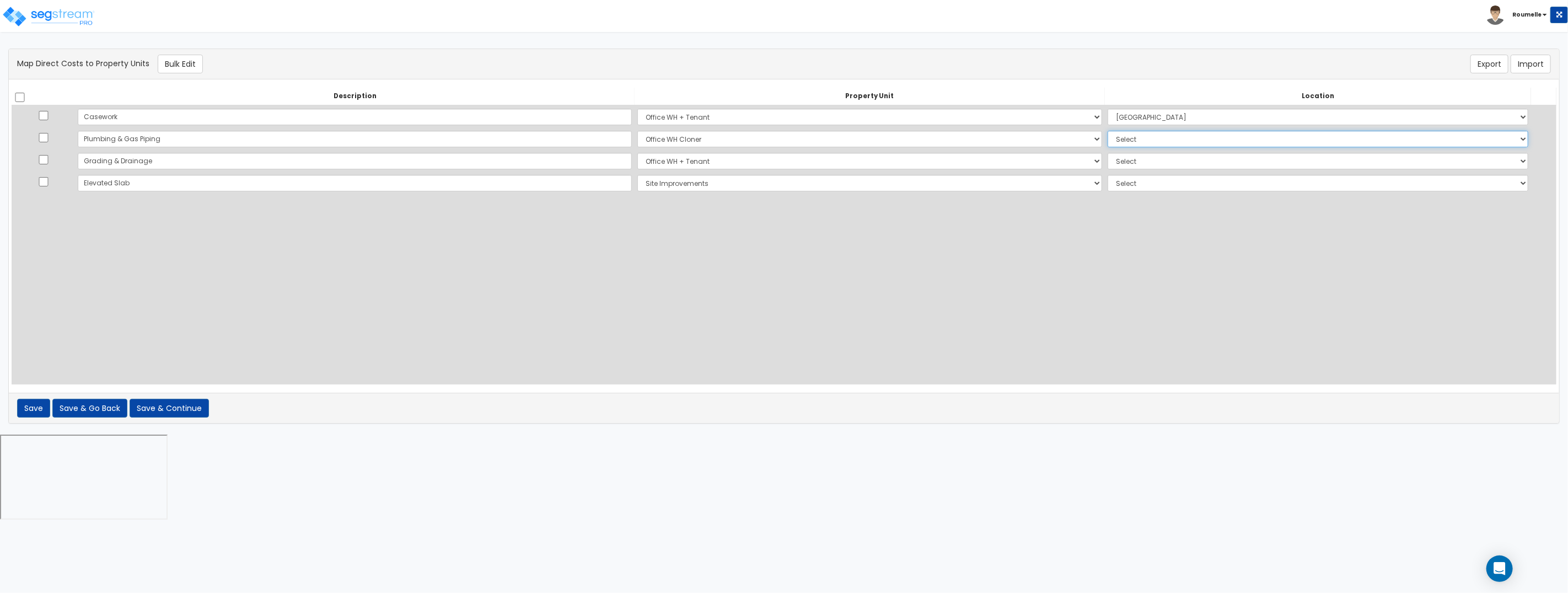
click at [1107, 137] on select "Select Add Additional Location Building Building Interior Site Exterior Bathroo…" at bounding box center [1318, 139] width 421 height 17
select select "17924"
click at [1107, 131] on select "Select Add Additional Location Building Building Interior Site Exterior Bathroo…" at bounding box center [1318, 139] width 421 height 17
click at [1107, 161] on select "Select Add Additional Location Building Building Interior Site Exterior Bathroo…" at bounding box center [1318, 161] width 421 height 17
select select "6"
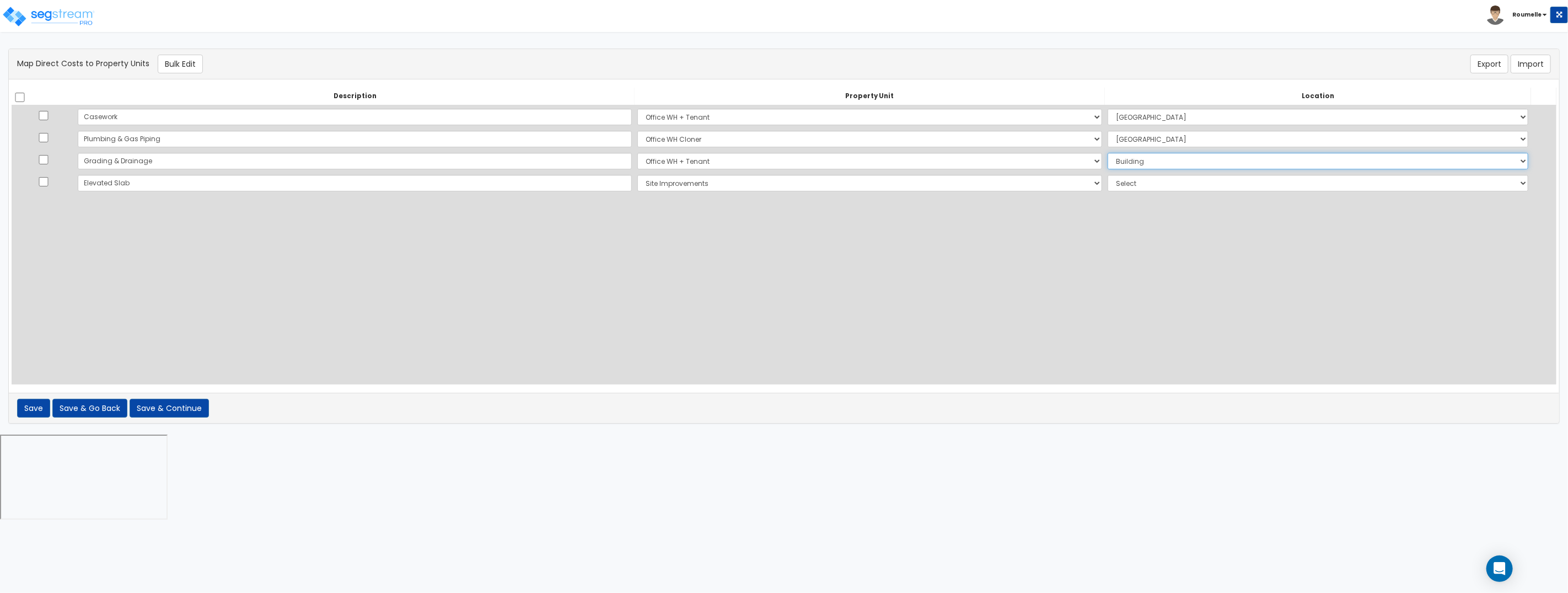
click at [1107, 152] on select "Select Add Additional Location Building Building Interior Site Exterior Bathroo…" at bounding box center [1318, 161] width 421 height 17
click at [1107, 188] on select "Select Add Additional Location Site Exterior" at bounding box center [1318, 183] width 421 height 17
select select "8"
click at [1107, 175] on select "Select Add Additional Location Site Exterior" at bounding box center [1318, 183] width 421 height 17
click at [518, 326] on div "Description Property Unit Location Do nothing Office WH + Tenant Office WH Clon…" at bounding box center [784, 235] width 1545 height 297
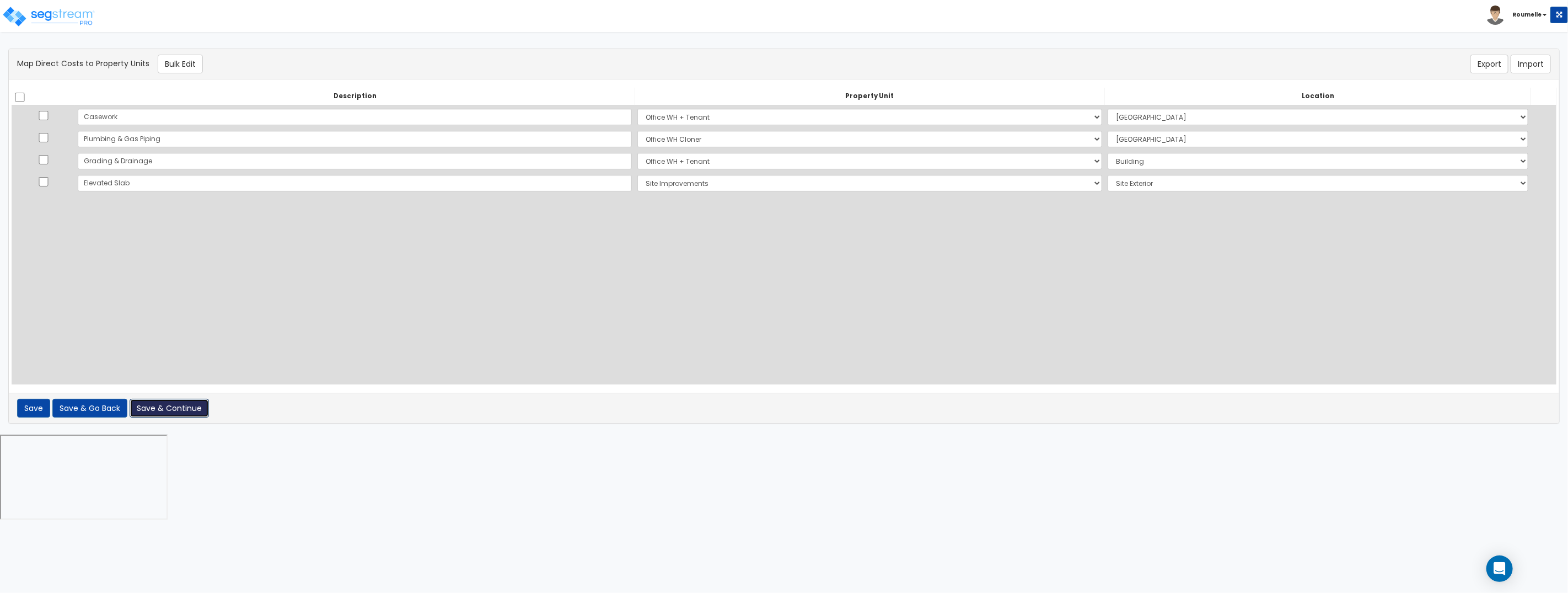
click at [193, 408] on button "Save & Continue" at bounding box center [168, 408] width 79 height 19
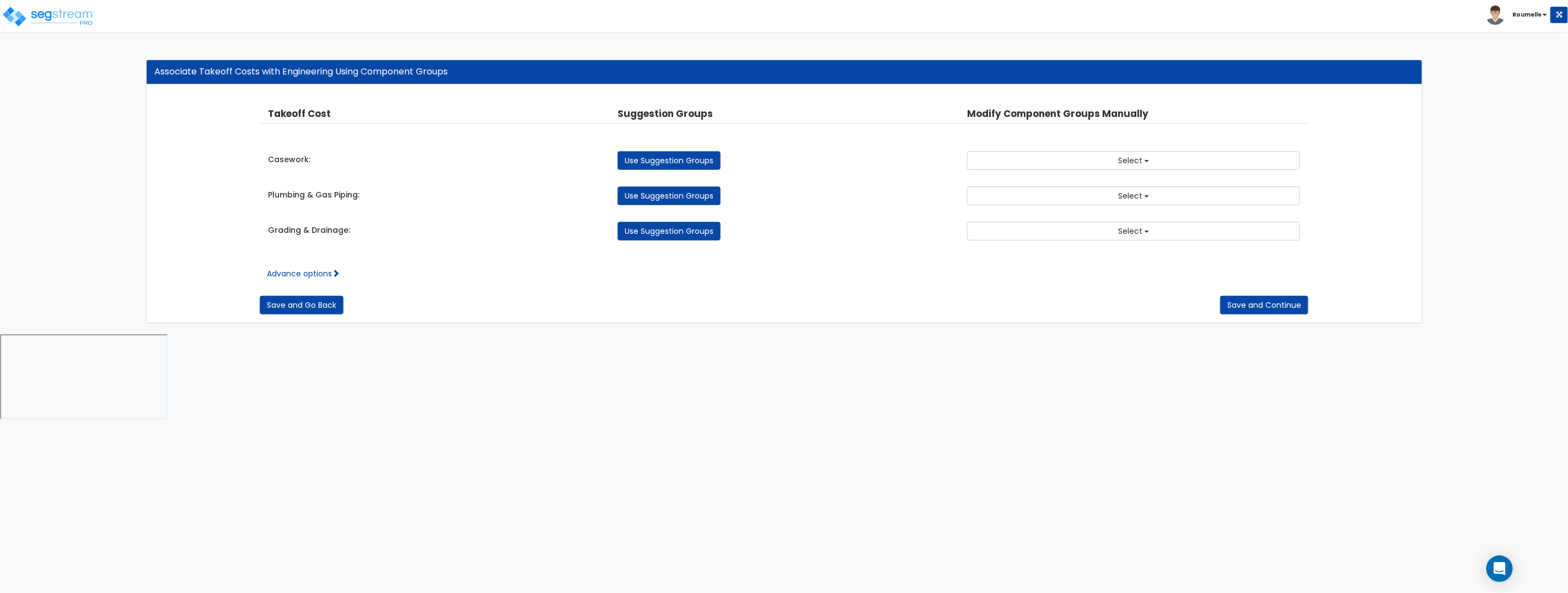
drag, startPoint x: 685, startPoint y: 154, endPoint x: 648, endPoint y: 159, distance: 37.3
click at [684, 154] on link "Use Suggestion Groups" at bounding box center [669, 160] width 103 height 19
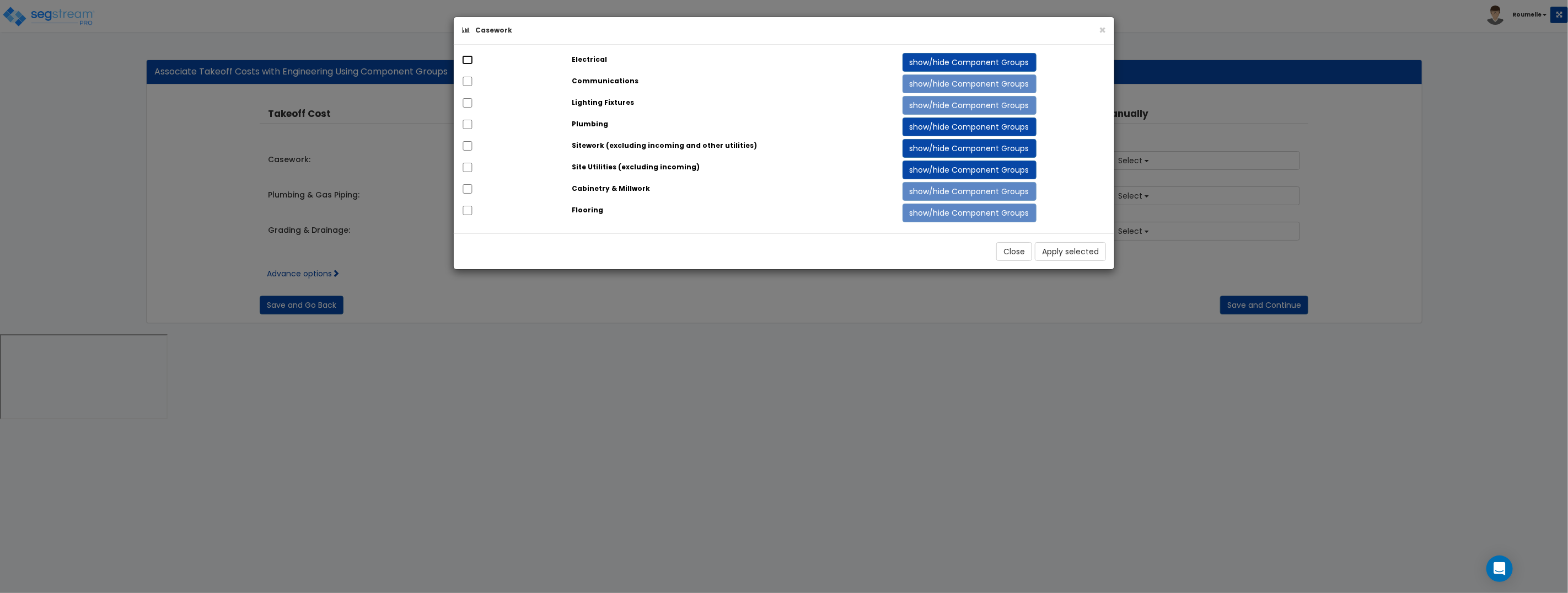
drag, startPoint x: 464, startPoint y: 59, endPoint x: 464, endPoint y: 75, distance: 16.0
click at [464, 60] on input "checkbox" at bounding box center [467, 60] width 11 height 10
checkbox input "true"
drag, startPoint x: 469, startPoint y: 80, endPoint x: 786, endPoint y: 171, distance: 329.8
click at [469, 80] on input "checkbox" at bounding box center [467, 81] width 11 height 10
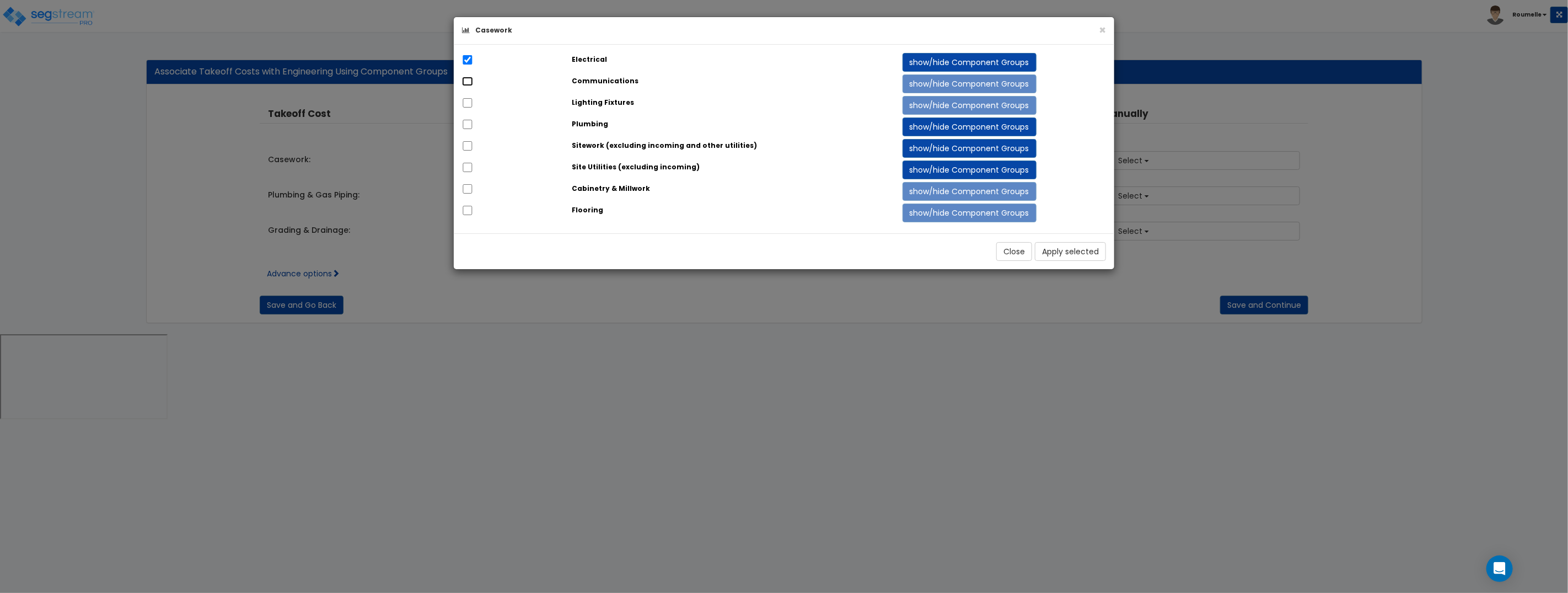
checkbox input "true"
click at [1086, 250] on button "Apply selected" at bounding box center [1071, 251] width 71 height 19
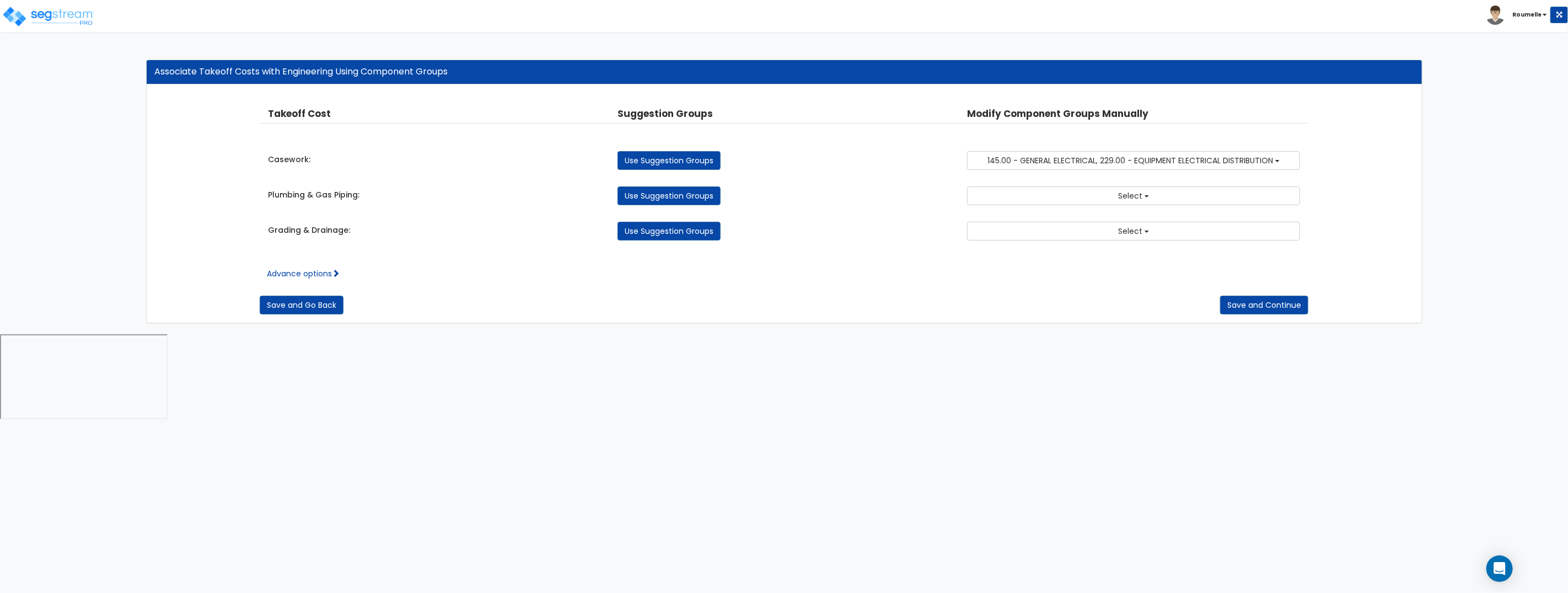
drag, startPoint x: 677, startPoint y: 200, endPoint x: 534, endPoint y: 147, distance: 152.5
click at [677, 200] on link "Use Suggestion Groups" at bounding box center [669, 195] width 103 height 19
checkbox input "false"
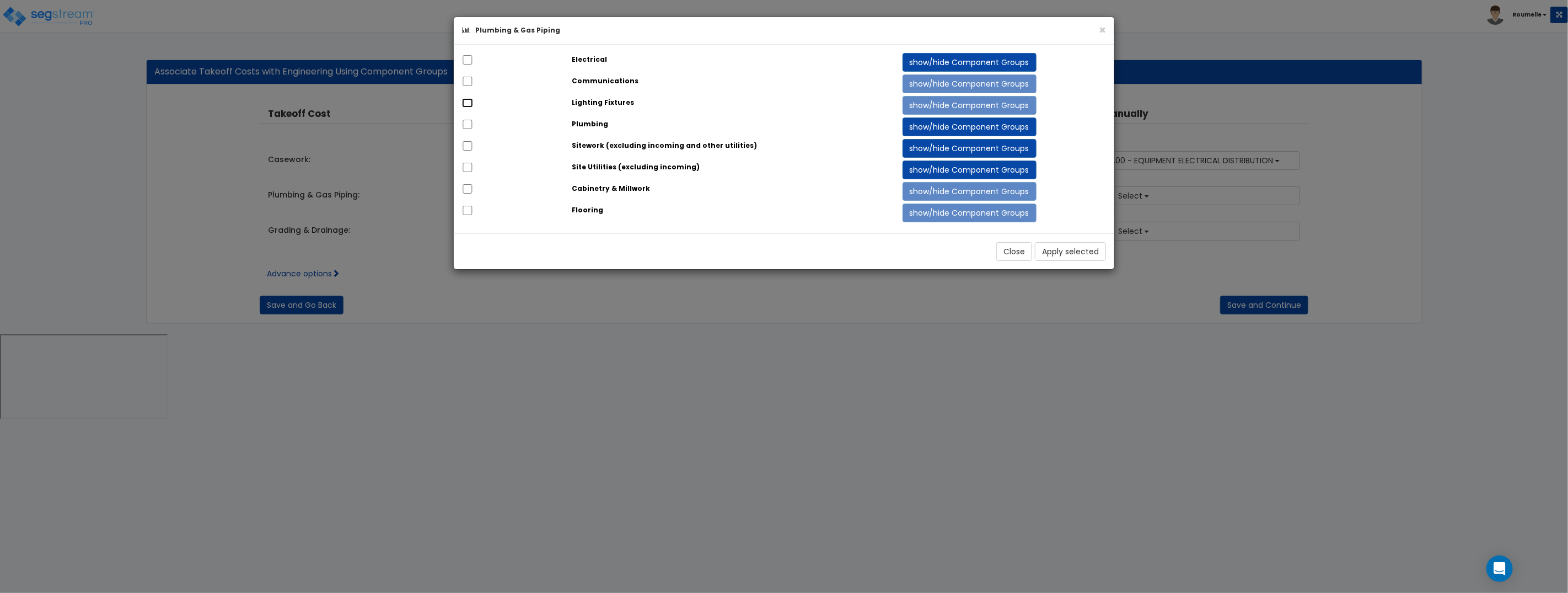
drag, startPoint x: 471, startPoint y: 103, endPoint x: 464, endPoint y: 109, distance: 9.2
click at [471, 103] on input "checkbox" at bounding box center [467, 103] width 11 height 10
checkbox input "true"
click at [470, 125] on input "checkbox" at bounding box center [467, 124] width 11 height 10
checkbox input "true"
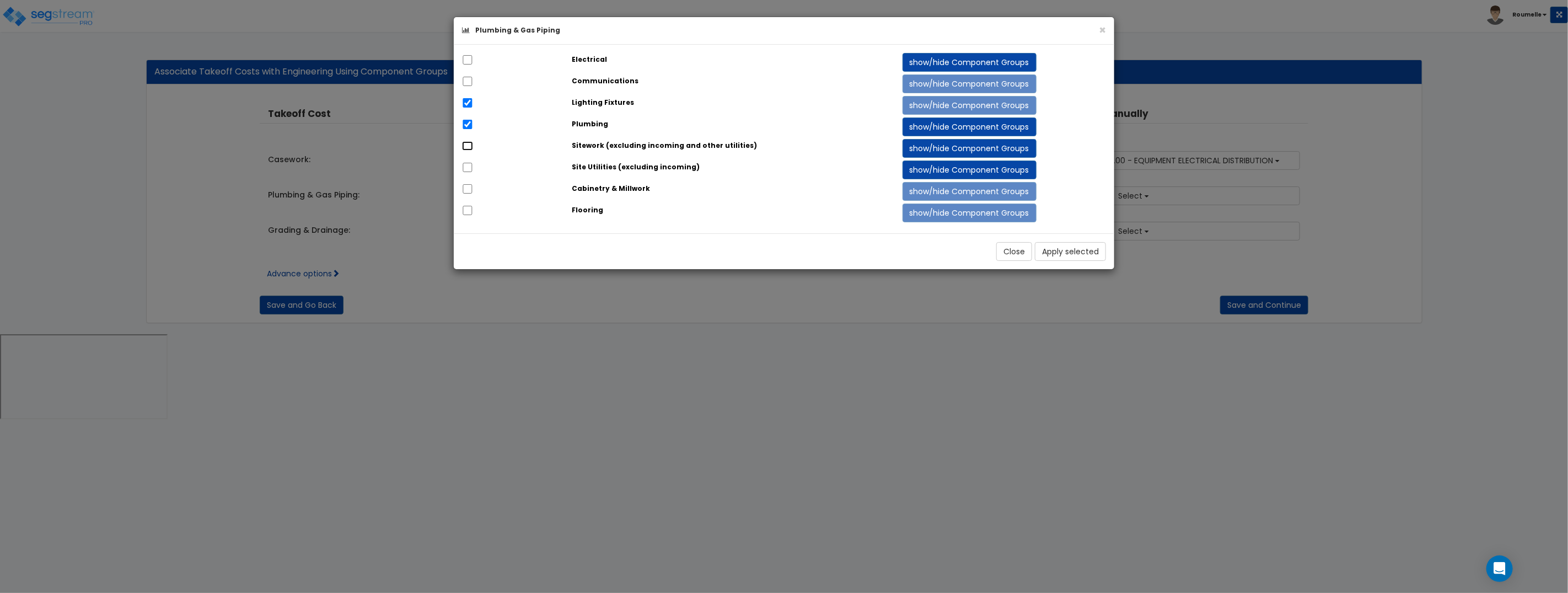
drag, startPoint x: 469, startPoint y: 145, endPoint x: 795, endPoint y: 218, distance: 334.1
click at [469, 145] on input "checkbox" at bounding box center [467, 145] width 11 height 10
checkbox input "true"
click at [1087, 257] on button "Apply selected" at bounding box center [1071, 251] width 71 height 19
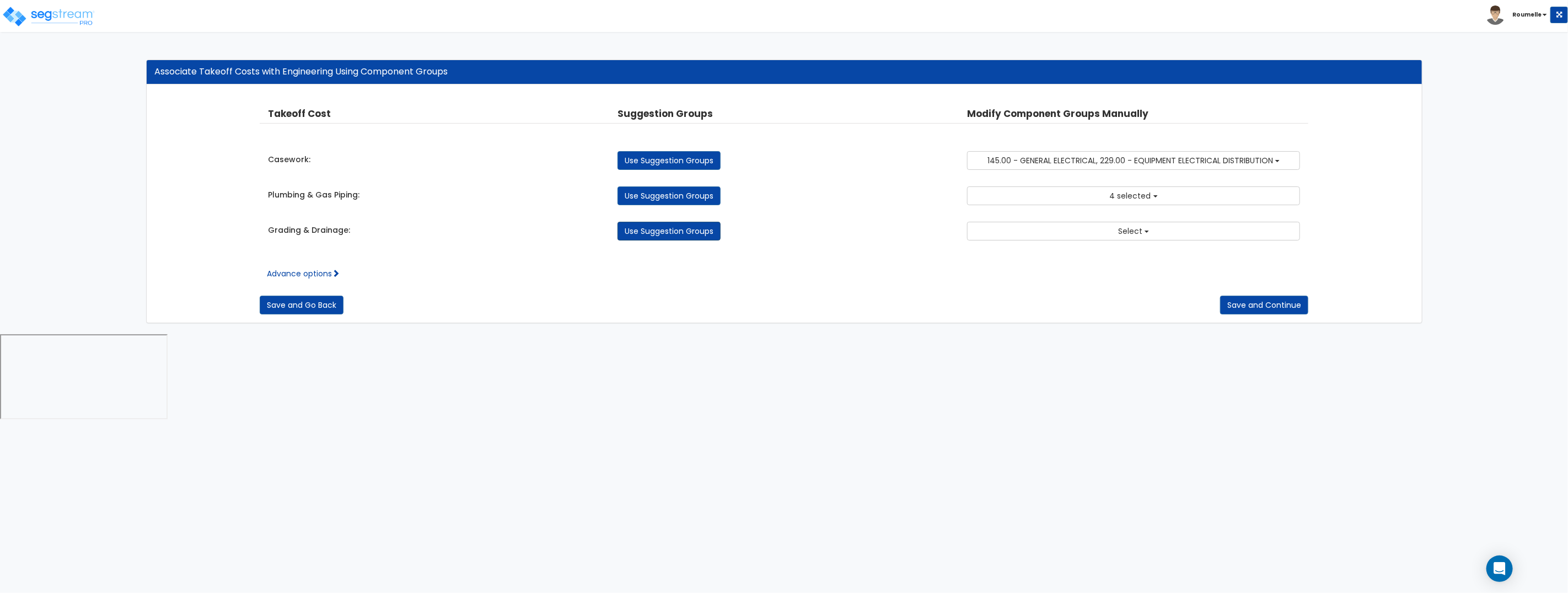
click at [655, 230] on link "Use Suggestion Groups" at bounding box center [669, 231] width 103 height 19
checkbox input "false"
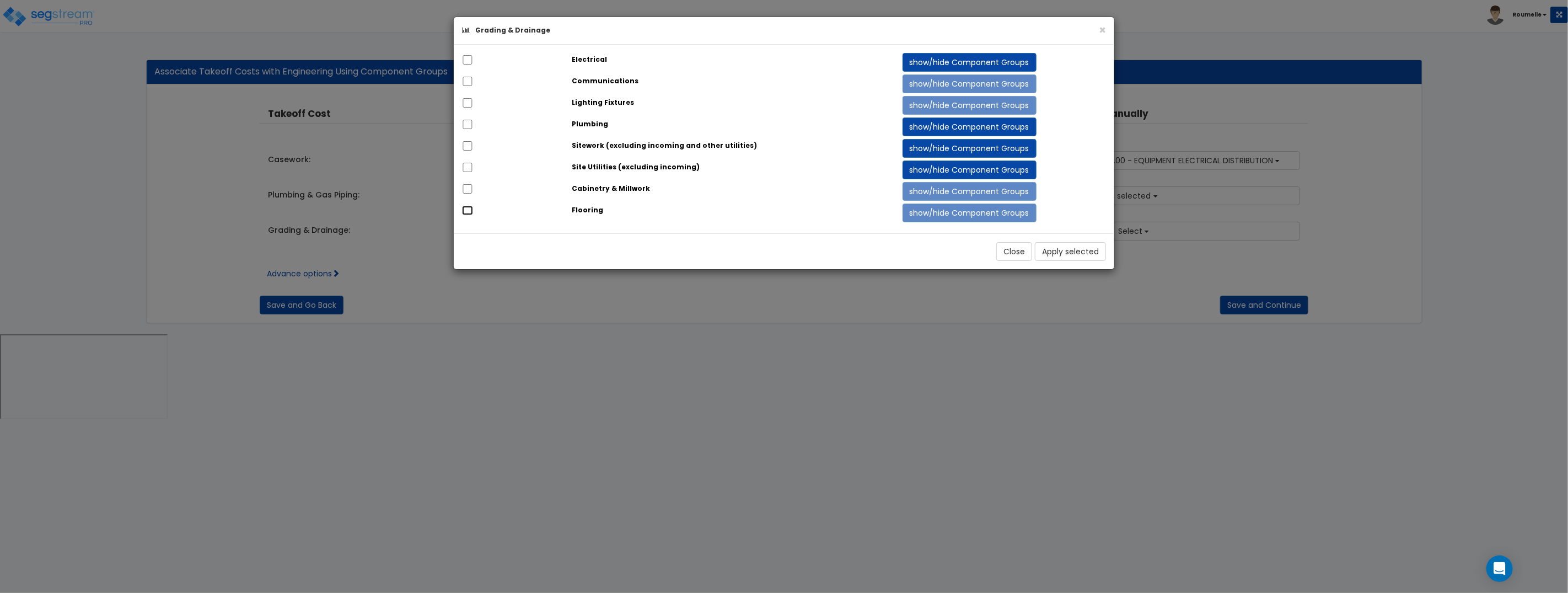
drag, startPoint x: 469, startPoint y: 210, endPoint x: 468, endPoint y: 191, distance: 19.0
click at [469, 210] on input "checkbox" at bounding box center [467, 210] width 11 height 10
checkbox input "true"
drag, startPoint x: 469, startPoint y: 187, endPoint x: 470, endPoint y: 171, distance: 16.0
click at [469, 187] on input "checkbox" at bounding box center [467, 189] width 11 height 10
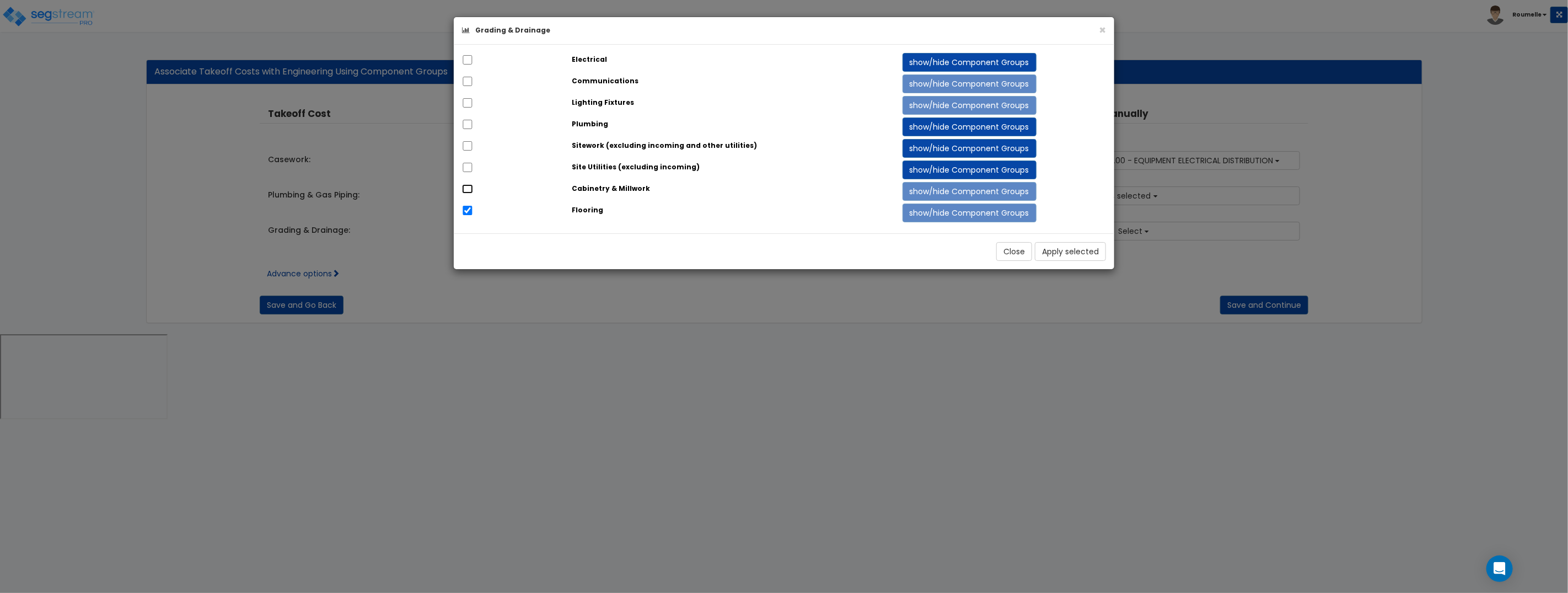
checkbox input "true"
click at [474, 166] on div at bounding box center [509, 168] width 111 height 15
click at [1069, 250] on button "Apply selected" at bounding box center [1071, 251] width 71 height 19
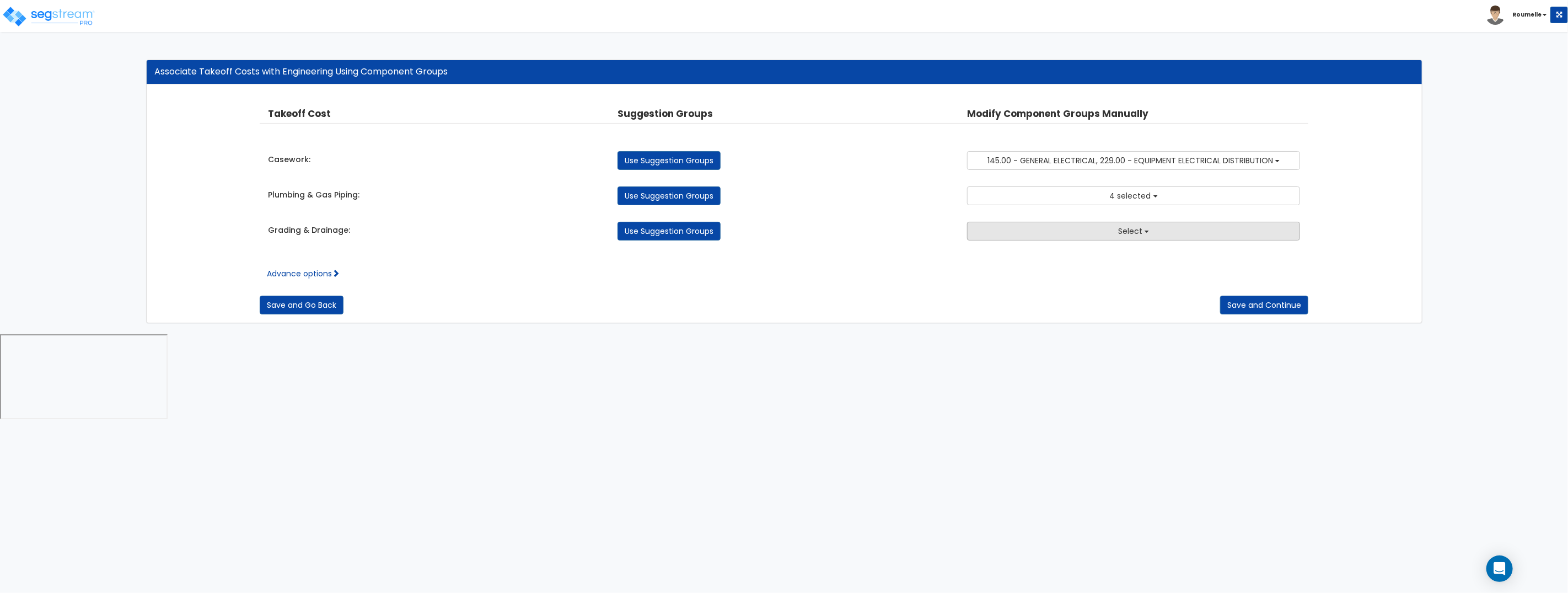
drag, startPoint x: 1151, startPoint y: 232, endPoint x: 1137, endPoint y: 294, distance: 63.6
click at [1149, 234] on button "Select" at bounding box center [1134, 231] width 333 height 19
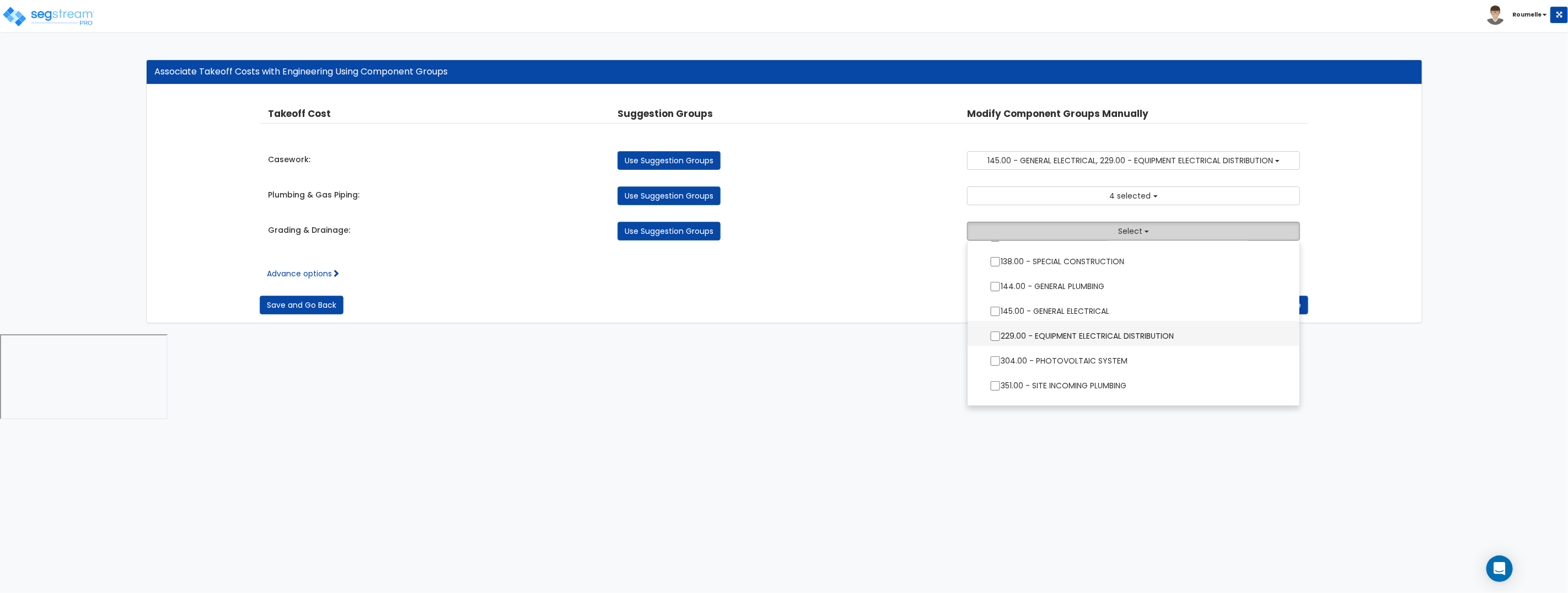
scroll to position [337, 0]
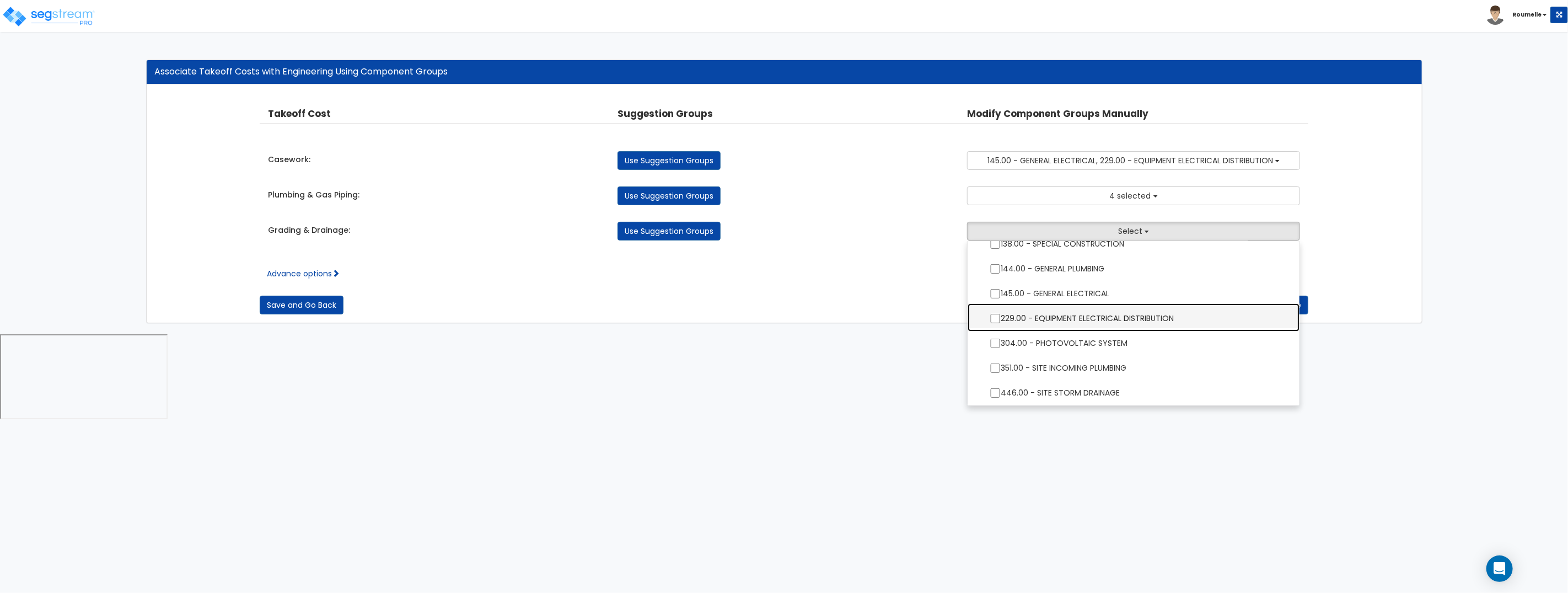
click at [1094, 313] on label "229.00 - EQUIPMENT ELECTRICAL DISTRIBUTION" at bounding box center [1134, 317] width 310 height 25
click at [1000, 314] on input "229.00 - EQUIPMENT ELECTRICAL DISTRIBUTION" at bounding box center [995, 318] width 11 height 10
checkbox input "true"
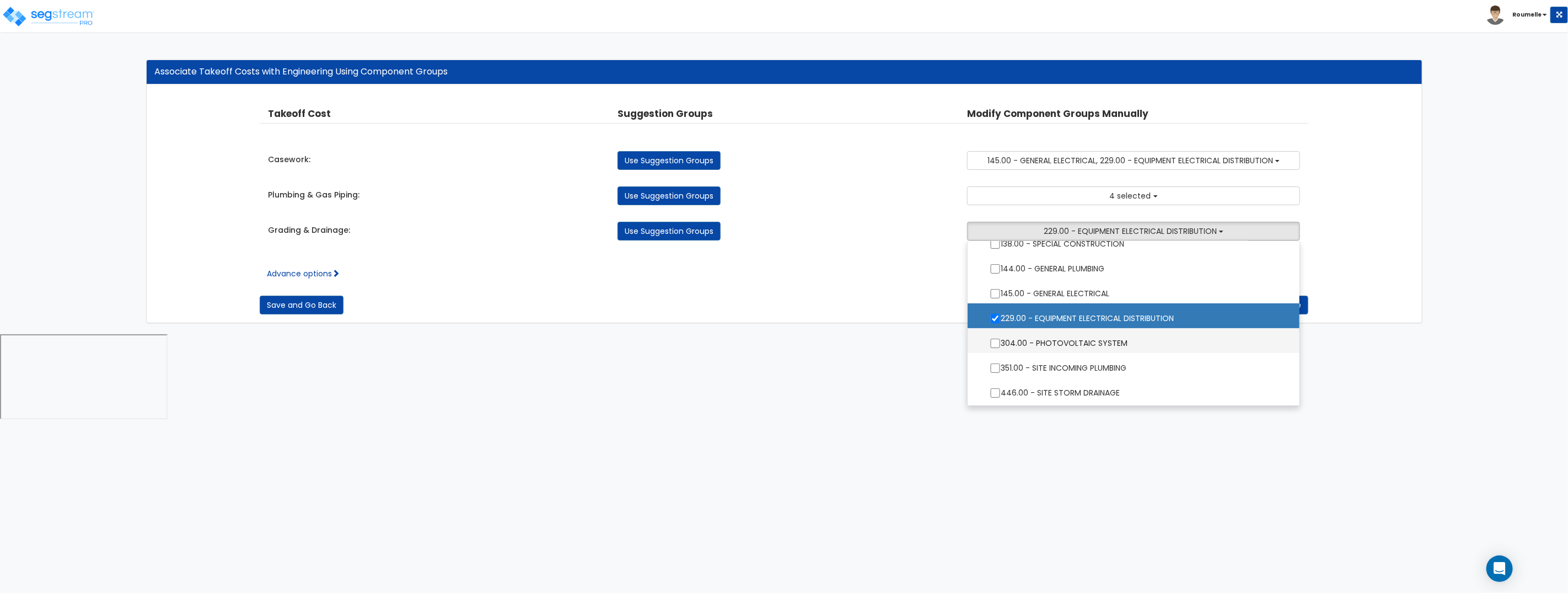
drag, startPoint x: 1079, startPoint y: 334, endPoint x: 1078, endPoint y: 349, distance: 15.0
click at [1079, 334] on label "304.00 - PHOTOVOLTAIC SYSTEM" at bounding box center [1134, 342] width 310 height 25
checkbox input "true"
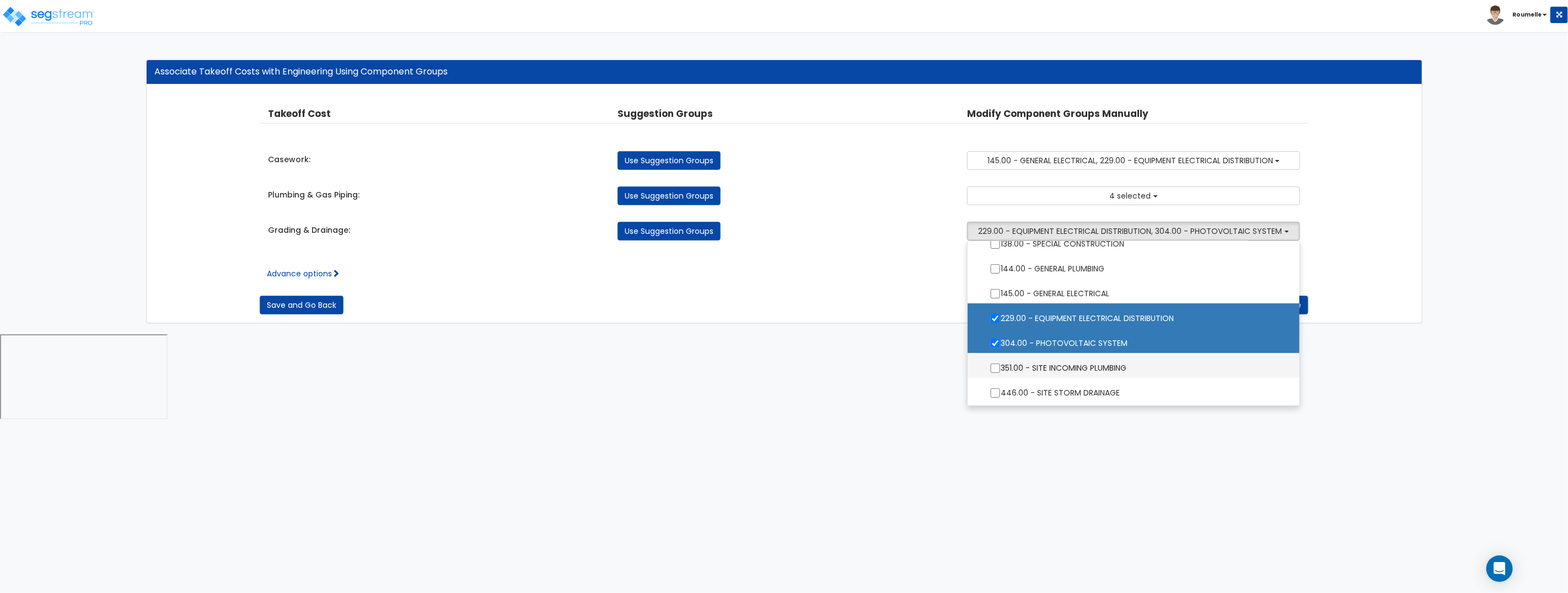
click at [1075, 356] on label "351.00 - SITE INCOMING PLUMBING" at bounding box center [1134, 367] width 310 height 25
checkbox input "true"
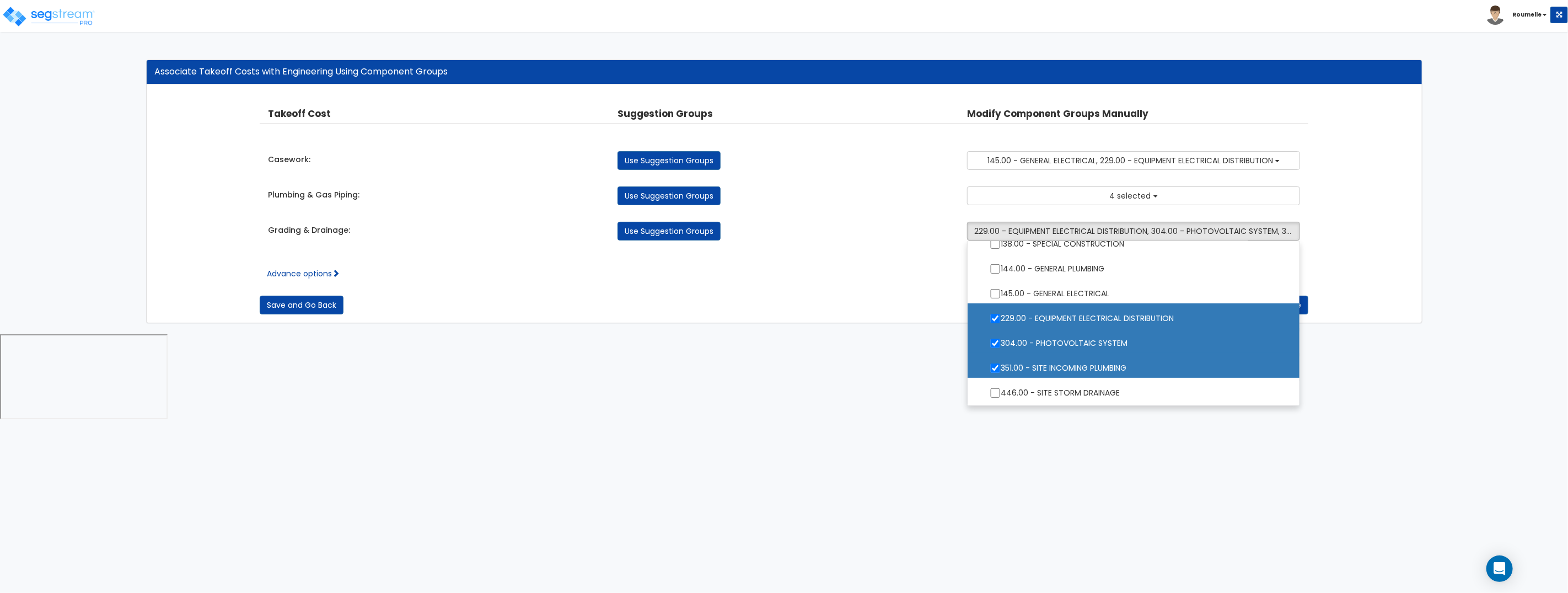
drag, startPoint x: 905, startPoint y: 392, endPoint x: 1193, endPoint y: 310, distance: 299.4
click at [908, 389] on html "Toggle navigation Roumelle" at bounding box center [784, 210] width 1568 height 422
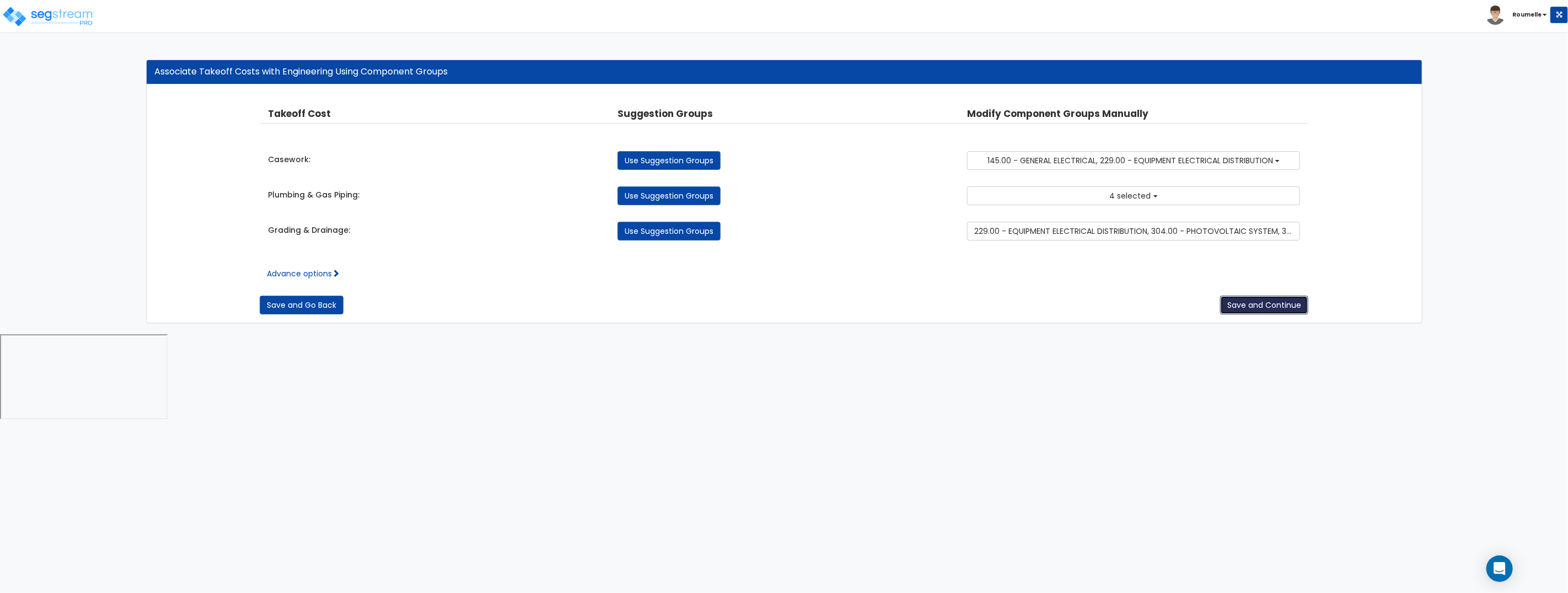
click at [1261, 304] on button "Save and Continue" at bounding box center [1264, 304] width 88 height 19
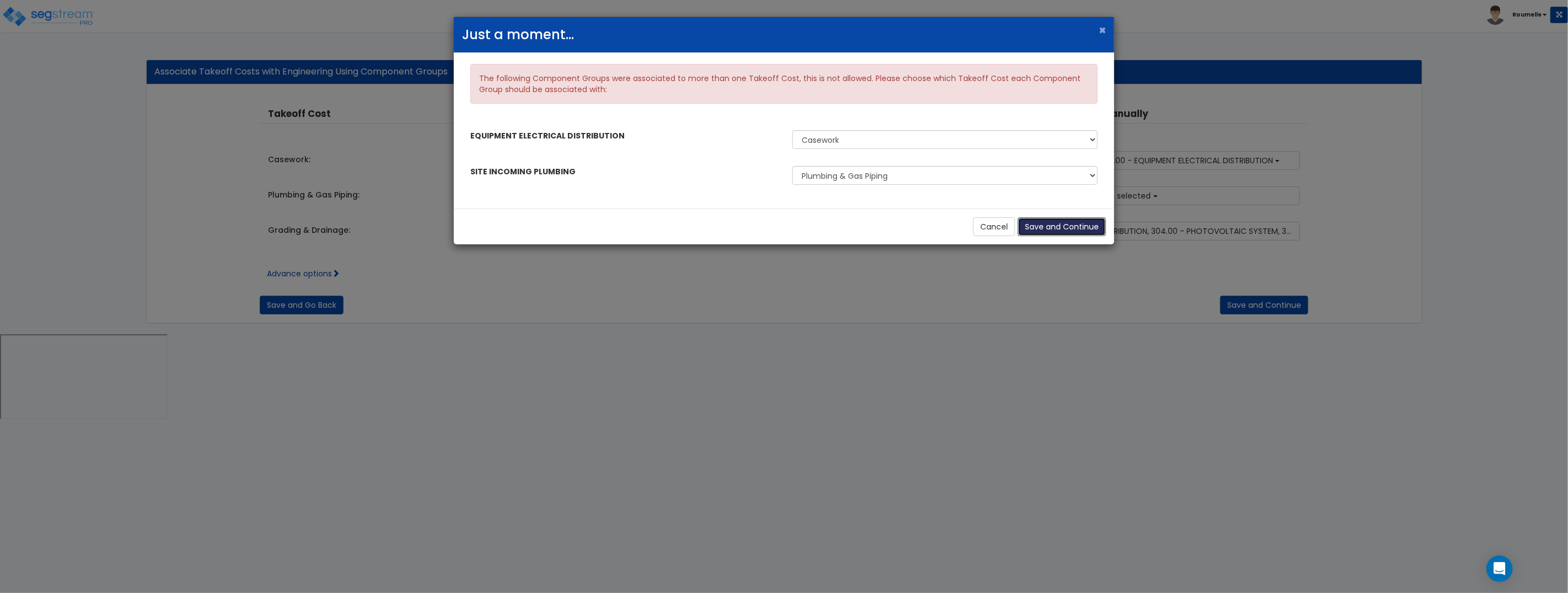
click at [1065, 230] on button "Save and Continue" at bounding box center [1062, 226] width 88 height 19
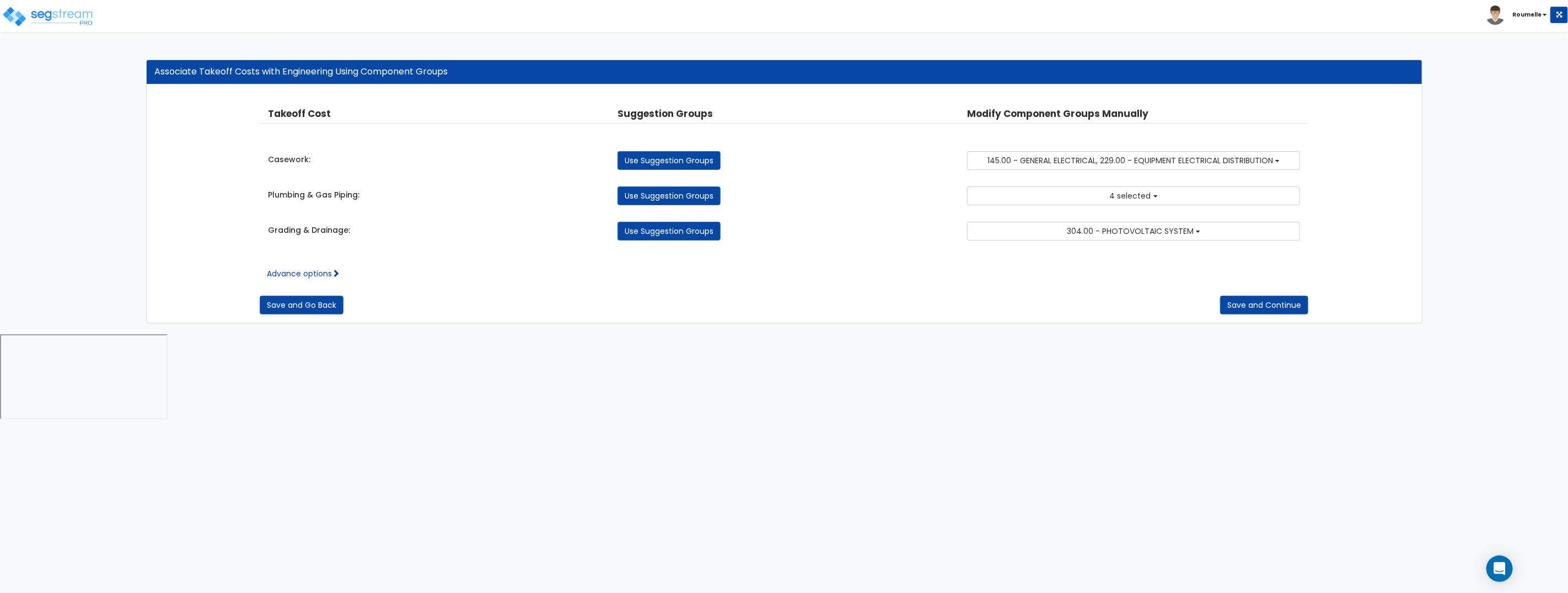
drag, startPoint x: 1179, startPoint y: 305, endPoint x: 1244, endPoint y: 318, distance: 66.3
click at [1180, 305] on div "Save and Go Back Save and Continue" at bounding box center [784, 304] width 1049 height 19
click at [1272, 309] on button "Save and Continue" at bounding box center [1264, 304] width 88 height 19
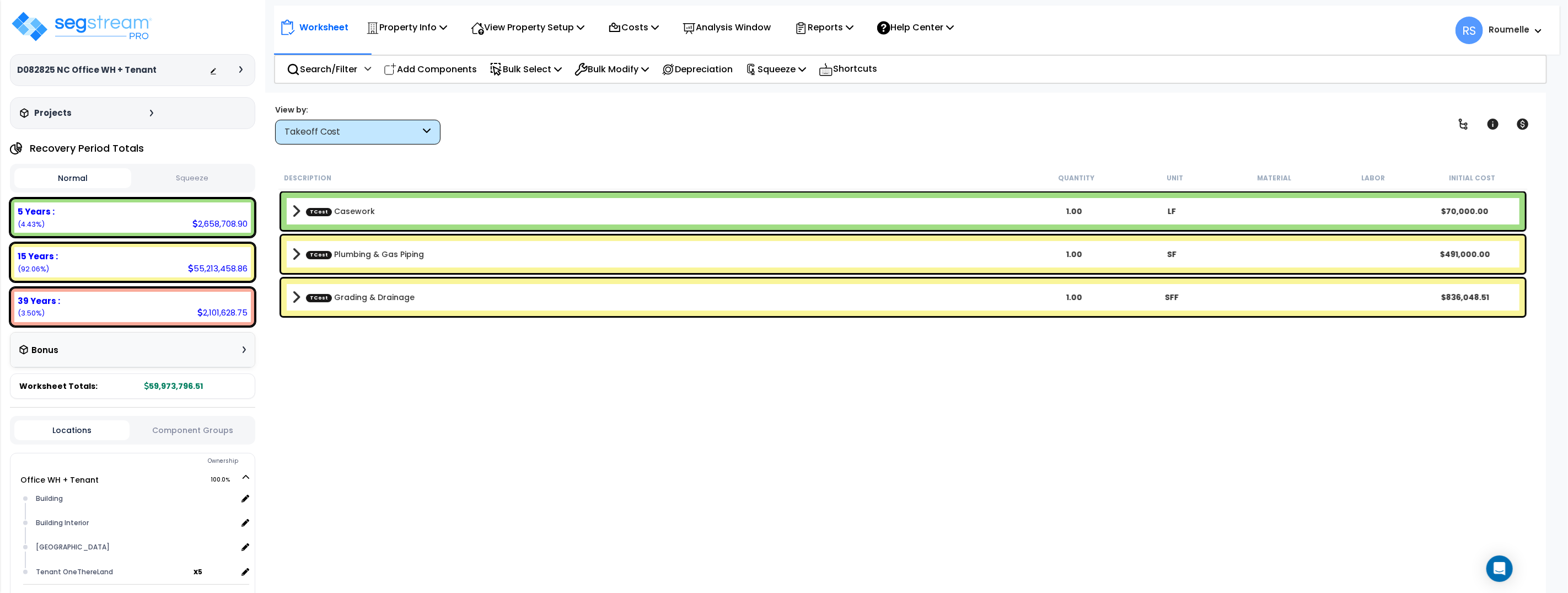
click at [456, 215] on b "TCost Casework" at bounding box center [659, 210] width 733 height 15
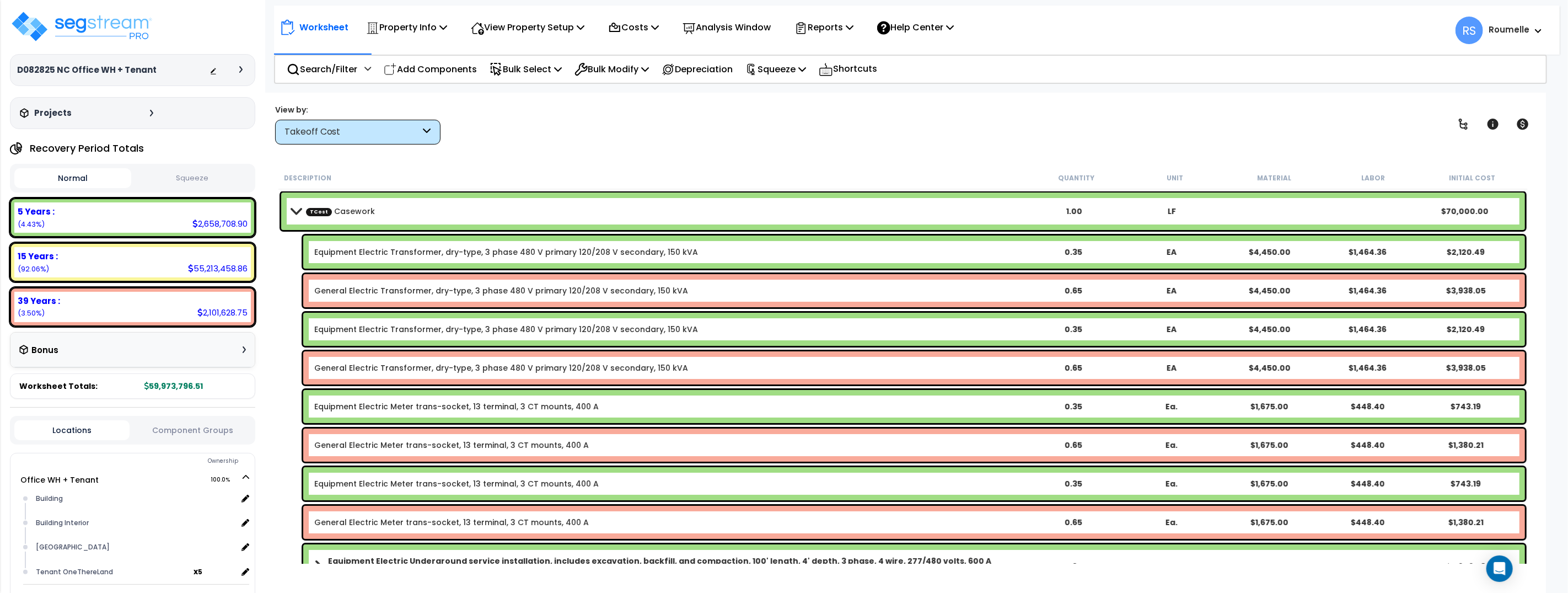
click at [456, 215] on b "TCost Casework" at bounding box center [659, 210] width 733 height 15
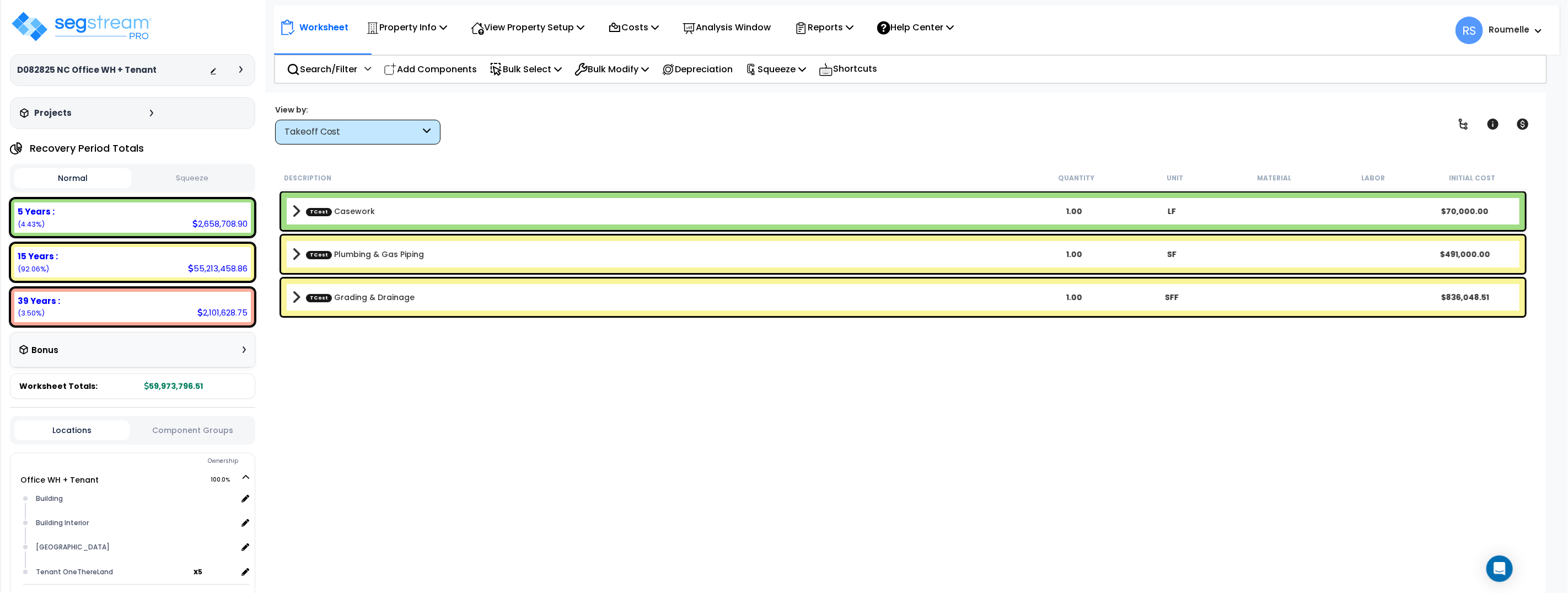
drag, startPoint x: 790, startPoint y: 149, endPoint x: 1009, endPoint y: 14, distance: 257.3
click at [791, 148] on div "Worksheet Property Info Property Setup Add Property Unit Template property Clon…" at bounding box center [903, 389] width 1285 height 593
click at [124, 25] on img at bounding box center [81, 26] width 144 height 33
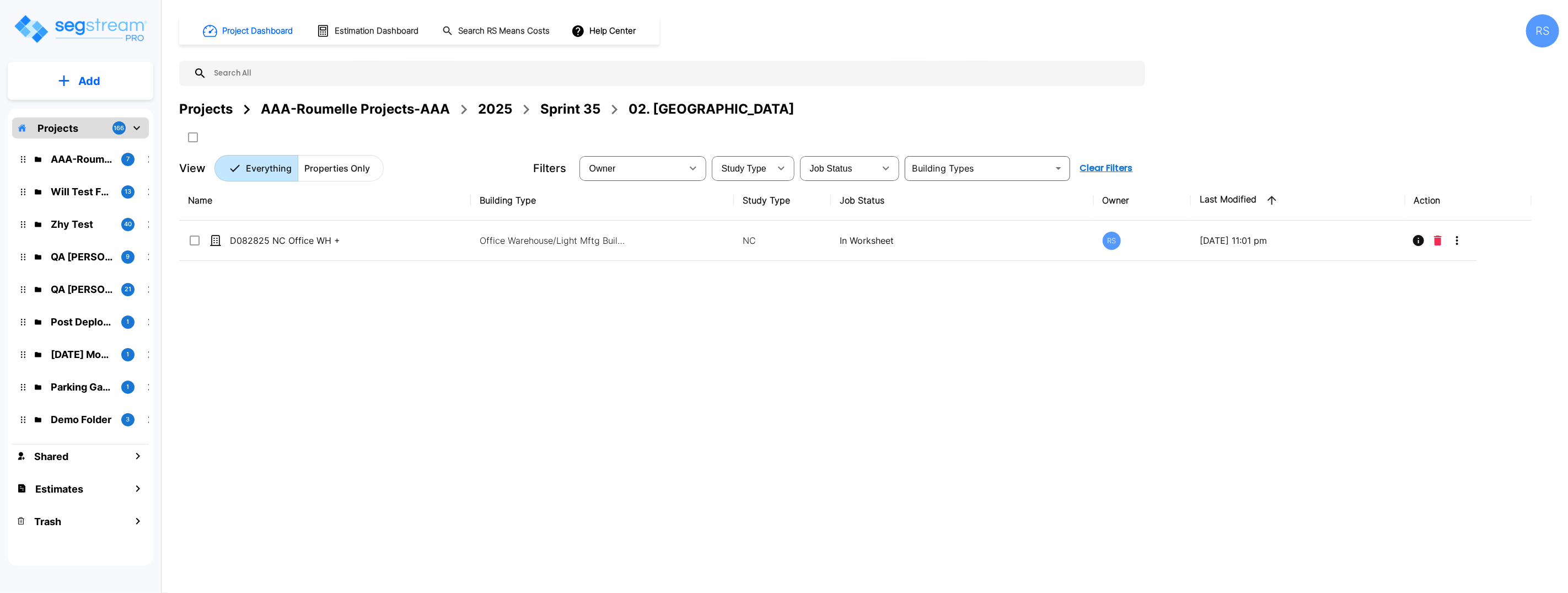
drag, startPoint x: 1093, startPoint y: 435, endPoint x: 1515, endPoint y: 290, distance: 446.2
click at [1174, 416] on div "Name Building Type Study Type Job Status Owner Last Modified Action D082825 NC …" at bounding box center [855, 364] width 1352 height 367
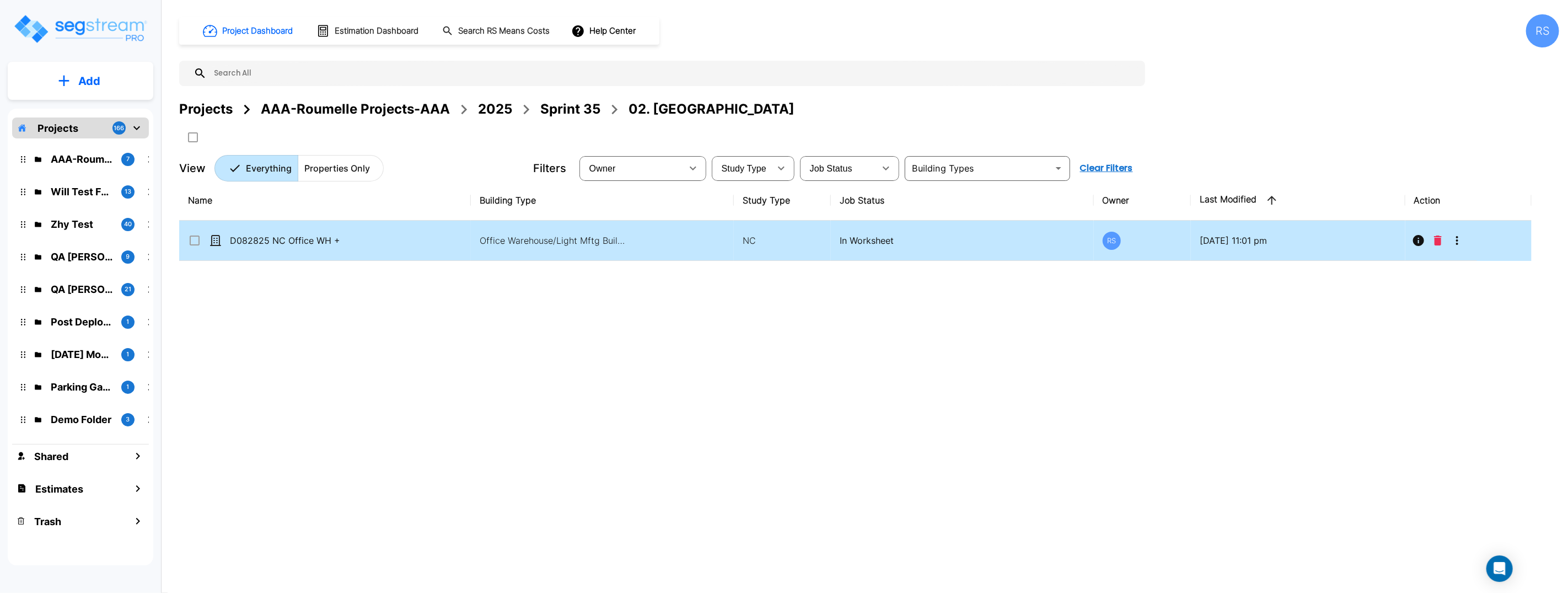
click at [1454, 243] on icon "More-Options" at bounding box center [1457, 240] width 13 height 13
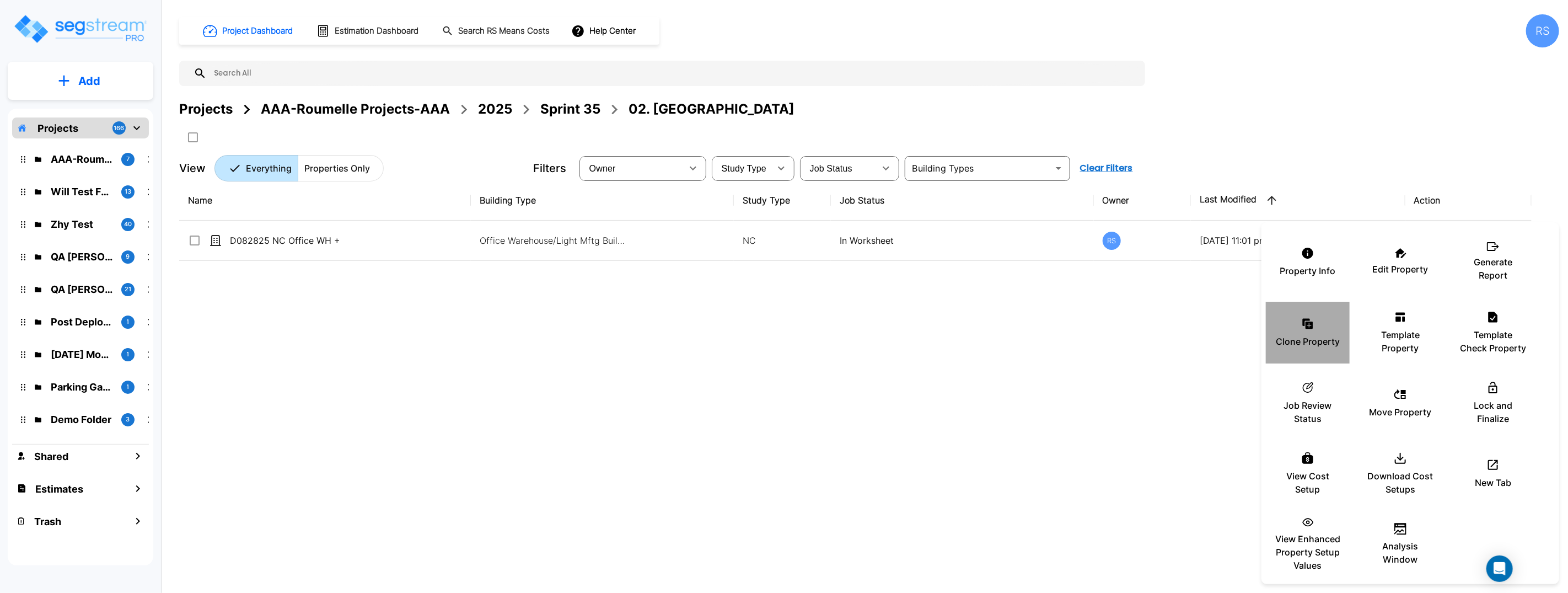
click at [1302, 329] on icon at bounding box center [1307, 324] width 13 height 13
click at [1330, 337] on p "Clone Property" at bounding box center [1308, 341] width 64 height 13
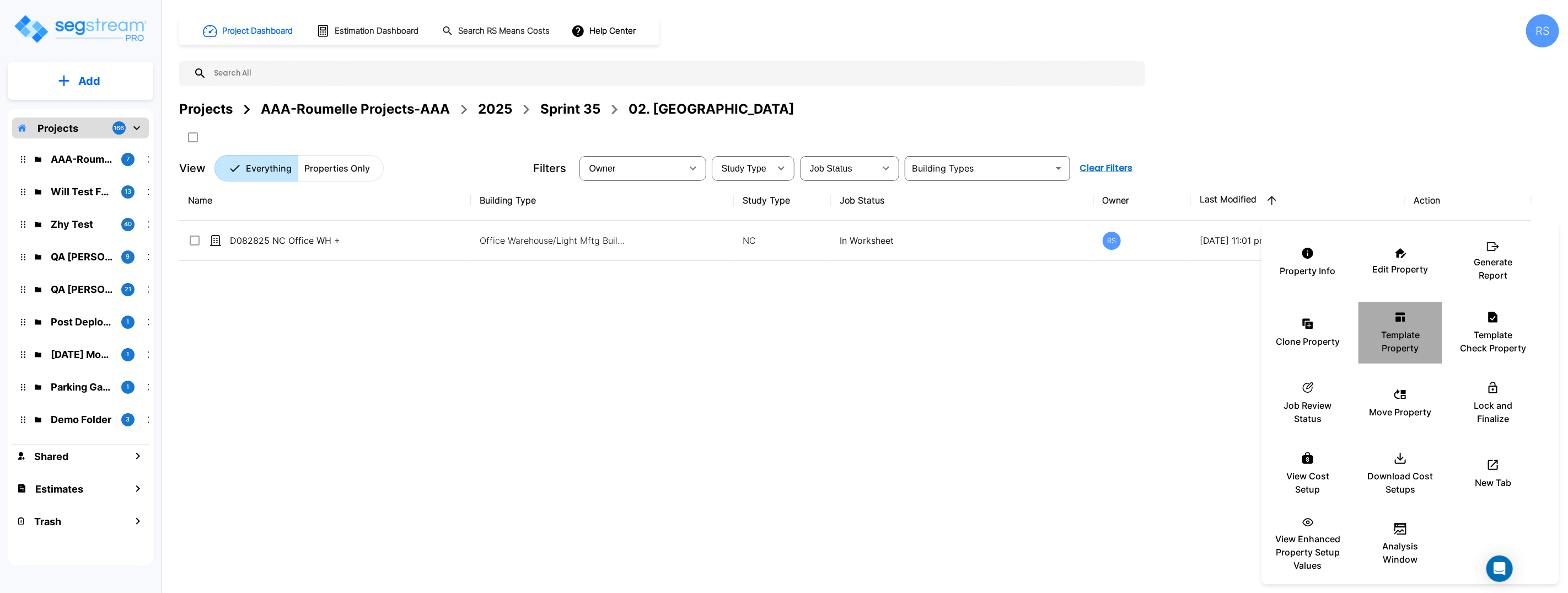
click at [1408, 330] on p "Template Property" at bounding box center [1400, 342] width 66 height 27
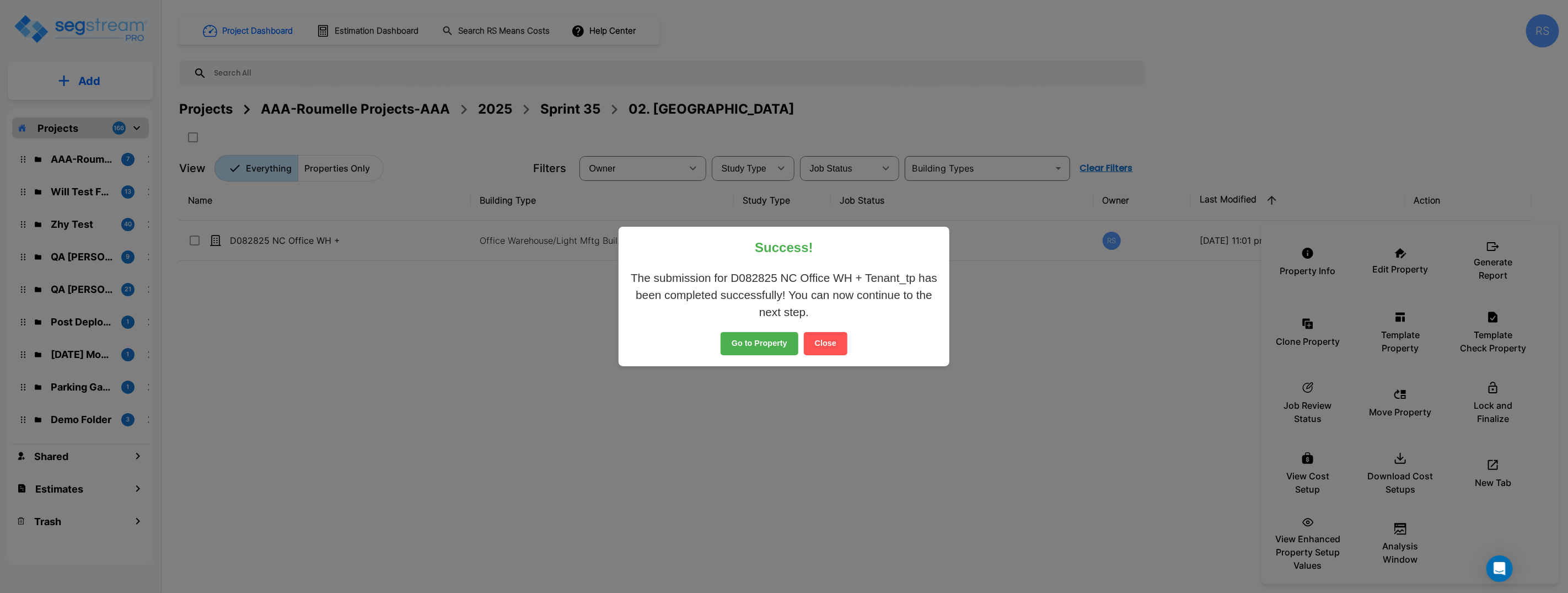
click at [838, 348] on button "Close" at bounding box center [825, 343] width 44 height 23
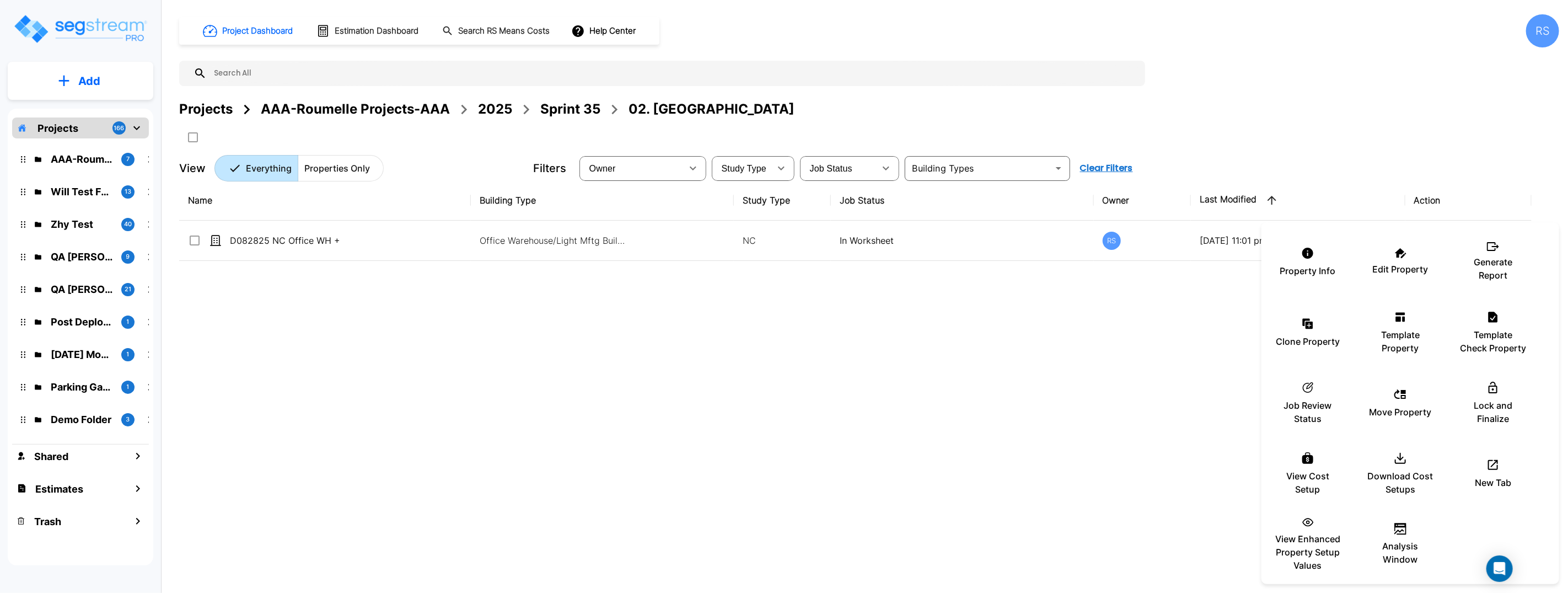
click at [1088, 380] on div at bounding box center [784, 296] width 1568 height 593
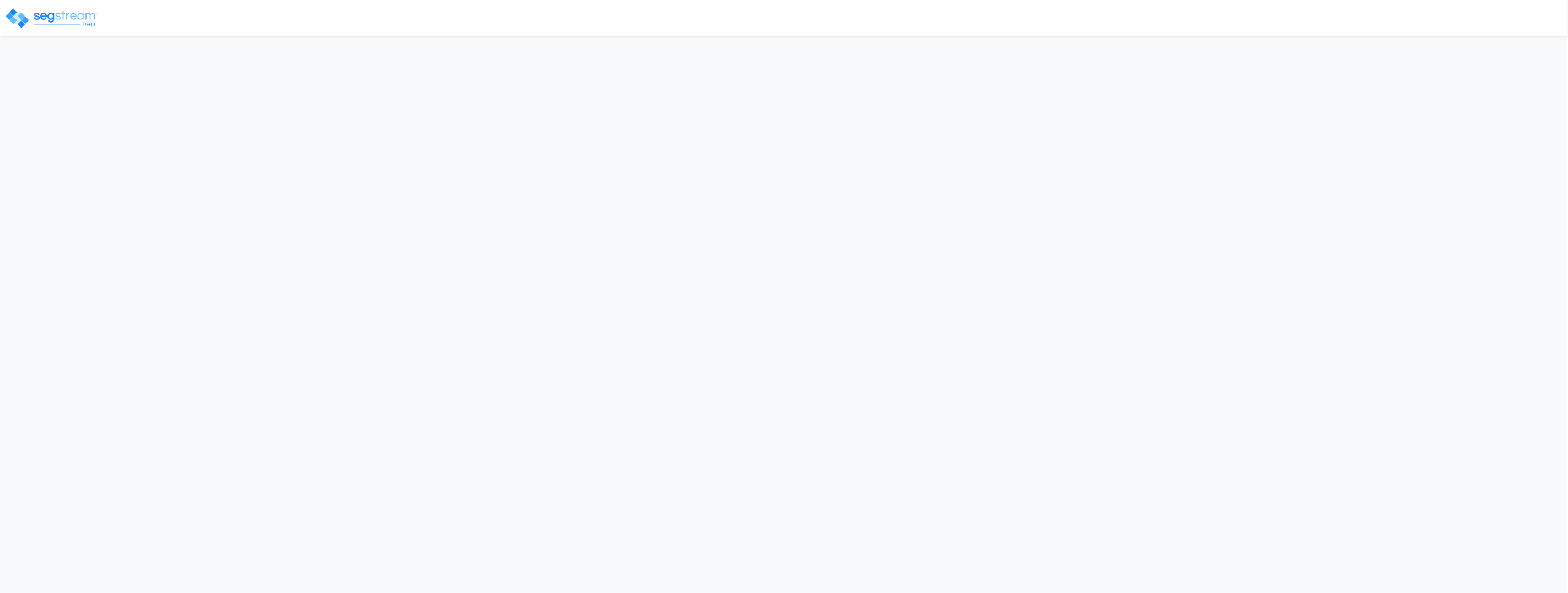
select select "CM(_60"
select select "NEW"
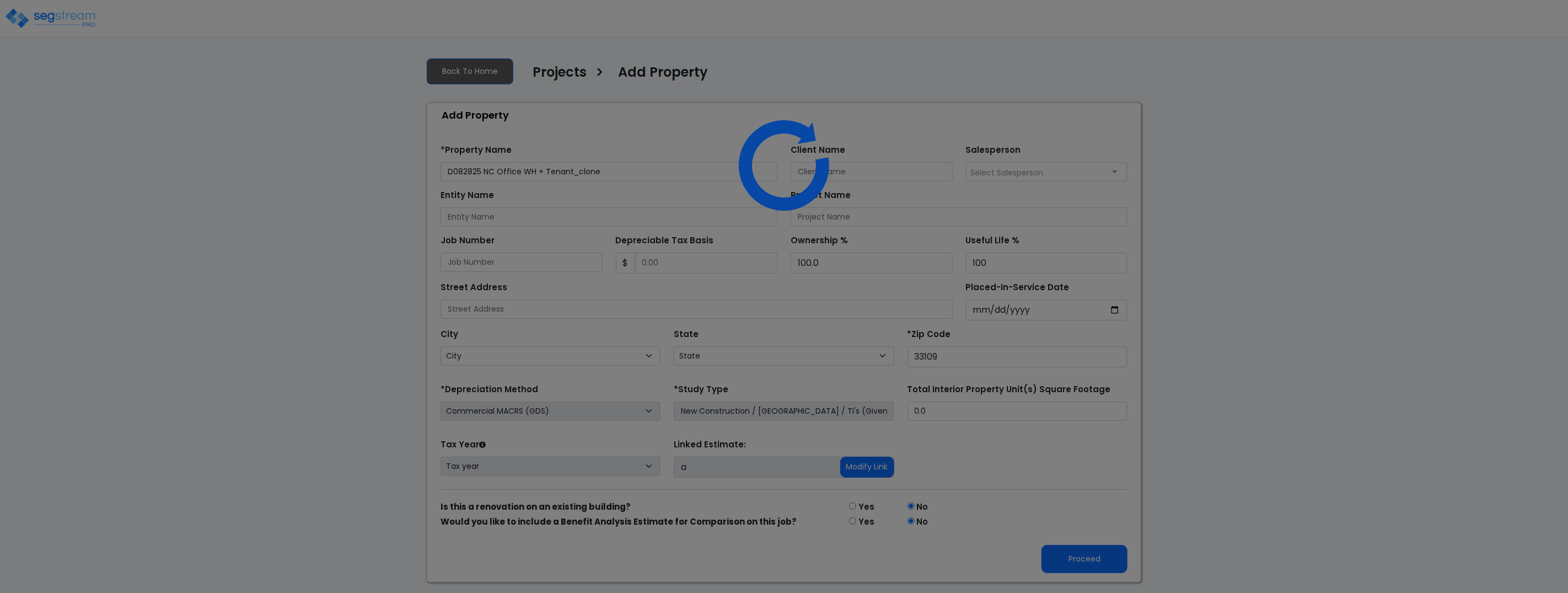
select select "FL"
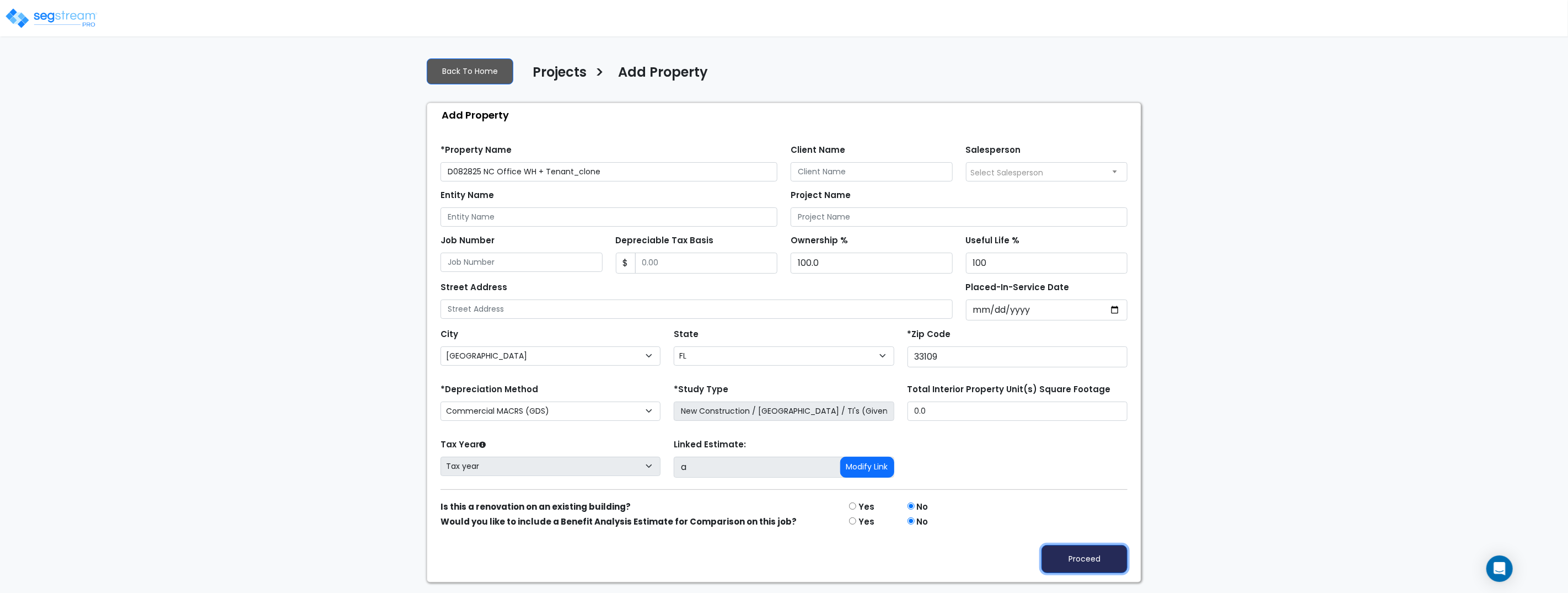
click at [1089, 565] on button "Proceed" at bounding box center [1084, 559] width 86 height 29
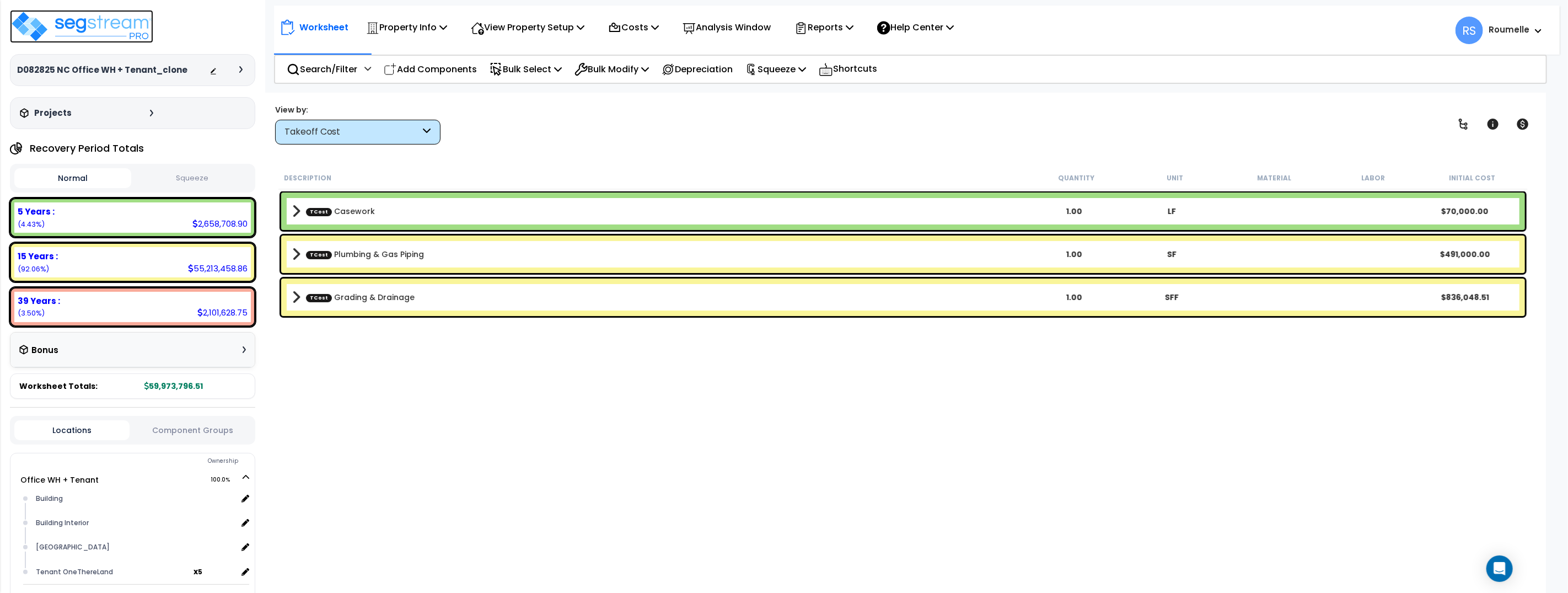
click at [135, 29] on img at bounding box center [81, 26] width 144 height 33
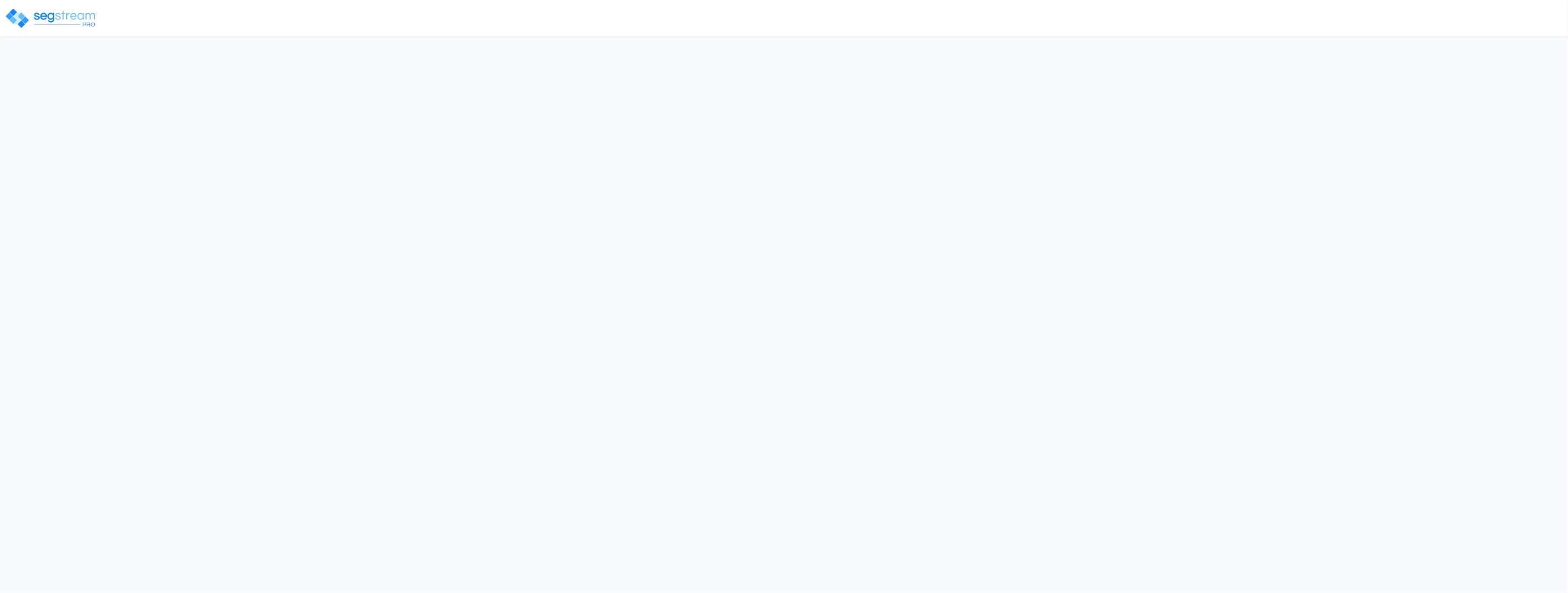
select select "CM(_60"
select select "NEW"
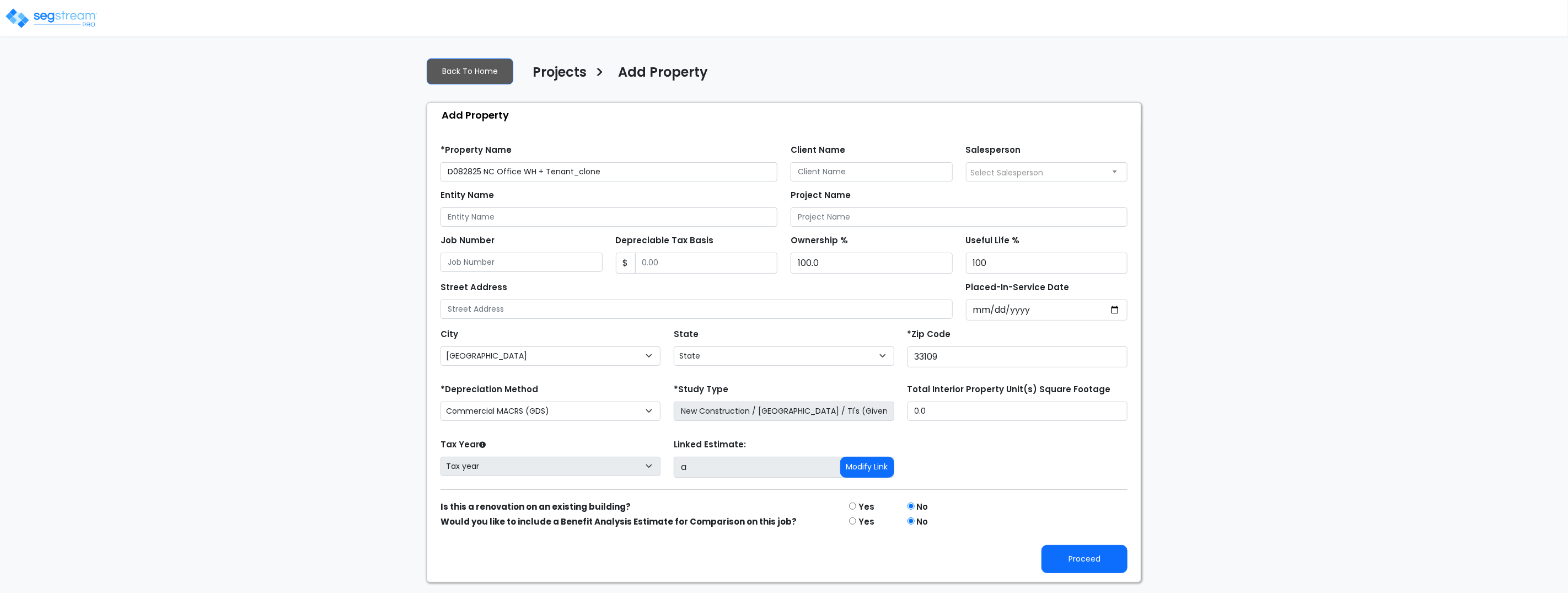
select select "FL"
click at [569, 409] on select "Commercial MACRS (GDS with QIP) Commercial MACRS (ADS) Commercial MACRS (GDS) C…" at bounding box center [550, 411] width 220 height 20
select select "CM(_61"
click at [1081, 560] on button "Proceed" at bounding box center [1084, 559] width 86 height 29
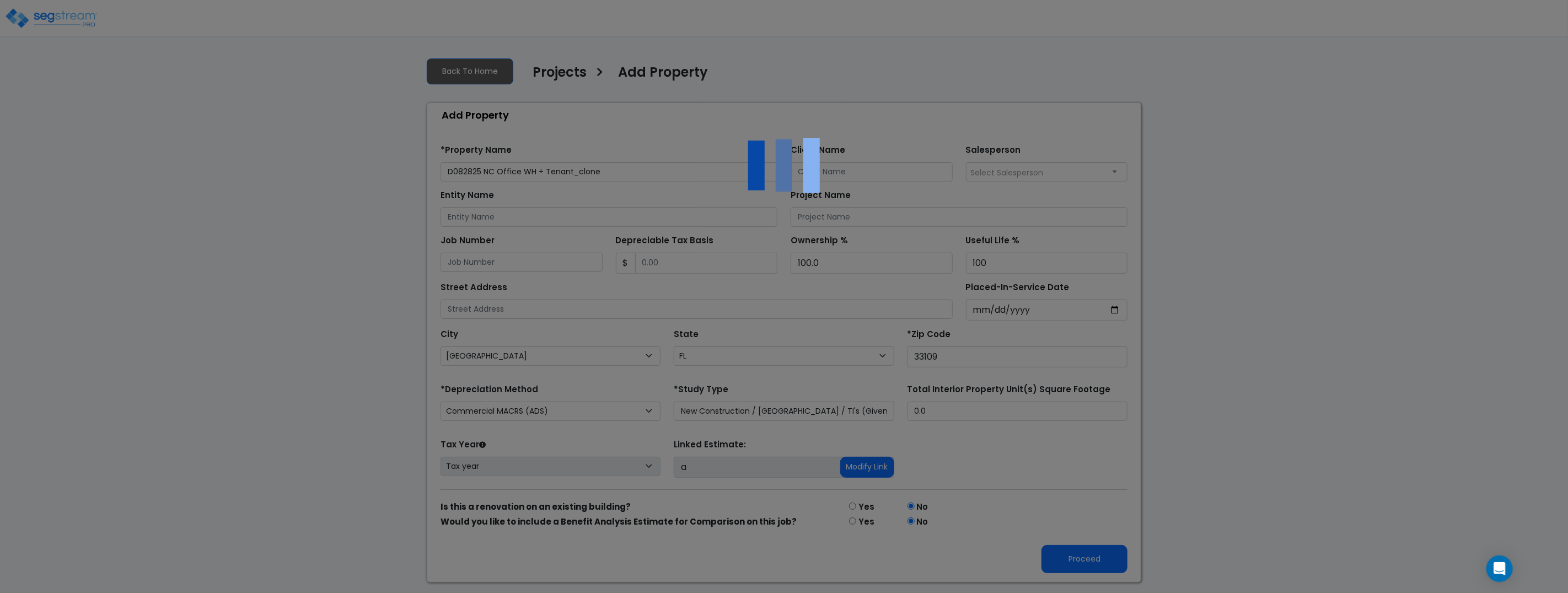
click at [629, 174] on div at bounding box center [784, 296] width 1568 height 593
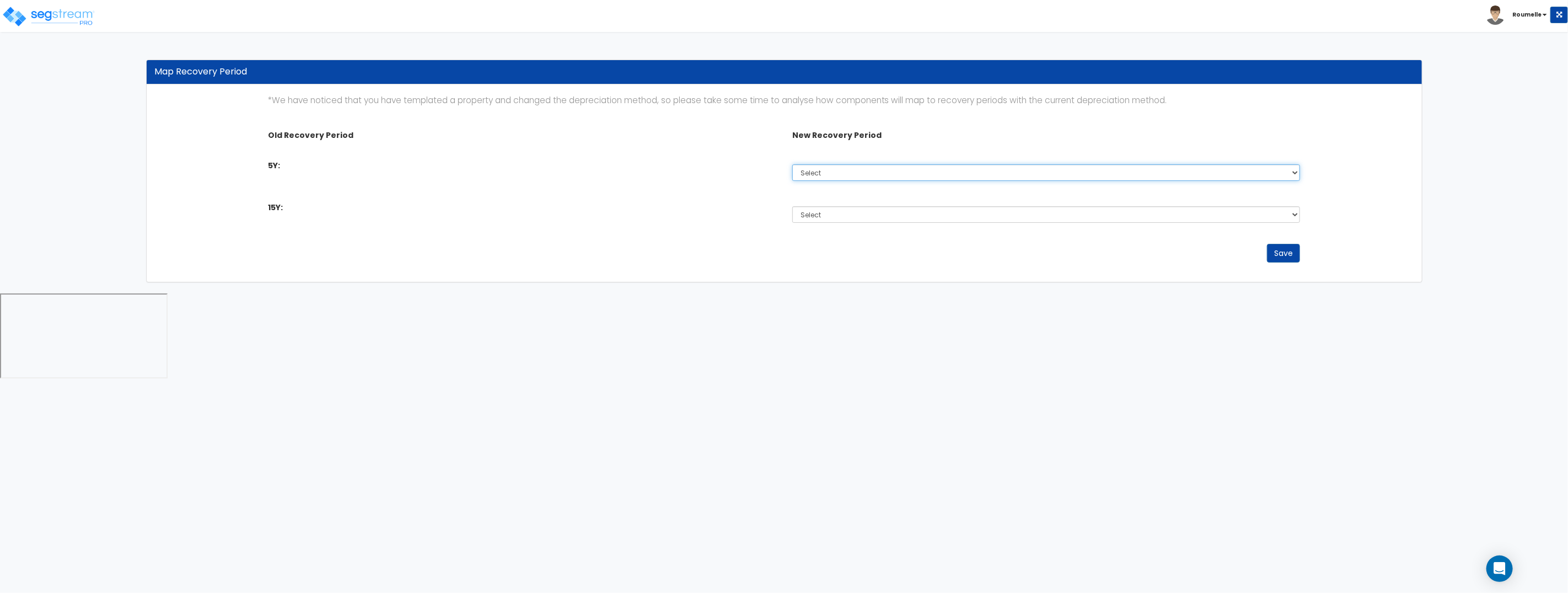
click at [946, 174] on select "Select 9 Years 20 Years 40 Years" at bounding box center [1047, 172] width 508 height 17
select select "9Y"
click at [792, 164] on select "Select 9 Years 20 Years 40 Years" at bounding box center [1047, 172] width 508 height 17
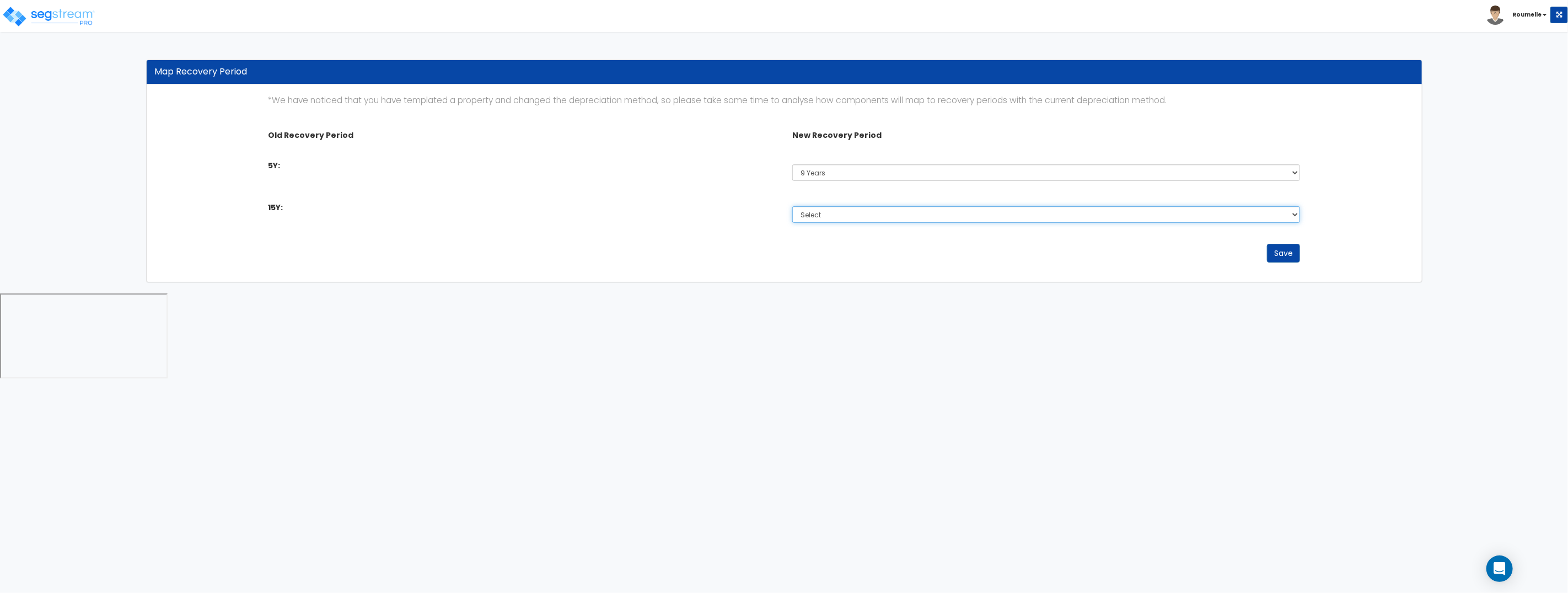
click at [916, 214] on select "Select 9 Years 20 Years 40 Years" at bounding box center [1047, 214] width 508 height 17
select select "20Y"
click at [792, 206] on select "Select 9 Years 20 Years 40 Years" at bounding box center [1047, 214] width 508 height 17
click at [1296, 258] on button "Save" at bounding box center [1283, 252] width 33 height 19
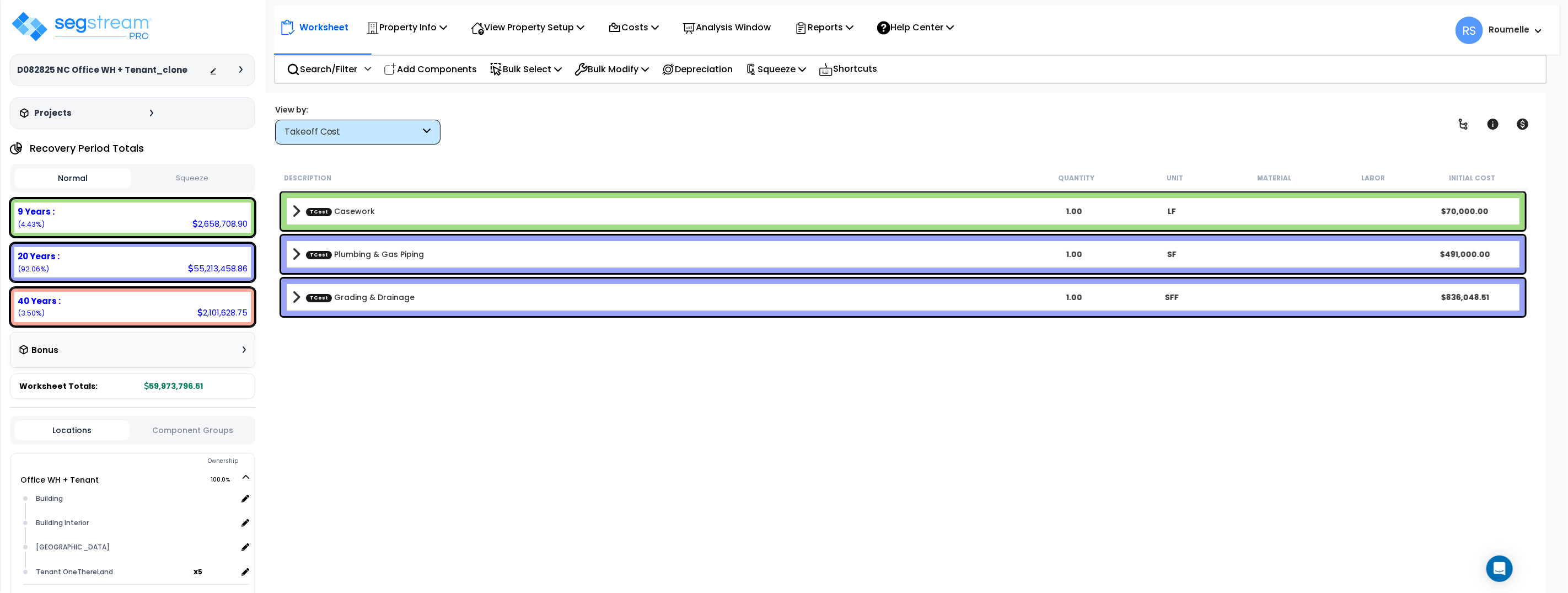
click at [414, 213] on b "TCost Casework" at bounding box center [659, 210] width 733 height 15
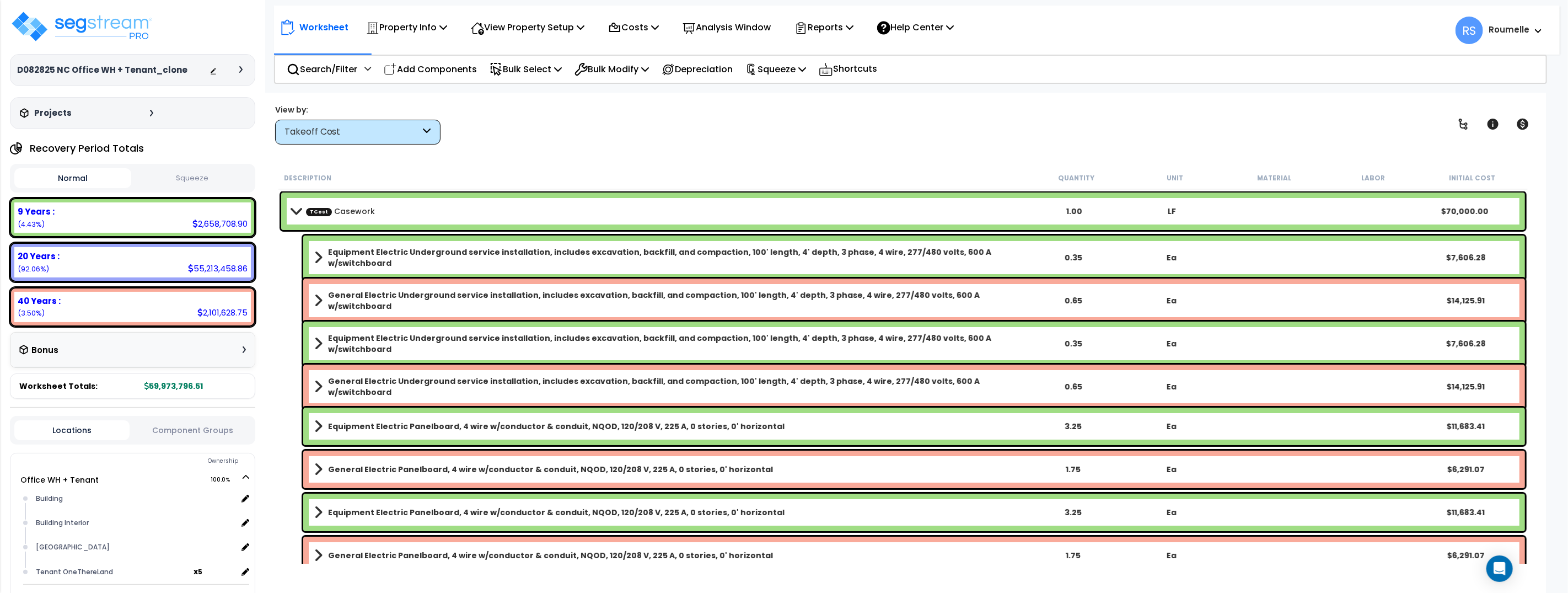
click at [415, 213] on b "TCost Casework" at bounding box center [659, 210] width 733 height 15
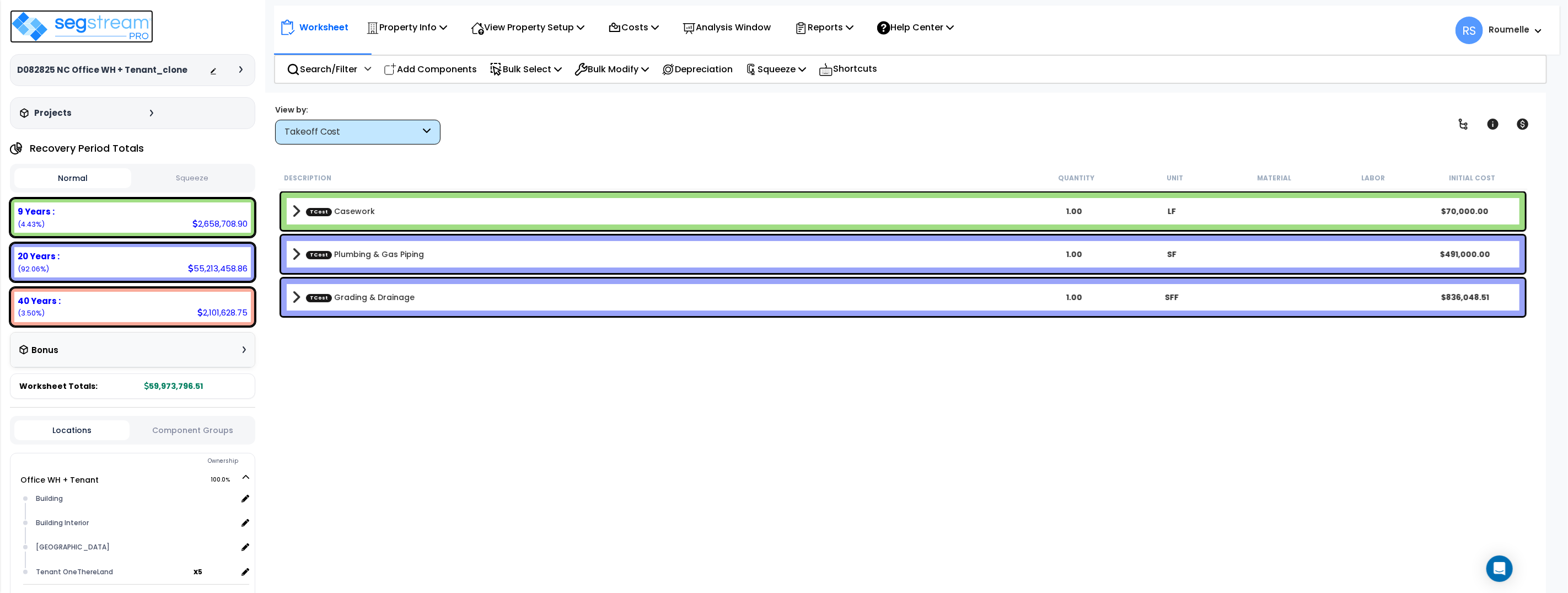
click at [130, 23] on img at bounding box center [81, 26] width 144 height 33
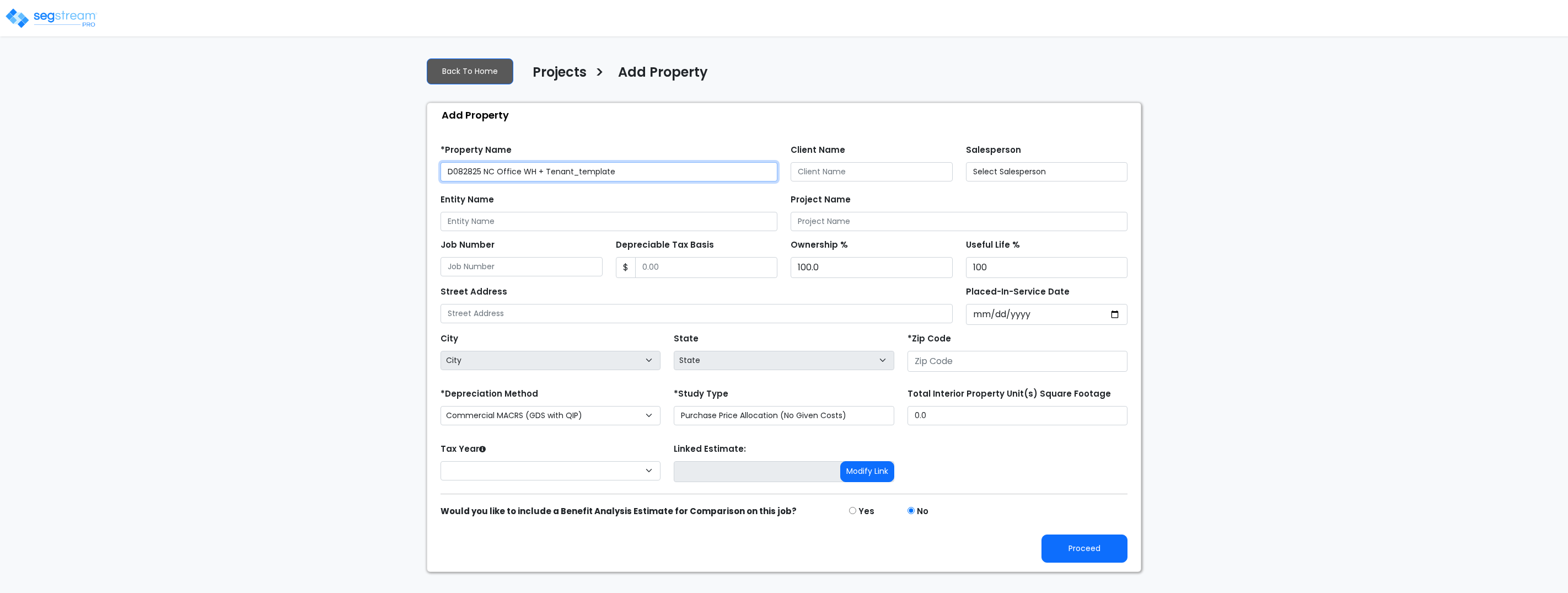
type input "33109"
select select "CM(_60"
select select "NEW"
type input "a"
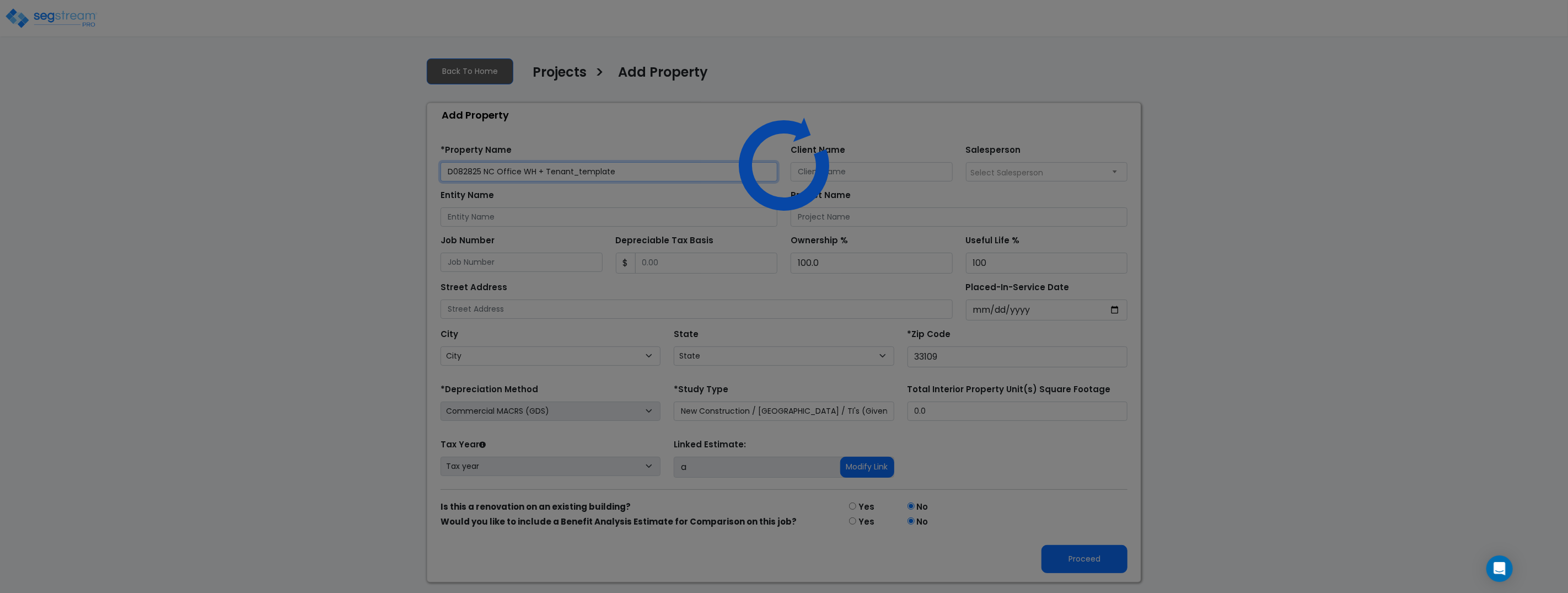
select select "FL"
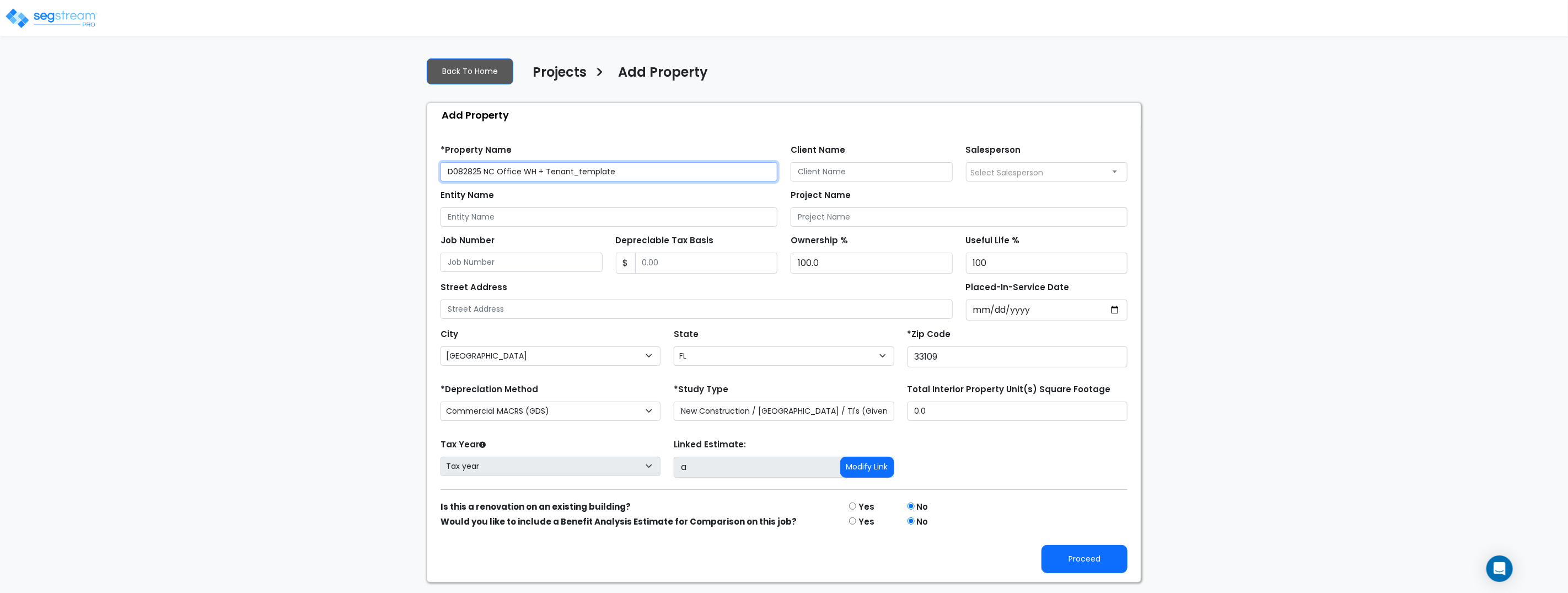
drag, startPoint x: 581, startPoint y: 171, endPoint x: 646, endPoint y: 170, distance: 65.0
click at [646, 169] on input "D082825 NC Office WH + Tenant_template" at bounding box center [609, 172] width 337 height 20
type input "D082825 NC Office WH + Tenant_tp"
click at [732, 119] on div "Add Property" at bounding box center [786, 115] width 708 height 24
click at [1088, 558] on button "Proceed" at bounding box center [1084, 559] width 86 height 29
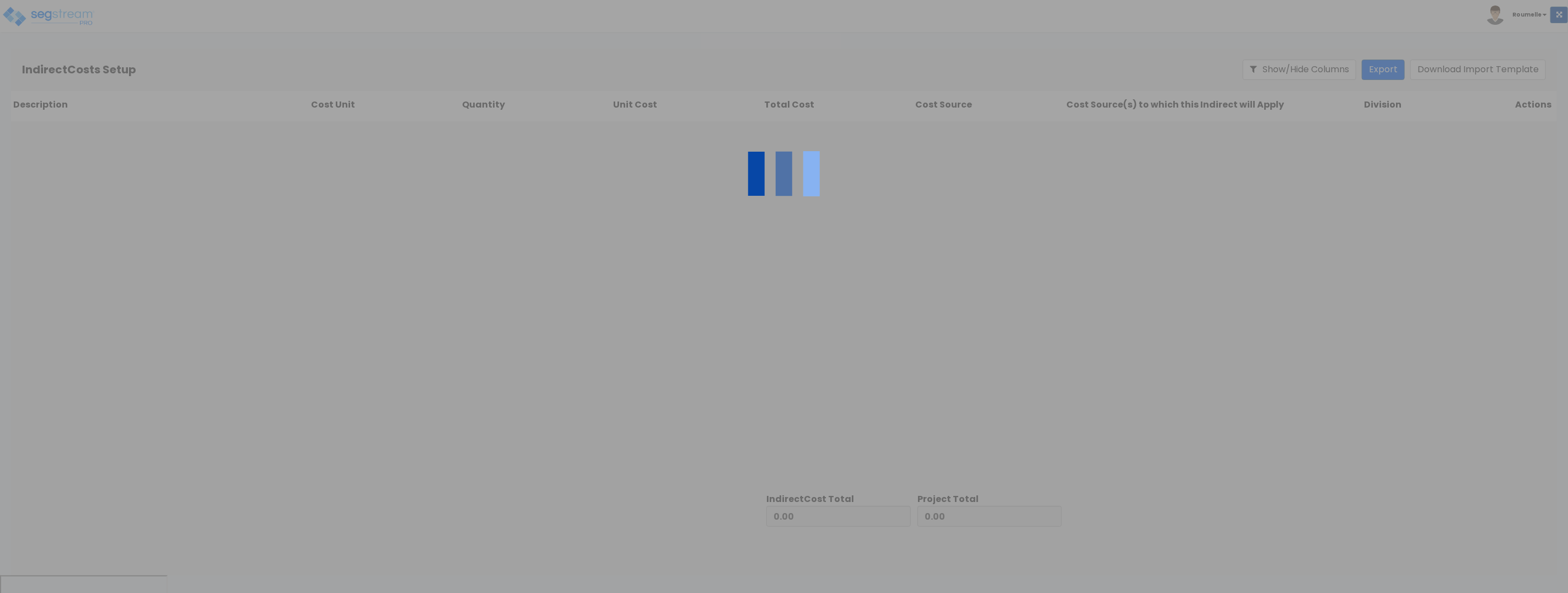
type input "1,735,048.51"
type input "58,238,748.00"
type input "59,973,796.51"
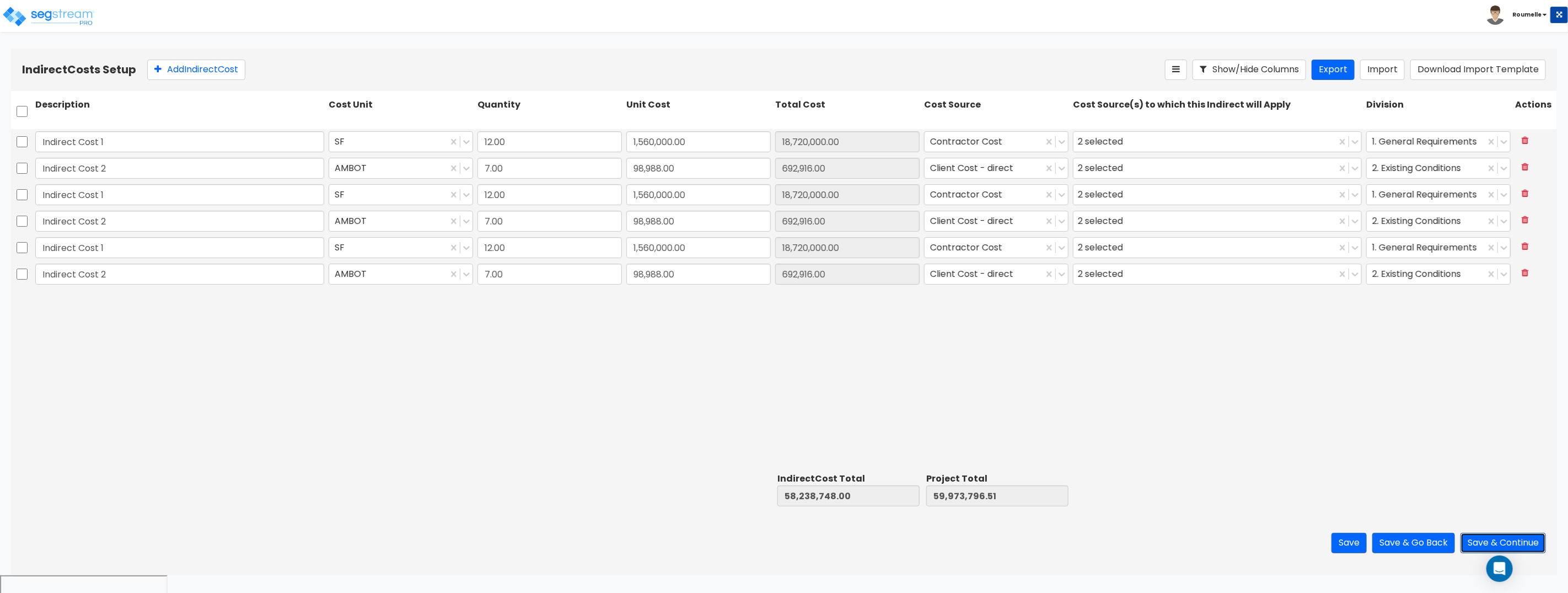
click at [1518, 541] on button "Save & Continue" at bounding box center [1503, 542] width 86 height 21
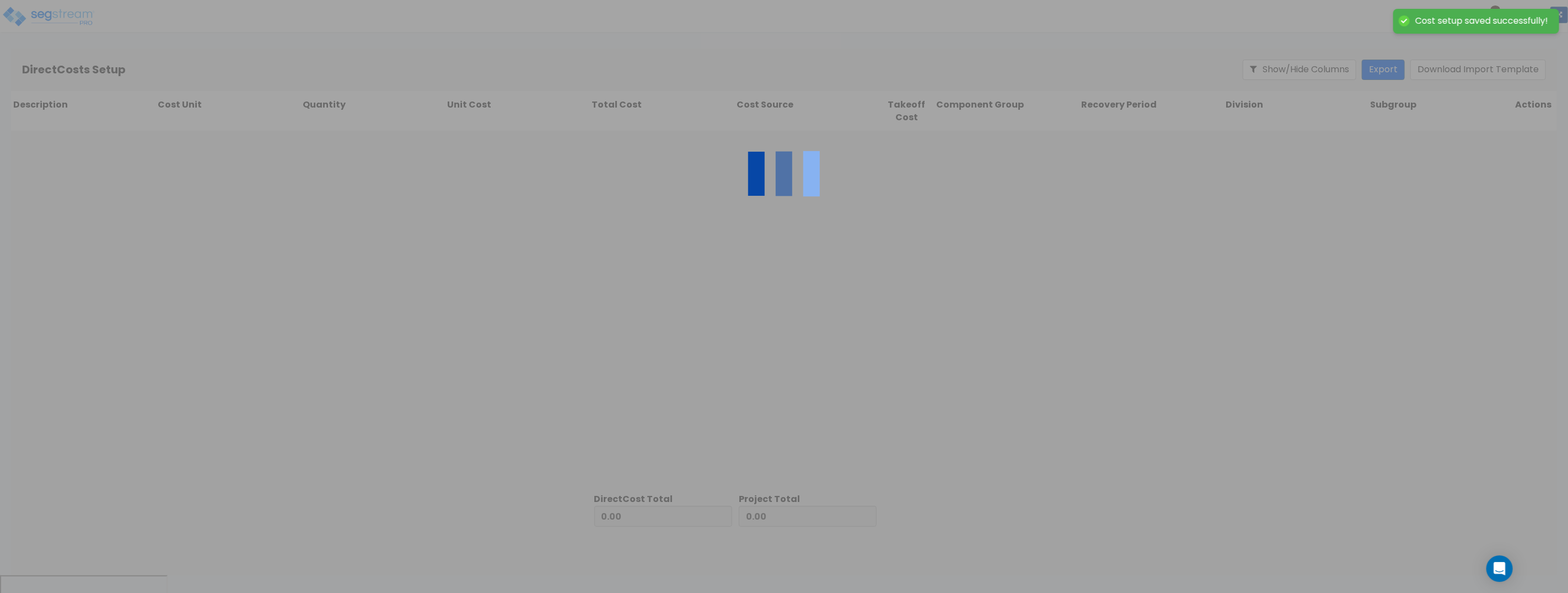
type input "58,238,748.00"
type input "1,735,048.51"
type input "59,973,796.51"
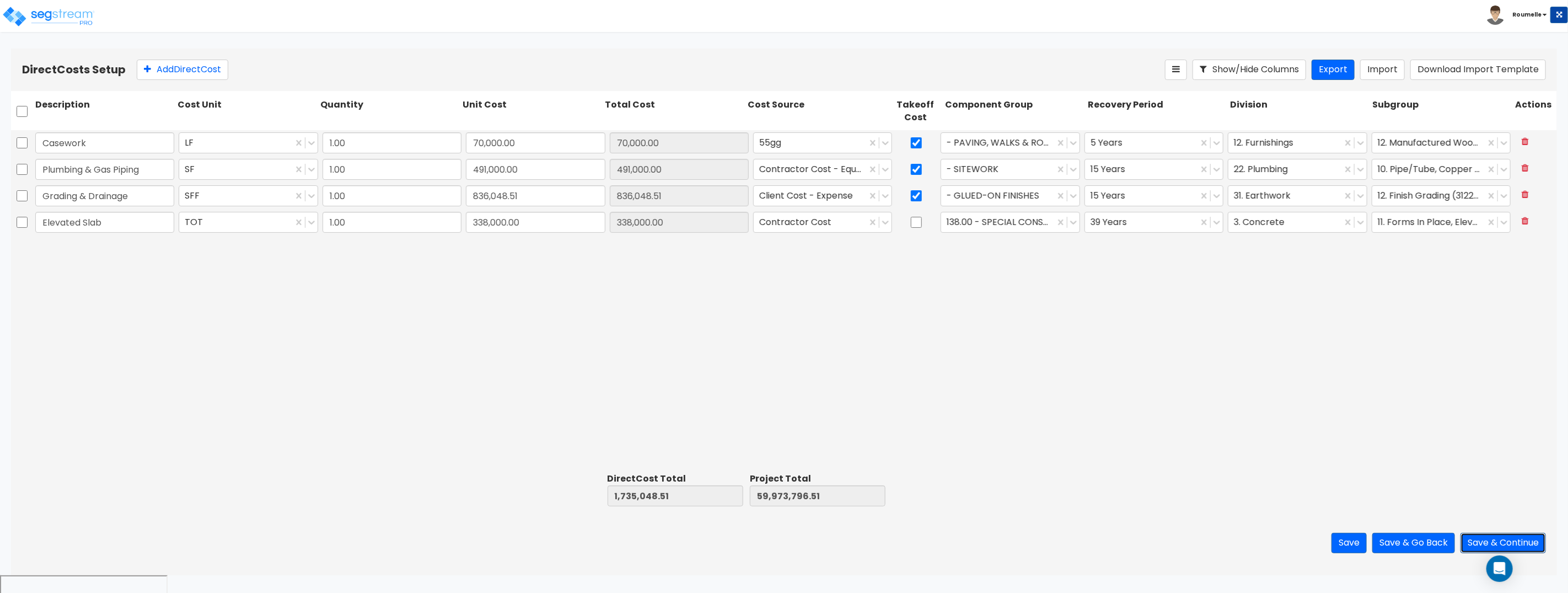
click at [1494, 539] on button "Save & Continue" at bounding box center [1503, 542] width 86 height 21
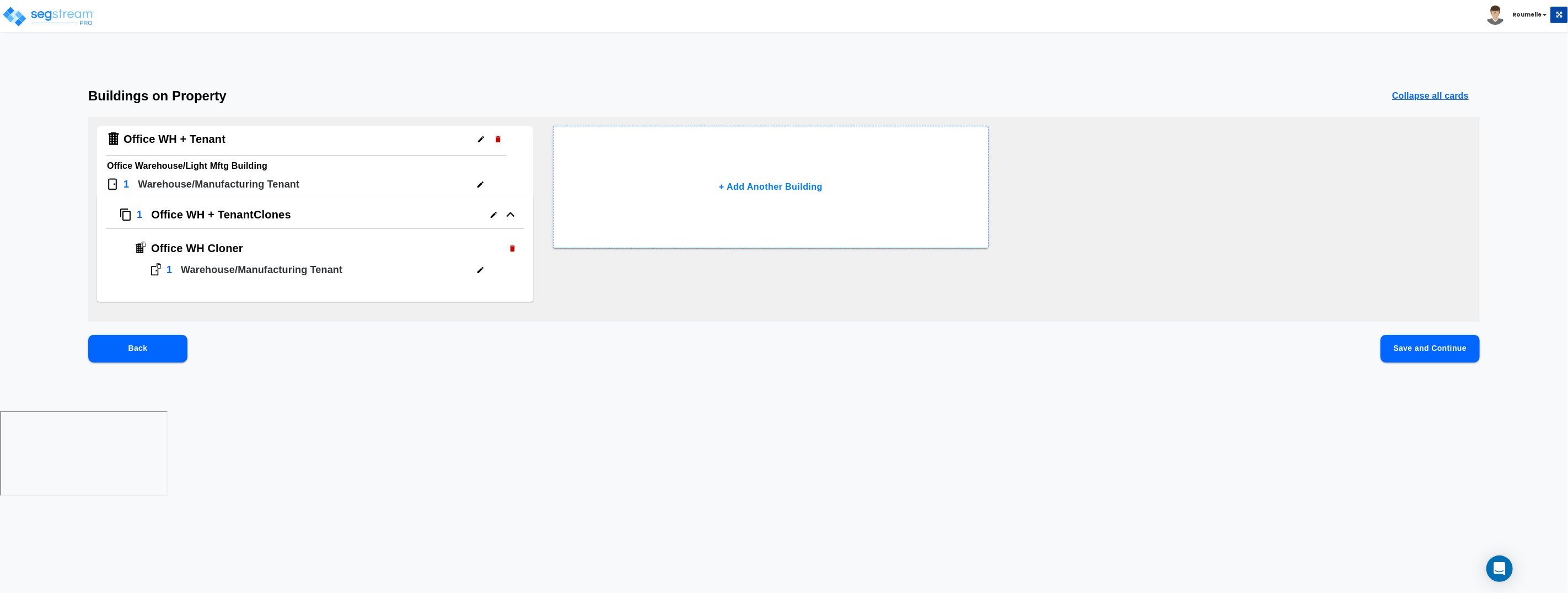
click at [1424, 344] on button "Save and Continue" at bounding box center [1429, 348] width 99 height 28
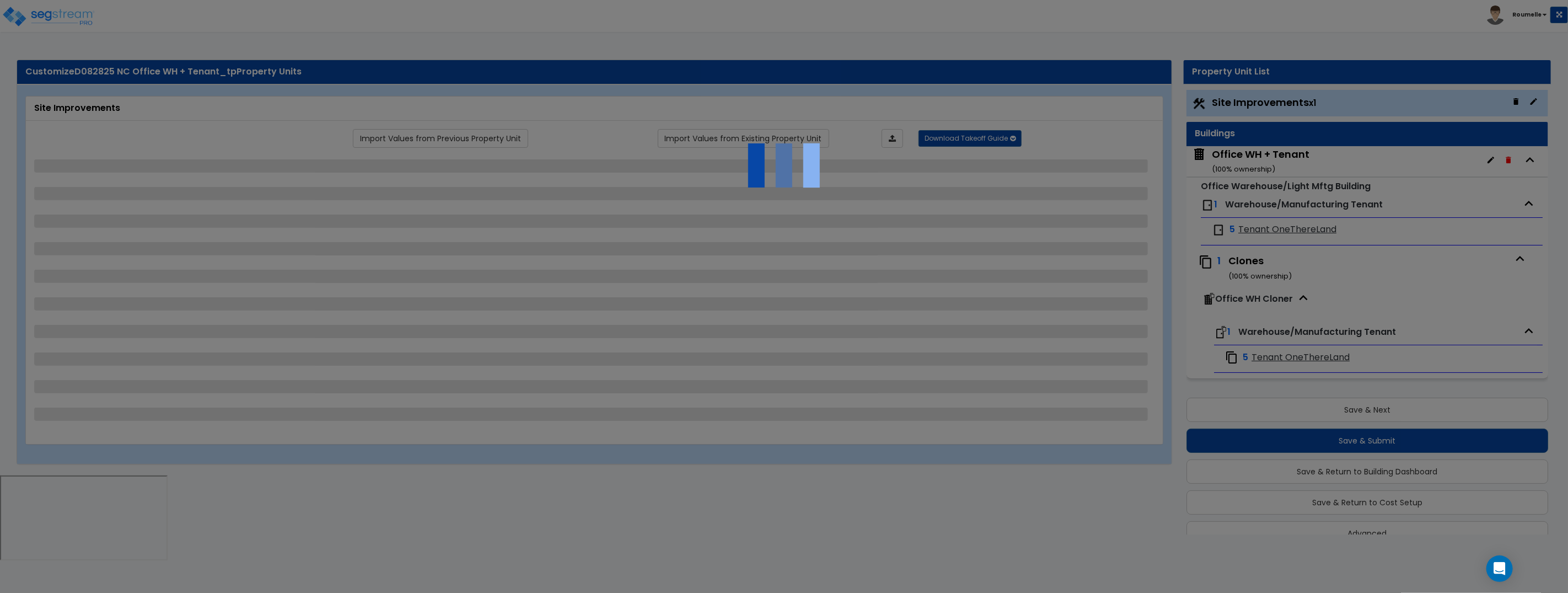
scroll to position [22, 0]
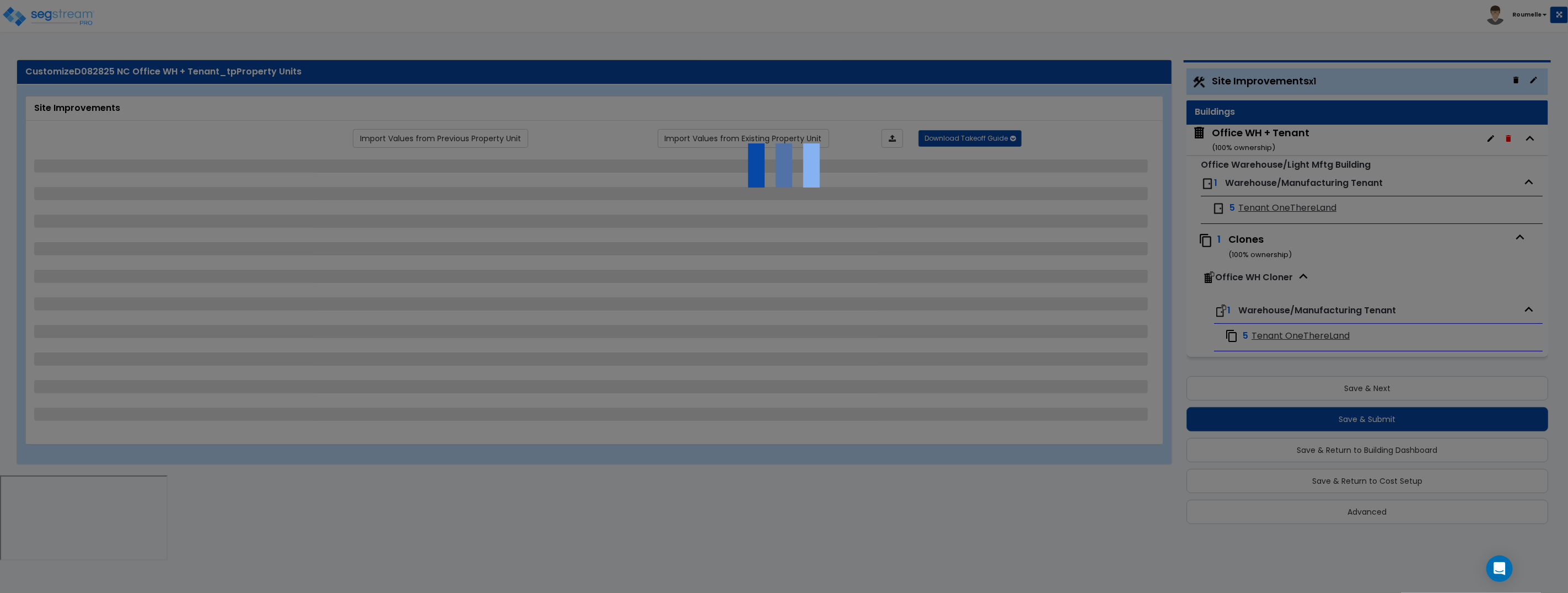
select select "2"
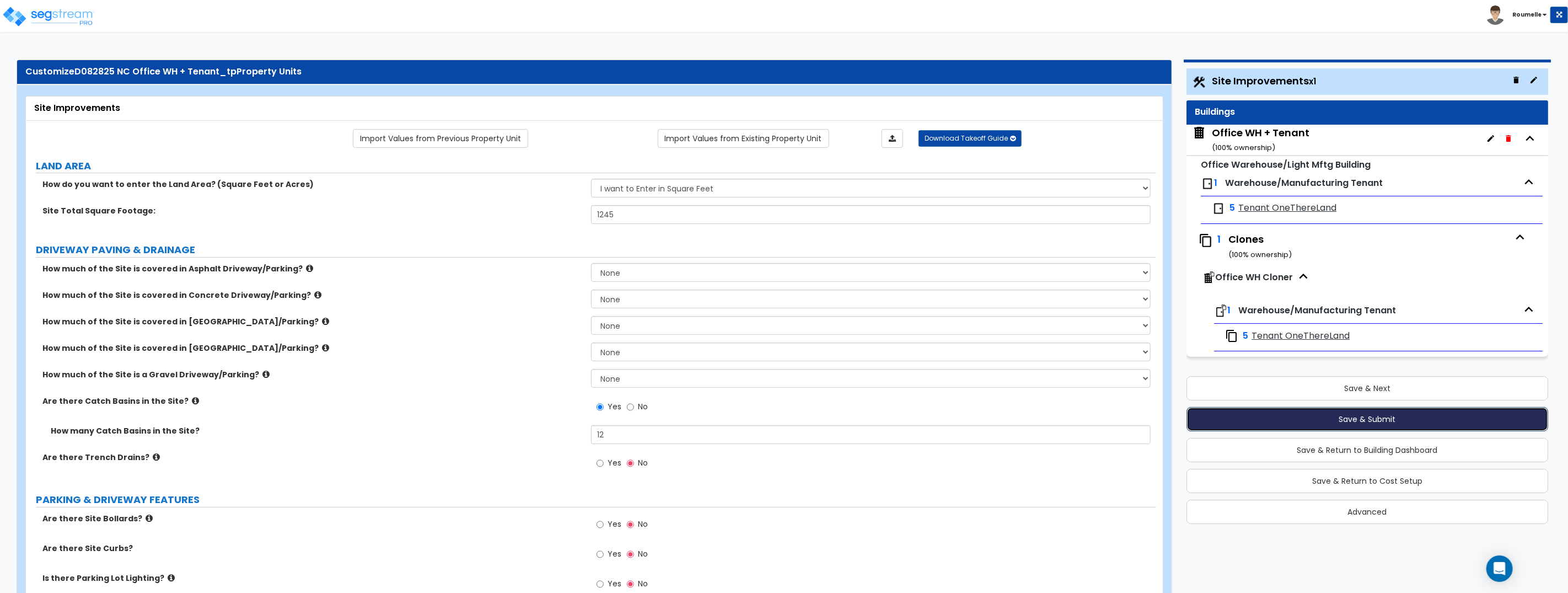
click at [1349, 415] on button "Save & Submit" at bounding box center [1367, 418] width 362 height 24
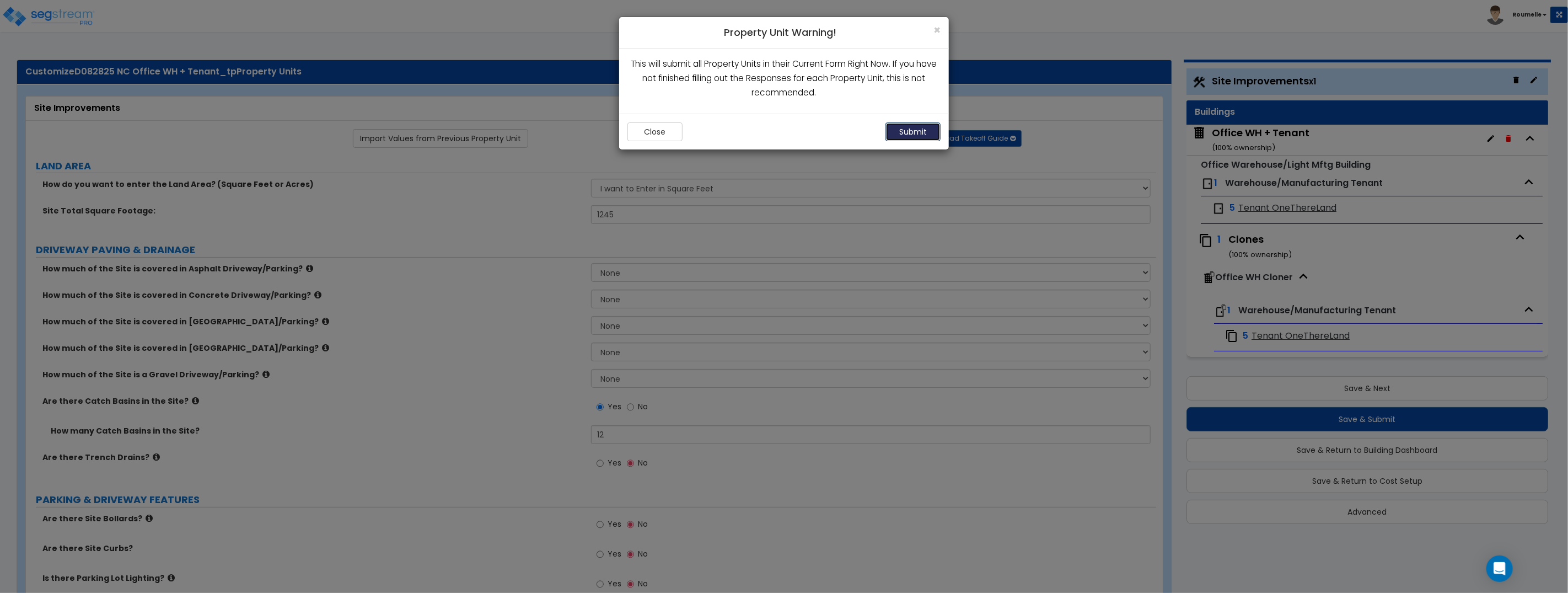
click at [900, 131] on button "Submit" at bounding box center [913, 131] width 55 height 19
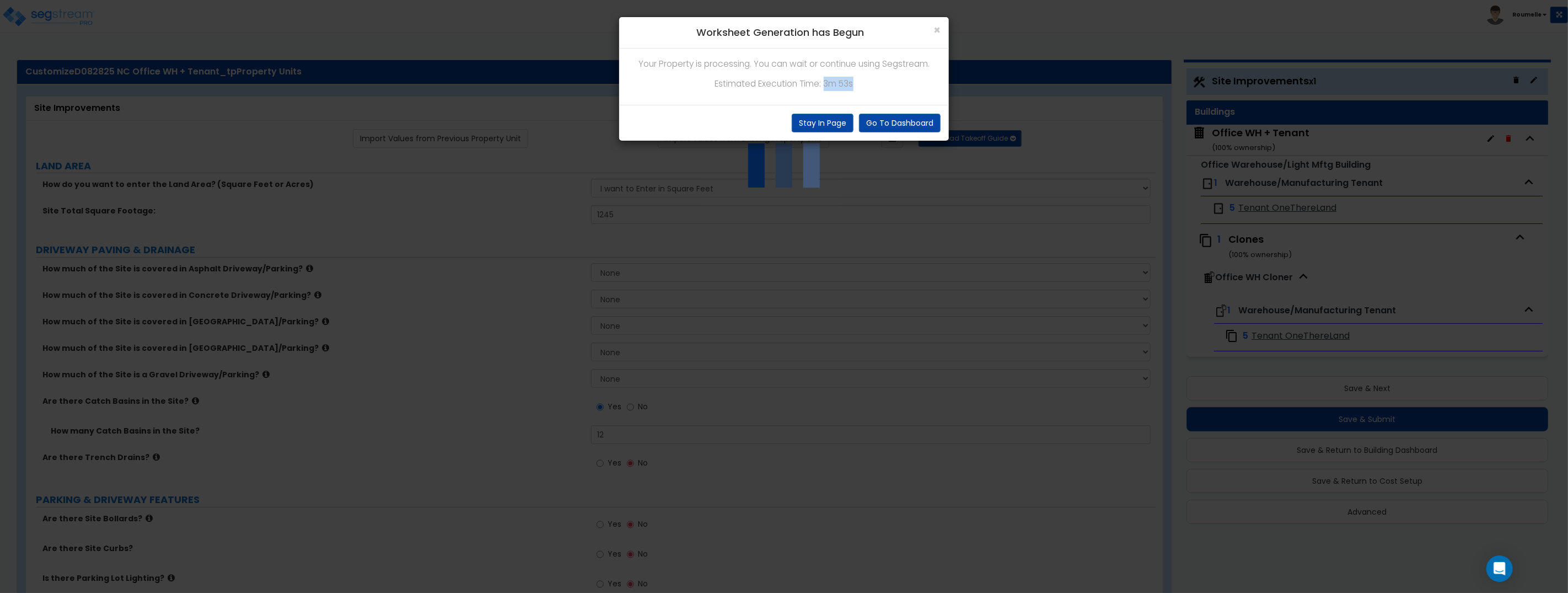
drag, startPoint x: 824, startPoint y: 85, endPoint x: 872, endPoint y: 91, distance: 48.4
click at [865, 86] on p "Estimated Execution Time: 3m 53s" at bounding box center [784, 84] width 313 height 14
click at [828, 125] on button "Stay In Page" at bounding box center [822, 122] width 62 height 19
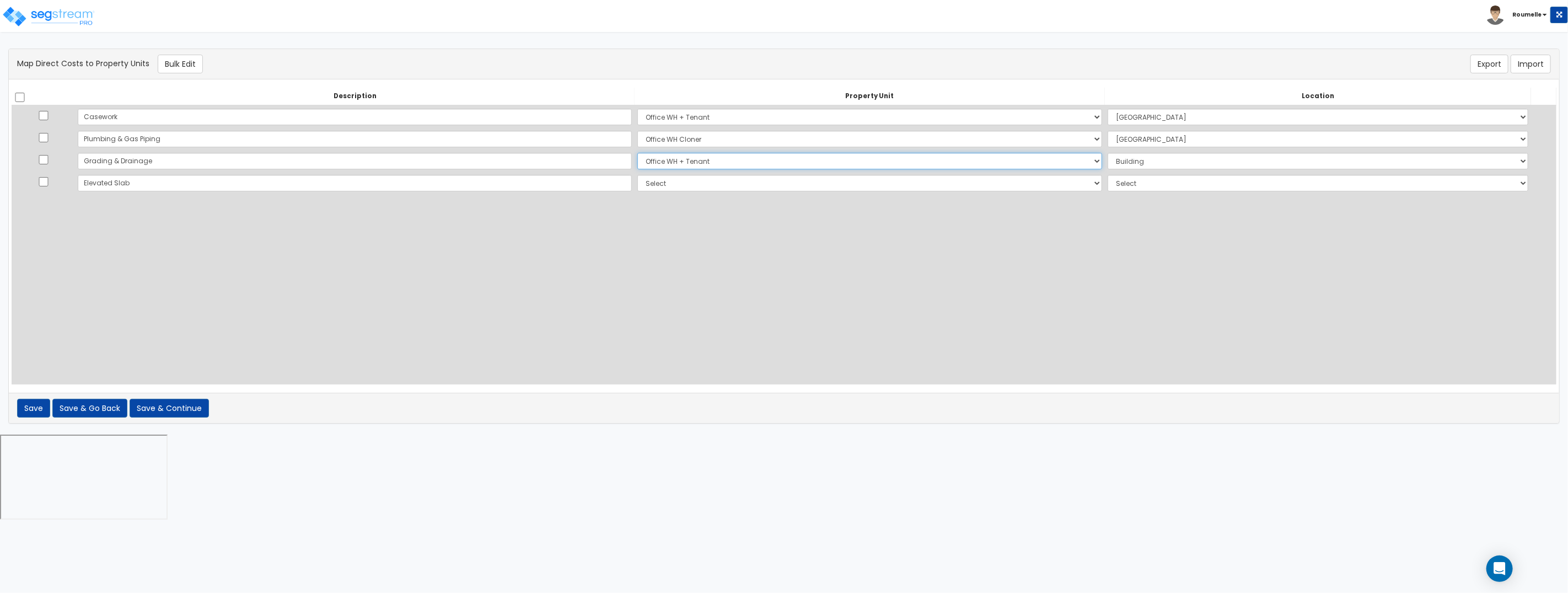
click at [735, 167] on select "Select Office WH + Tenant Office WH Cloner Site Improvements Add Additional Pro…" at bounding box center [869, 161] width 464 height 17
select select "111707"
click at [637, 152] on select "Select Office WH + Tenant Office WH Cloner Site Improvements Add Additional Pro…" at bounding box center [869, 161] width 464 height 17
click at [1107, 162] on select "Select Add Additional Location Site Exterior" at bounding box center [1318, 161] width 421 height 17
select select "_additional"
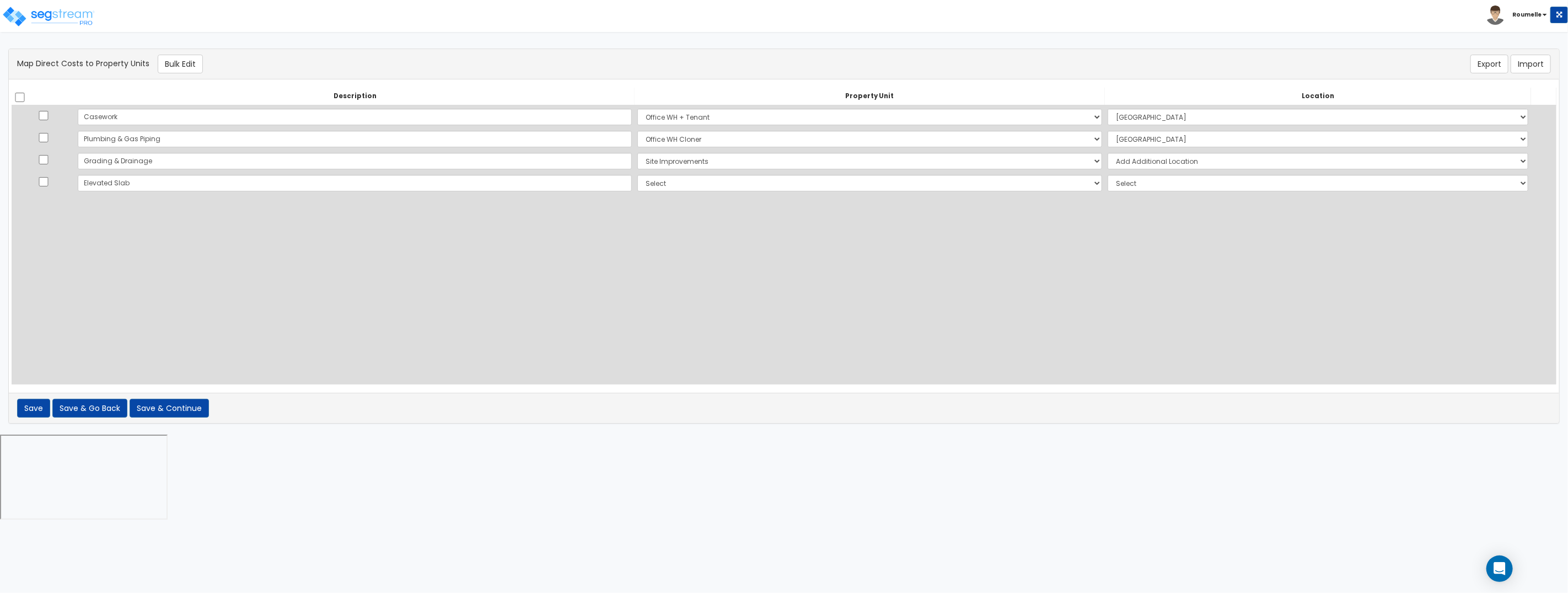
click at [1107, 152] on select "Select Add Additional Location Site Exterior" at bounding box center [1318, 161] width 421 height 17
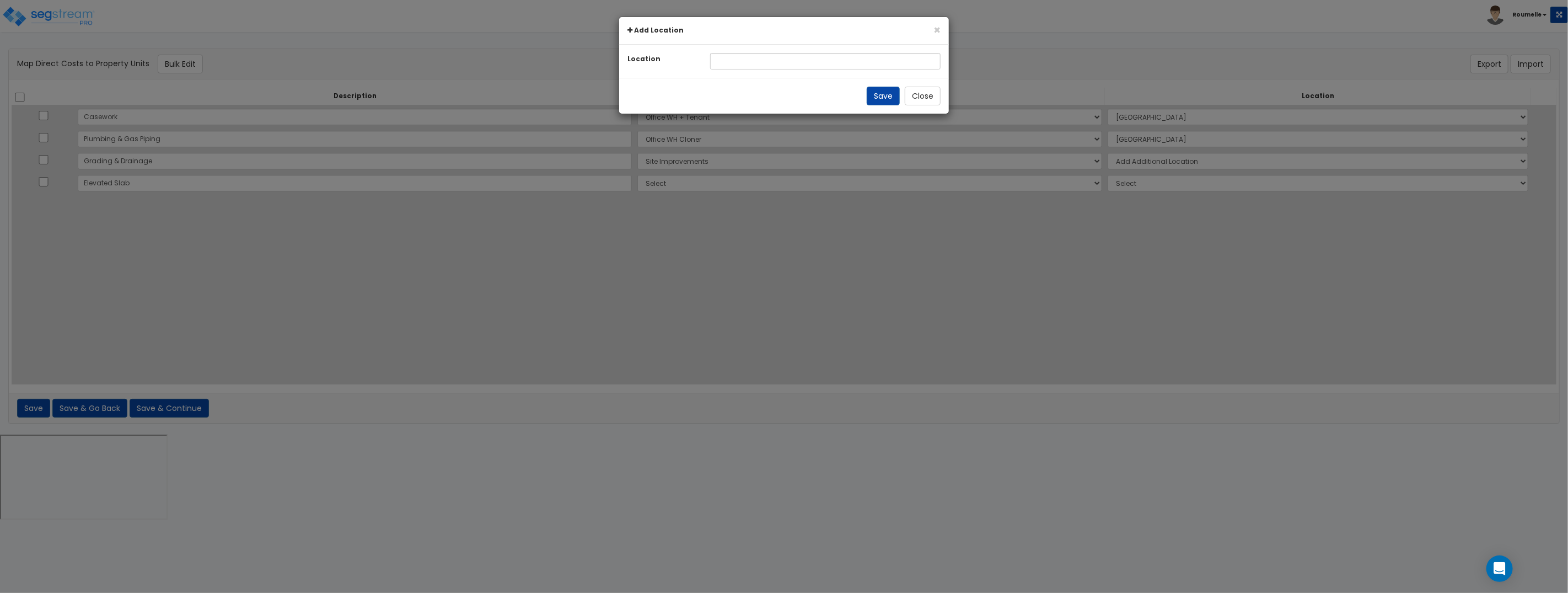
click at [674, 185] on div "× Add Location Location Save Close" at bounding box center [784, 296] width 1568 height 593
select select
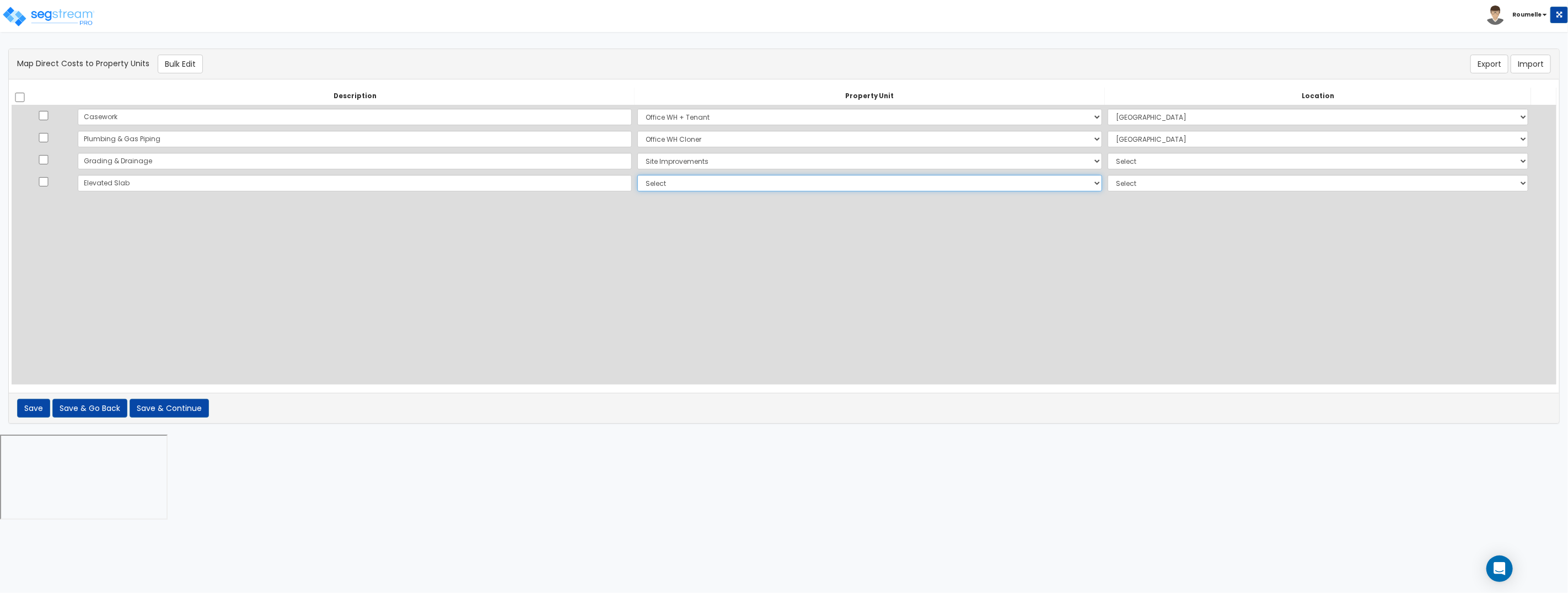
click at [637, 185] on select "Select Office WH + Tenant Office WH Cloner Site Improvements Add Additional Pro…" at bounding box center [869, 183] width 464 height 17
click at [637, 158] on select "Select Office WH + Tenant Office WH Cloner Site Improvements Add Additional Pro…" at bounding box center [869, 161] width 464 height 17
select select "111701"
click at [637, 152] on select "Select Office WH + Tenant Office WH Cloner Site Improvements Add Additional Pro…" at bounding box center [869, 161] width 464 height 17
select select "6"
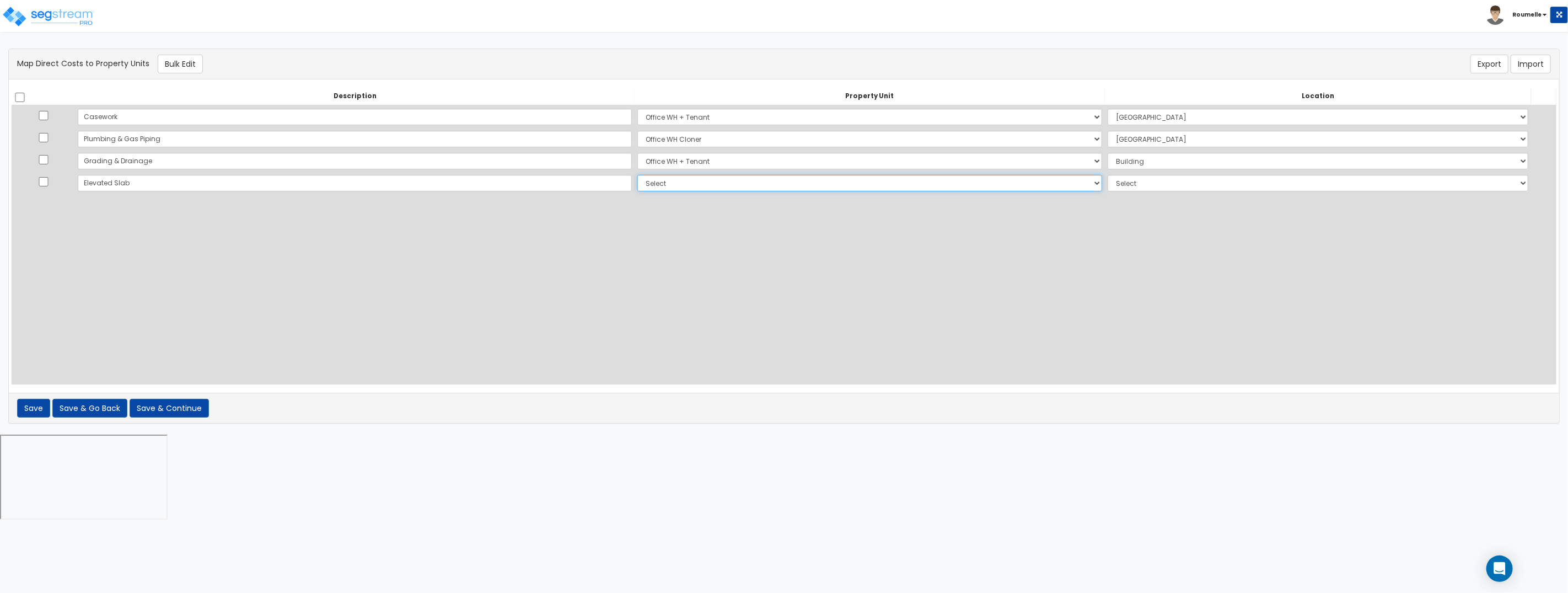
click at [637, 180] on select "Select Office WH + Tenant Office WH Cloner Site Improvements Add Additional Pro…" at bounding box center [869, 183] width 464 height 17
select select "111702"
click at [637, 175] on select "Select Office WH + Tenant Office WH Cloner Site Improvements Add Additional Pro…" at bounding box center [869, 183] width 464 height 17
select select "8"
click at [1111, 183] on select "Select Add Additional Location Building Building Interior Site Exterior Bathroo…" at bounding box center [1318, 183] width 421 height 17
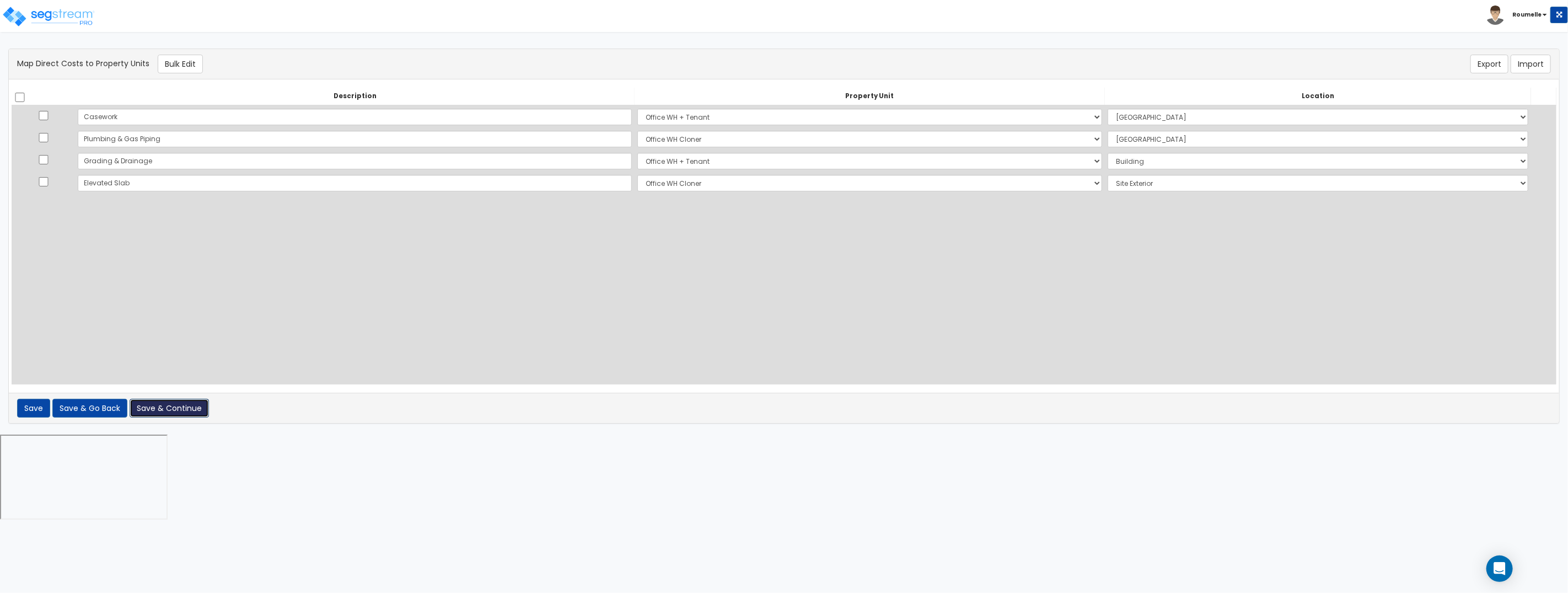
click at [177, 411] on button "Save & Continue" at bounding box center [168, 408] width 79 height 19
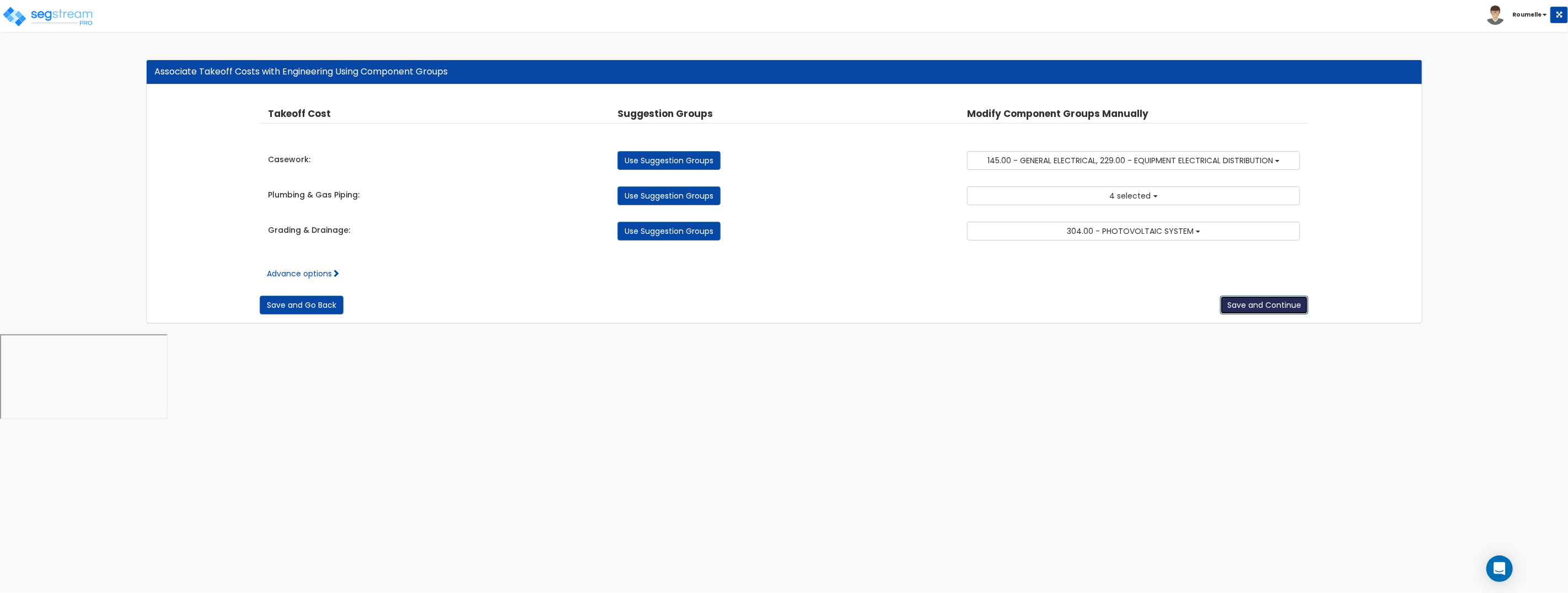
click at [1268, 306] on button "Save and Continue" at bounding box center [1264, 304] width 88 height 19
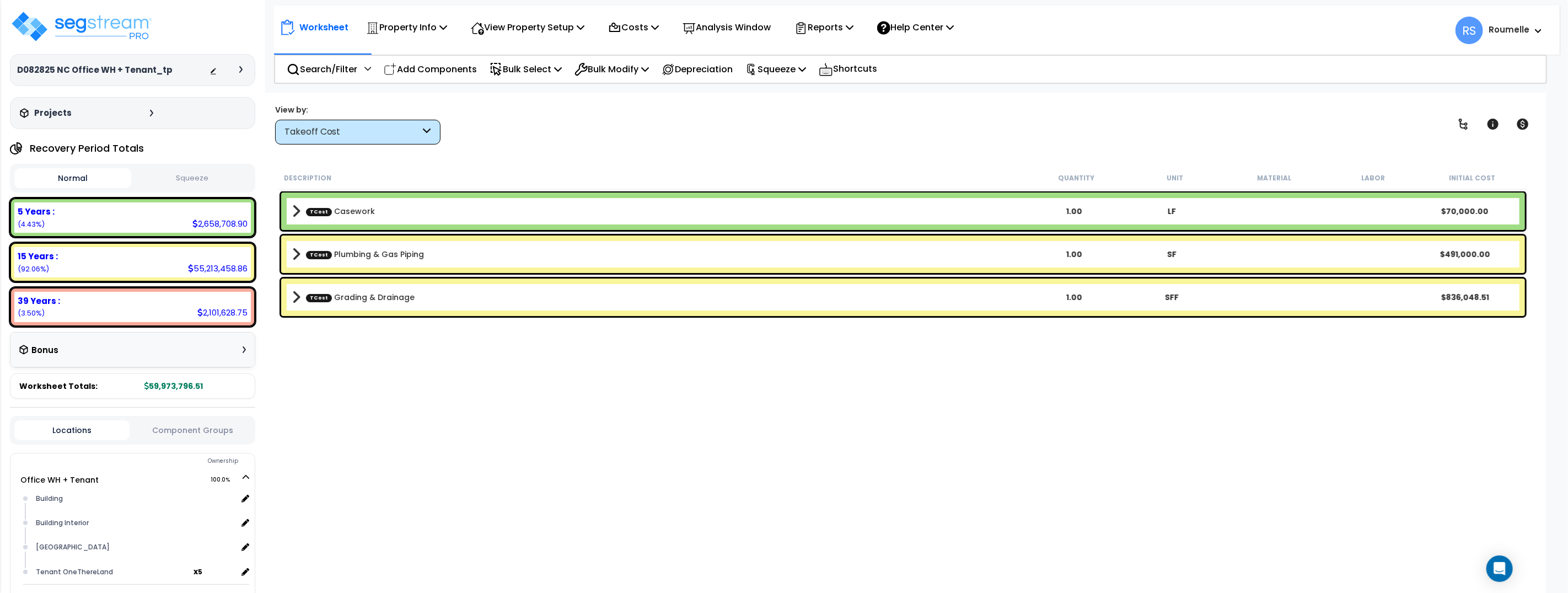
click at [240, 69] on icon at bounding box center [241, 69] width 4 height 6
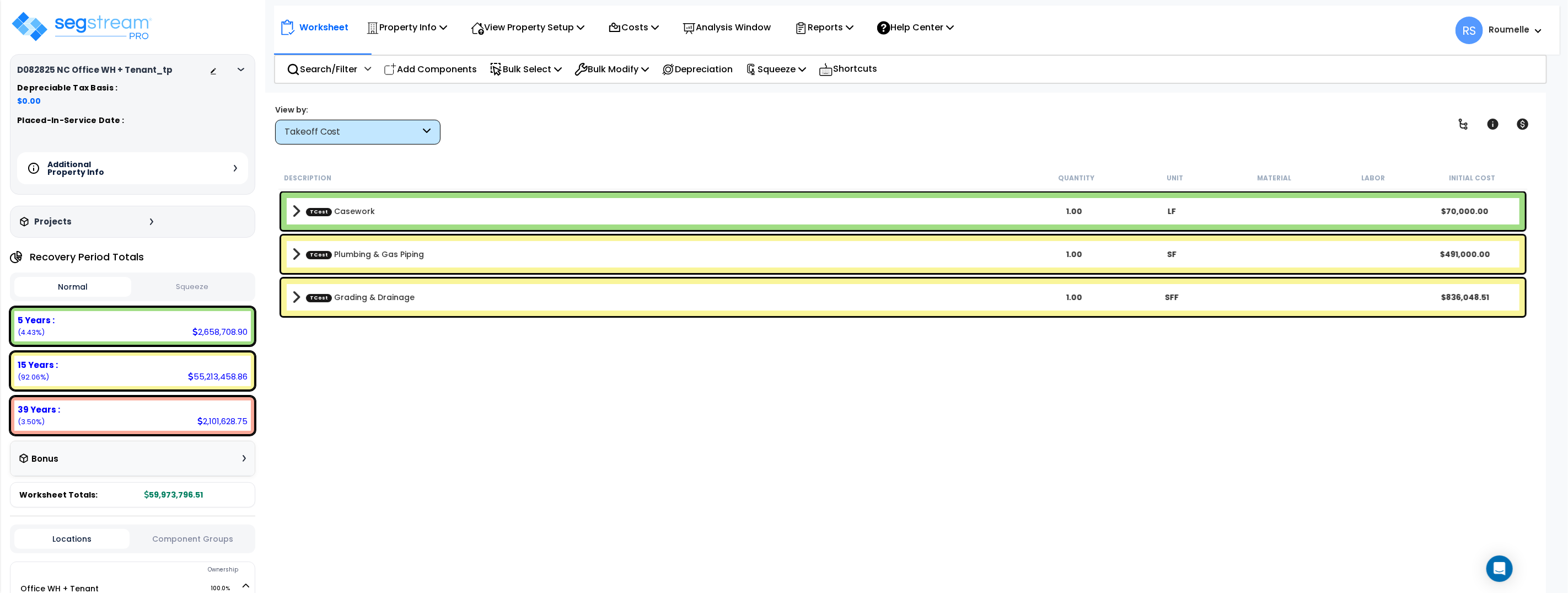
click at [236, 169] on div "Additional Property Info" at bounding box center [132, 169] width 231 height 32
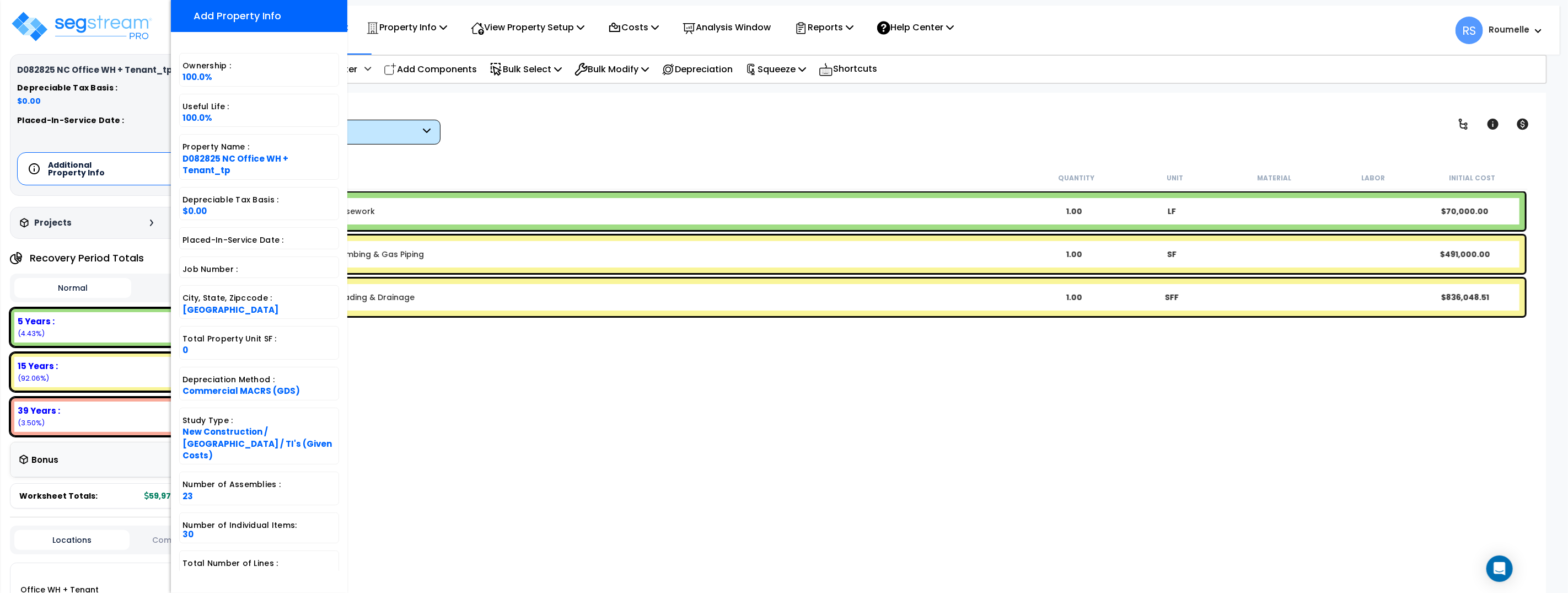
click at [184, 569] on span "246" at bounding box center [191, 574] width 17 height 12
copy span "246"
click at [520, 393] on div "Description Quantity Unit Material Labor Initial Cost TCost Casework 1.00 LF $7…" at bounding box center [902, 365] width 1252 height 397
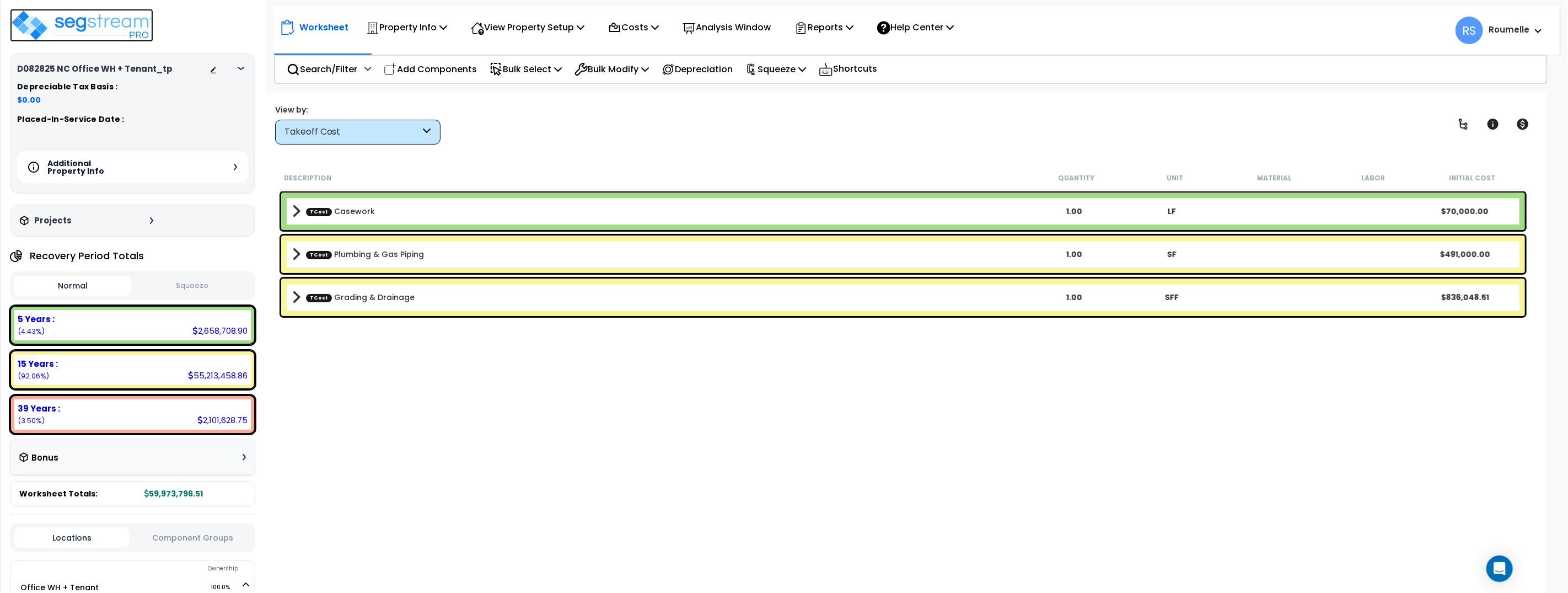
click at [134, 27] on img at bounding box center [81, 25] width 144 height 33
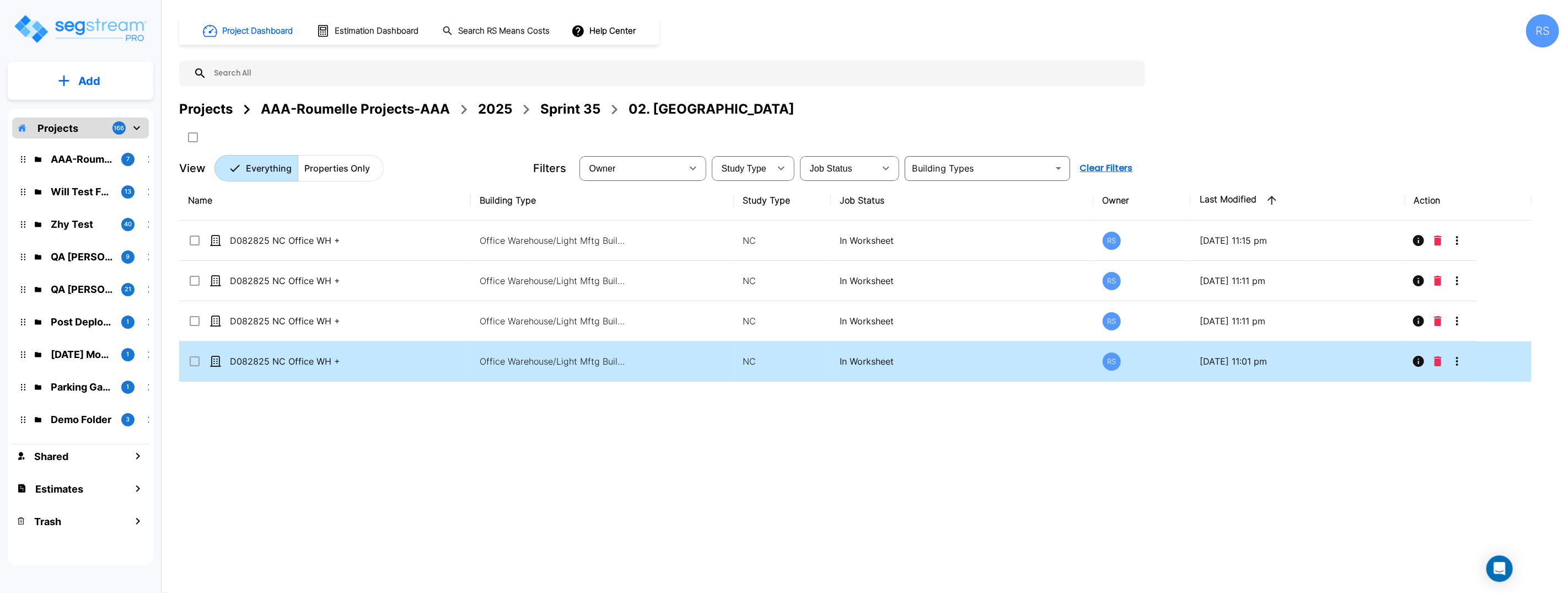
drag, startPoint x: 1199, startPoint y: 493, endPoint x: 1516, endPoint y: 369, distance: 340.4
click at [1204, 491] on div "Name Building Type Study Type Job Status Owner Last Modified Action D082825 NC …" at bounding box center [855, 364] width 1352 height 367
click at [1452, 359] on icon "More-Options" at bounding box center [1457, 361] width 13 height 13
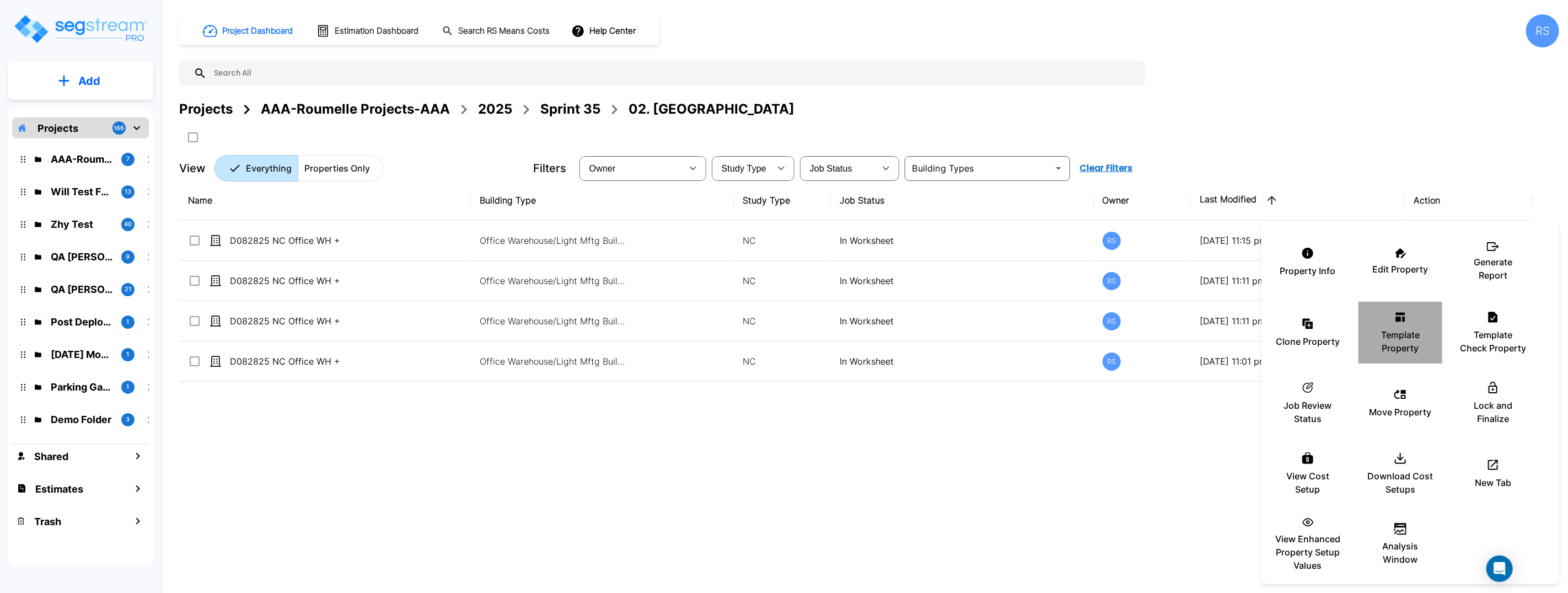
click at [1390, 328] on p "Template Property" at bounding box center [1400, 342] width 66 height 27
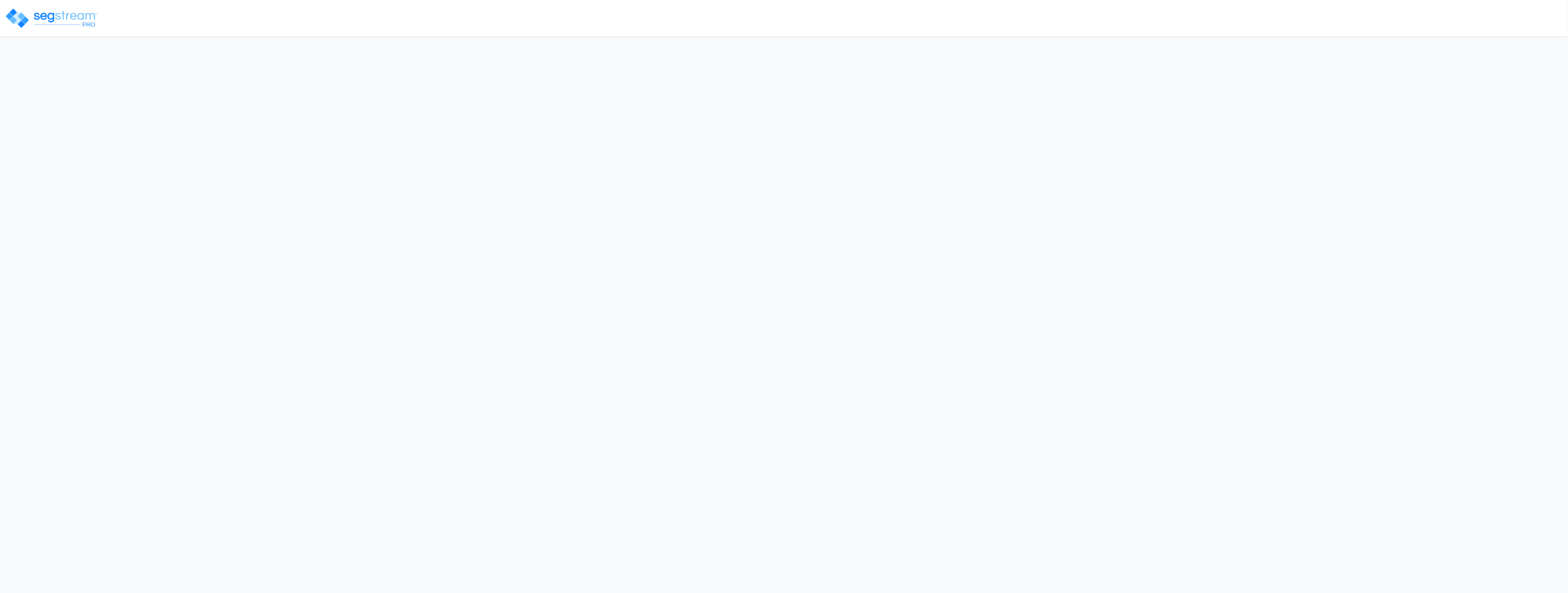
select select "CM(_60"
select select "NEW"
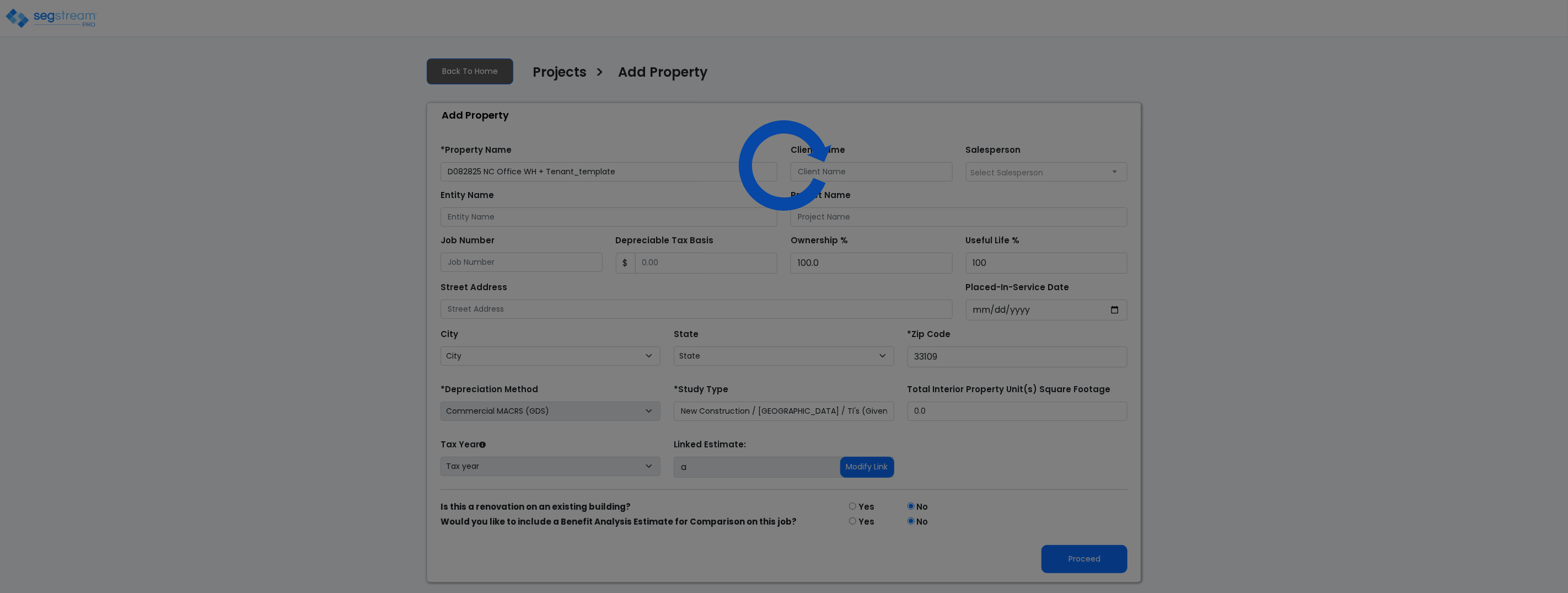
select select "FL"
